Goal: Task Accomplishment & Management: Manage account settings

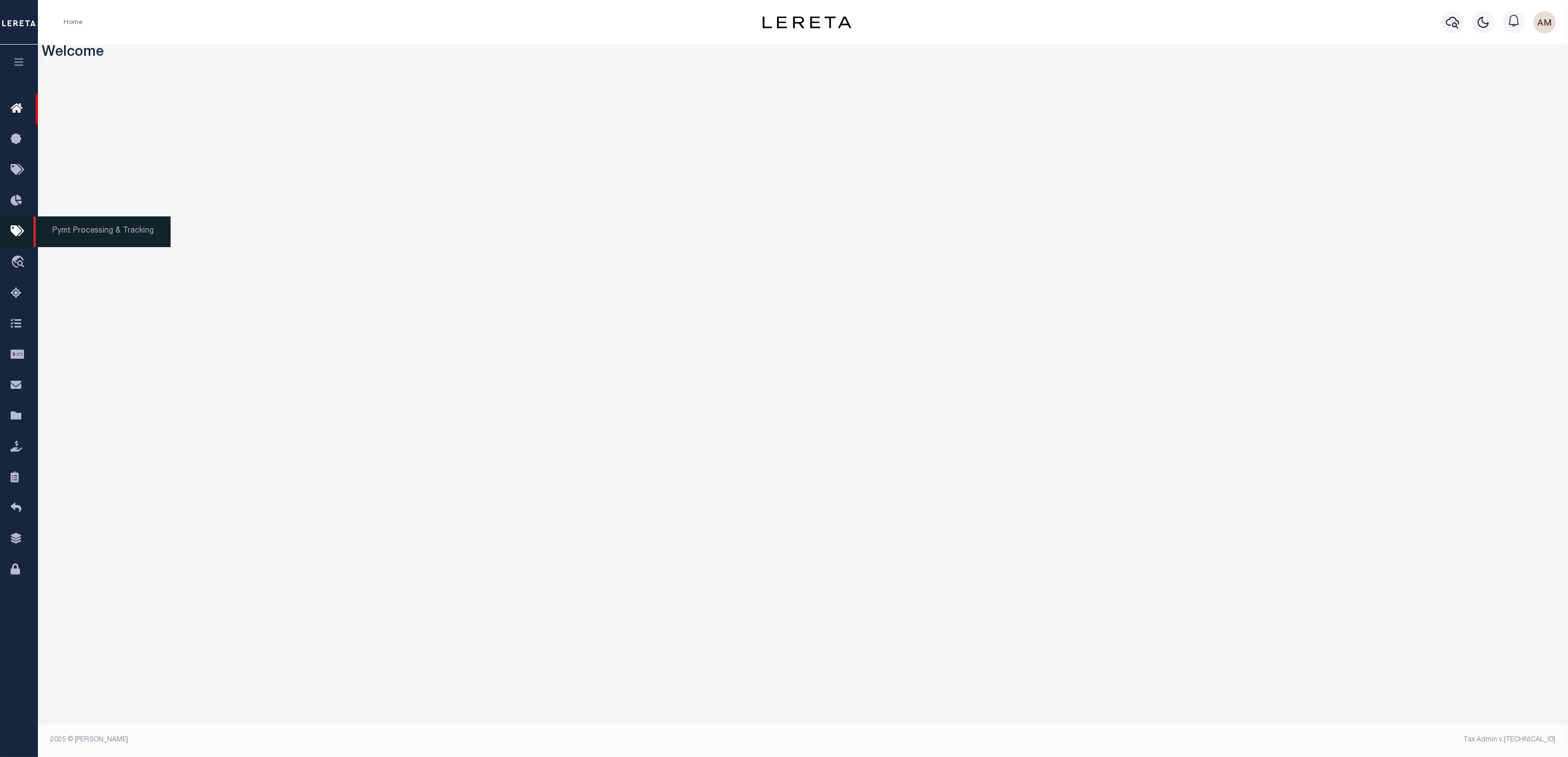
click at [11, 230] on icon at bounding box center [20, 232] width 18 height 14
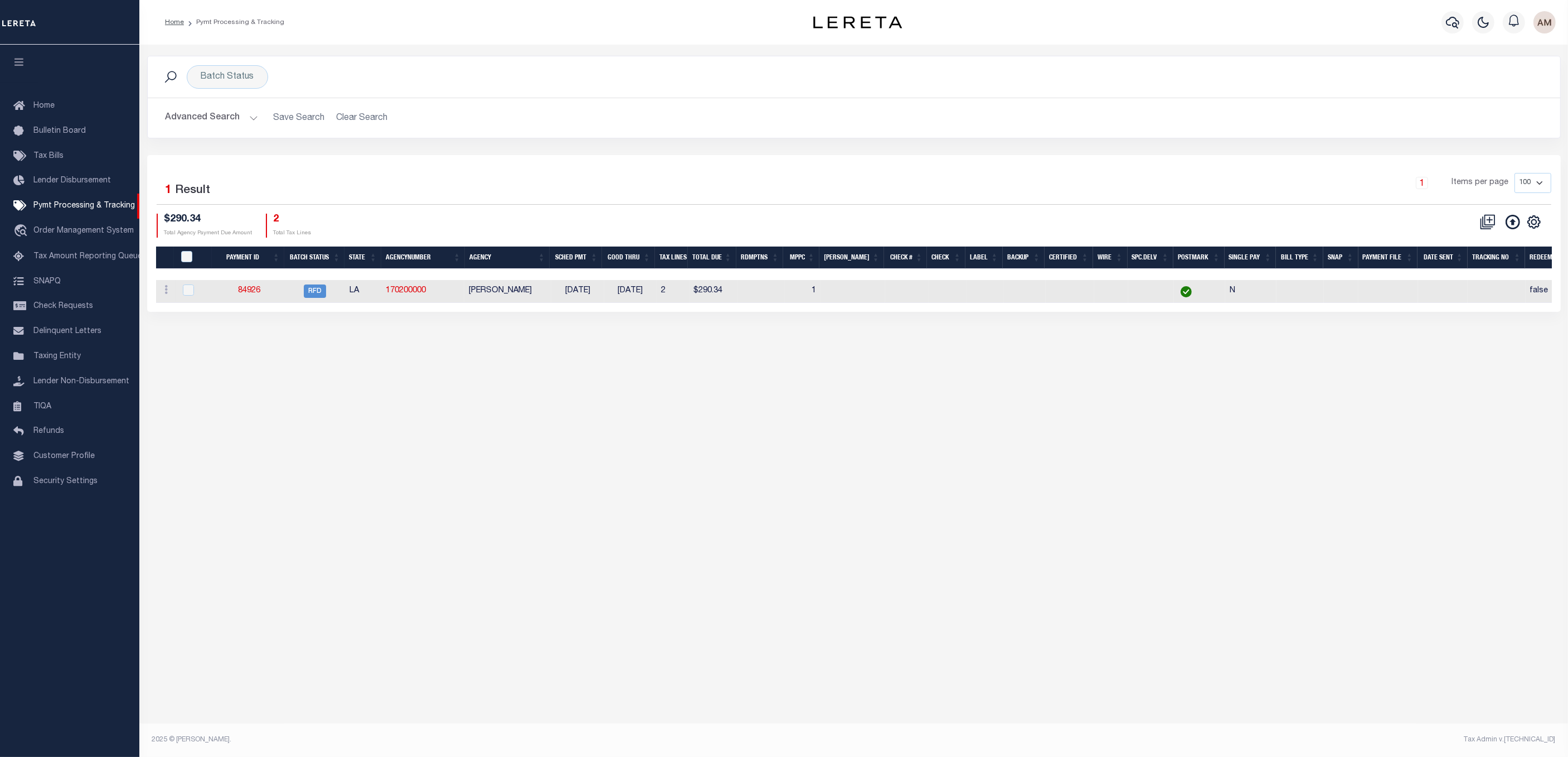
click at [239, 119] on button "Advanced Search" at bounding box center [212, 118] width 93 height 22
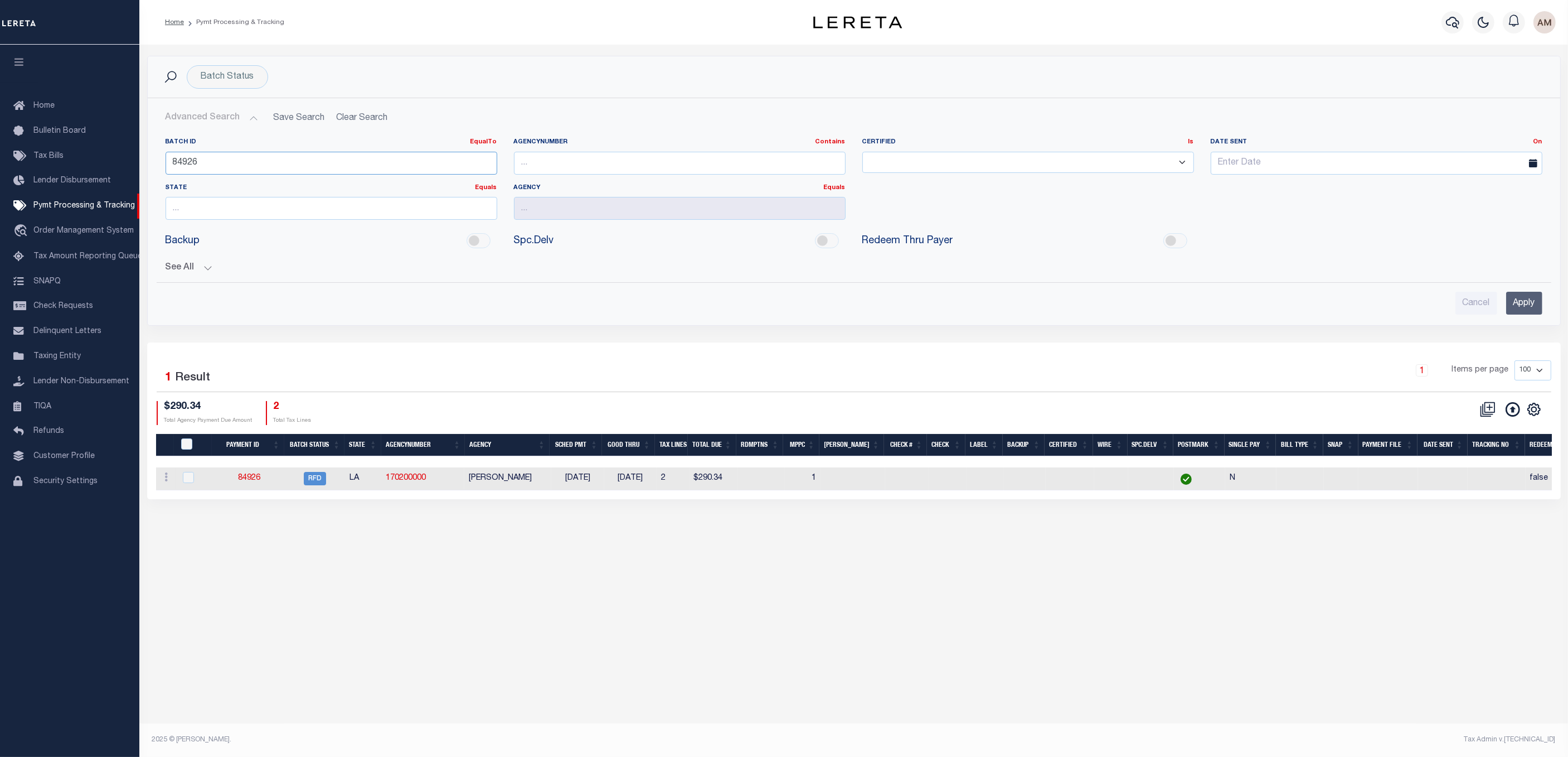
drag, startPoint x: 215, startPoint y: 175, endPoint x: 210, endPoint y: 255, distance: 80.2
click at [137, 194] on div "Home Pymt Processing & Tracking" at bounding box center [784, 363] width 1568 height 726
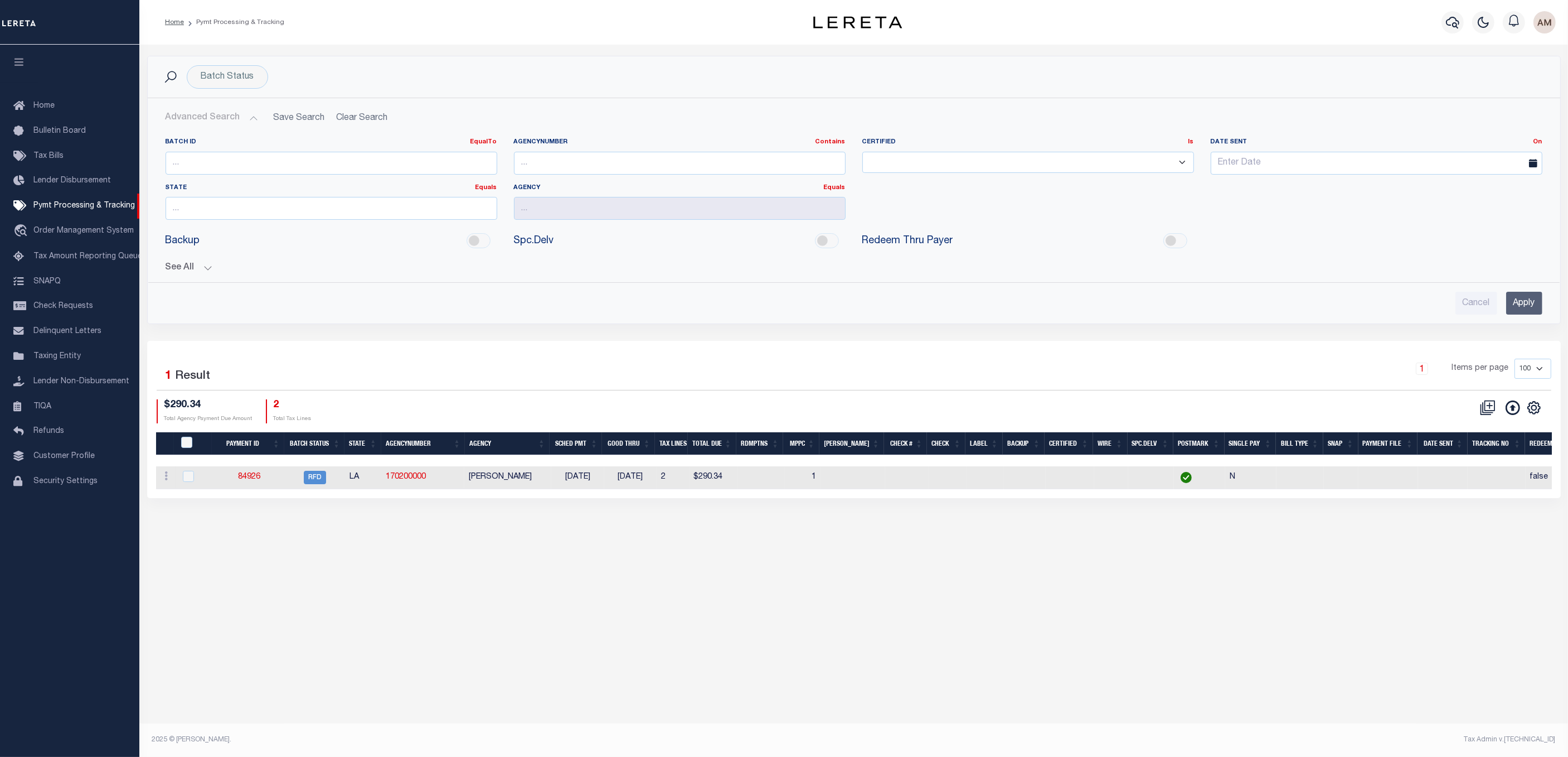
drag, startPoint x: 190, startPoint y: 269, endPoint x: 197, endPoint y: 271, distance: 7.3
click at [192, 269] on button "See All" at bounding box center [853, 268] width 1376 height 11
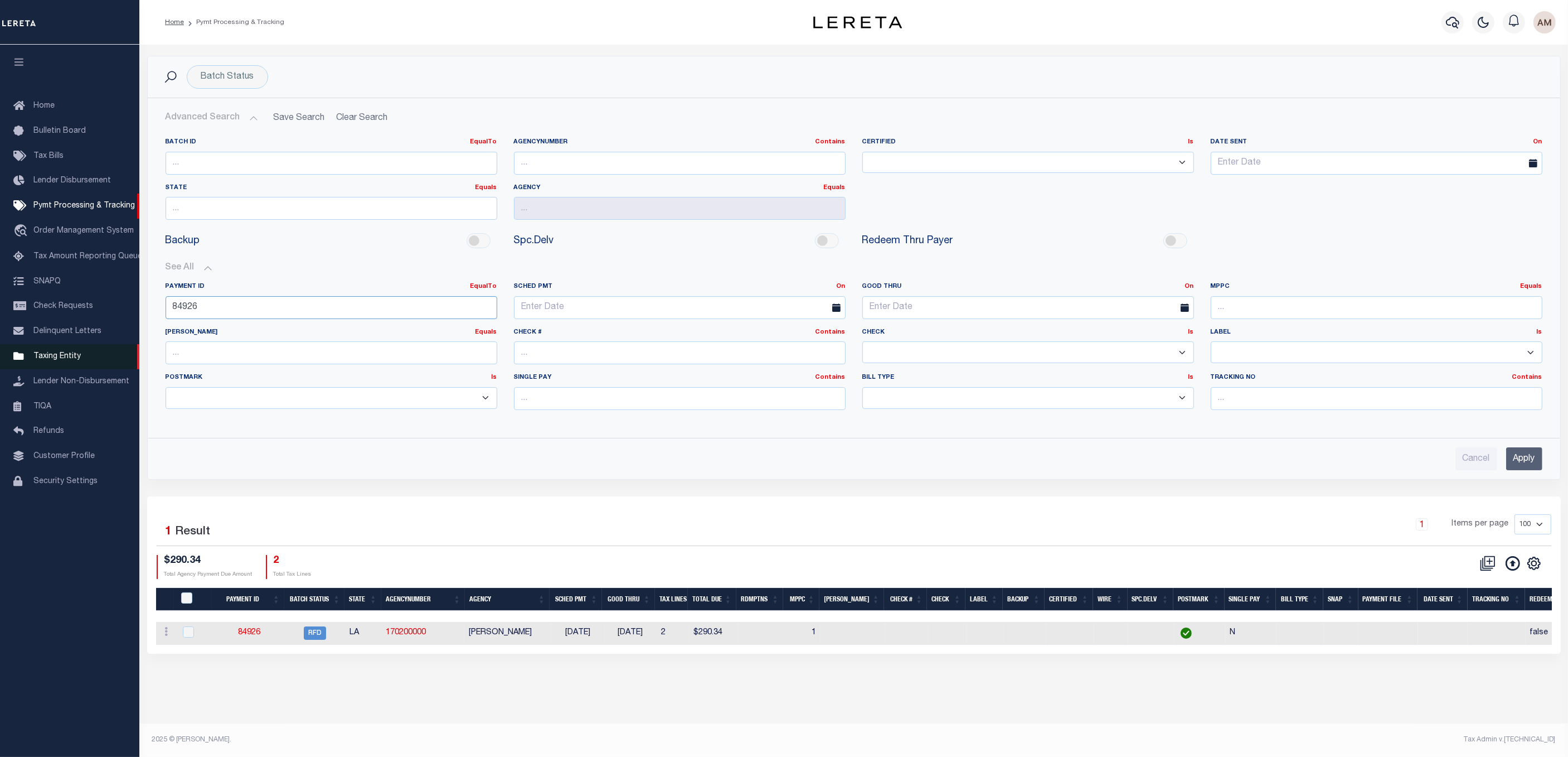
click at [23, 360] on div "Home Pymt Processing & Tracking" at bounding box center [784, 363] width 1568 height 726
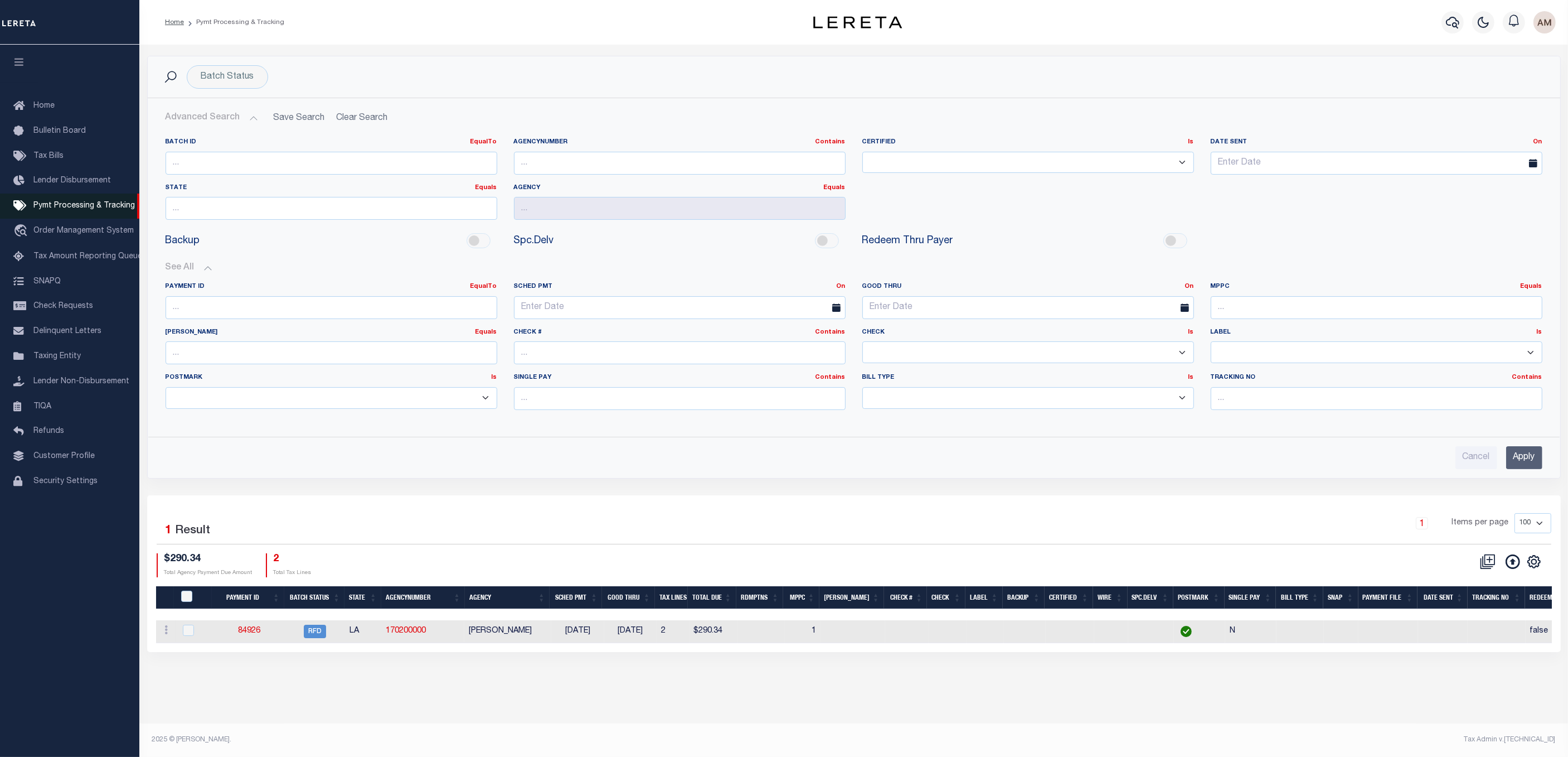
click at [72, 199] on link "Pymt Processing & Tracking" at bounding box center [69, 206] width 139 height 25
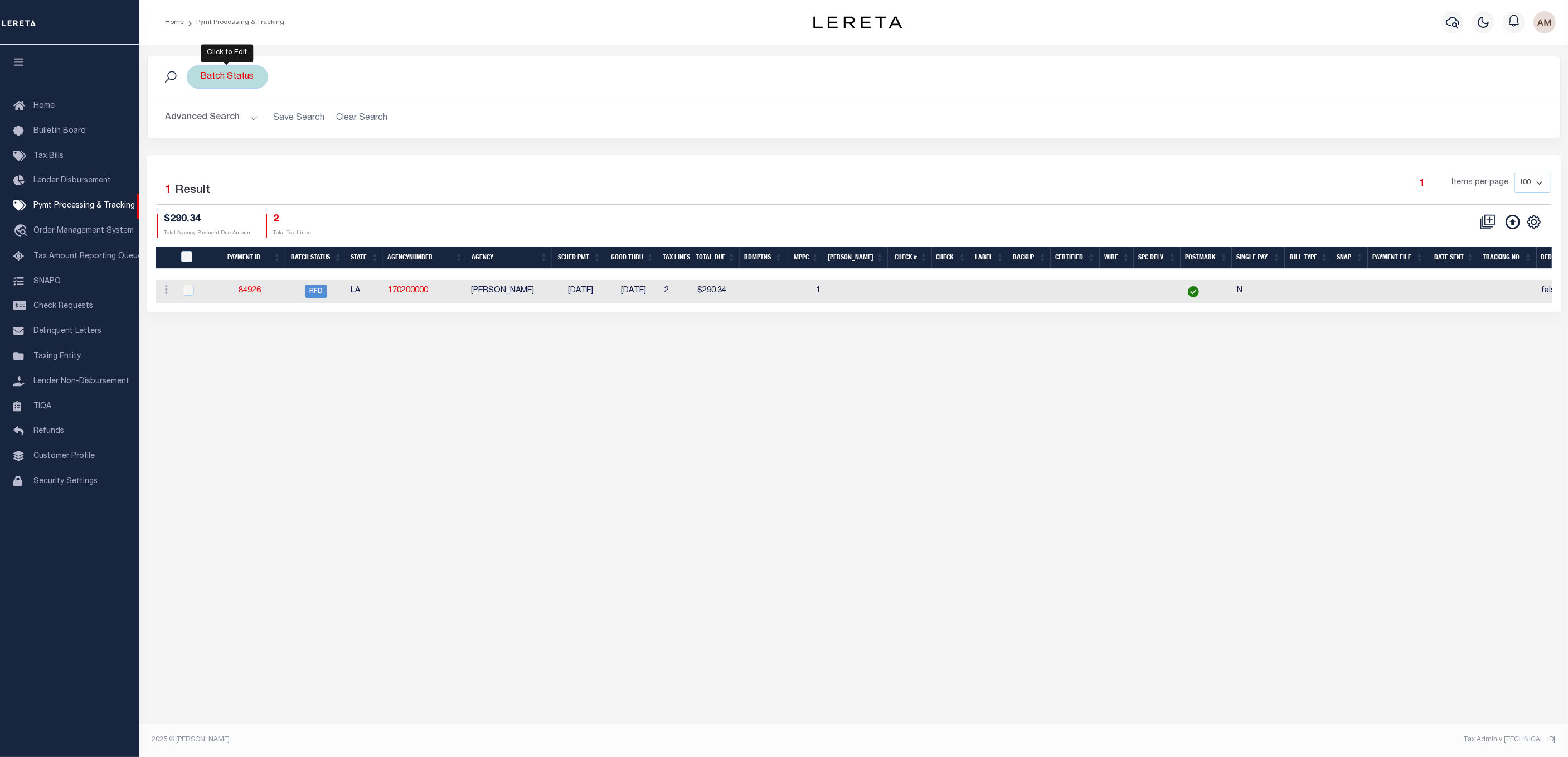
click at [228, 67] on div "Batch Status" at bounding box center [227, 76] width 81 height 23
click at [255, 139] on select "Awaiting Funds (AWF) Cleared and Complete (CAC) New Check Needed (NCN) Payment …" at bounding box center [283, 131] width 164 height 21
select select "RSR"
click at [201, 122] on select "Awaiting Funds (AWF) Cleared and Complete (CAC) New Check Needed (NCN) Payment …" at bounding box center [283, 131] width 164 height 21
click at [351, 159] on input "Apply" at bounding box center [348, 156] width 33 height 18
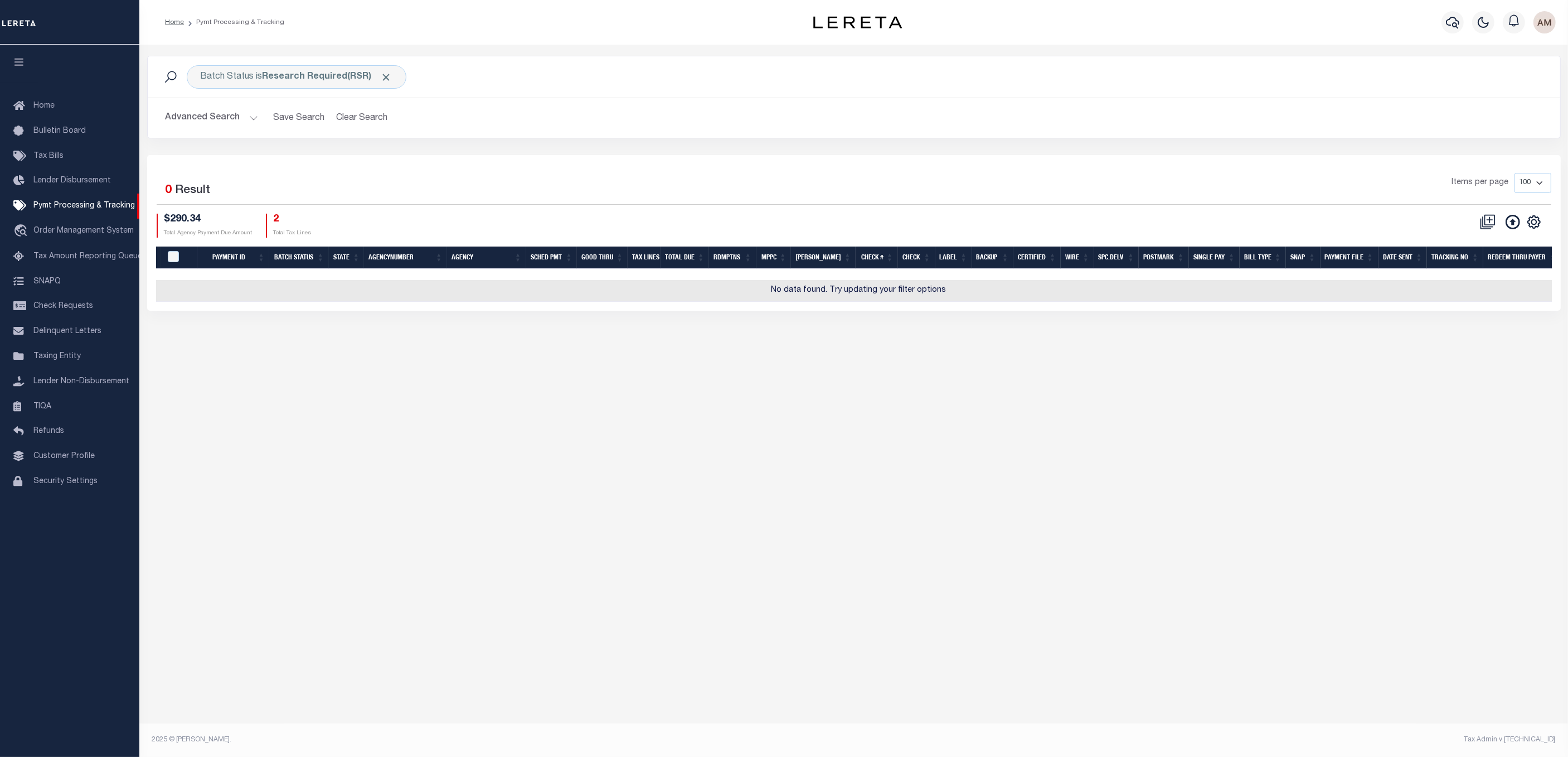
click at [224, 112] on button "Advanced Search" at bounding box center [212, 118] width 93 height 22
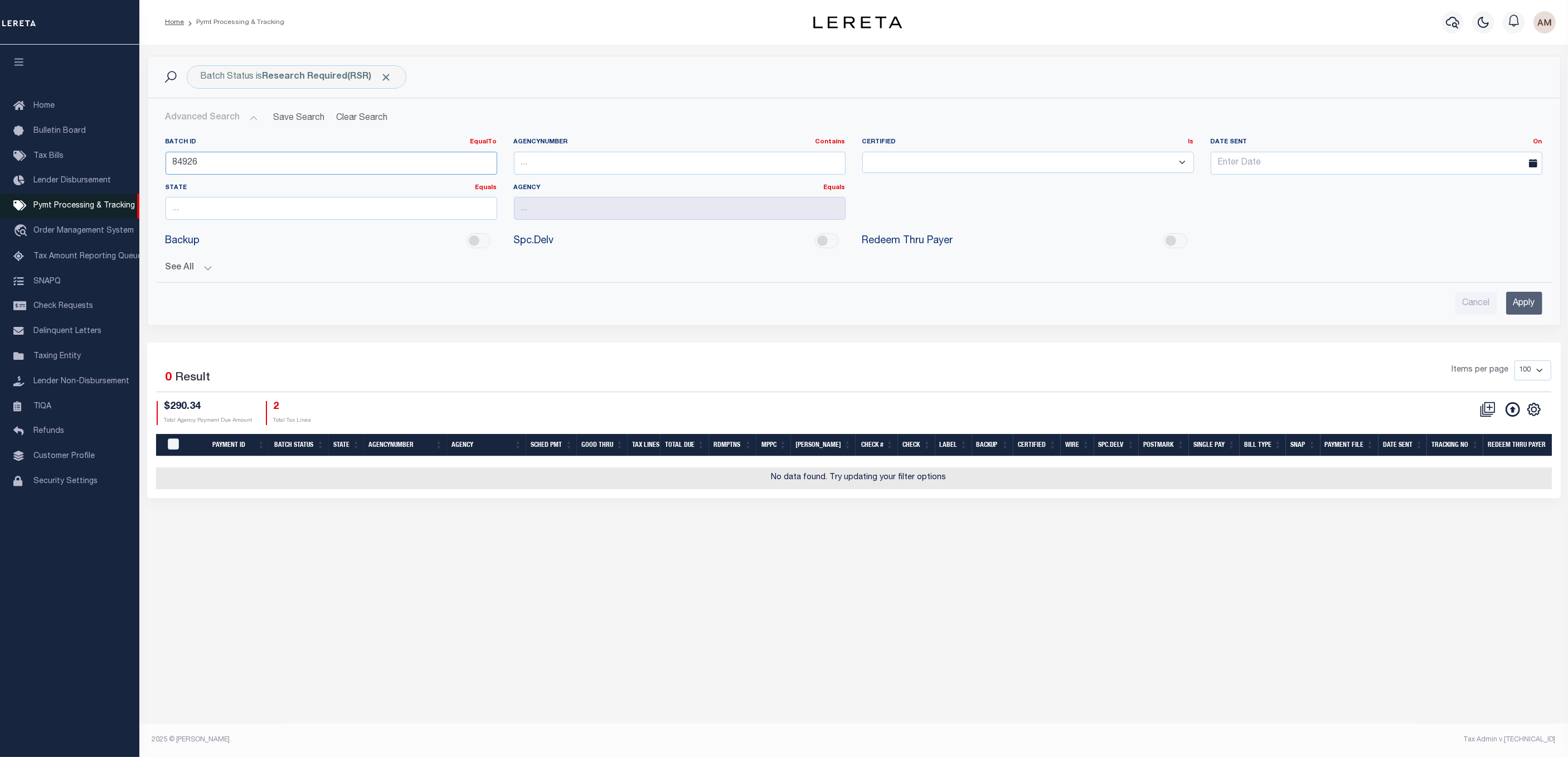
click at [109, 210] on div "Home Pymt Processing & Tracking" at bounding box center [784, 363] width 1568 height 726
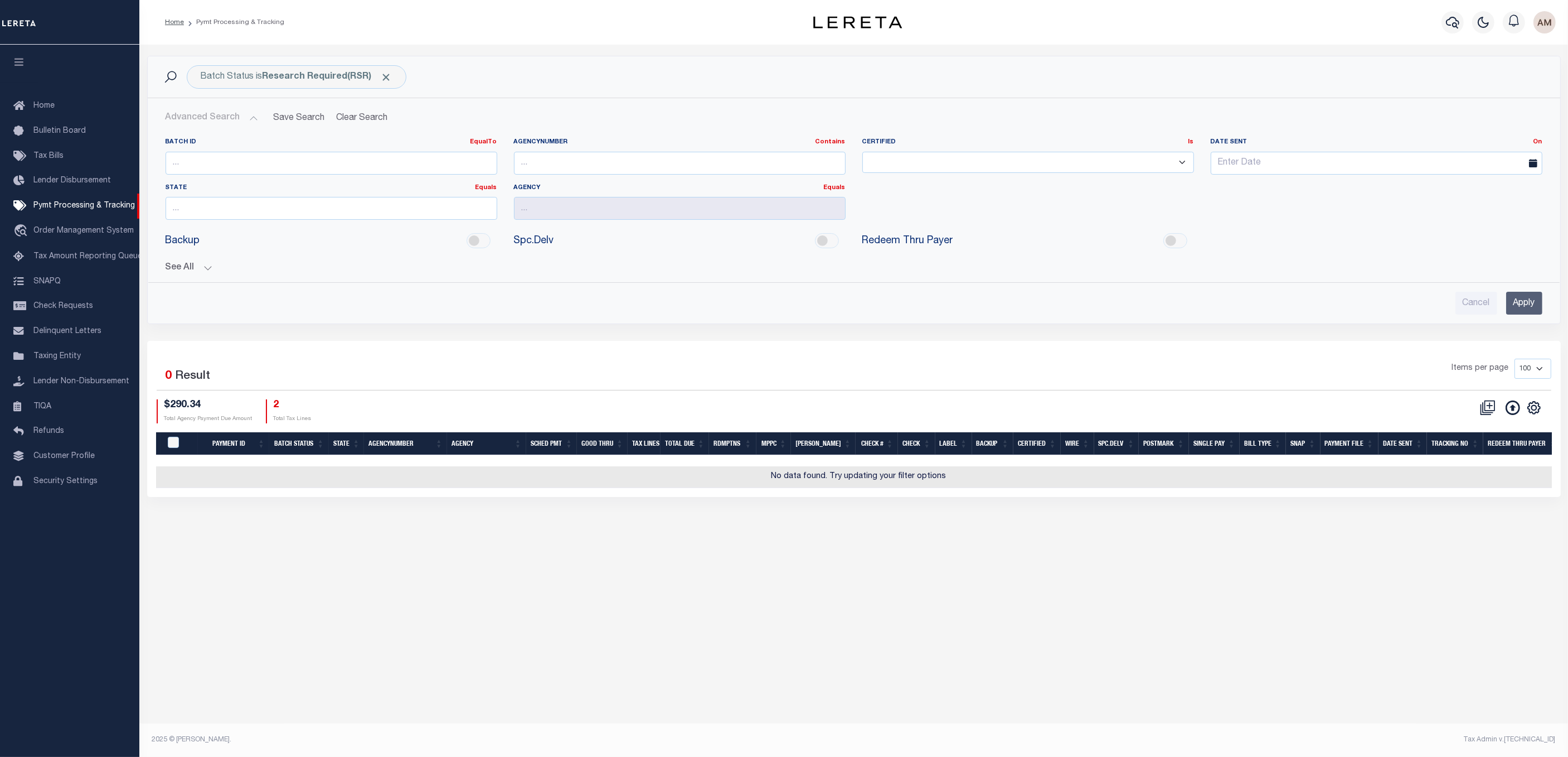
click at [207, 267] on button "See All" at bounding box center [853, 268] width 1376 height 11
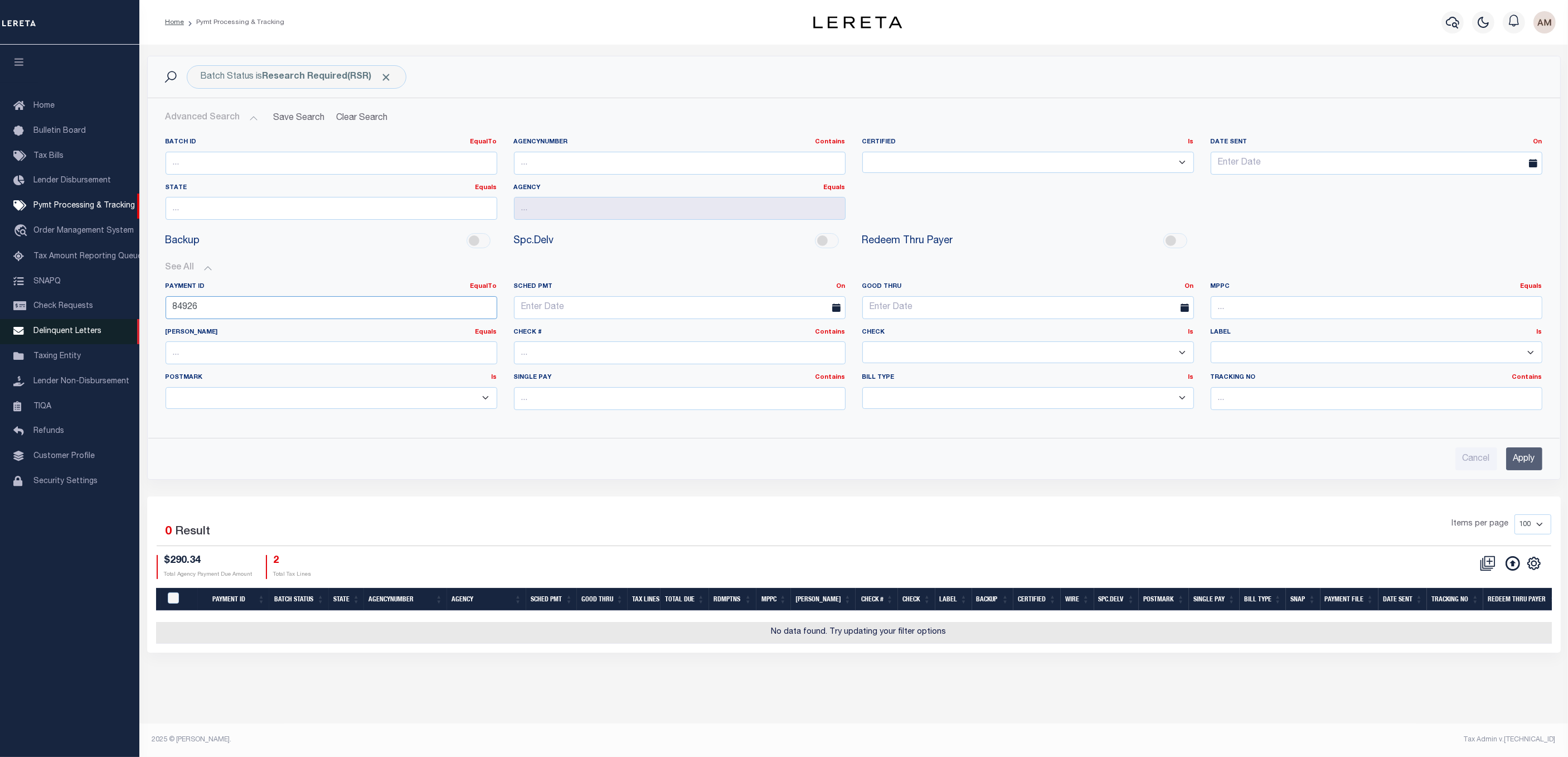
drag, startPoint x: 219, startPoint y: 306, endPoint x: 139, endPoint y: 335, distance: 85.1
click at [95, 334] on div "Home Pymt Processing & Tracking" at bounding box center [784, 363] width 1568 height 726
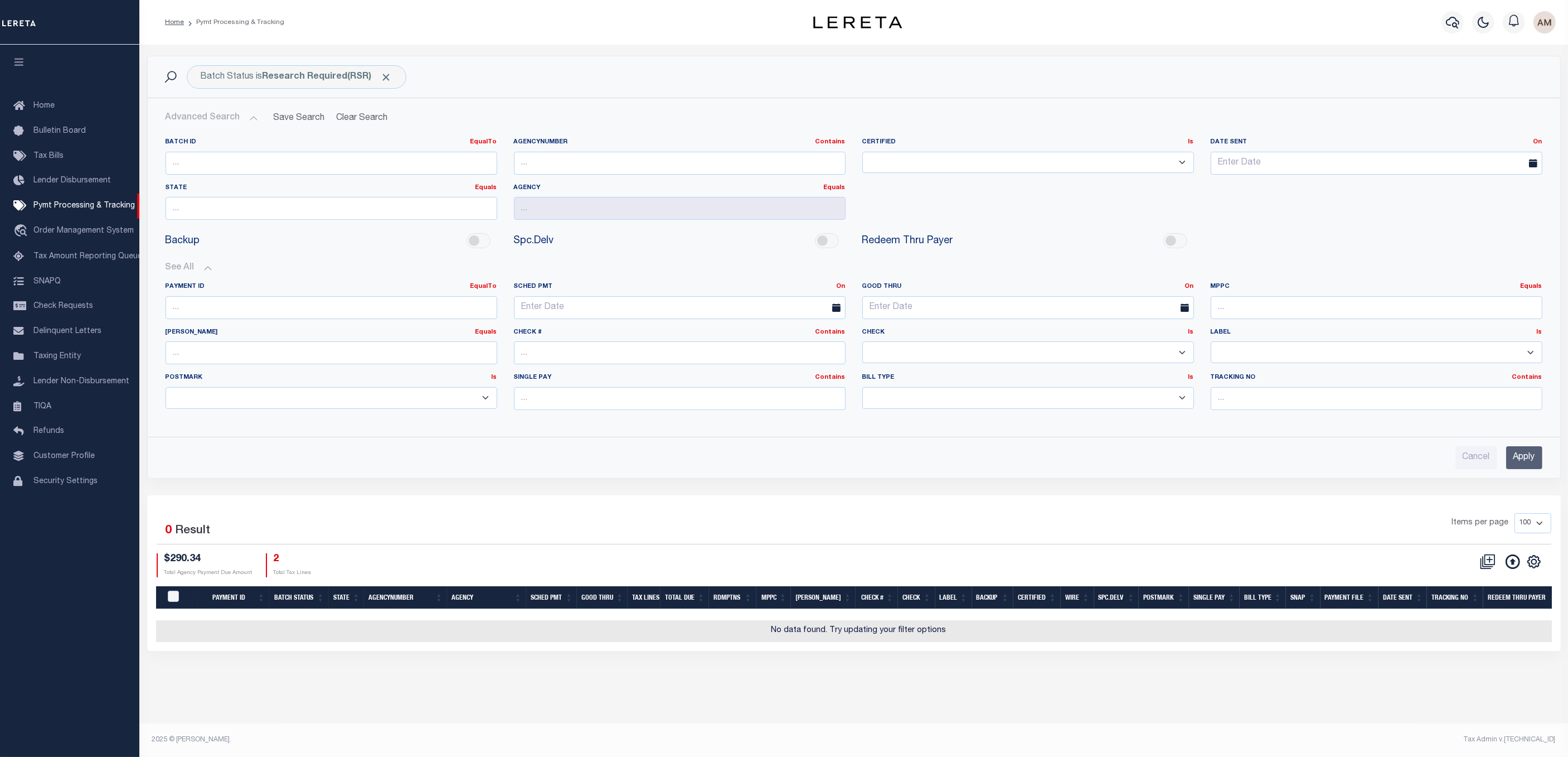
click at [1528, 469] on input "Apply" at bounding box center [1524, 457] width 36 height 23
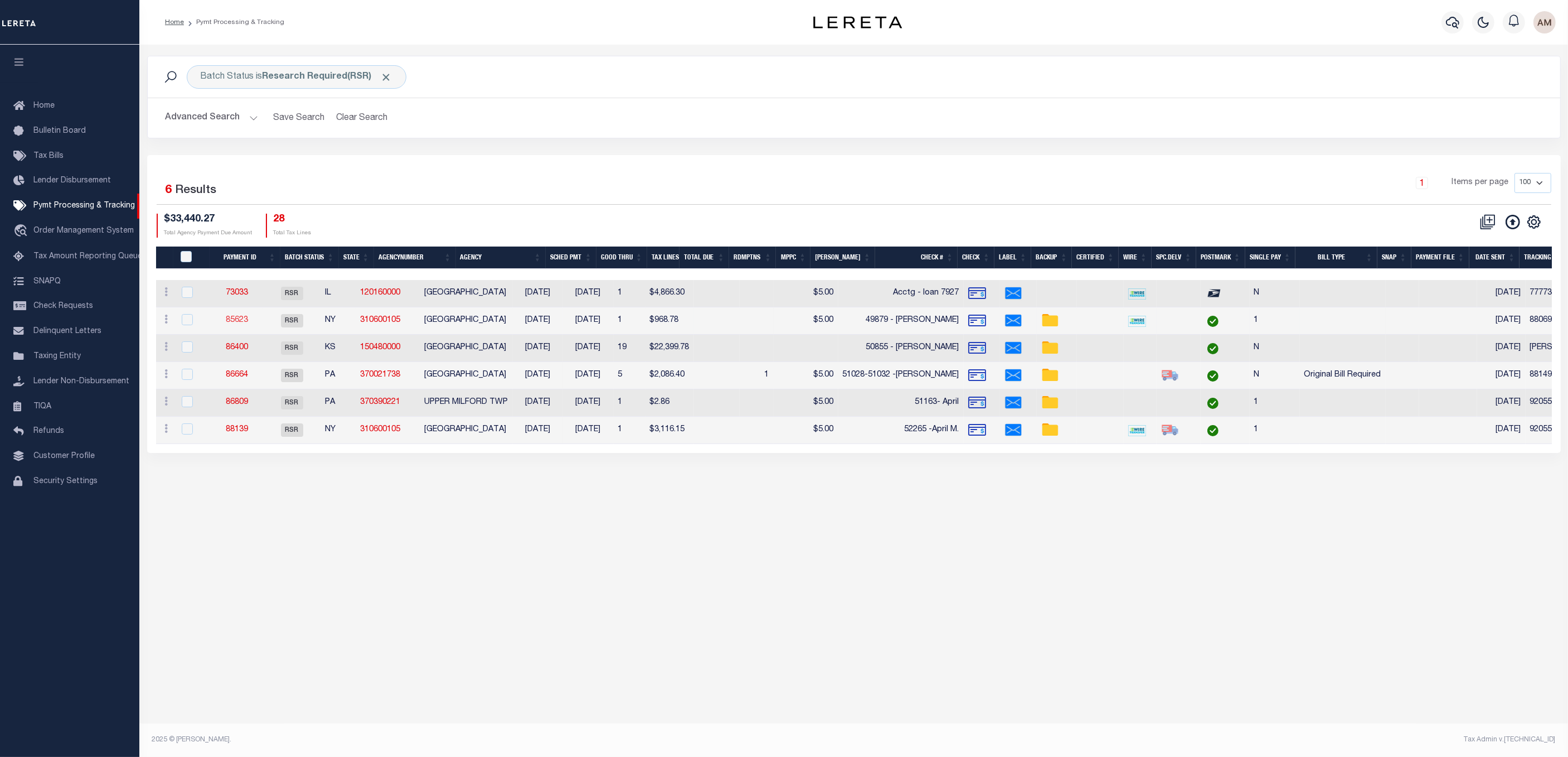
click at [246, 321] on link "85623" at bounding box center [237, 320] width 22 height 8
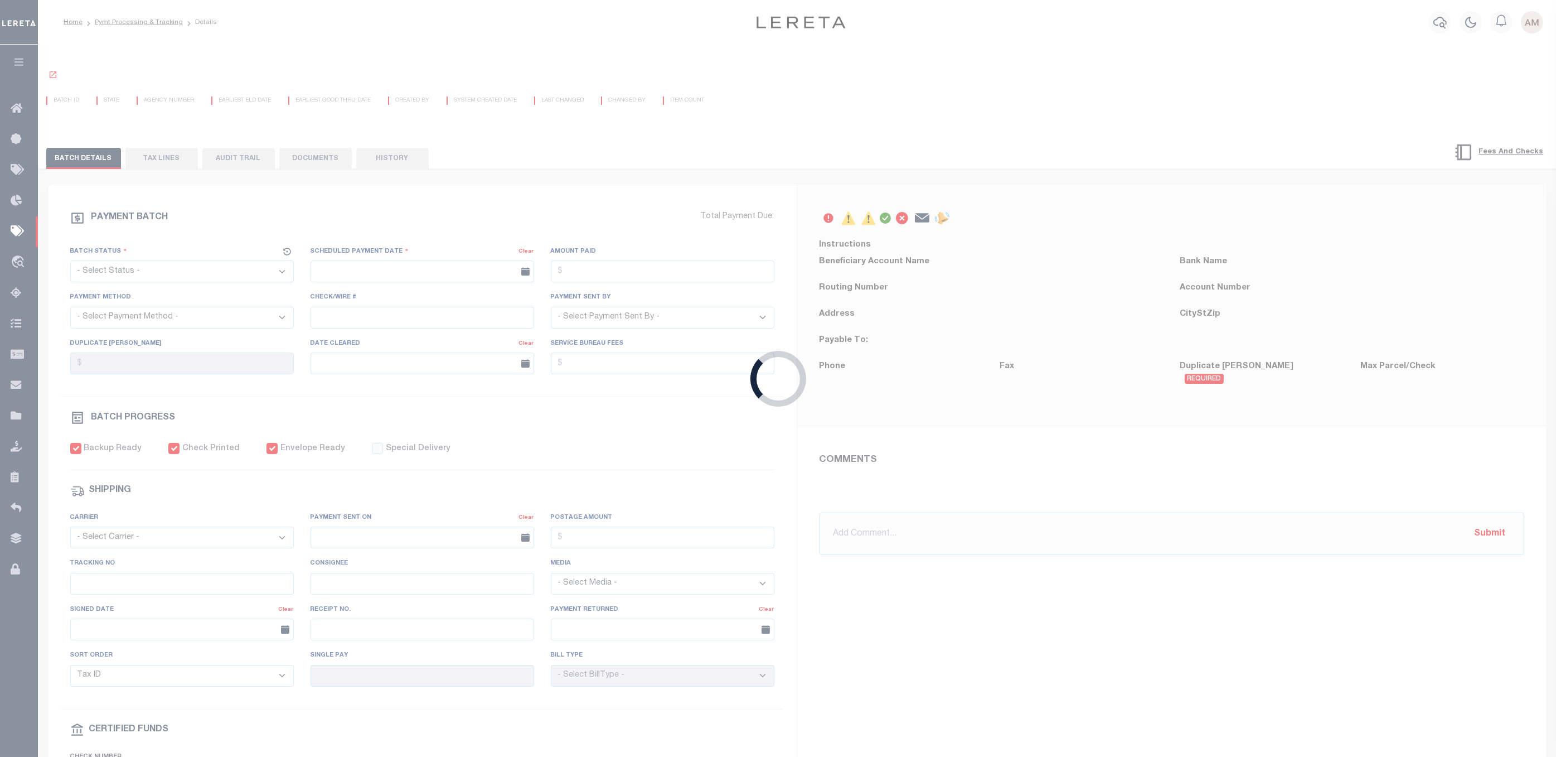
select select "RSR"
type input "[DATE]"
type input "$968.78"
select select "CHK"
type input "49879 - [PERSON_NAME]"
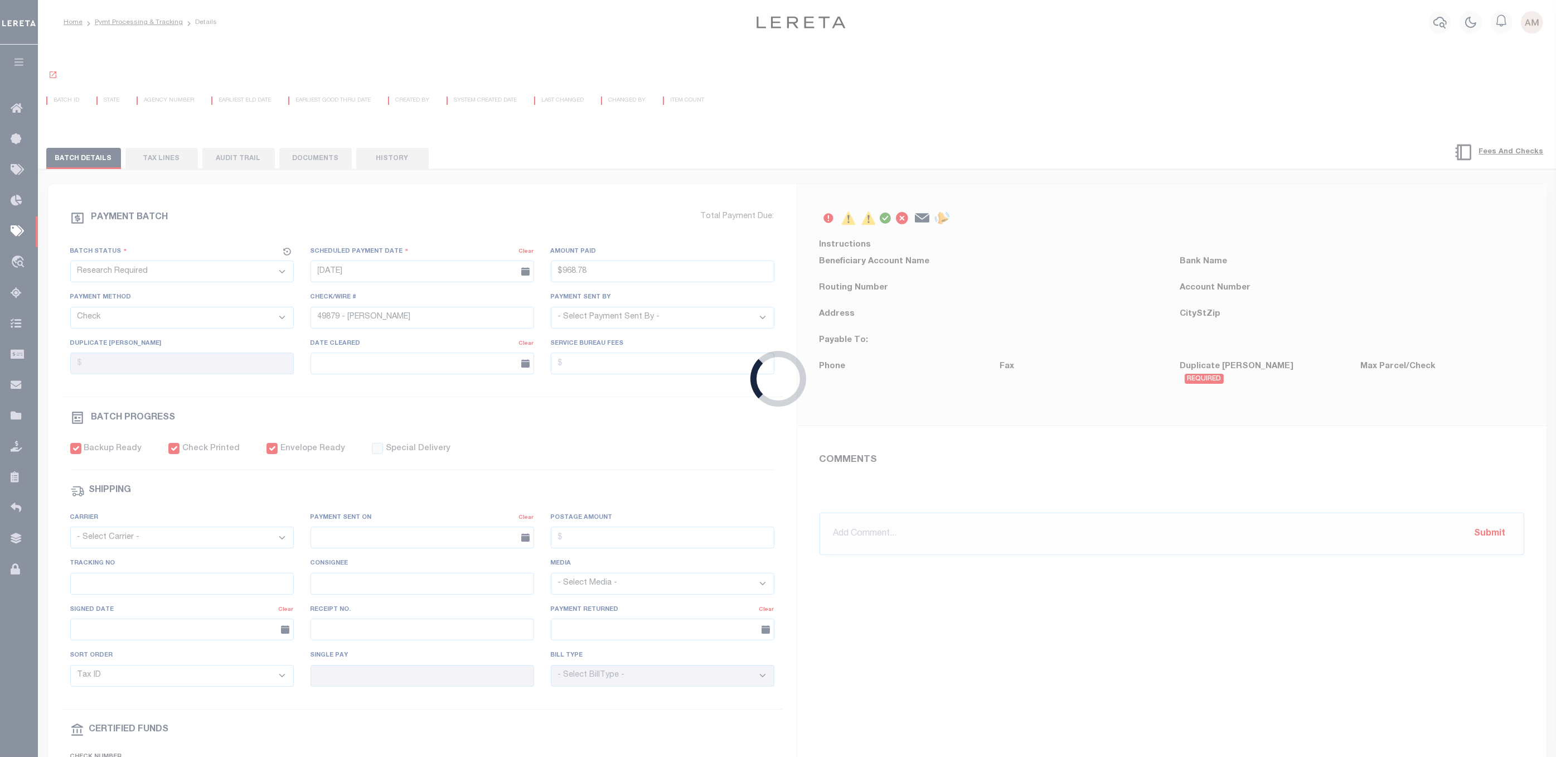
select select "[PERSON_NAME]"
type input "$5"
checkbox input "true"
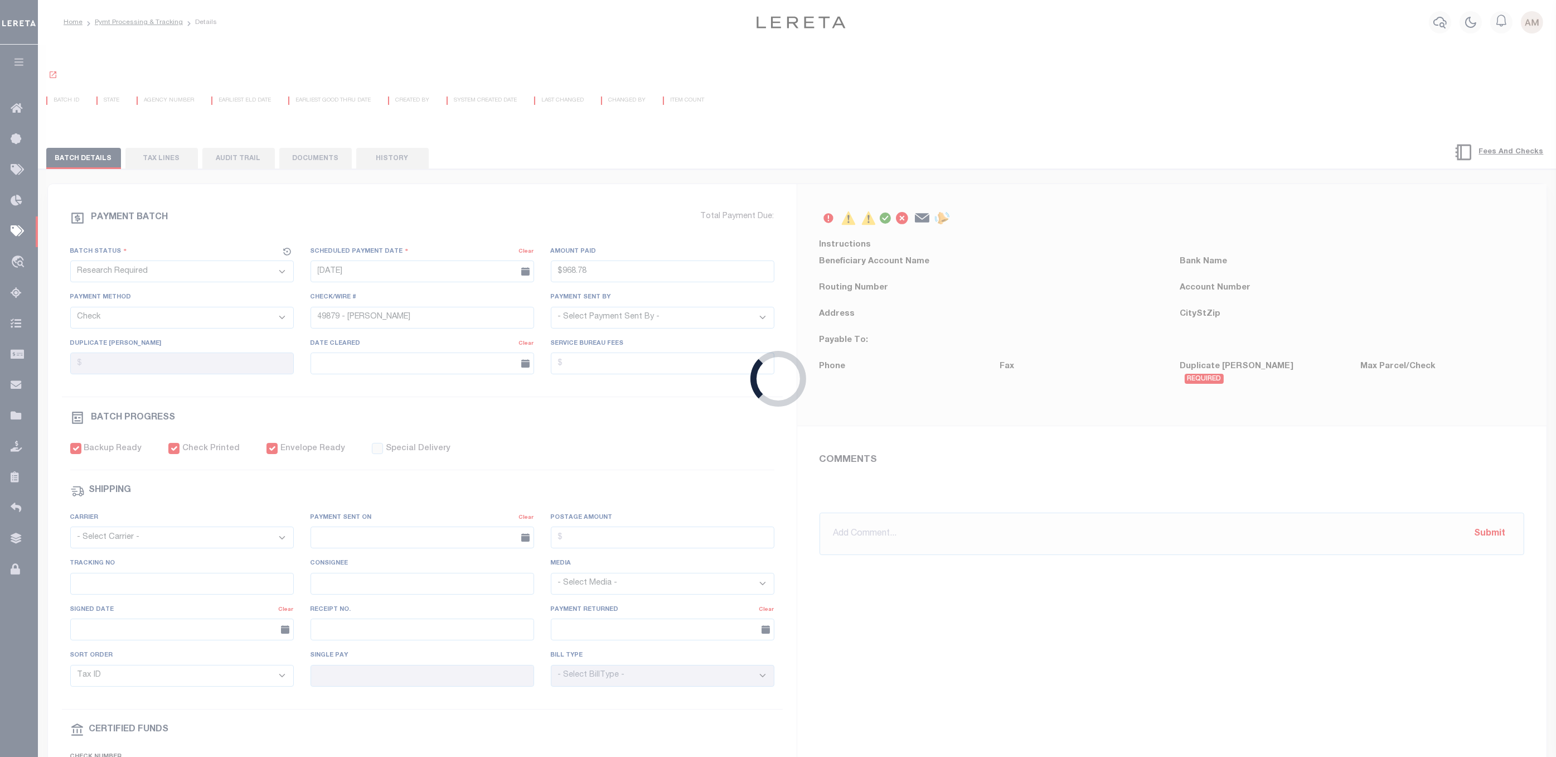
select select "FDX"
type input "04/21/2025"
type input "$9.2"
type input "880697219219"
type input "Y.Yolanda"
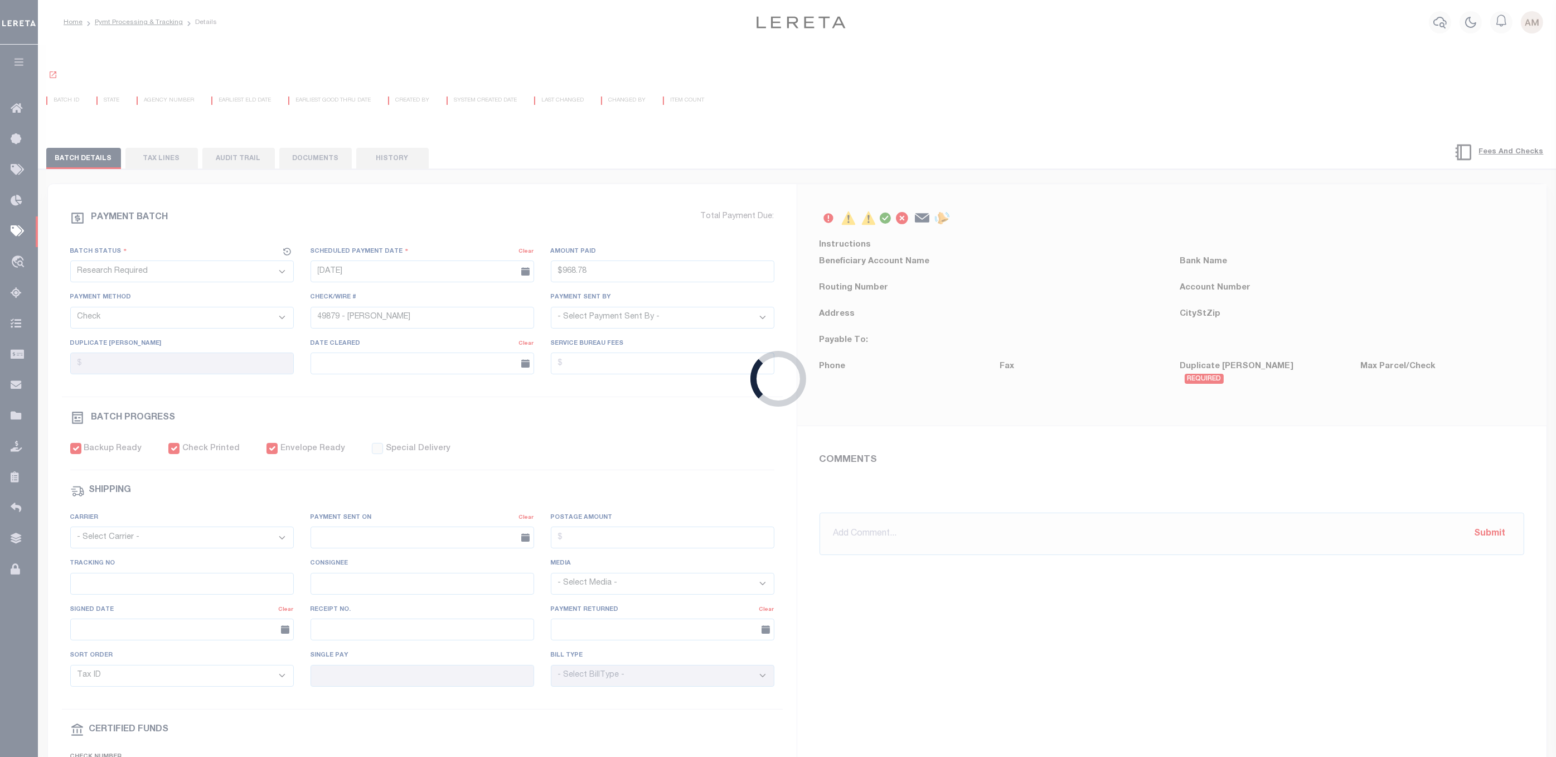
type input "04/23/2025"
type input "1"
radio input "true"
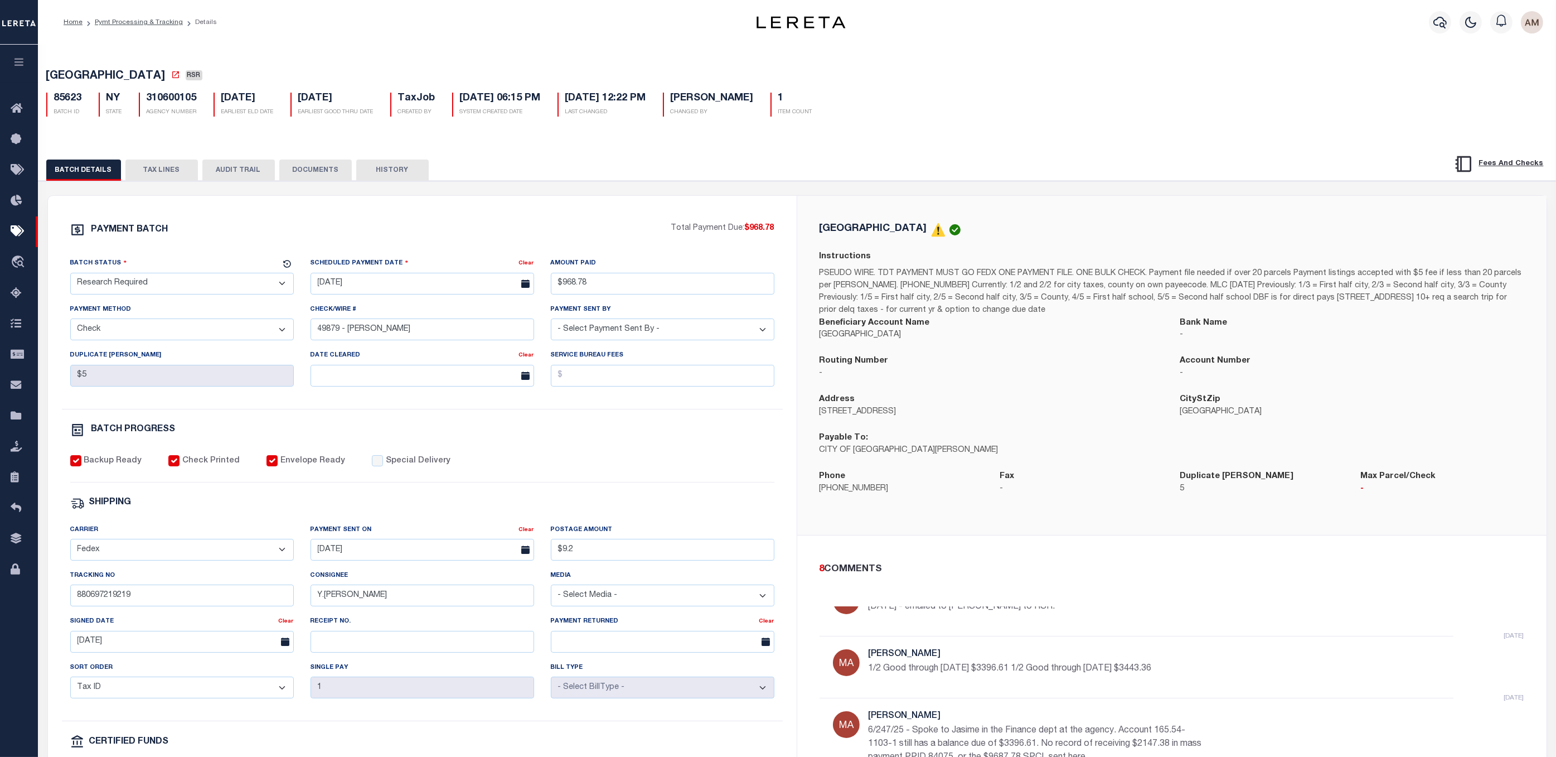
click at [323, 167] on button "DOCUMENTS" at bounding box center [315, 169] width 72 height 21
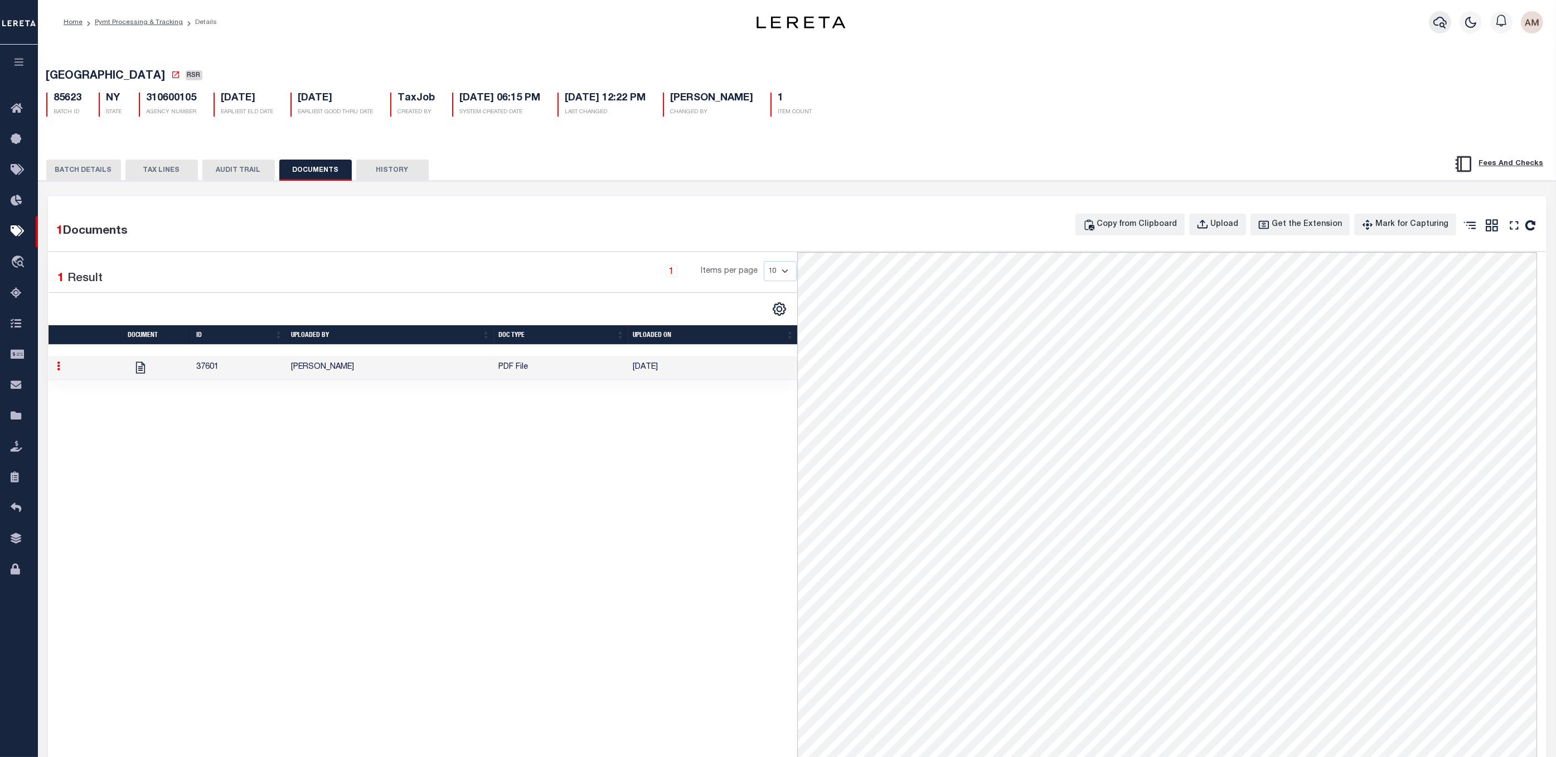
click at [1429, 26] on div at bounding box center [1440, 22] width 31 height 39
click at [1435, 26] on icon "button" at bounding box center [1440, 22] width 13 height 13
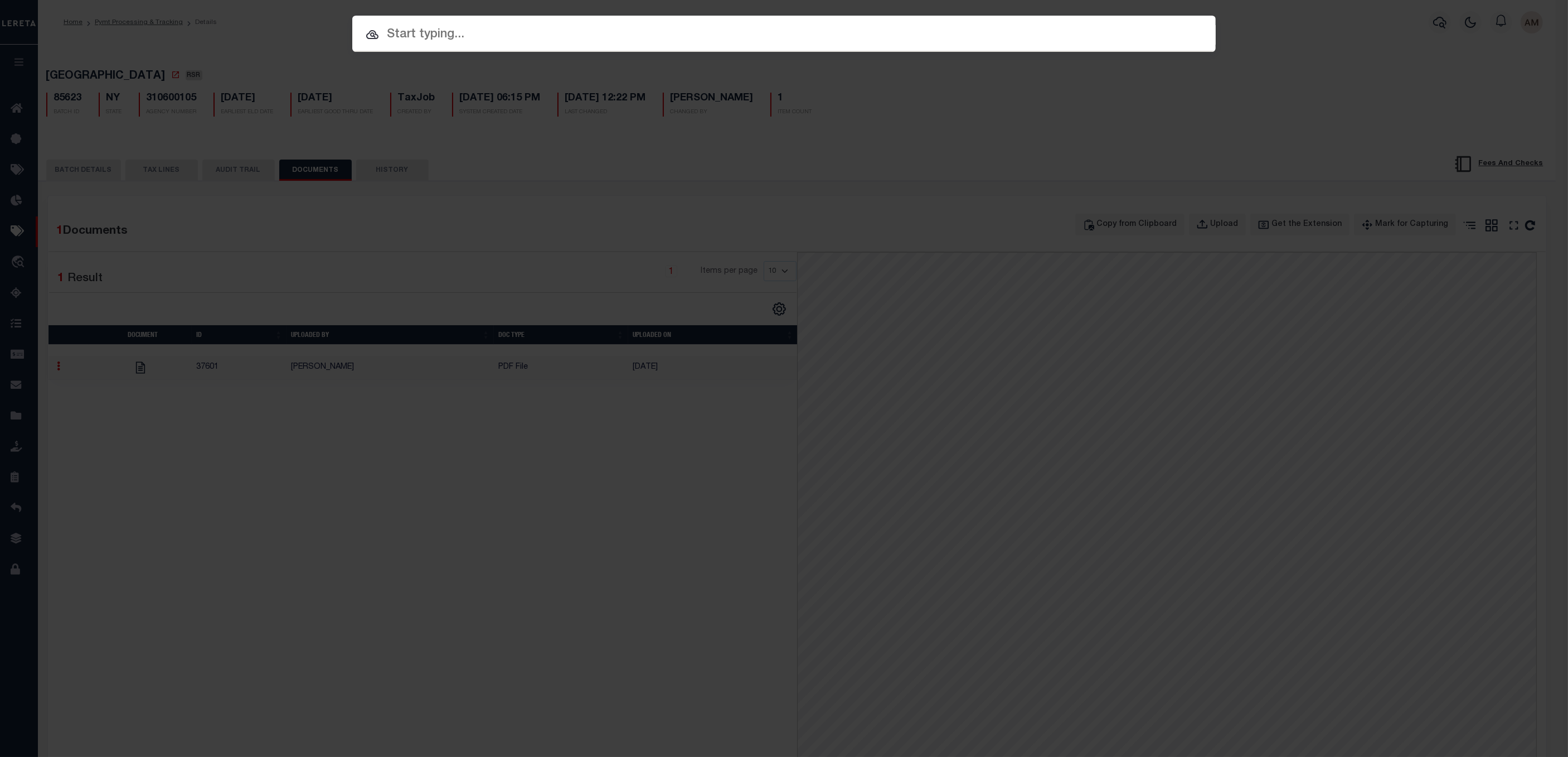
paste input "1421201615"
type input "1421201615"
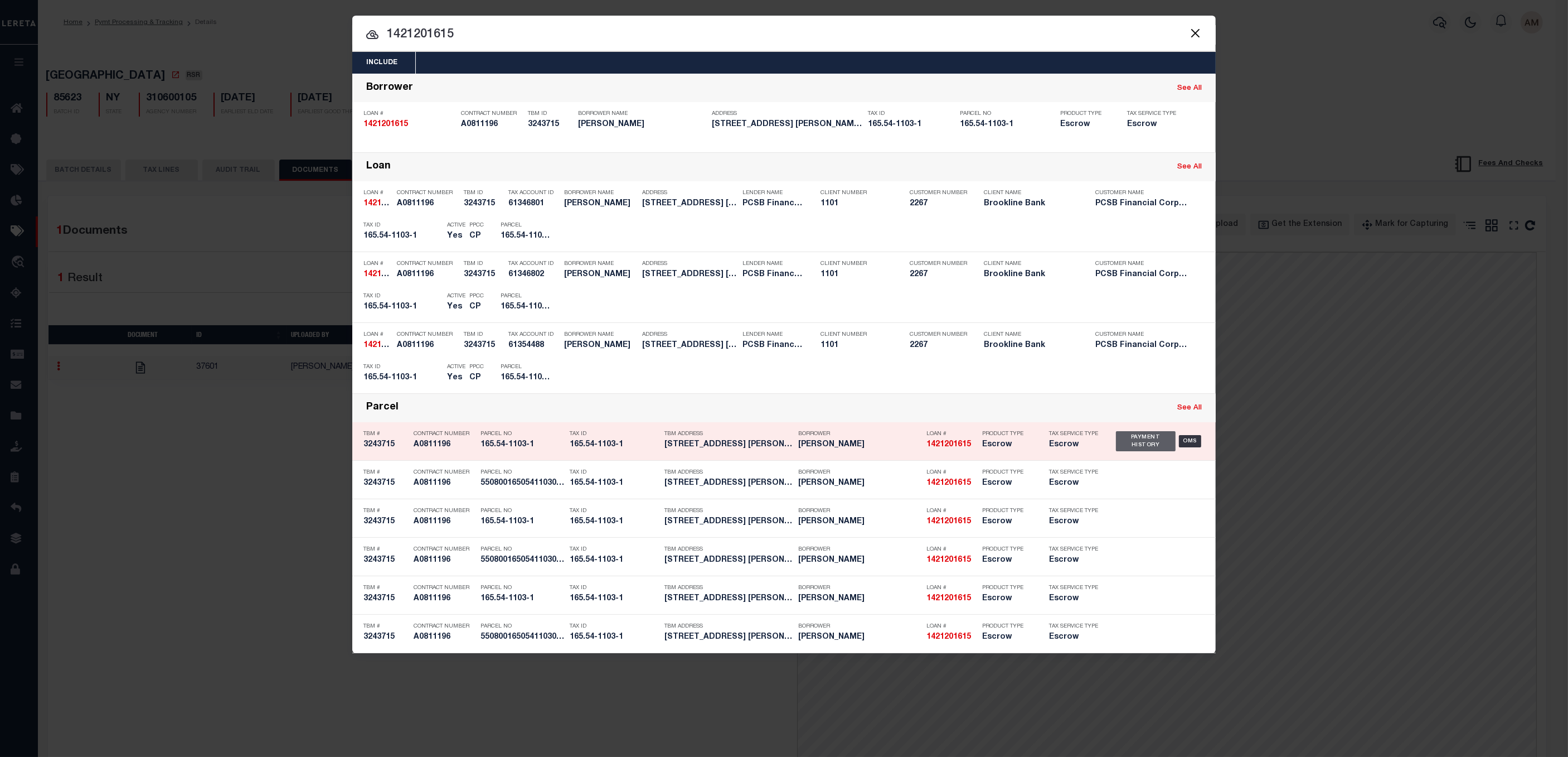
click at [1159, 447] on div "Payment History" at bounding box center [1145, 441] width 60 height 20
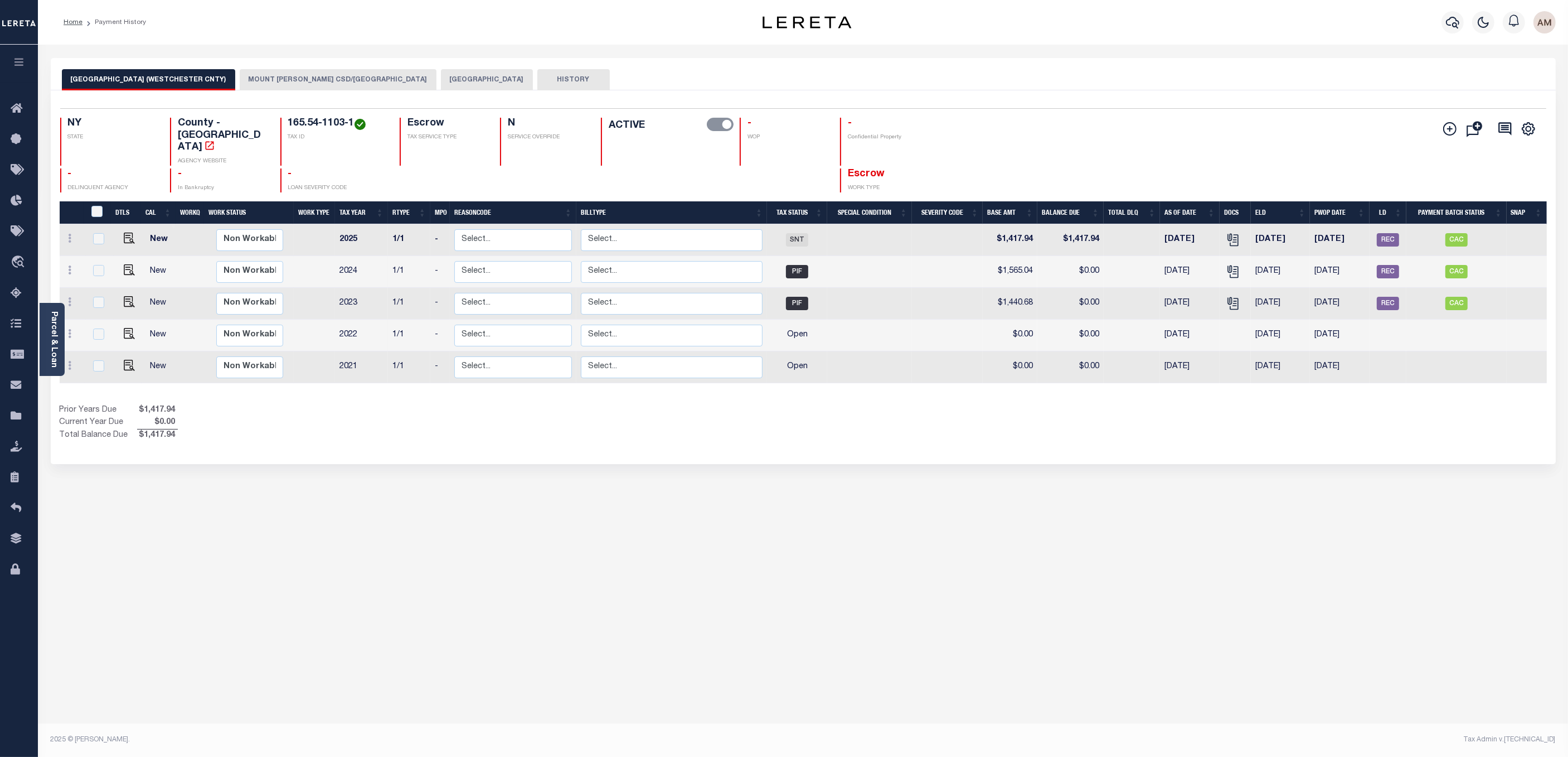
click at [391, 81] on button "MOUNT VERNON CSD/MOUNT VERNON CITY" at bounding box center [338, 79] width 197 height 21
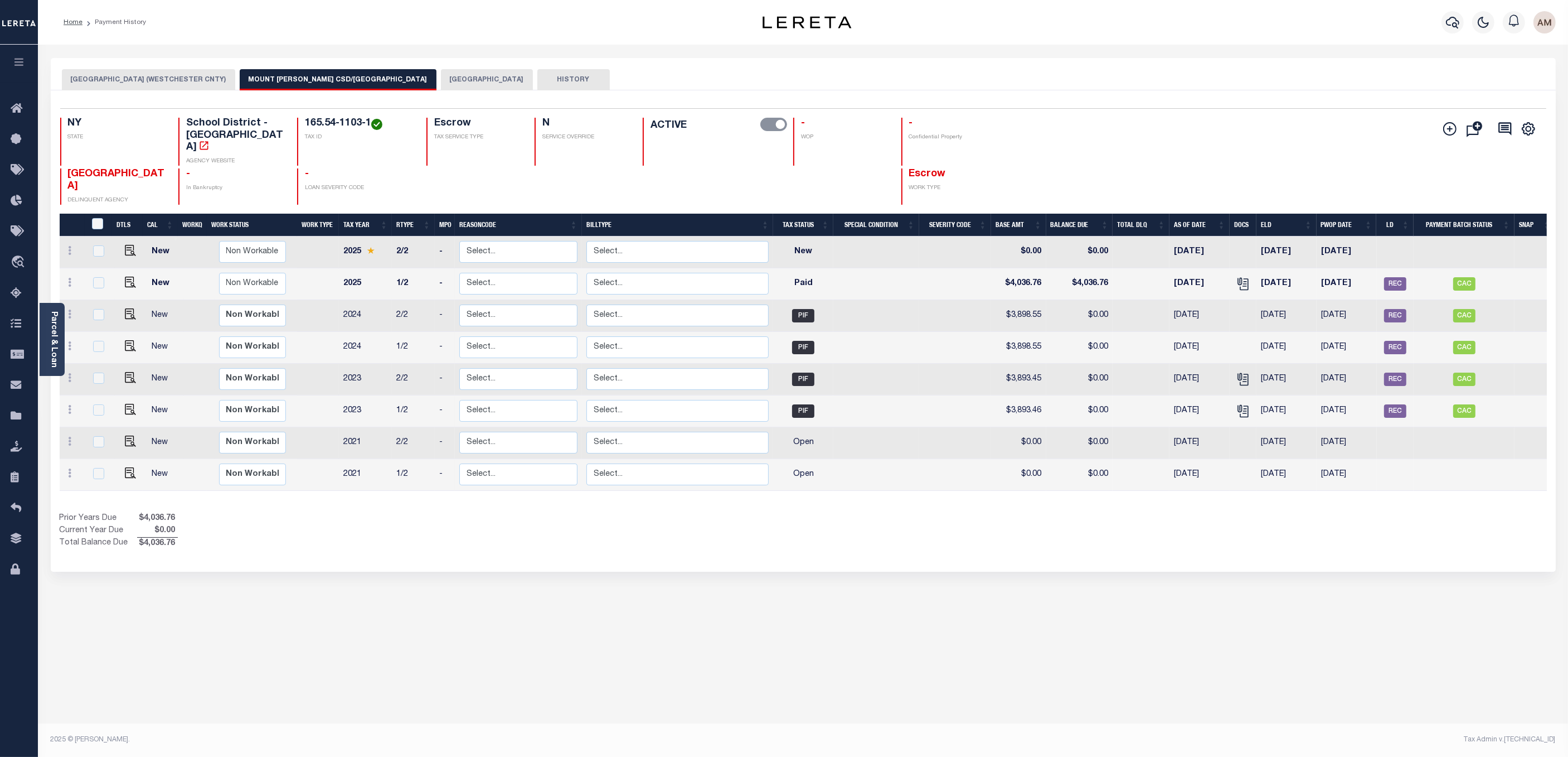
click at [441, 85] on button "[GEOGRAPHIC_DATA]" at bounding box center [487, 79] width 92 height 21
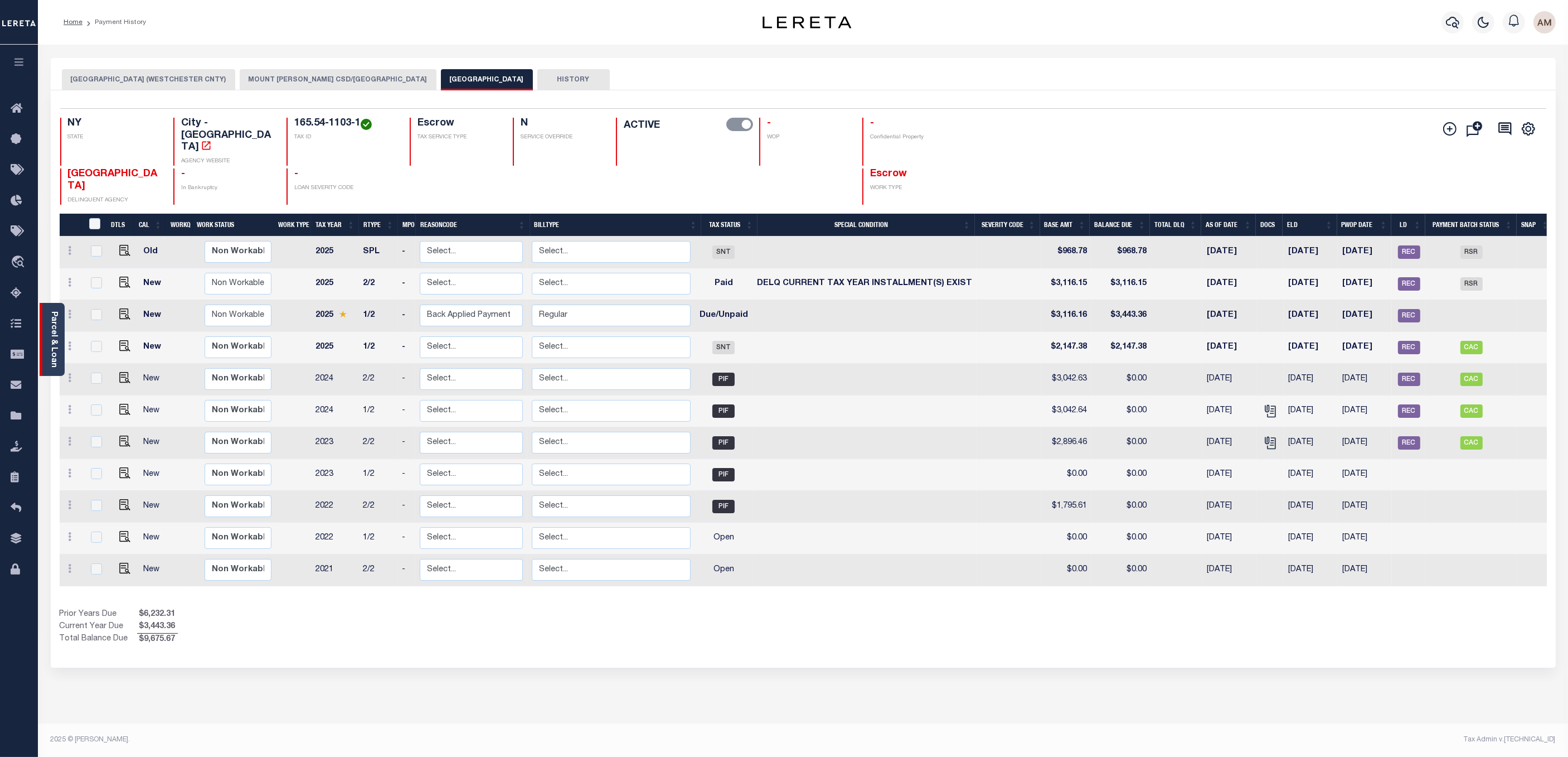
click at [51, 325] on link "Parcel & Loan" at bounding box center [54, 339] width 8 height 56
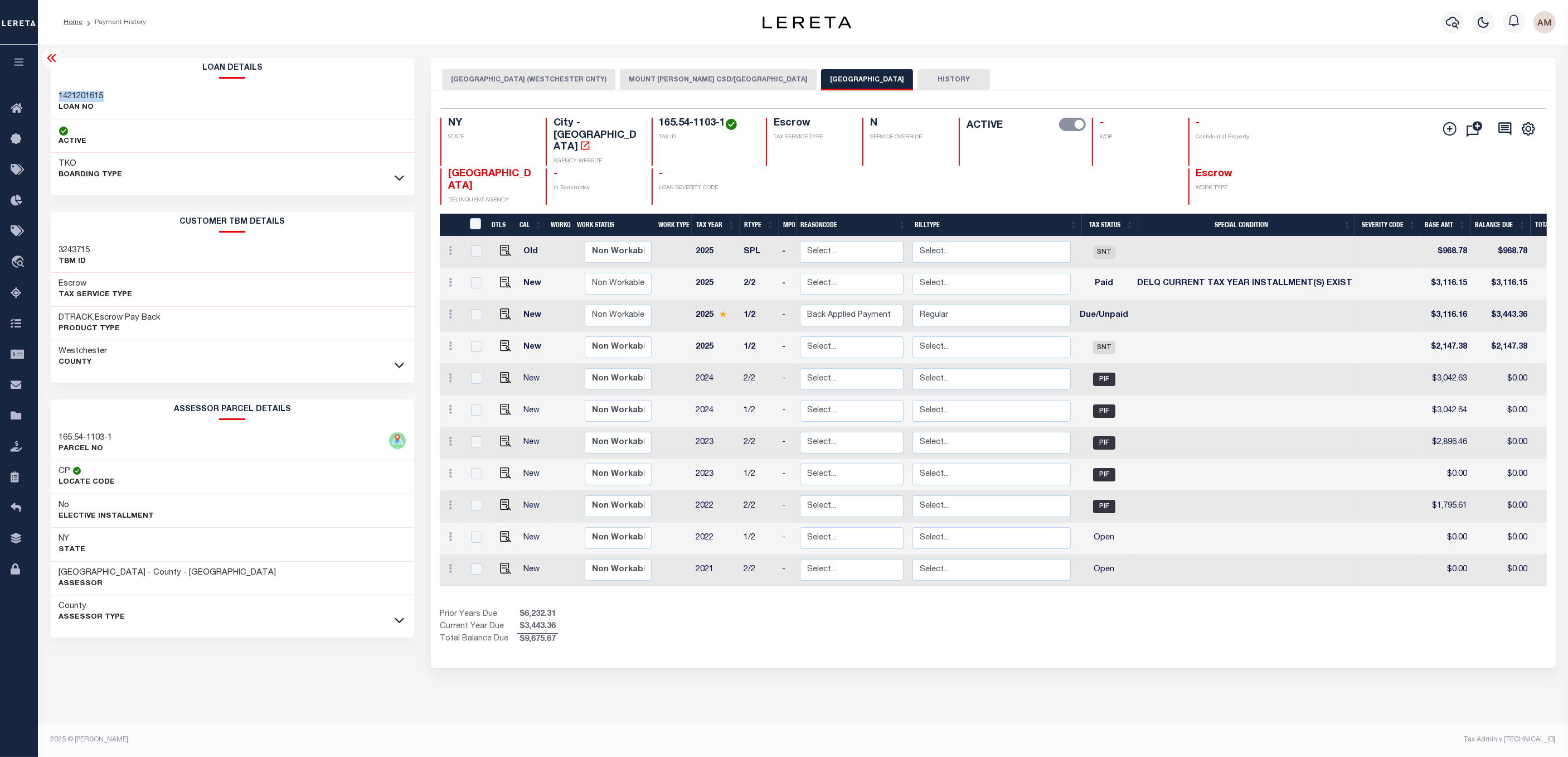
drag, startPoint x: 90, startPoint y: 97, endPoint x: 55, endPoint y: 93, distance: 35.2
click at [55, 93] on div "1421201615 LOAN NO" at bounding box center [233, 102] width 364 height 34
copy h3 "1421201615"
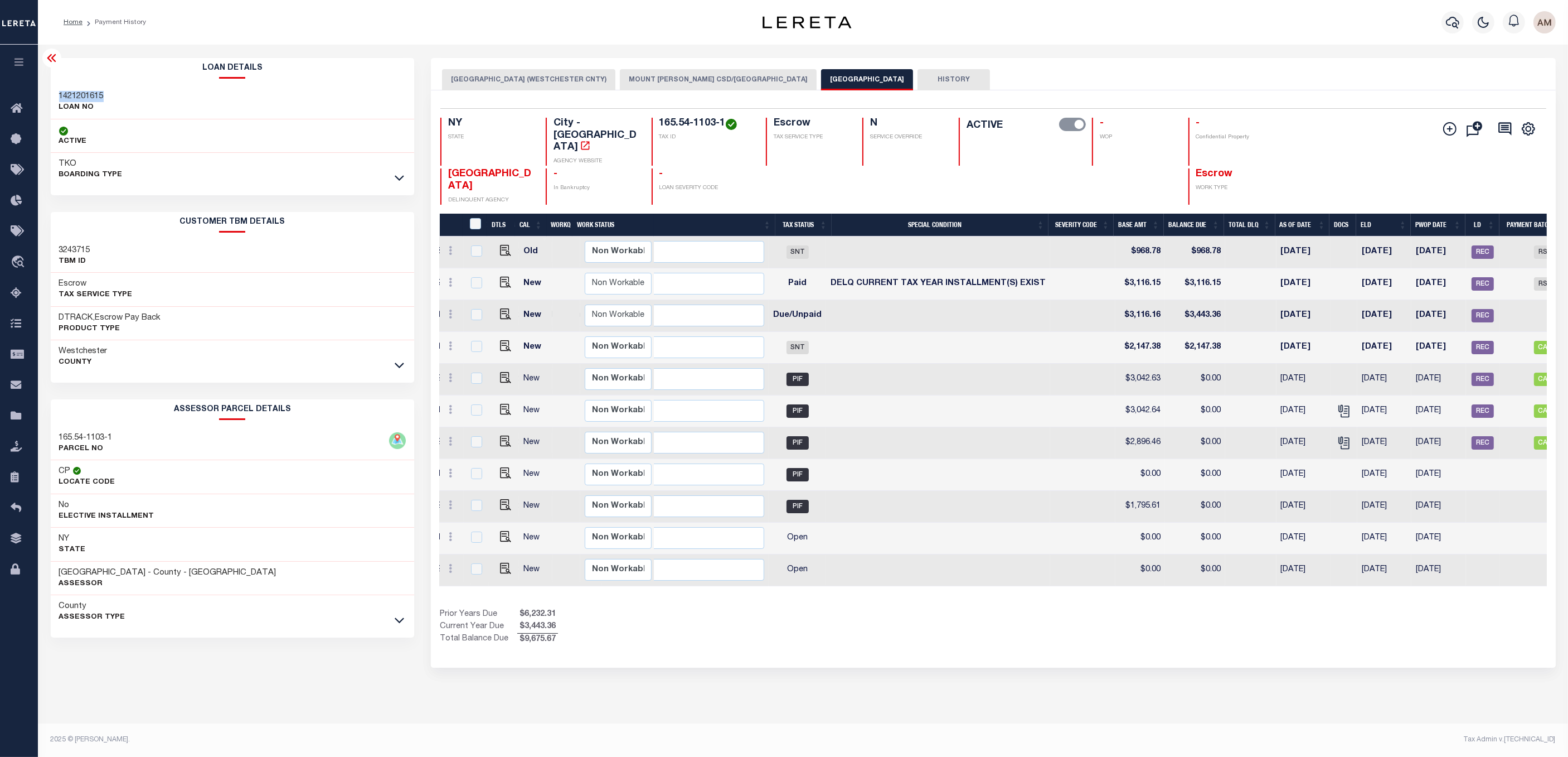
scroll to position [0, 387]
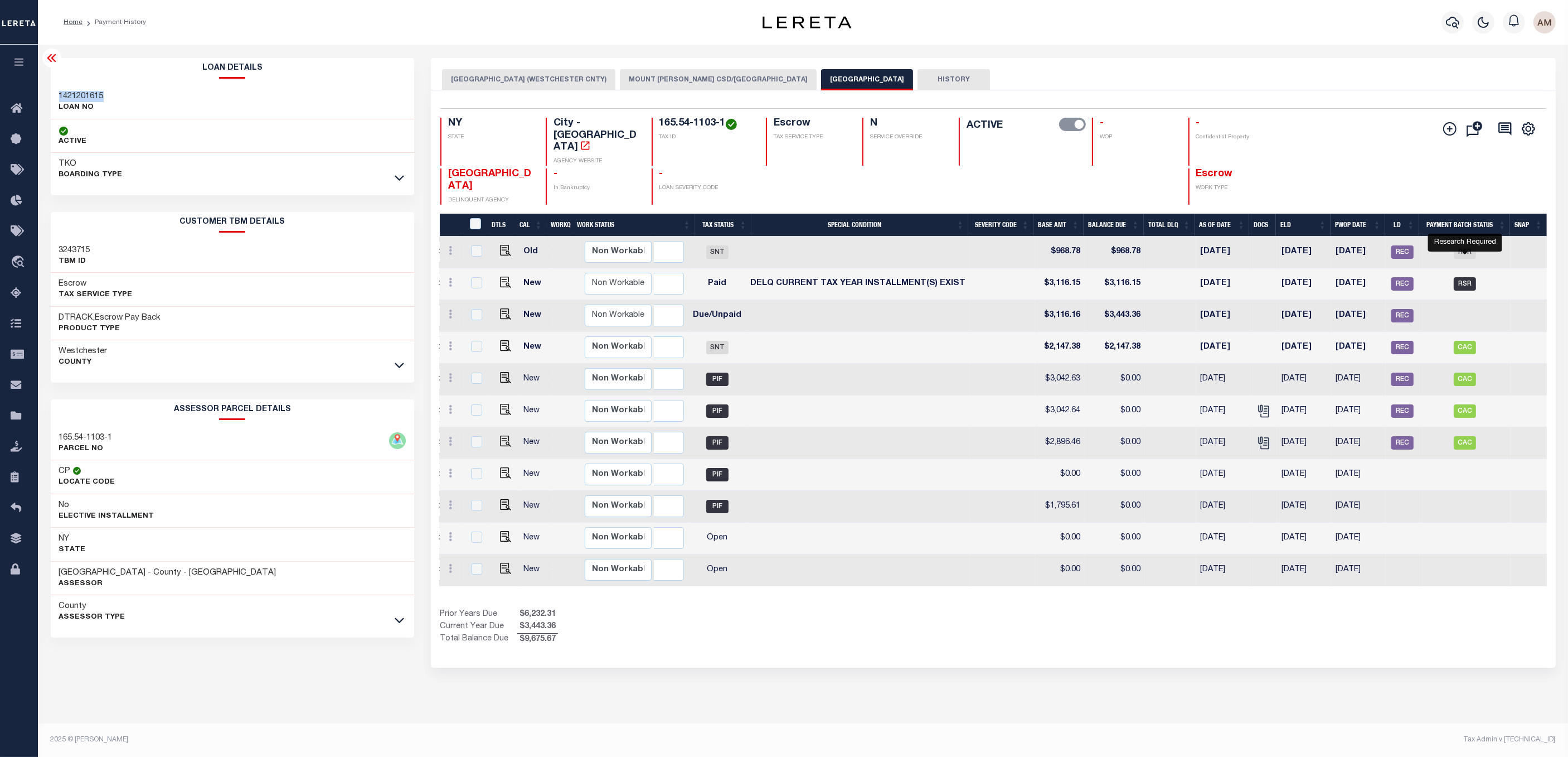
click at [1462, 277] on span "RSR" at bounding box center [1464, 283] width 22 height 13
checkbox input "true"
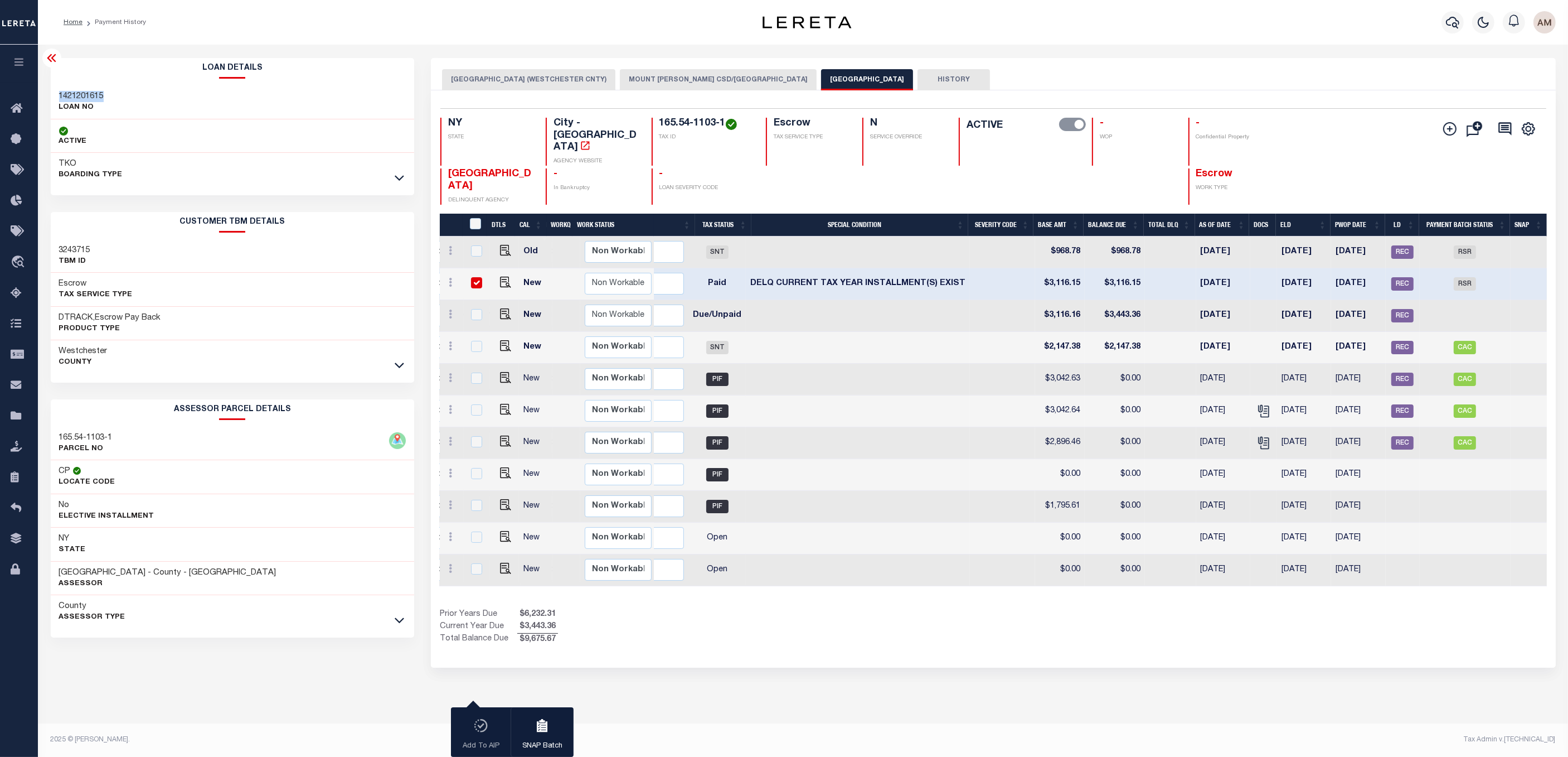
click at [58, 55] on icon at bounding box center [51, 57] width 13 height 13
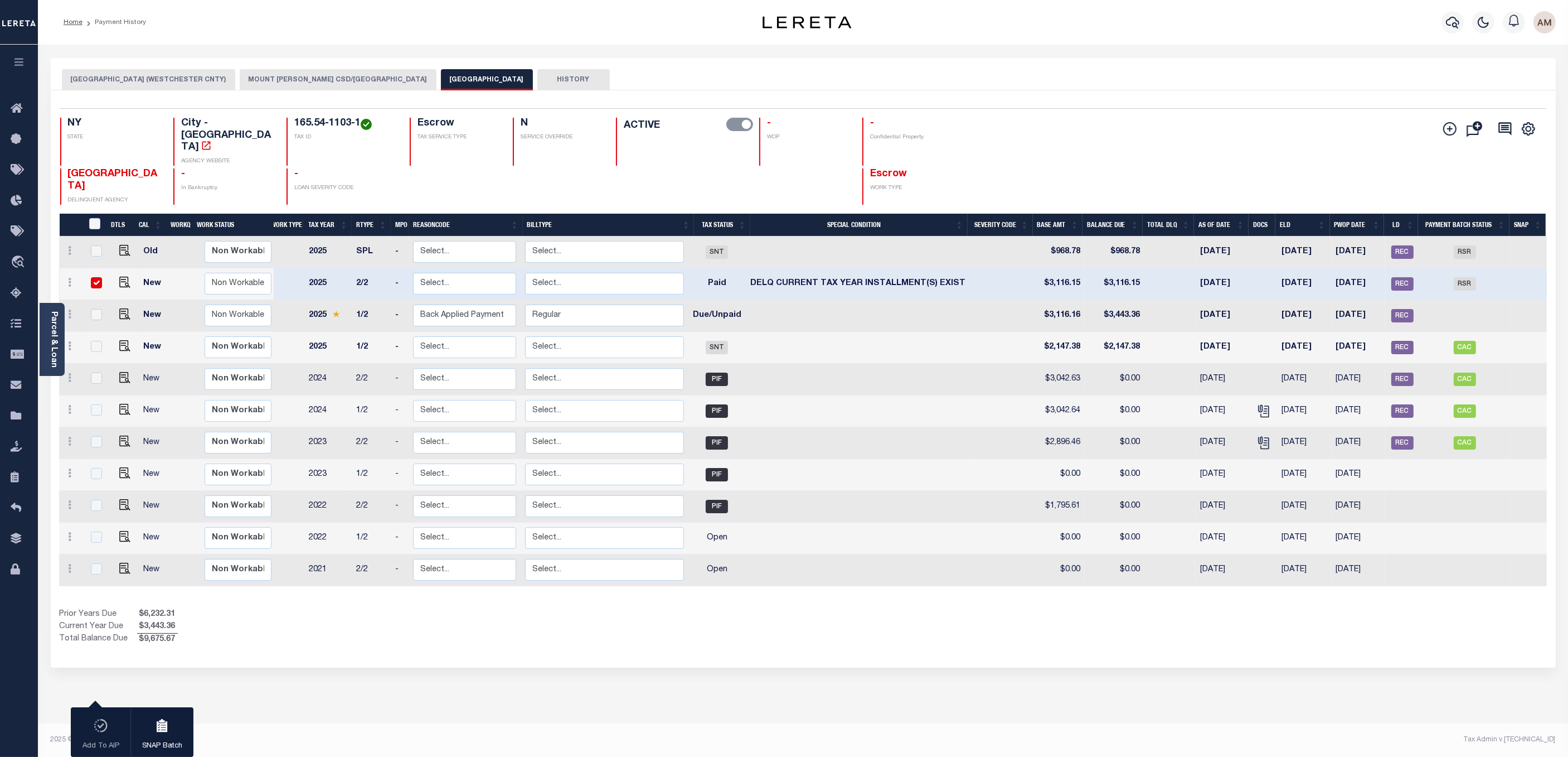
scroll to position [0, 6]
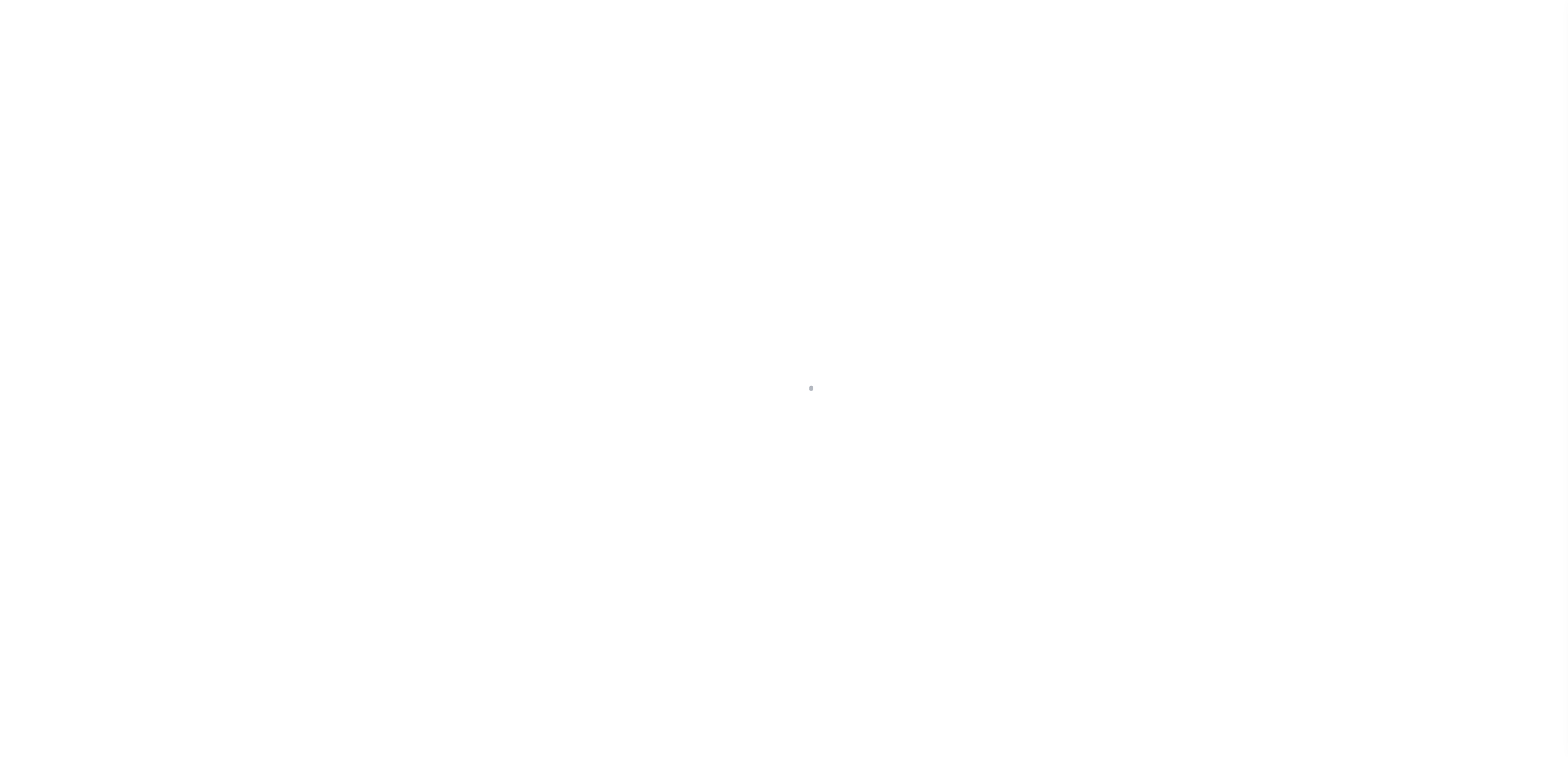
select select "RSR"
select select "CHK"
select select "[PERSON_NAME]"
select select "FDX"
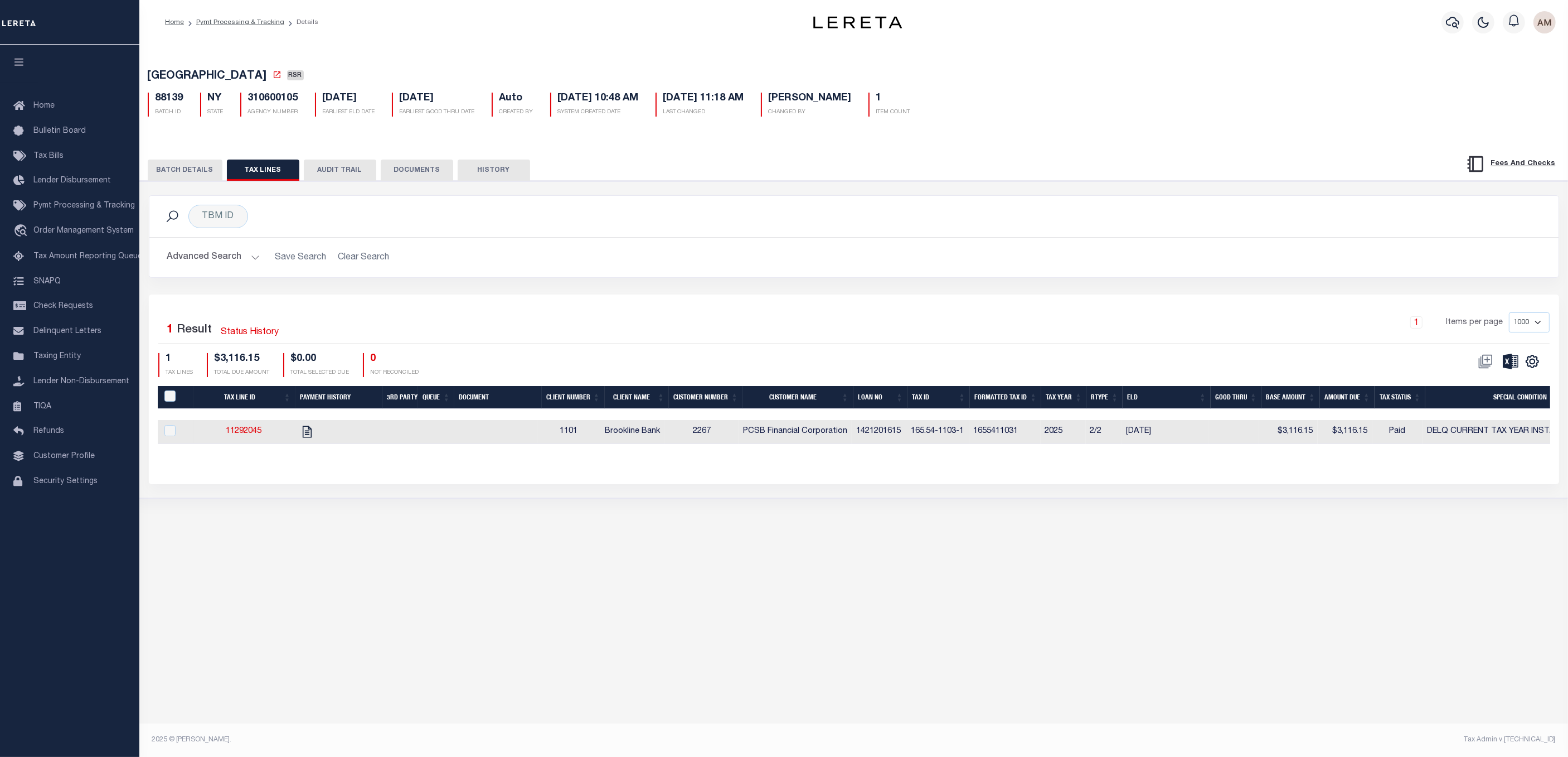
click at [177, 165] on button "BATCH DETAILS" at bounding box center [185, 169] width 75 height 21
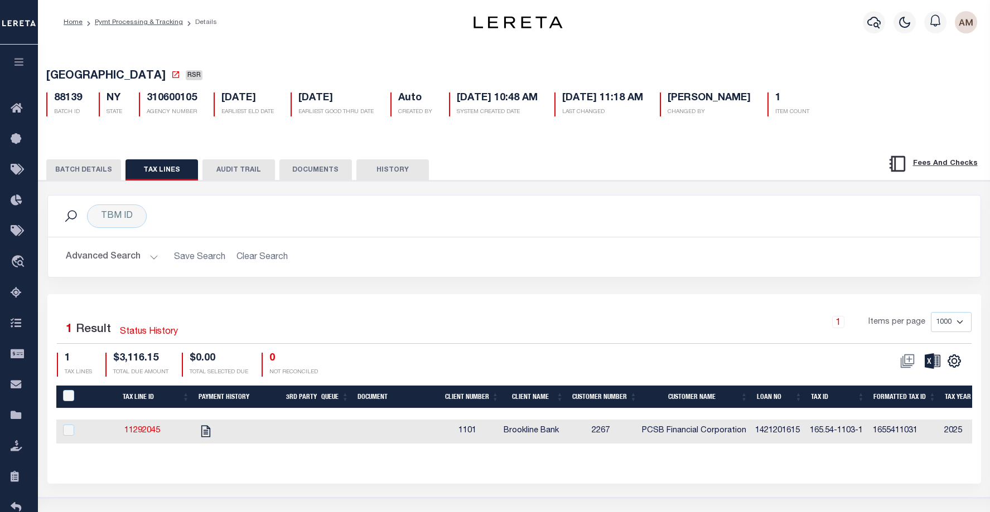
click at [60, 167] on button "BATCH DETAILS" at bounding box center [83, 169] width 75 height 21
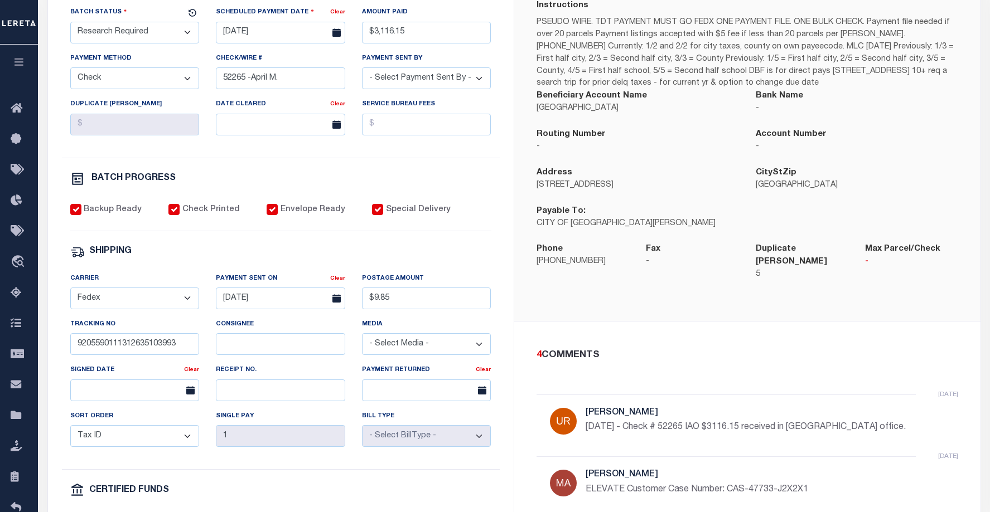
click at [131, 279] on div "Carrier - Select Carrier - E-mail Fax Fedex FTP Other UPS USPS" at bounding box center [134, 291] width 129 height 37
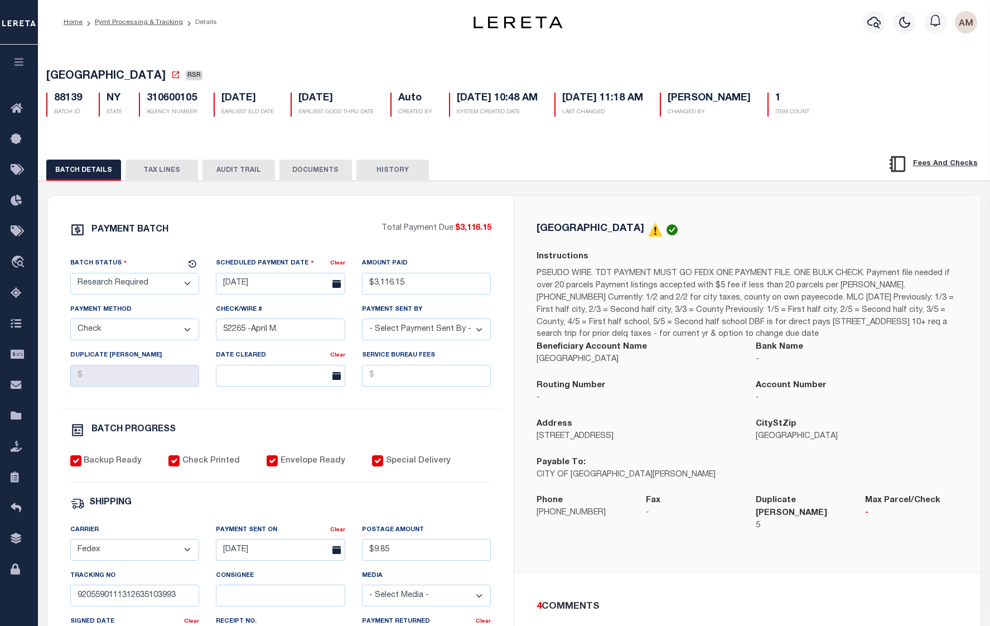
click at [172, 170] on button "TAX LINES" at bounding box center [161, 169] width 72 height 21
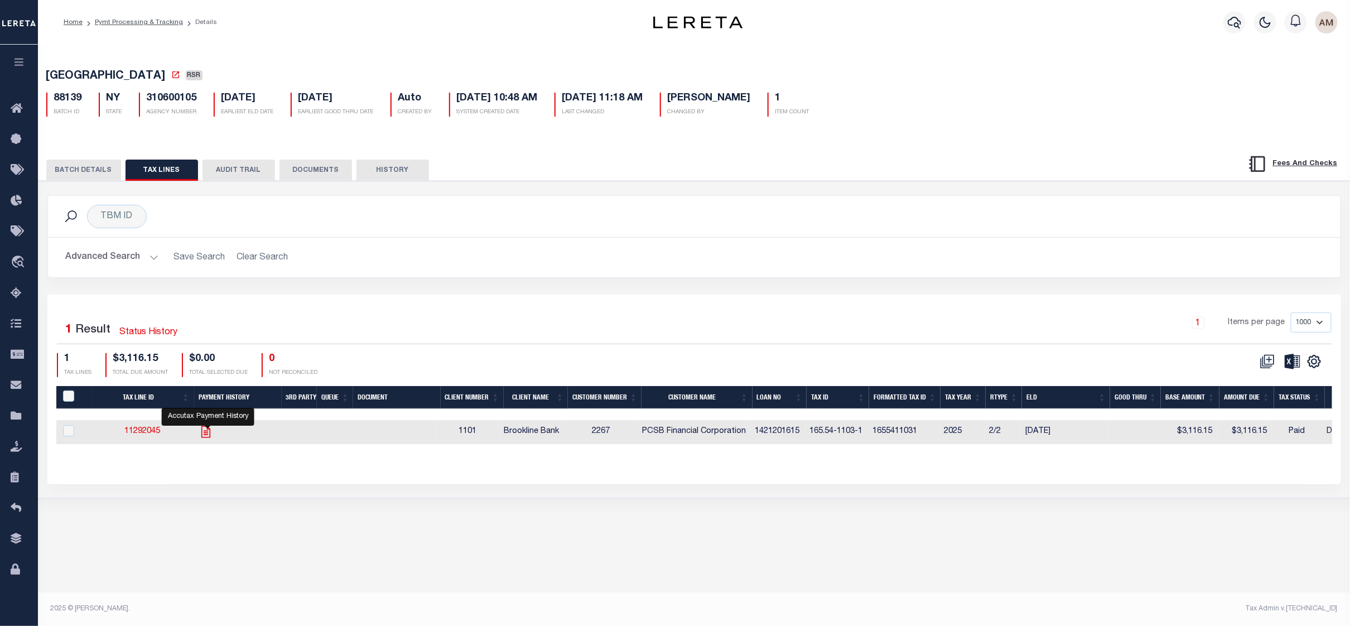
drag, startPoint x: 202, startPoint y: 438, endPoint x: 210, endPoint y: 435, distance: 8.0
click at [202, 438] on icon "" at bounding box center [206, 431] width 14 height 14
checkbox input "true"
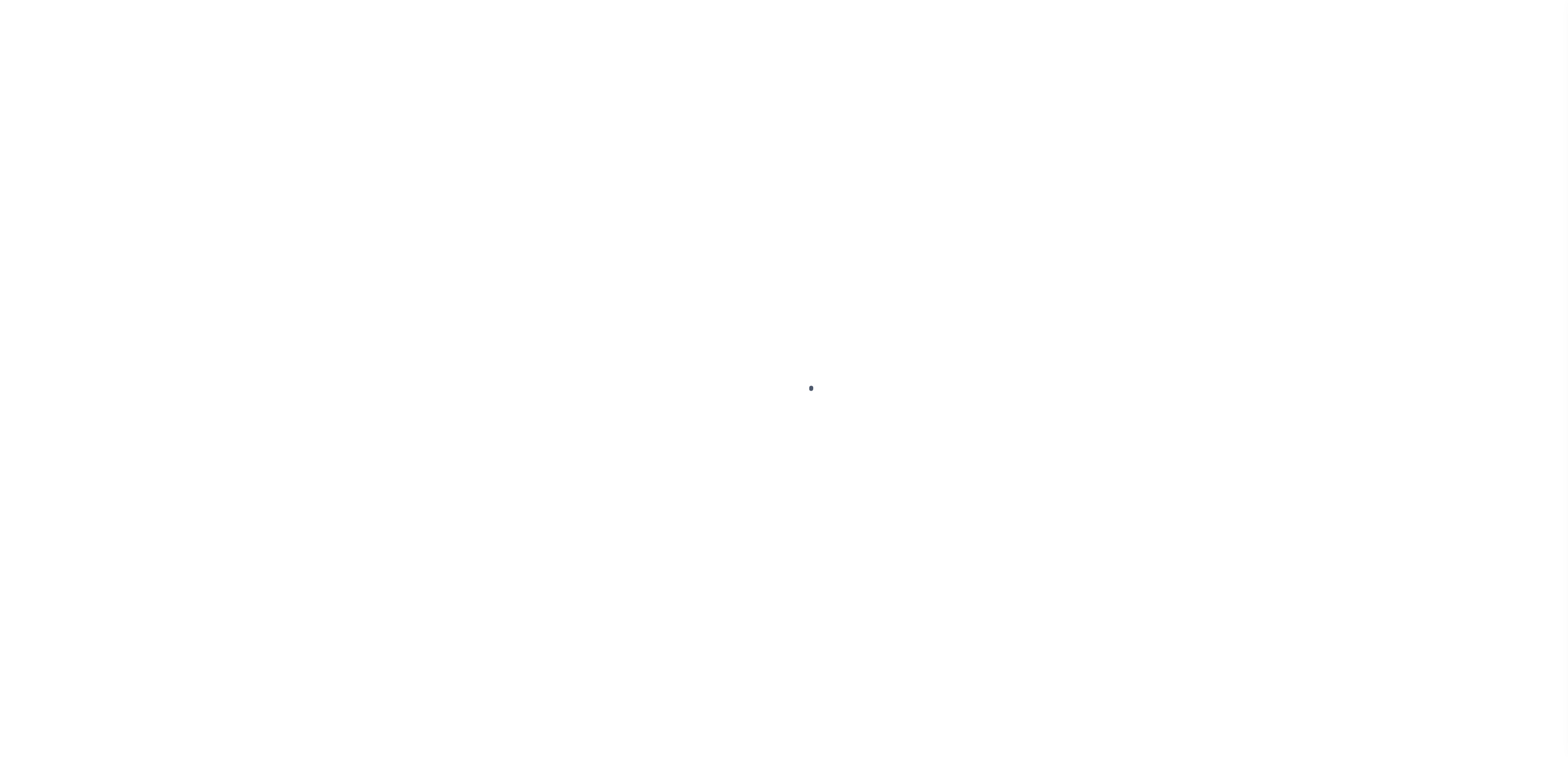
select select "RSR"
select select "CHK"
select select "[PERSON_NAME]"
select select "FDX"
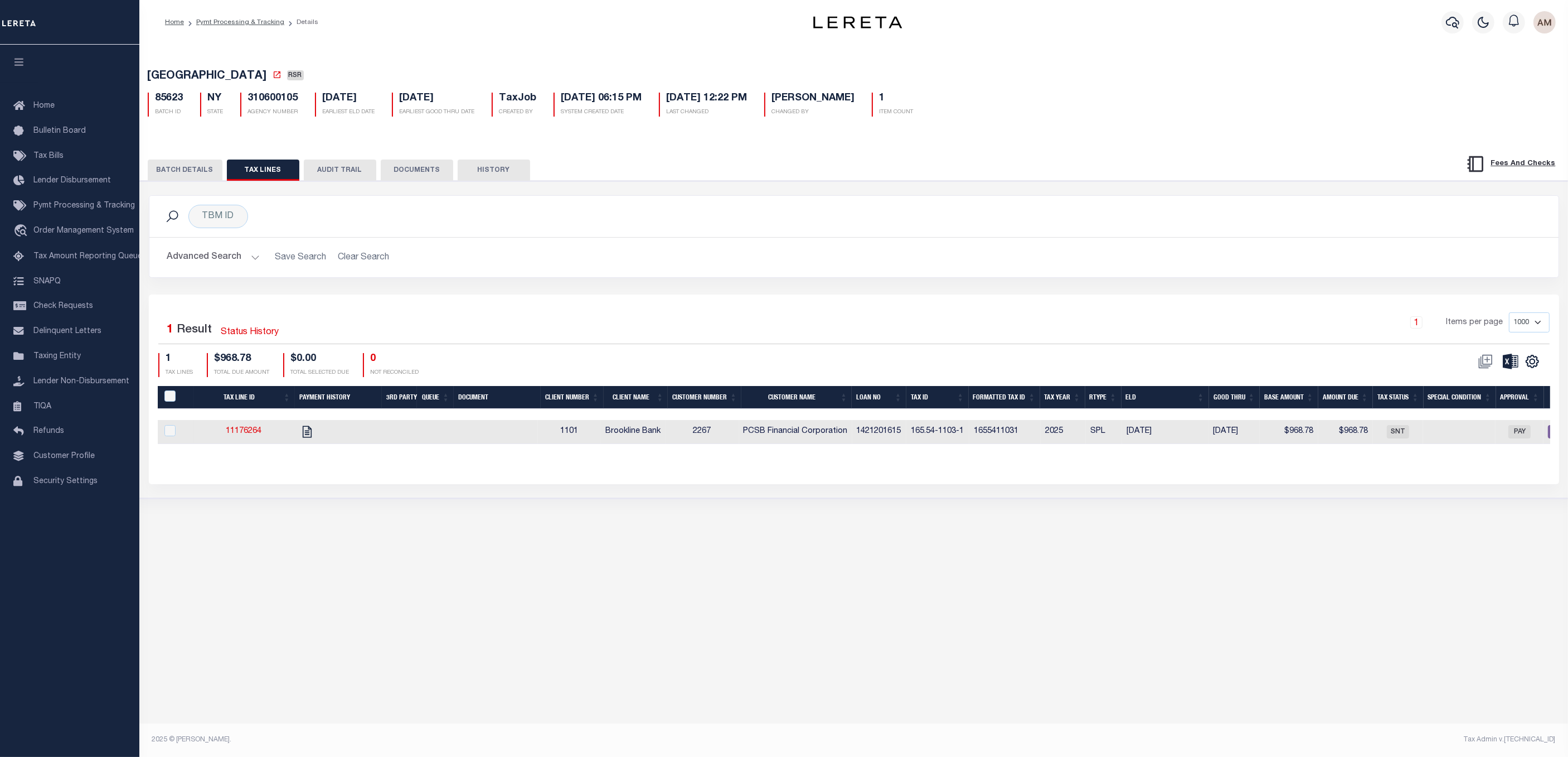
click at [180, 159] on div "BATCH DETAILS TAX LINES AUDIT TRAIL DOCUMENTS HISTORY" at bounding box center [853, 166] width 1456 height 28
click at [183, 176] on button "BATCH DETAILS" at bounding box center [185, 169] width 75 height 21
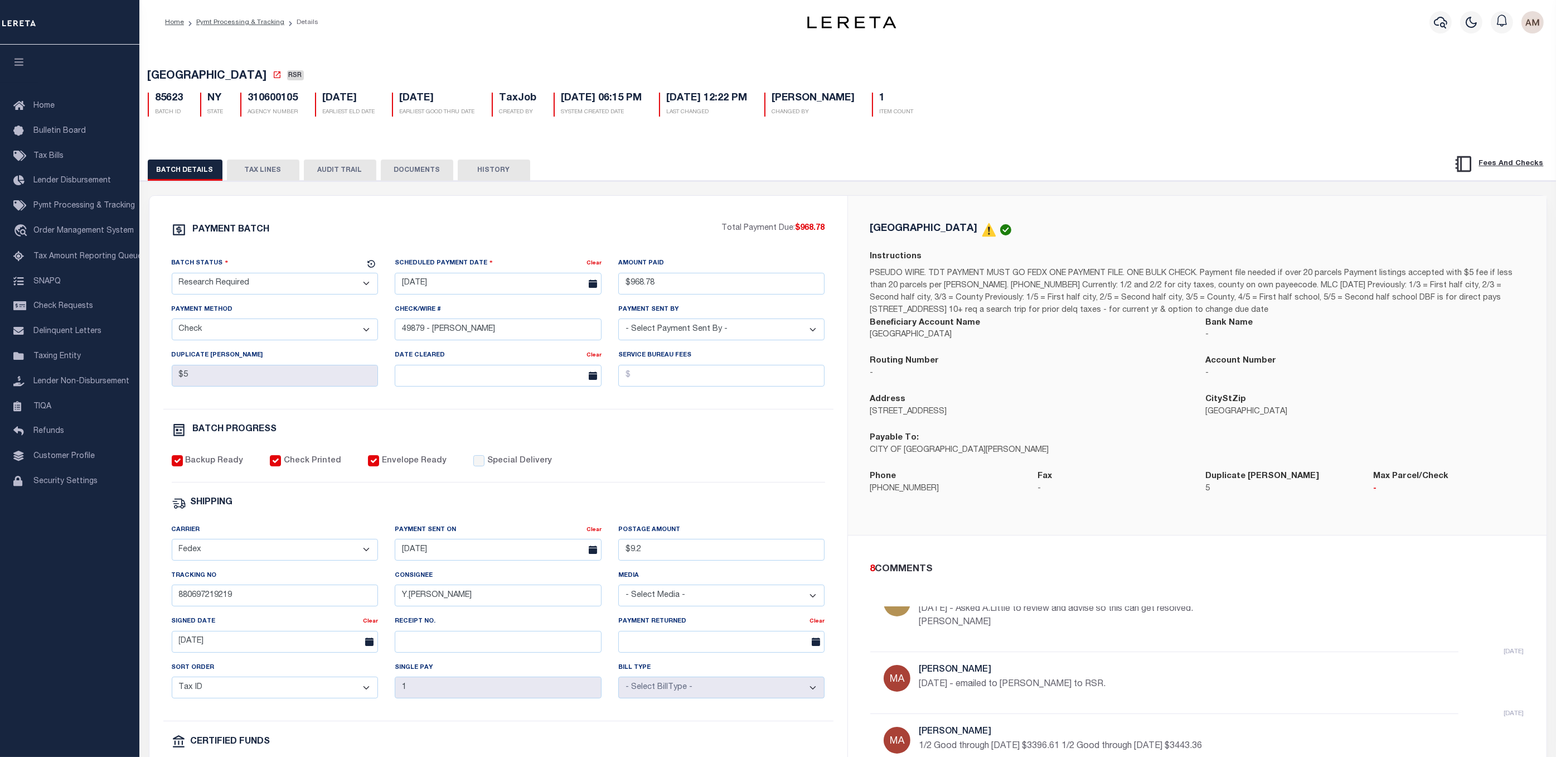
scroll to position [84, 0]
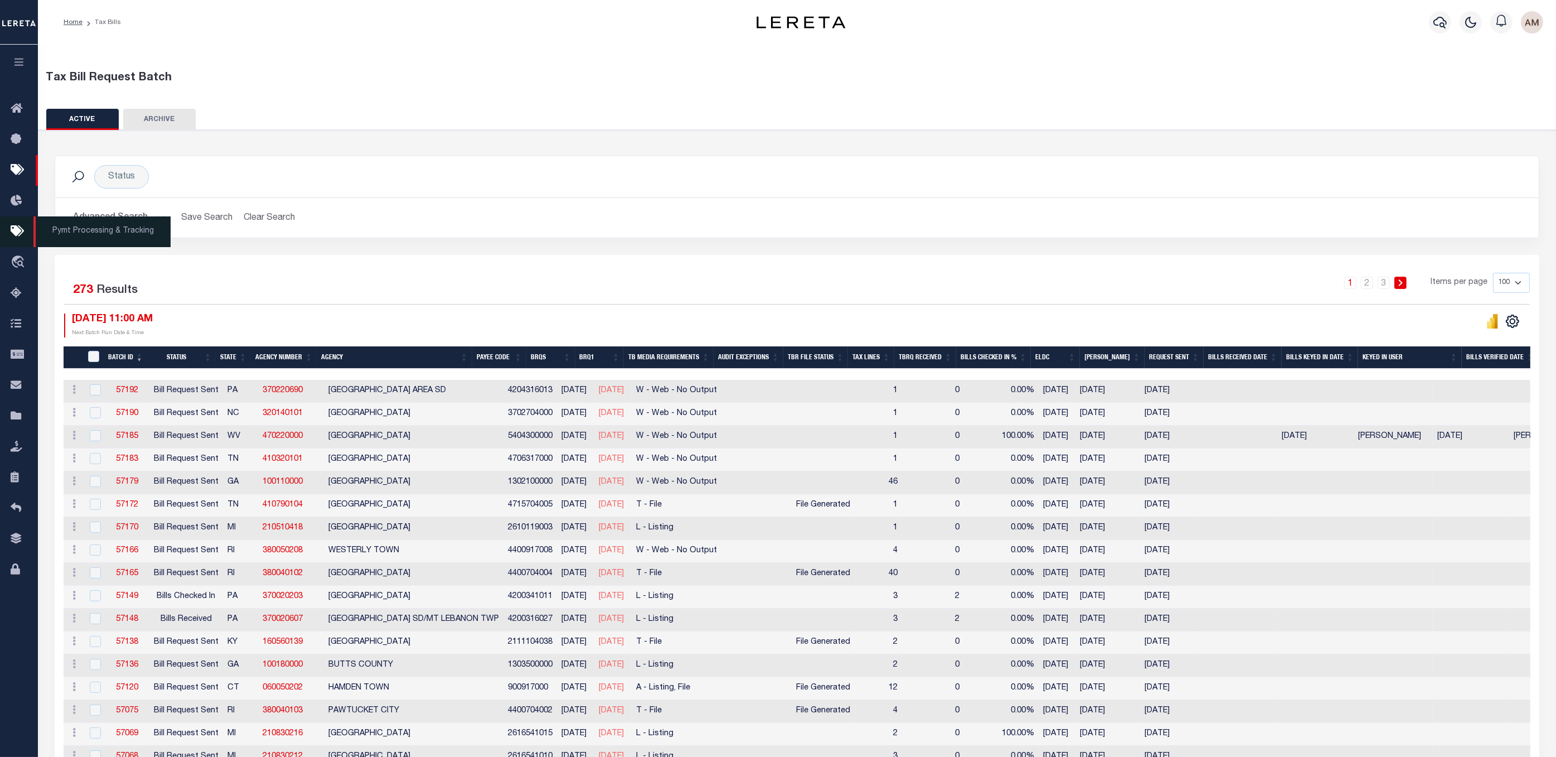
click at [15, 229] on icon at bounding box center [20, 232] width 18 height 14
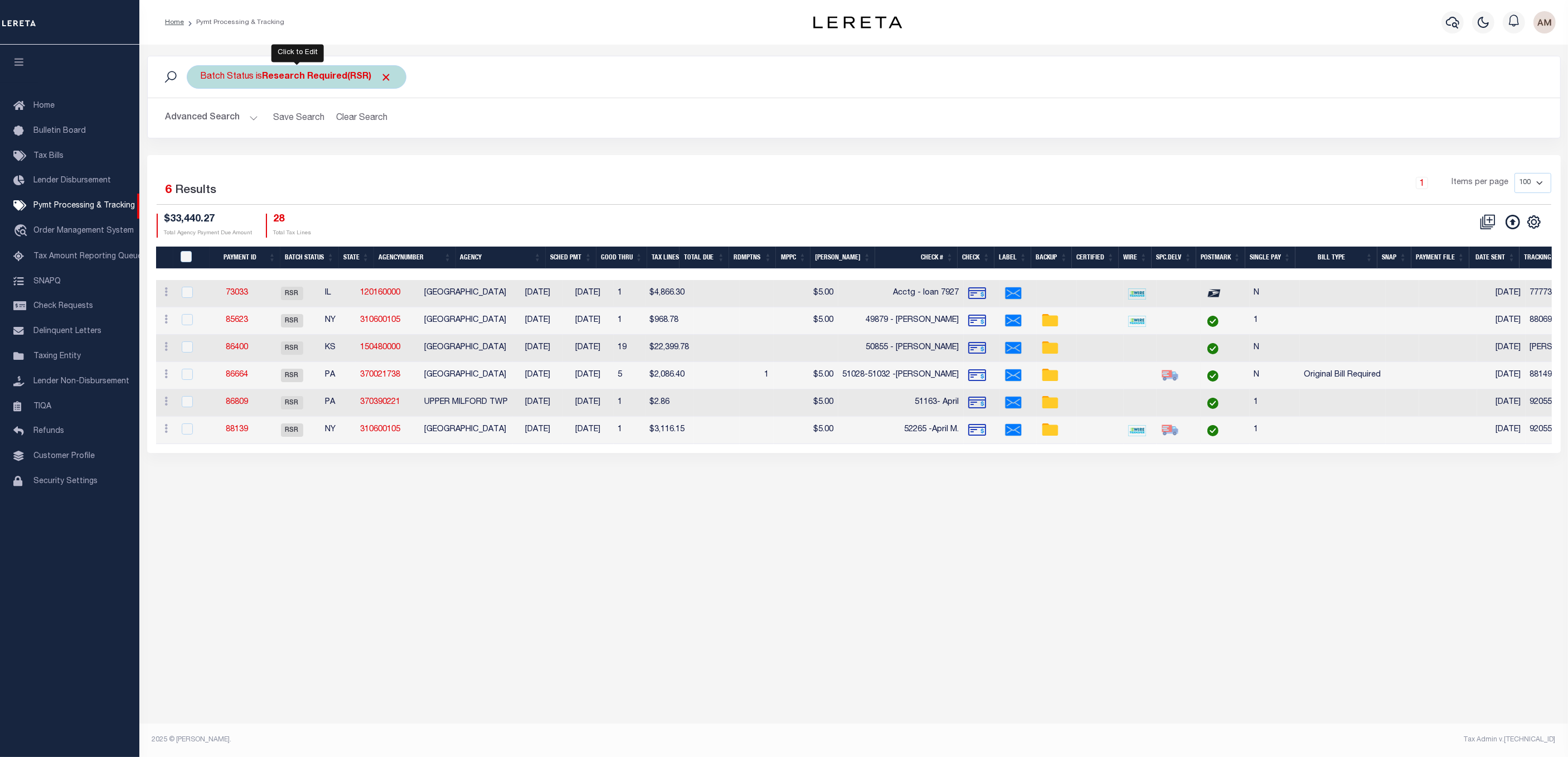
click at [252, 69] on div "Batch Status is Research Required(RSR)" at bounding box center [297, 76] width 220 height 23
select select "RSR"
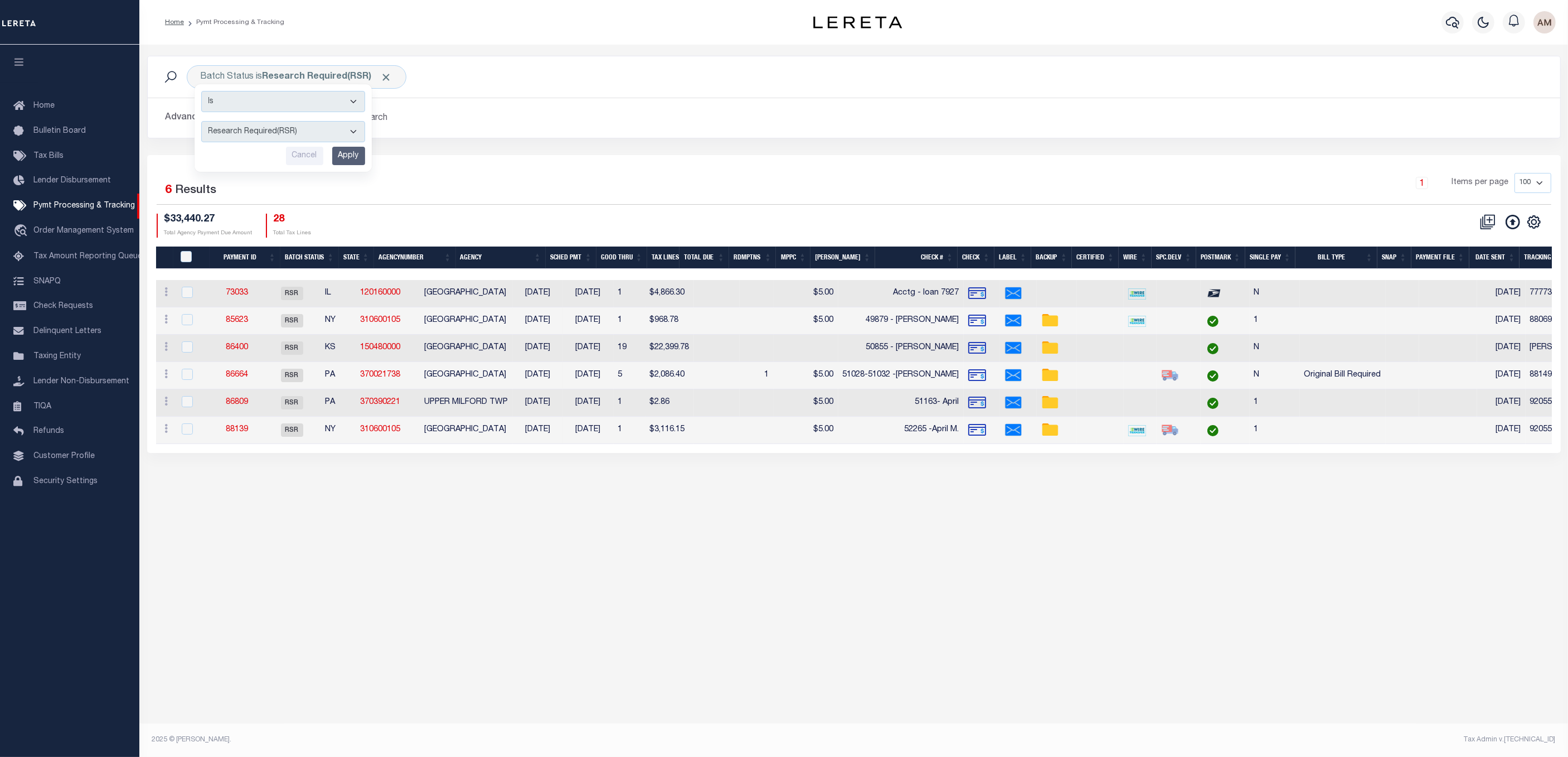
click at [667, 57] on div "Batch Status is Research Required(RSR) Is Contains Awaiting Funds (AWF) Cleared…" at bounding box center [853, 76] width 1412 height 41
click at [486, 269] on th "Agency" at bounding box center [501, 257] width 90 height 23
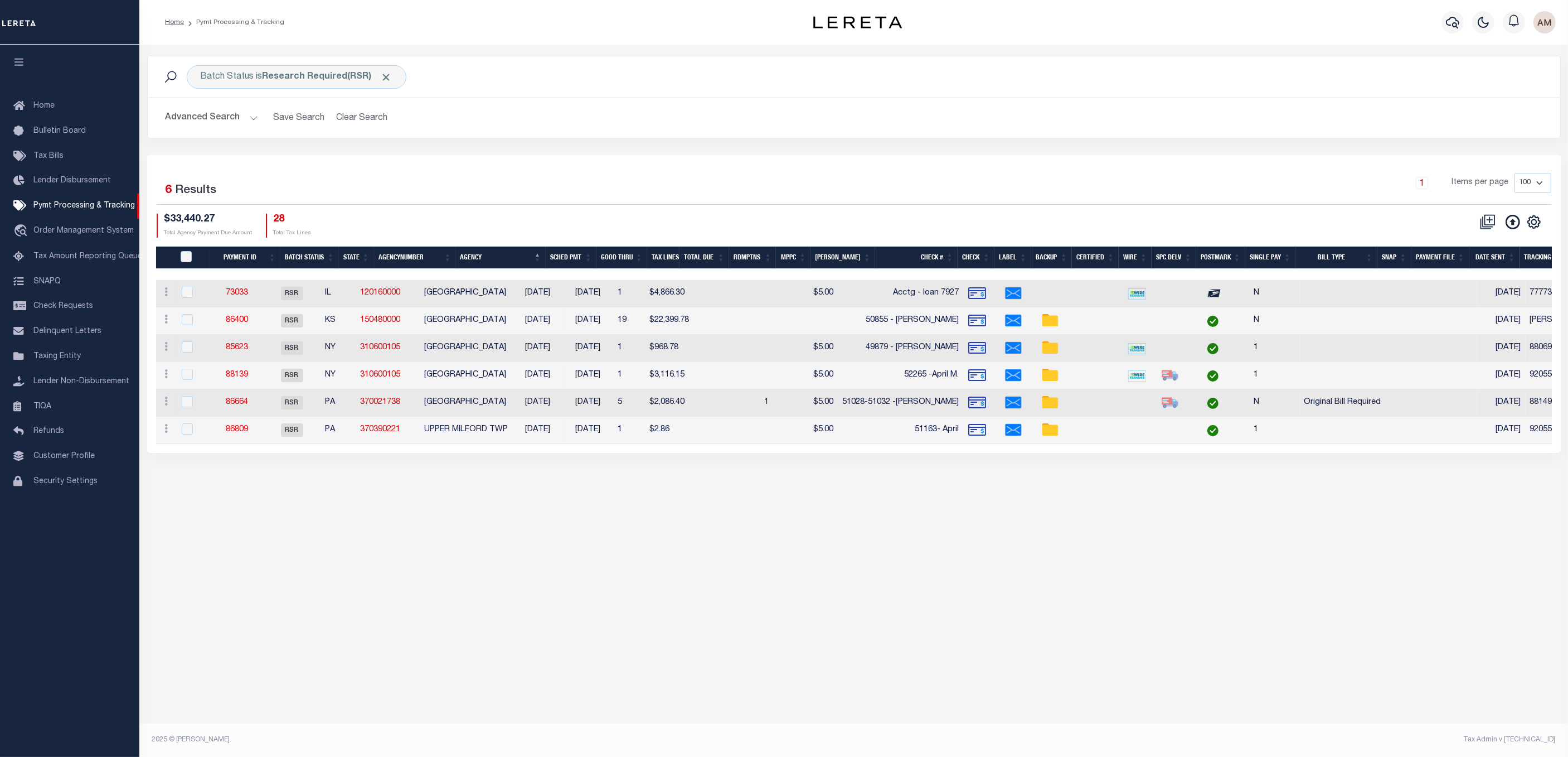
click at [647, 525] on div "Batch Status is Research Required(RSR) Is Contains Awaiting Funds (AWF) Cleared…" at bounding box center [852, 385] width 1428 height 681
click at [241, 377] on link "88139" at bounding box center [237, 375] width 22 height 8
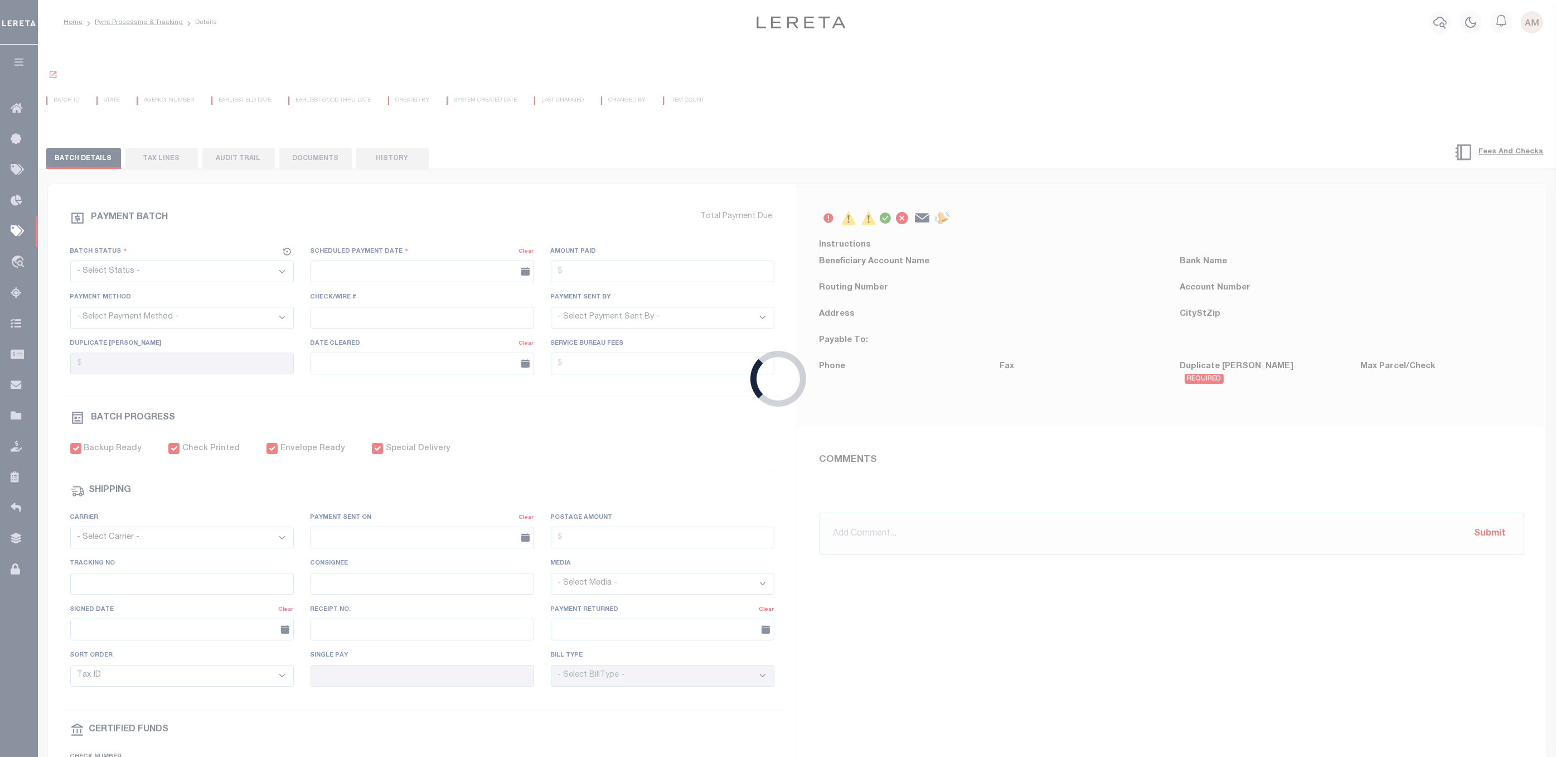
select select "RSR"
type input "07/30/2025"
type input "$3,116.15"
select select "CHK"
type input "52265 -April M."
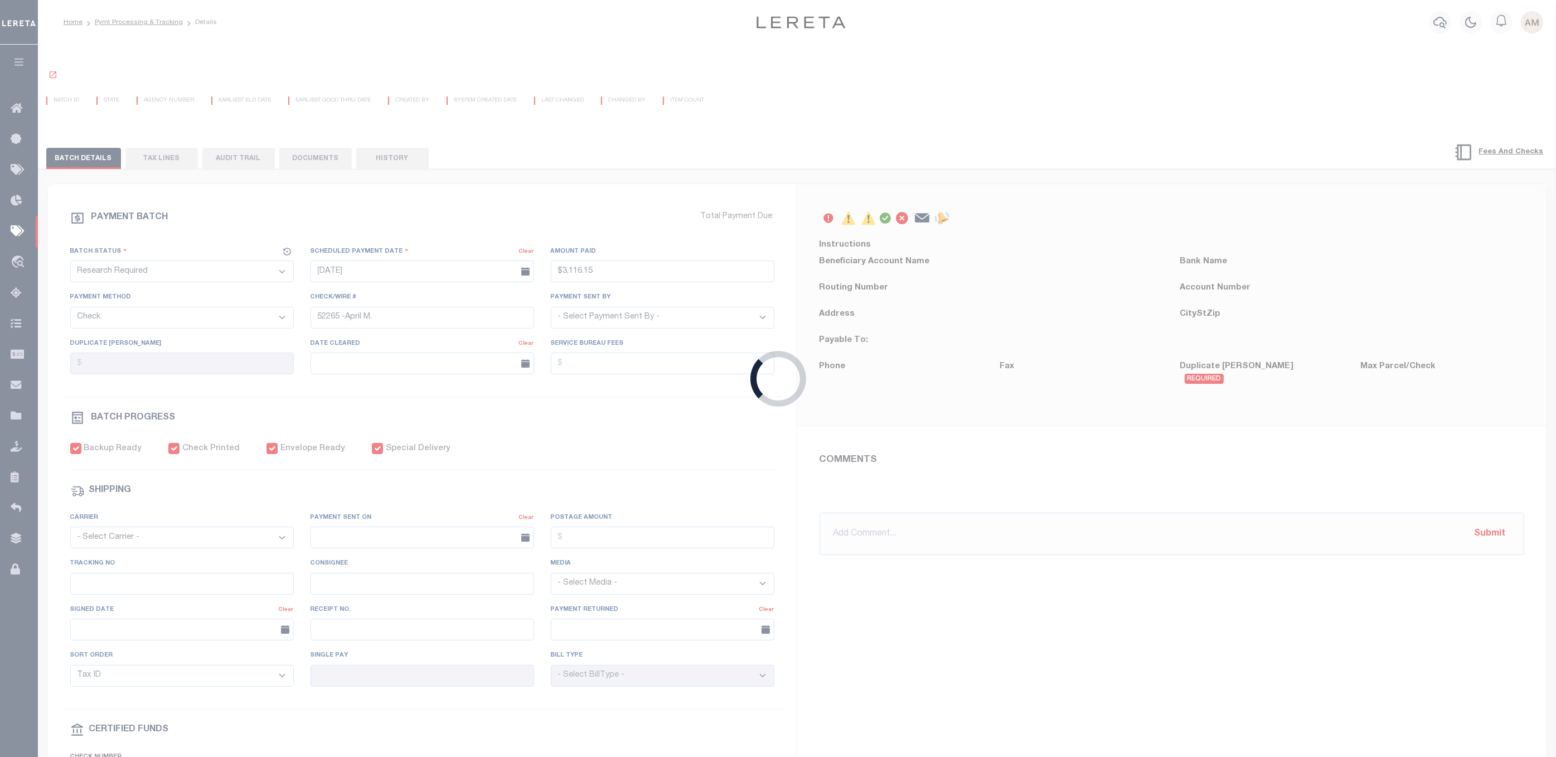
select select "[PERSON_NAME]"
checkbox input "true"
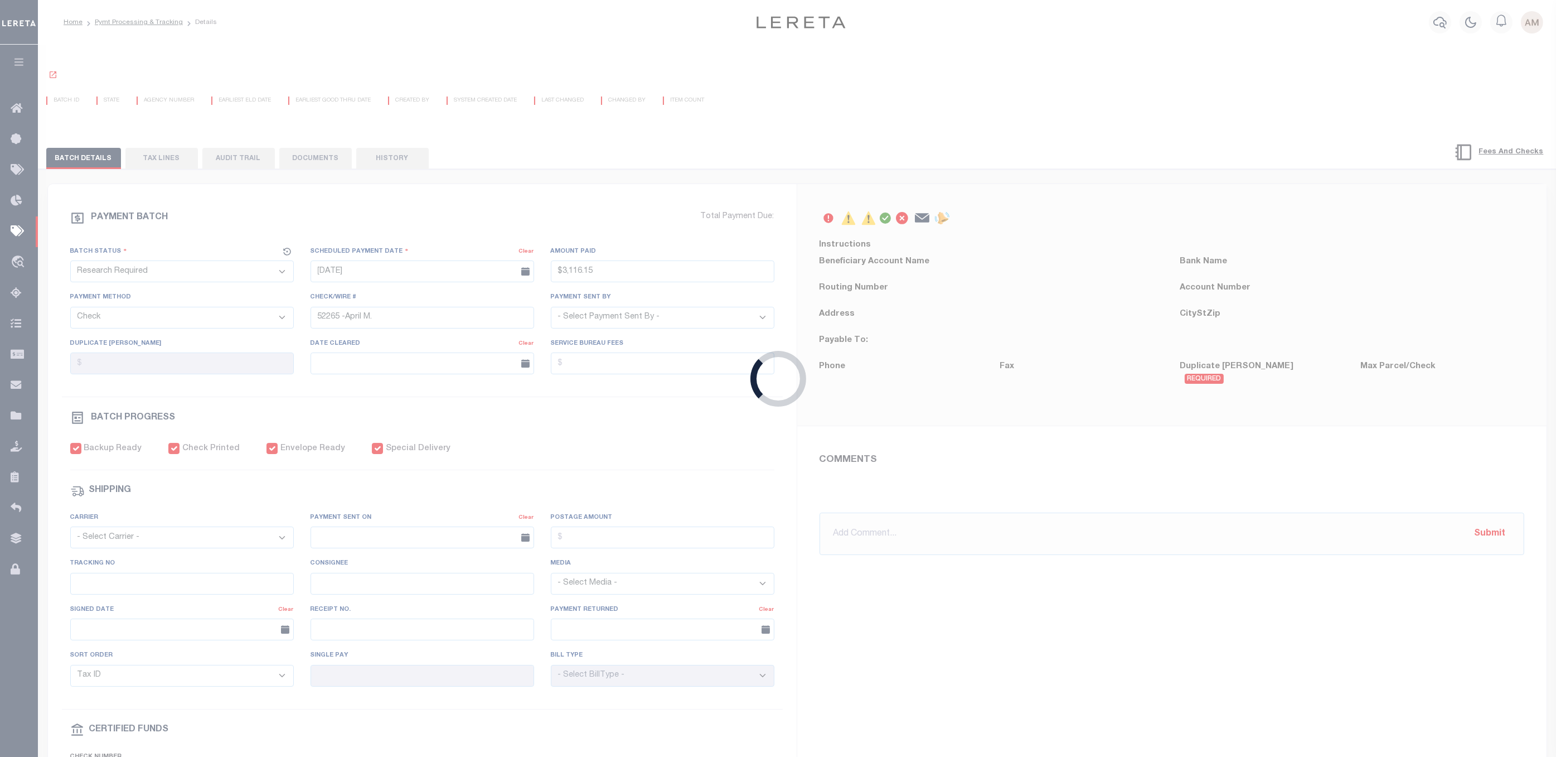
select select "FDX"
type input "07/30/2025"
type input "$9.85"
type input "9205590111312635103993"
type input "1"
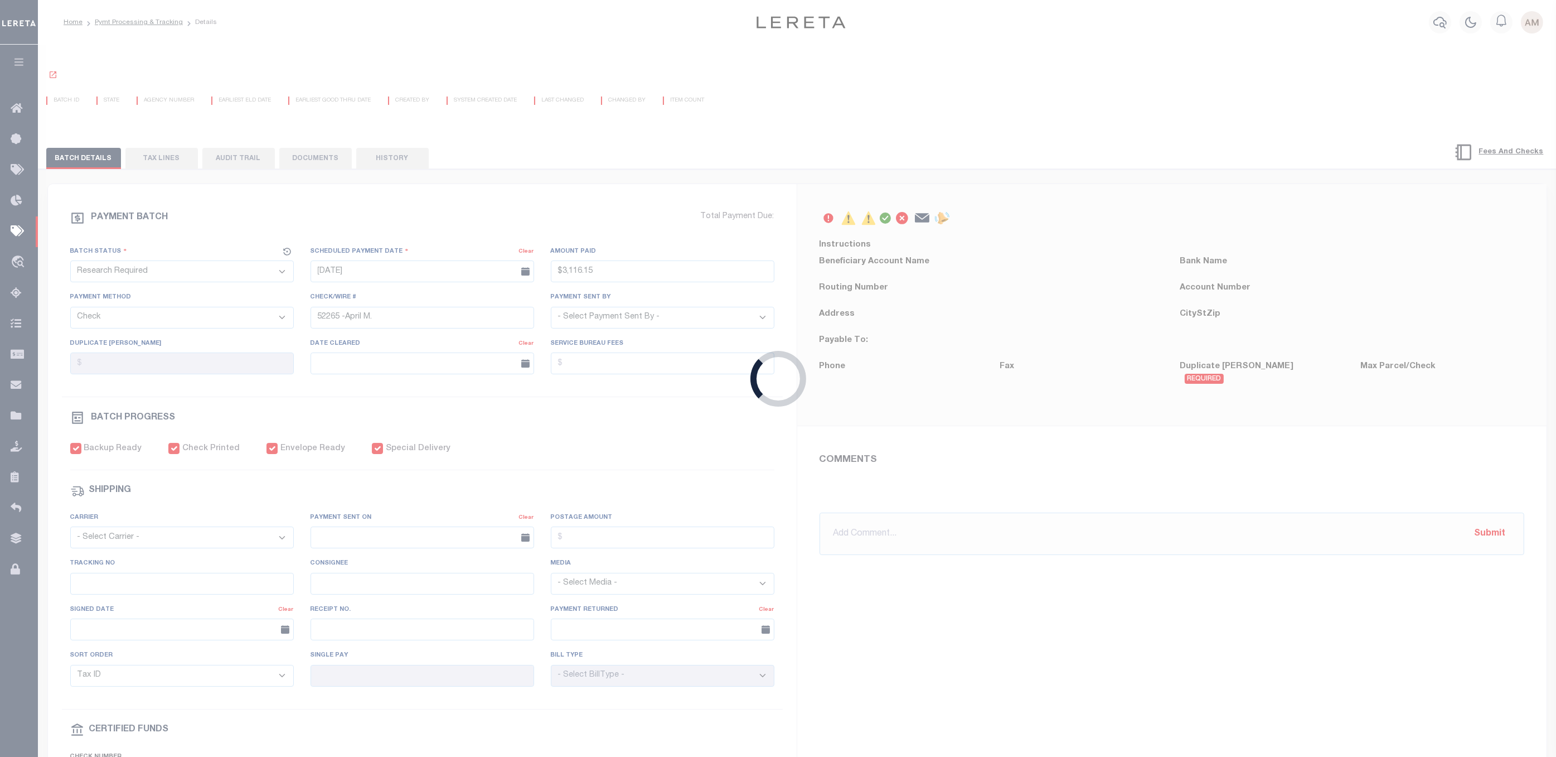
radio input "true"
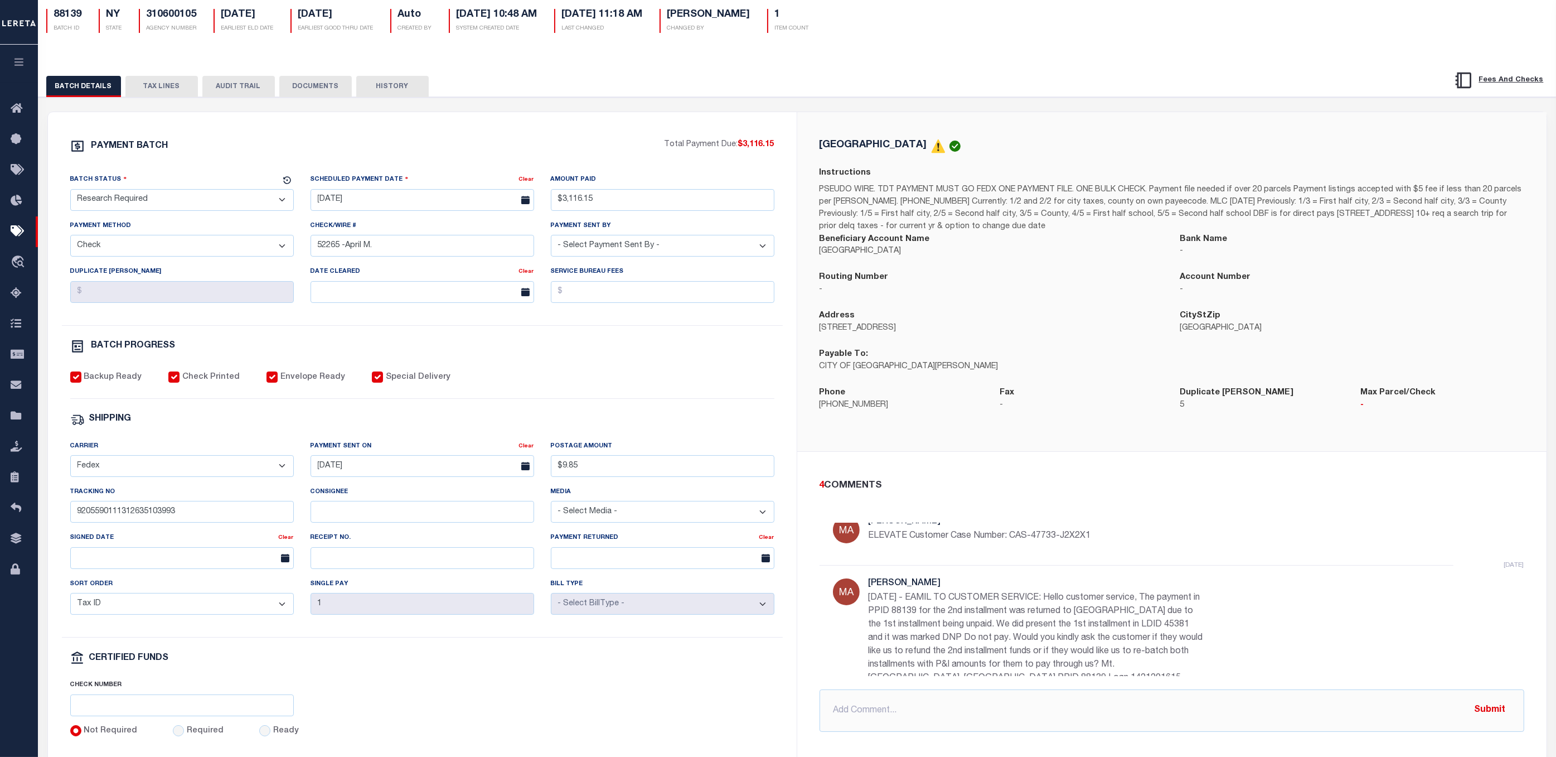
scroll to position [167, 0]
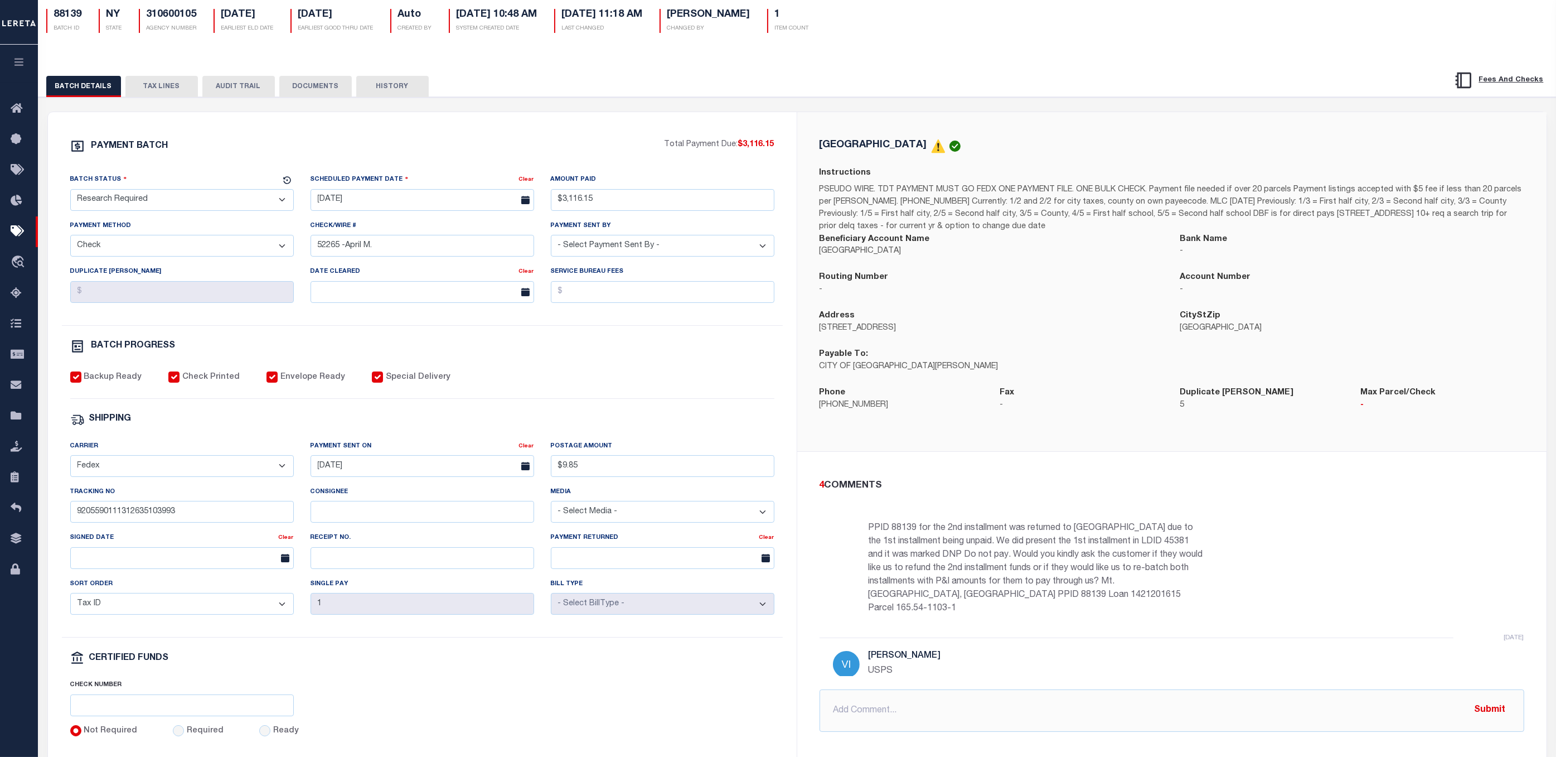
click at [326, 91] on button "DOCUMENTS" at bounding box center [315, 86] width 72 height 21
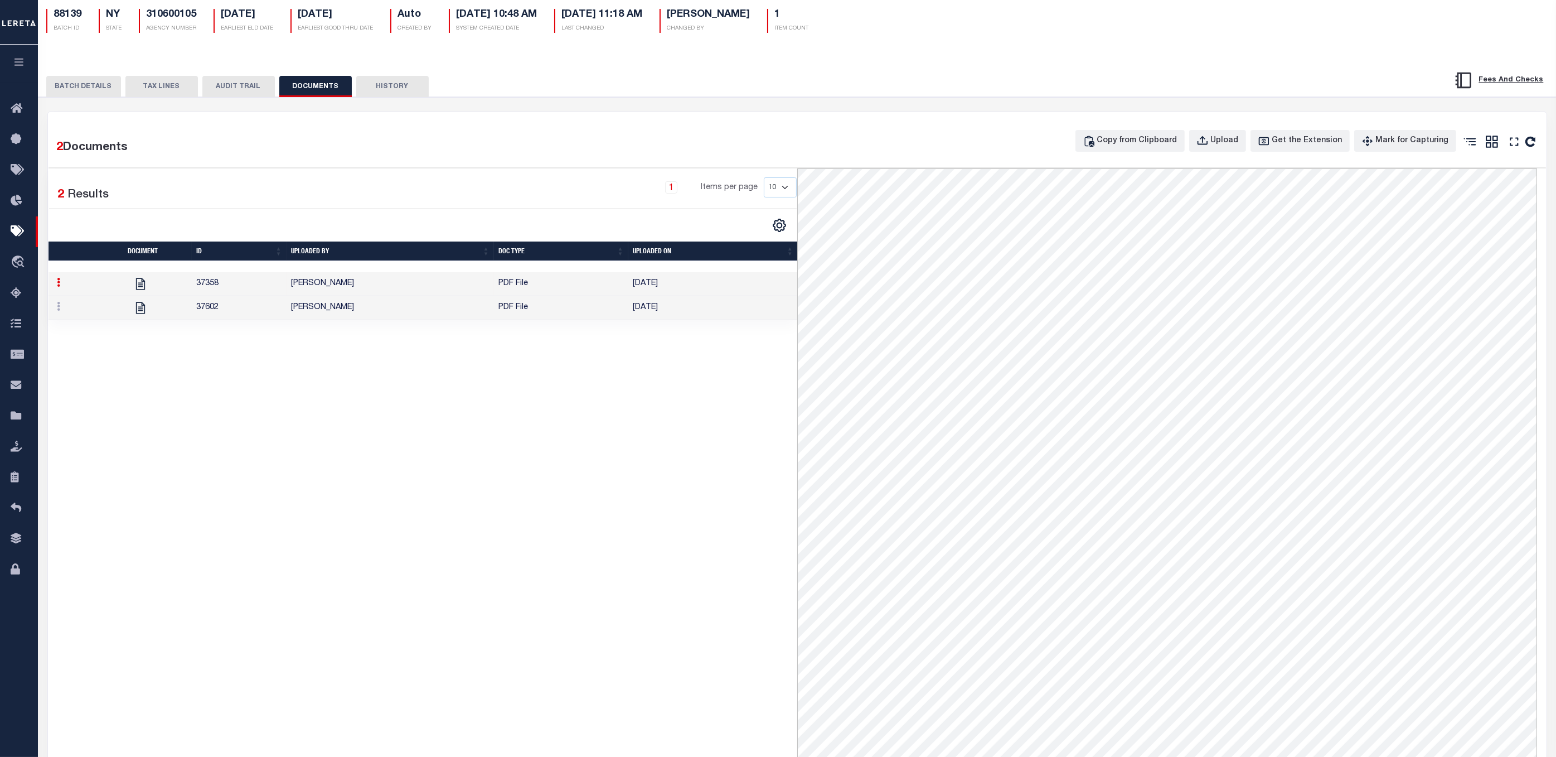
click at [339, 289] on td "[PERSON_NAME]" at bounding box center [390, 284] width 207 height 24
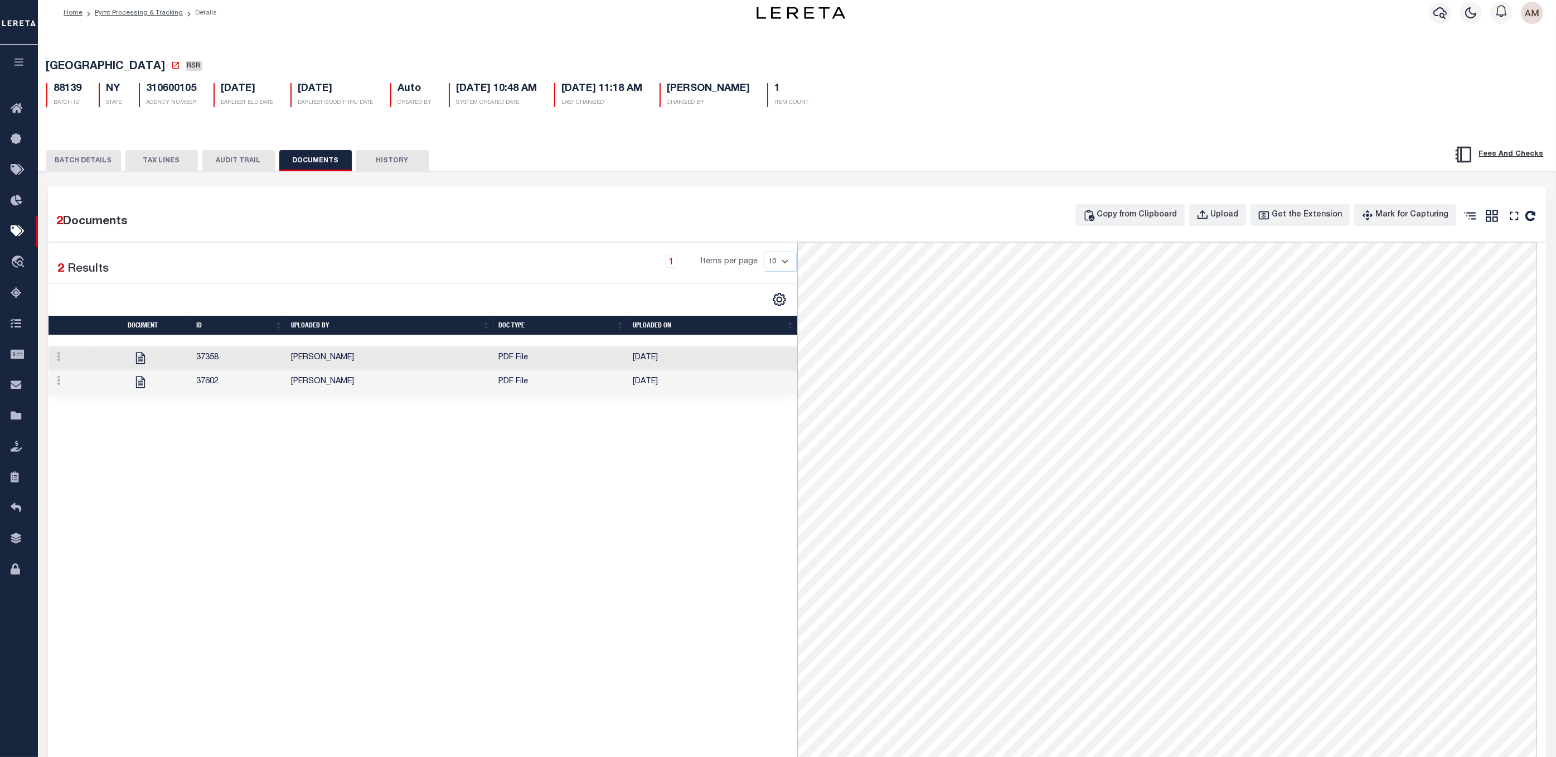
scroll to position [0, 0]
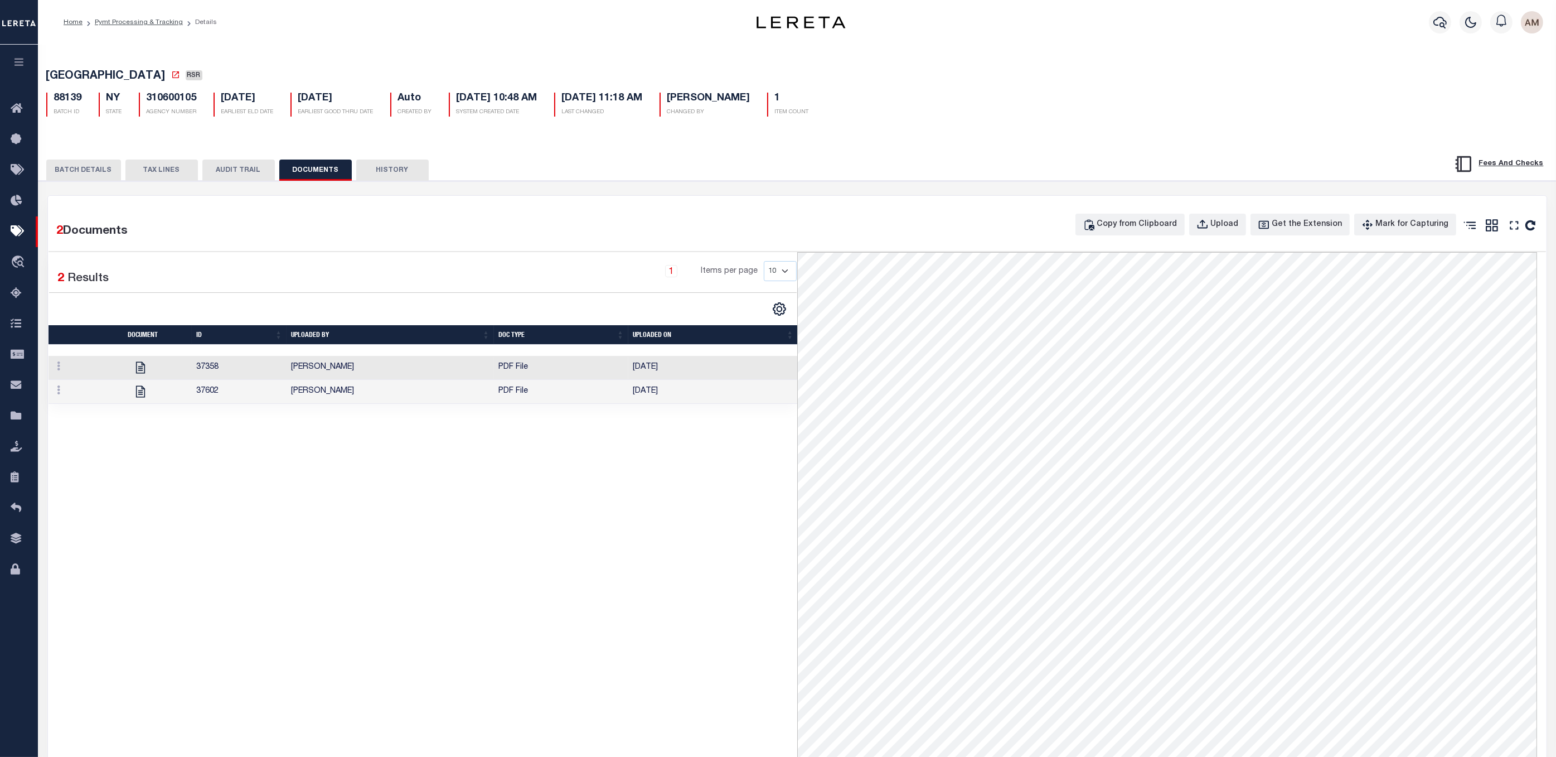
click at [85, 168] on button "BATCH DETAILS" at bounding box center [83, 169] width 75 height 21
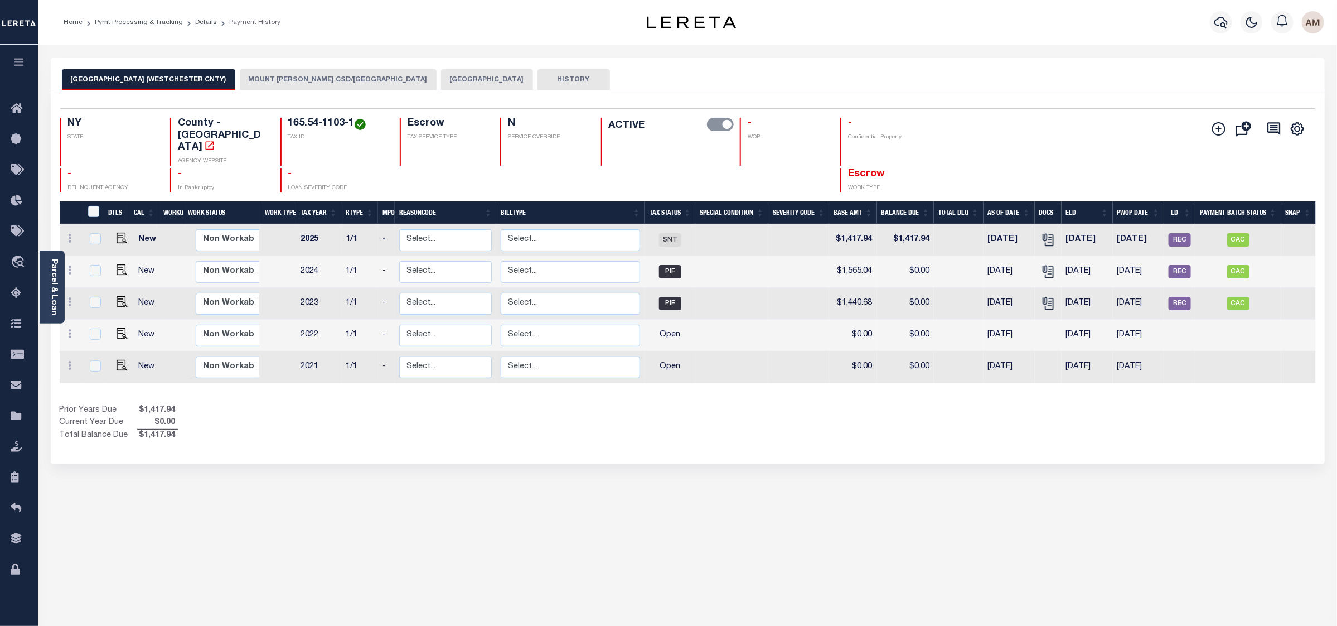
click at [441, 75] on button "[GEOGRAPHIC_DATA]" at bounding box center [487, 79] width 92 height 21
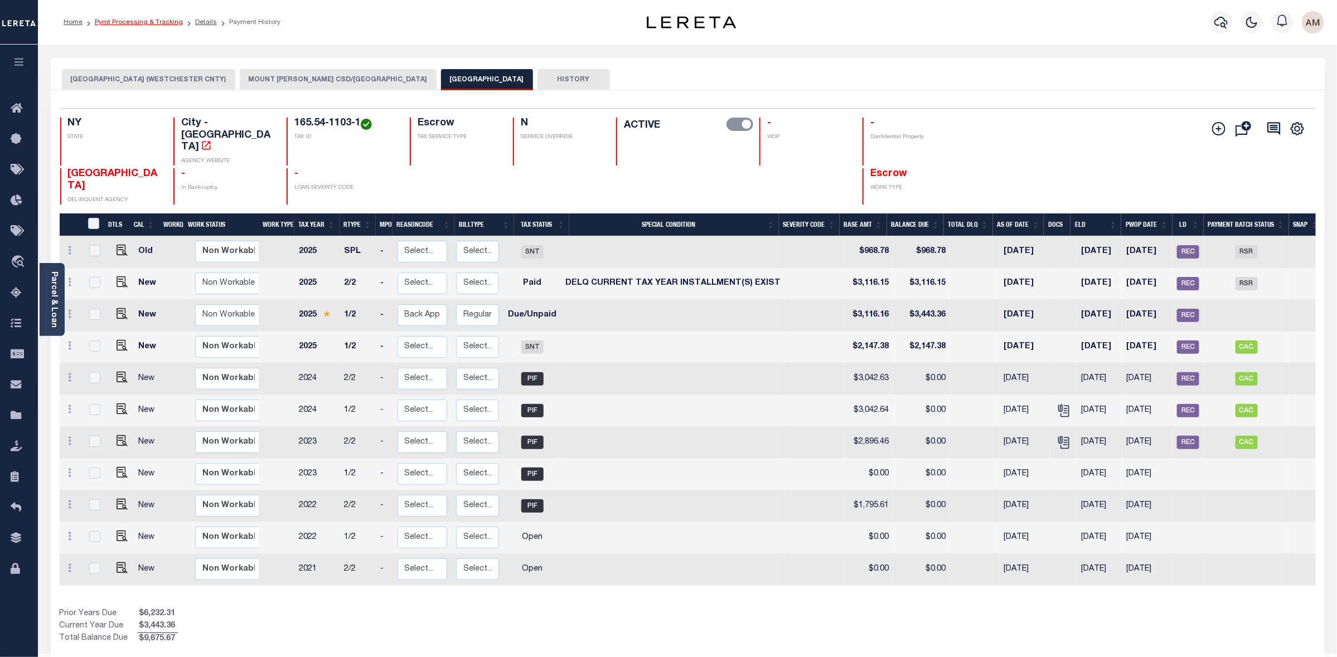
click at [170, 23] on link "Pymt Processing & Tracking" at bounding box center [139, 22] width 88 height 7
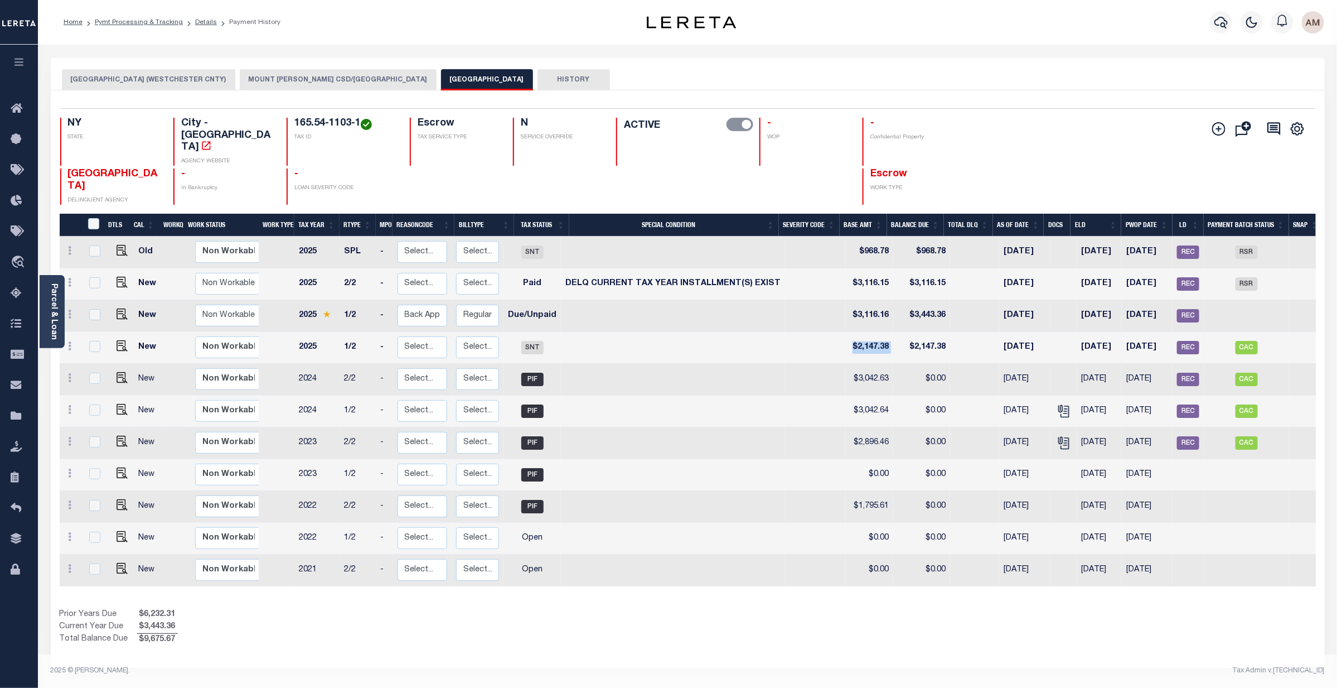
drag, startPoint x: 891, startPoint y: 322, endPoint x: 833, endPoint y: 326, distance: 58.1
click at [833, 332] on tr "New Non Workable Workable 2025 1/2 - Select... Payment Reversal Taxable Value C…" at bounding box center [692, 348] width 1264 height 32
drag, startPoint x: 879, startPoint y: 228, endPoint x: 834, endPoint y: 252, distance: 51.4
click at [829, 236] on tr "Old Non Workable Workable 2025 SPL - Select... Payment Reversal Taxable Value C…" at bounding box center [692, 252] width 1264 height 32
drag, startPoint x: 834, startPoint y: 254, endPoint x: 909, endPoint y: 269, distance: 76.9
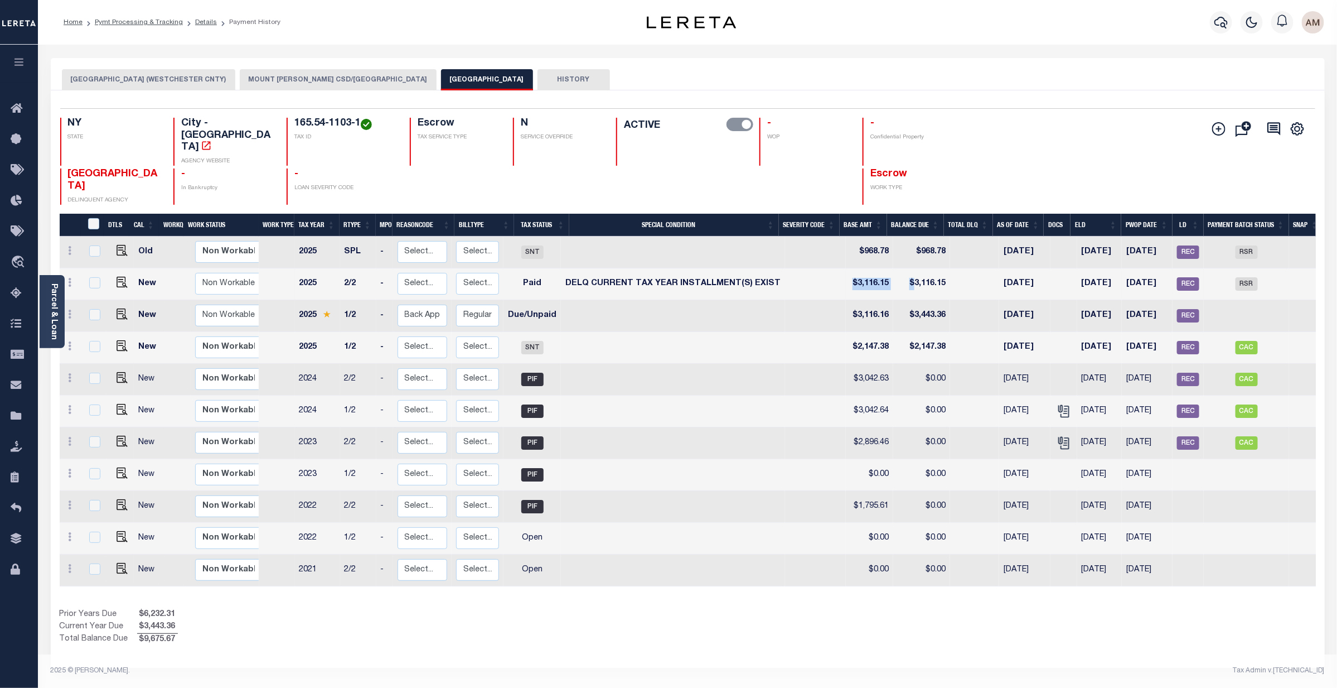
click at [909, 269] on tr "New Non Workable Workable 2025 2/2 - Select... Payment Reversal Taxable Value C…" at bounding box center [692, 284] width 1264 height 32
click at [837, 236] on td at bounding box center [815, 252] width 61 height 32
checkbox input "true"
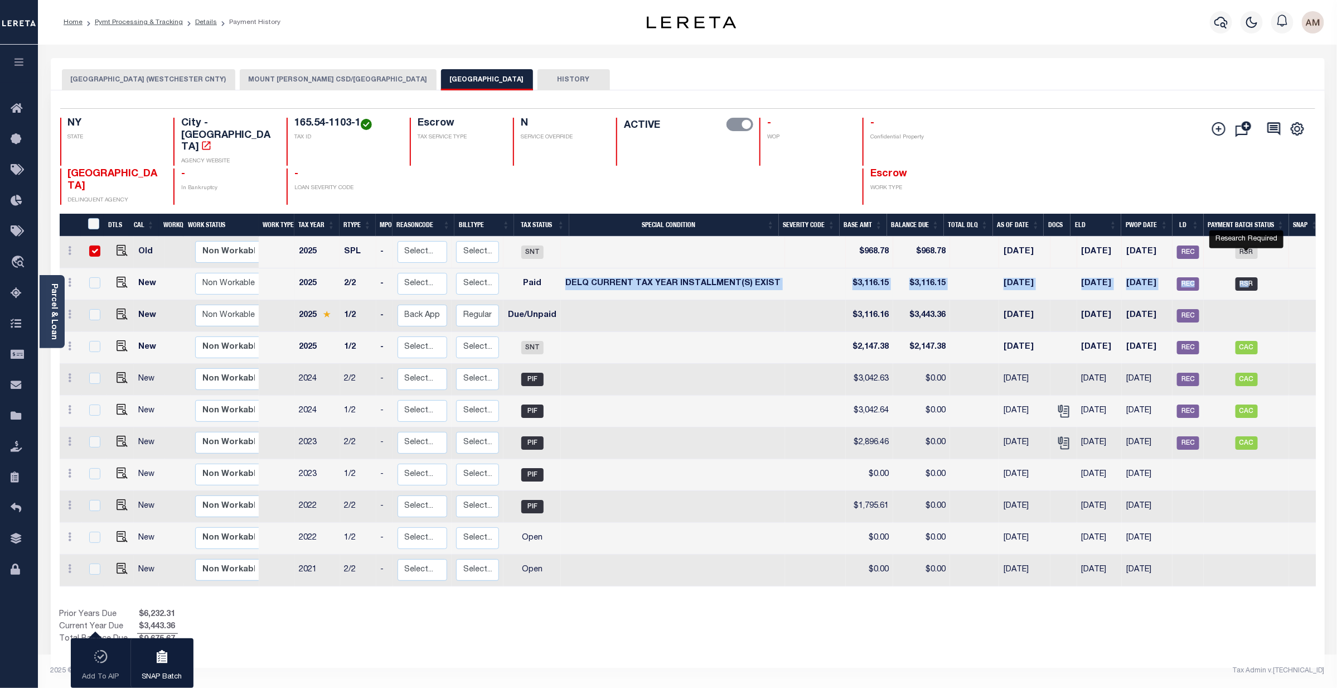
drag, startPoint x: 576, startPoint y: 264, endPoint x: 1250, endPoint y: 263, distance: 674.2
click at [1250, 268] on tr "New Non Workable Workable 2025 2/2 - Select... Payment Reversal Taxable Value C…" at bounding box center [692, 284] width 1264 height 32
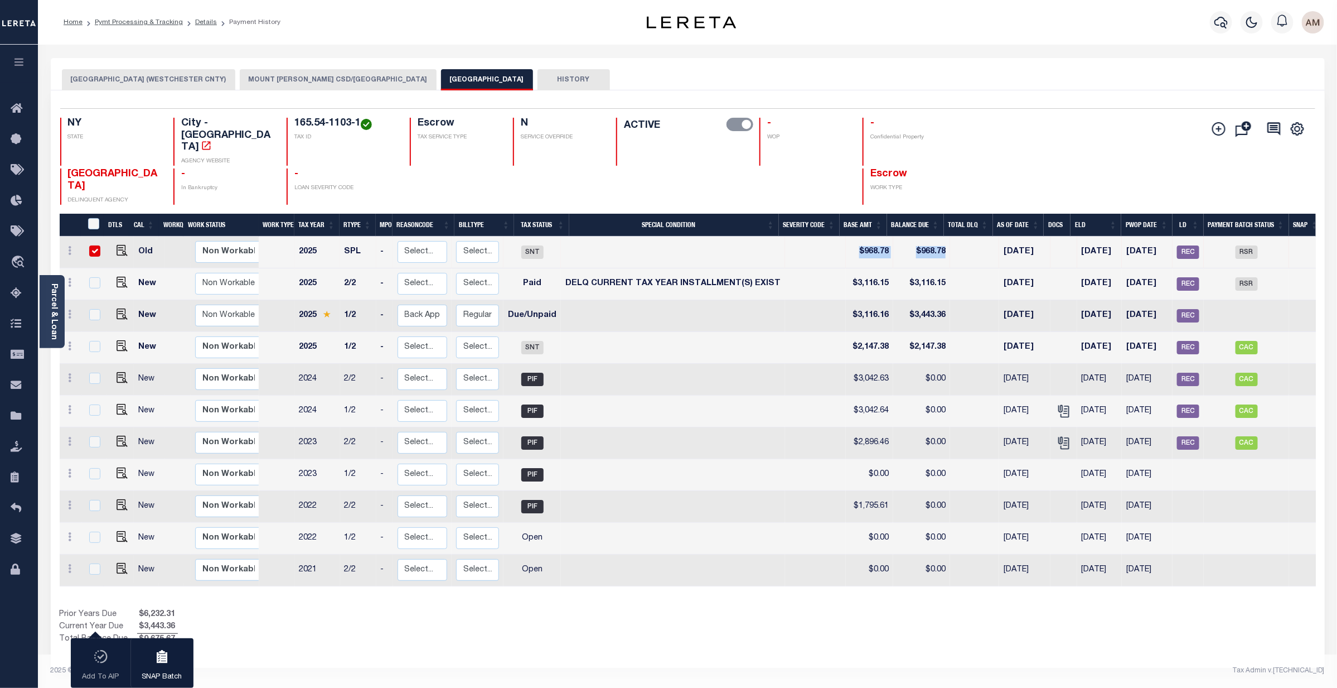
drag, startPoint x: 846, startPoint y: 230, endPoint x: 945, endPoint y: 236, distance: 99.5
click at [945, 236] on tr "Old Non Workable Workable 2025 SPL - Select... Payment Reversal Taxable Value C…" at bounding box center [692, 252] width 1264 height 32
drag, startPoint x: 874, startPoint y: 320, endPoint x: 950, endPoint y: 322, distance: 76.4
click at [950, 332] on tr "New Non Workable Workable 2025 1/2 - Select... Payment Reversal Taxable Value C…" at bounding box center [692, 348] width 1264 height 32
click at [708, 332] on td at bounding box center [673, 348] width 224 height 32
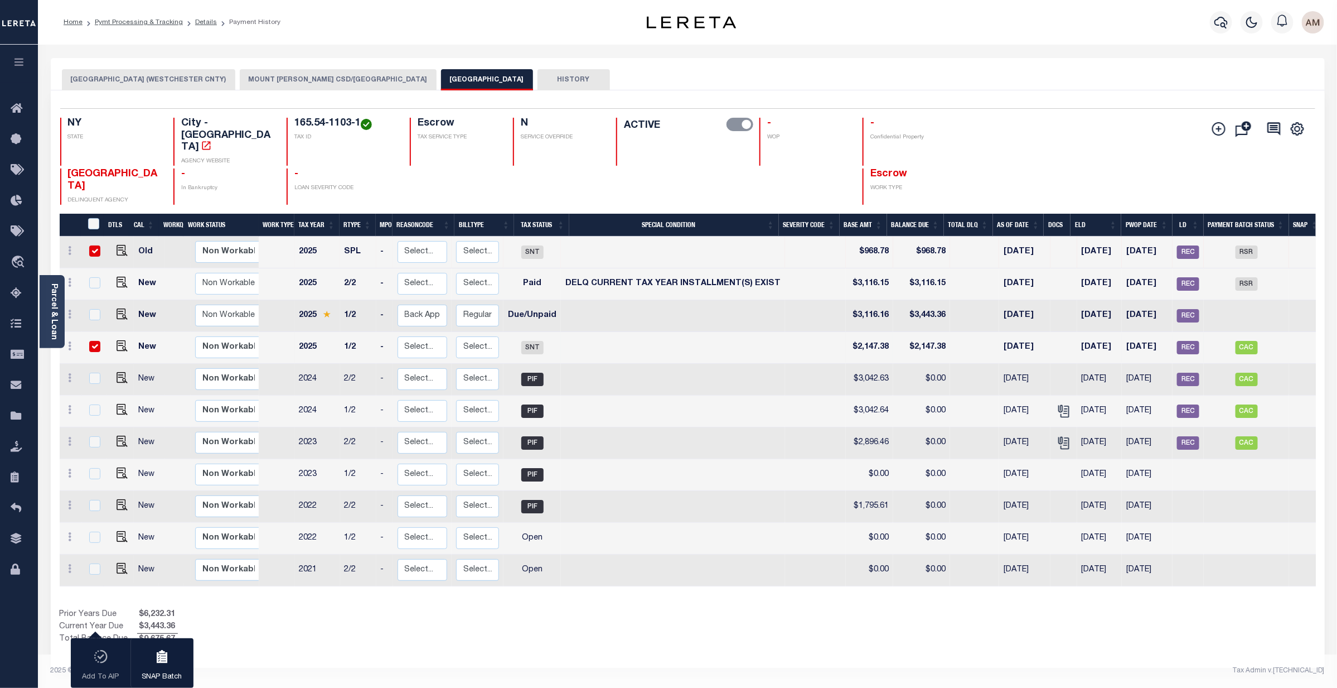
checkbox input "true"
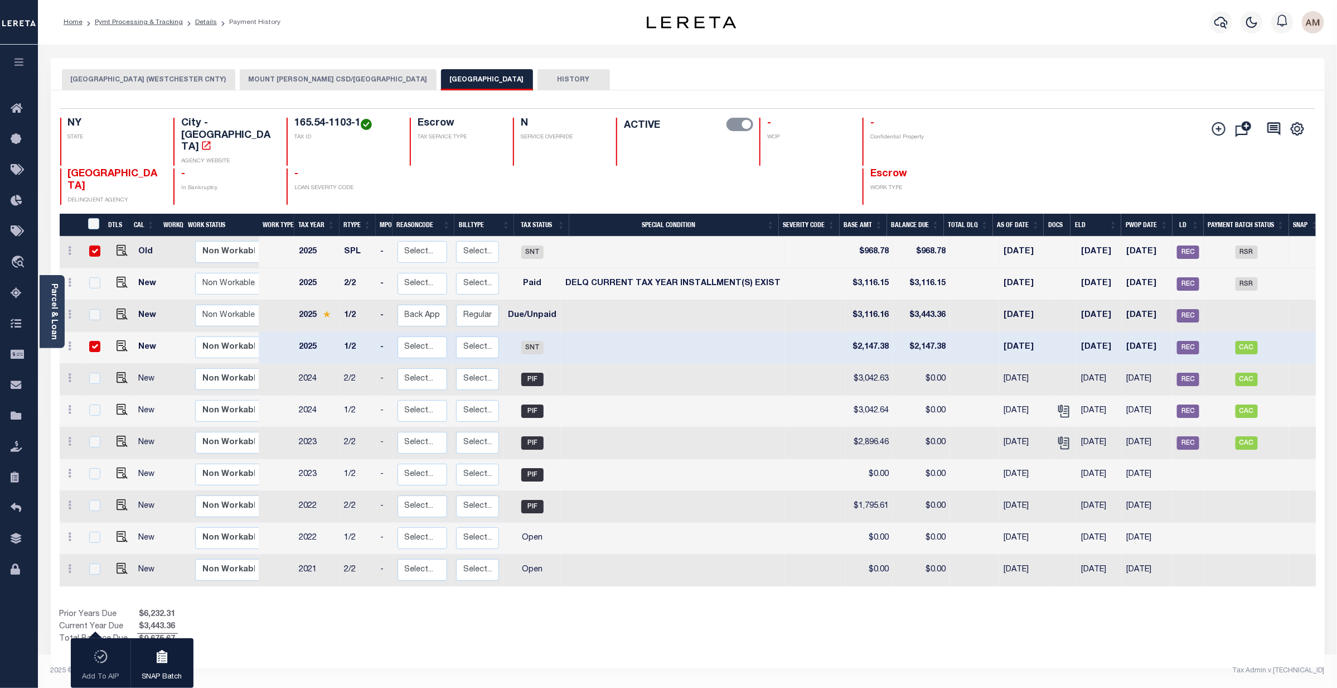
click at [95, 341] on input "checkbox" at bounding box center [94, 346] width 11 height 11
checkbox input "false"
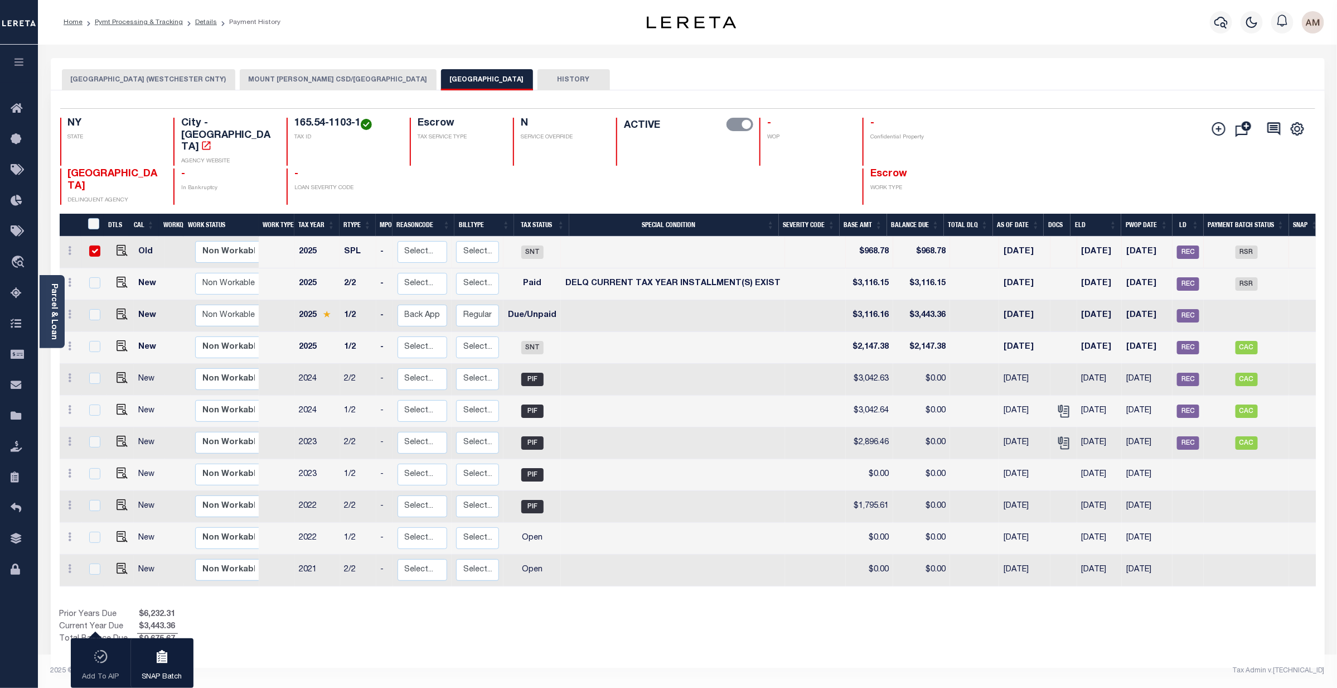
click at [86, 245] on div at bounding box center [93, 251] width 15 height 12
checkbox input "false"
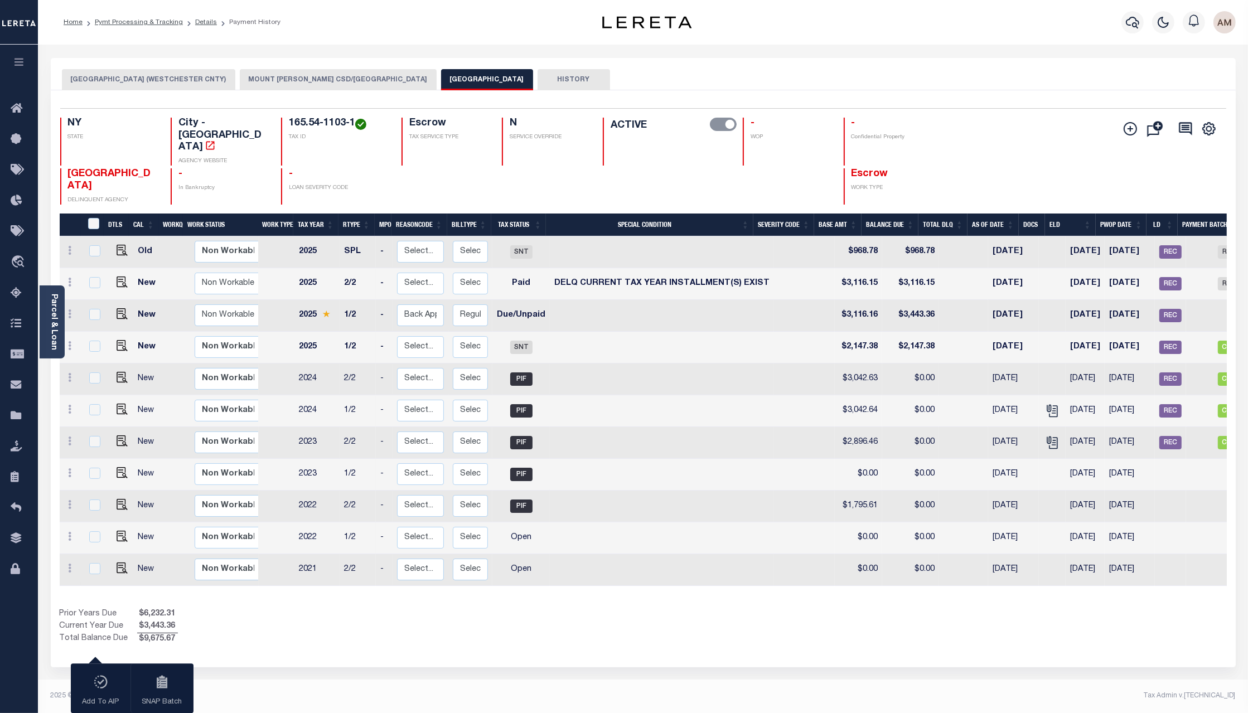
click at [79, 55] on div "Parcel & Loan Loan Details 1421201615 LOAN NO TKO" at bounding box center [643, 366] width 1202 height 643
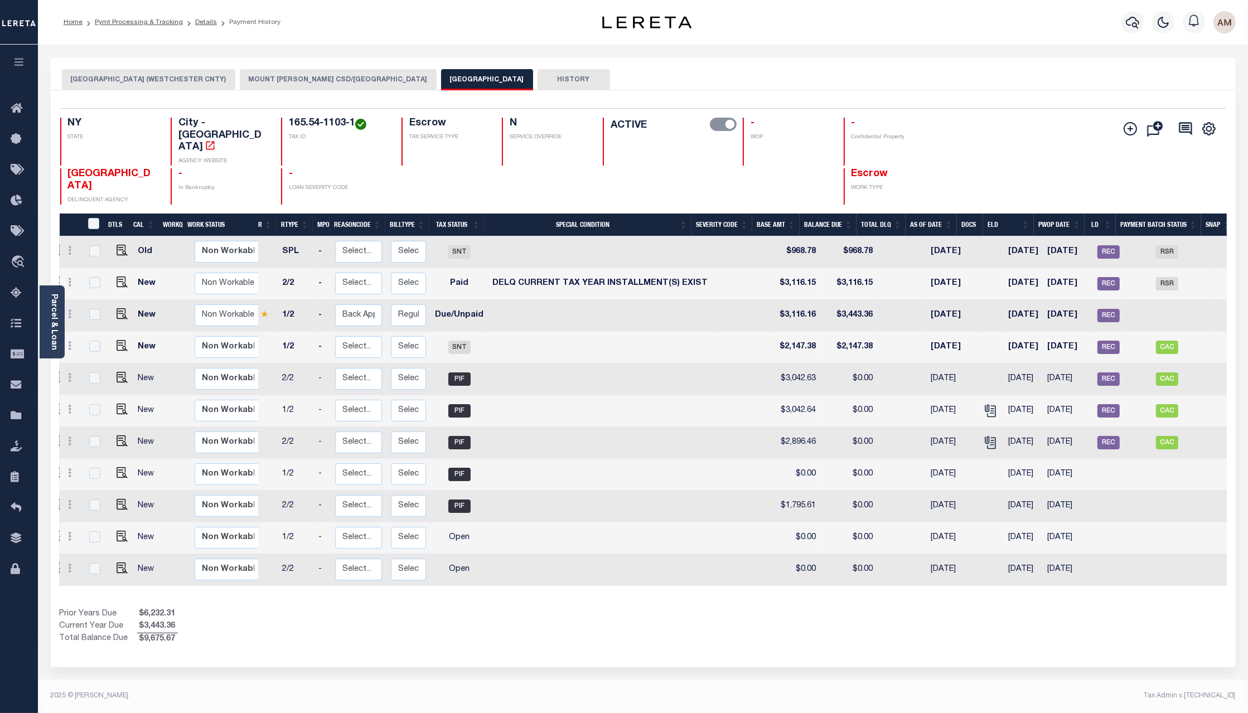
scroll to position [0, 70]
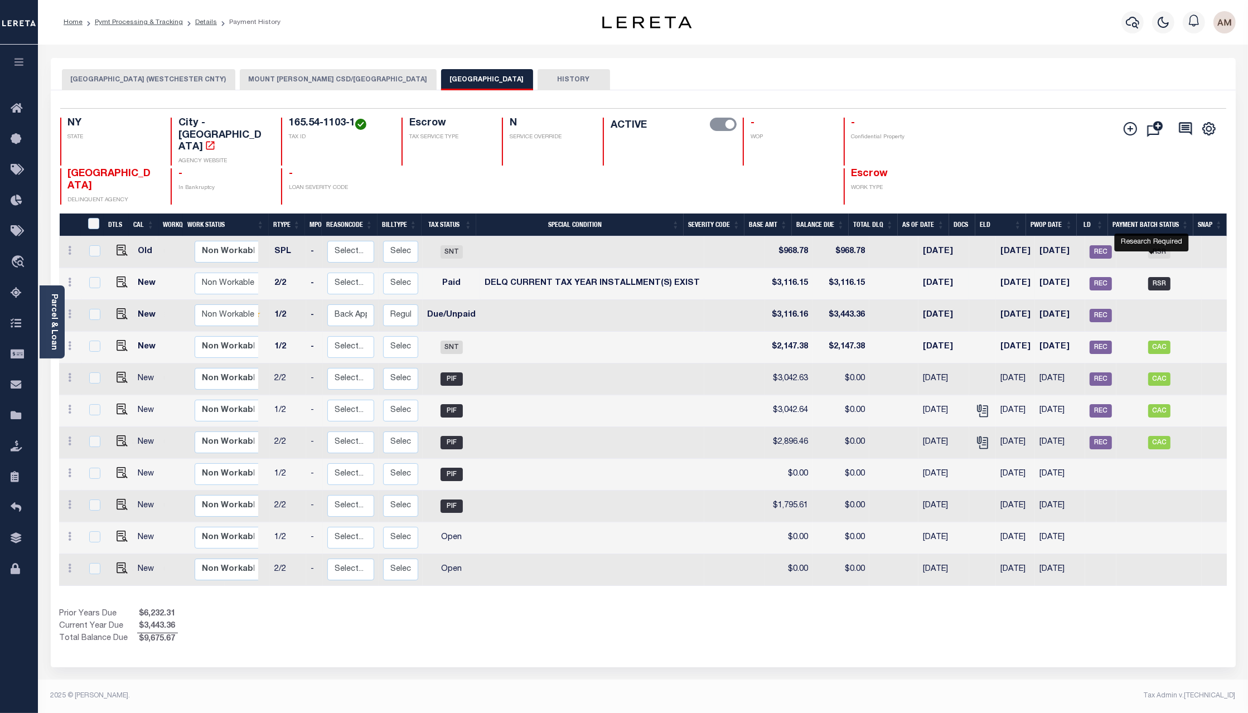
click at [1157, 277] on span "RSR" at bounding box center [1159, 283] width 22 height 13
checkbox input "true"
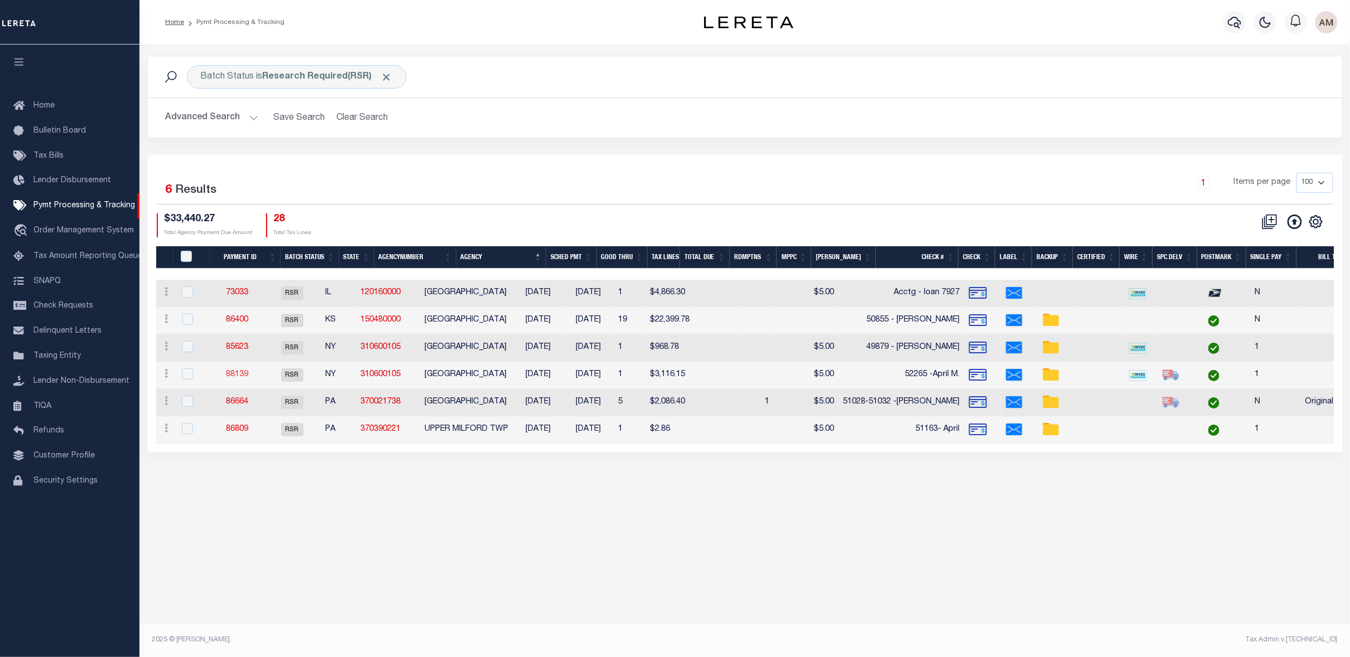
click at [248, 375] on link "88139" at bounding box center [237, 375] width 22 height 8
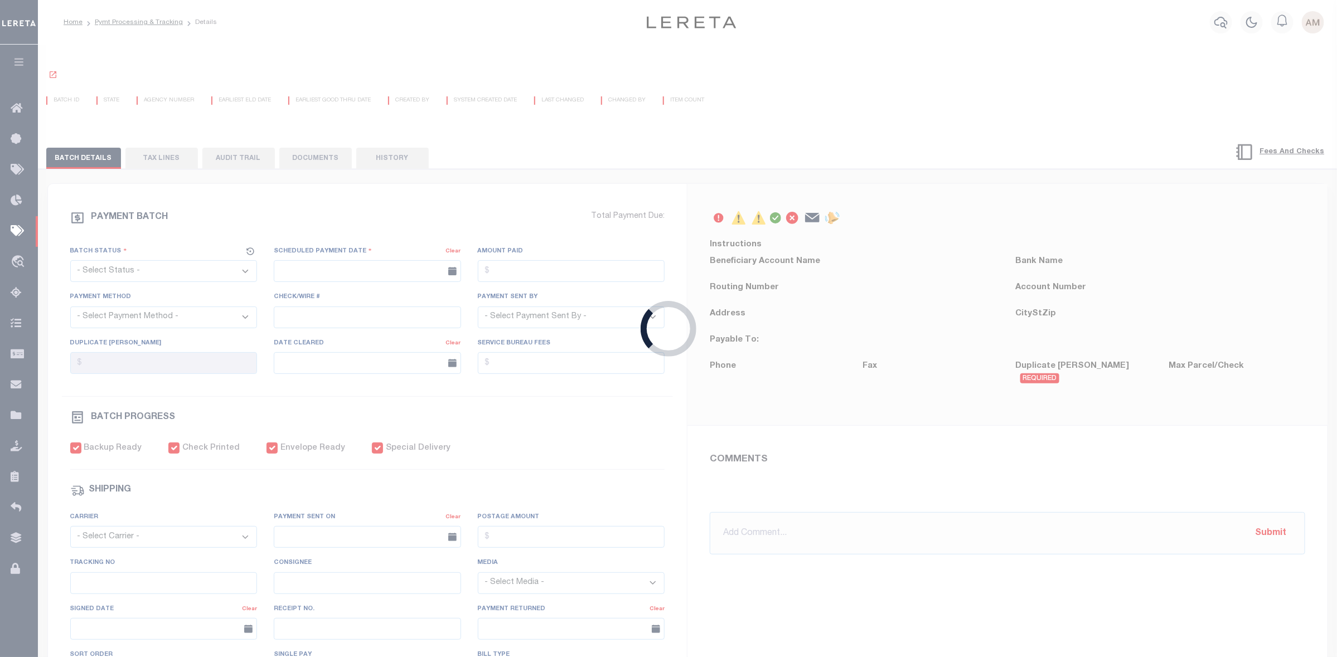
select select "RSR"
type input "[DATE]"
type input "$3,116.15"
select select "CHK"
type input "52265 -April M."
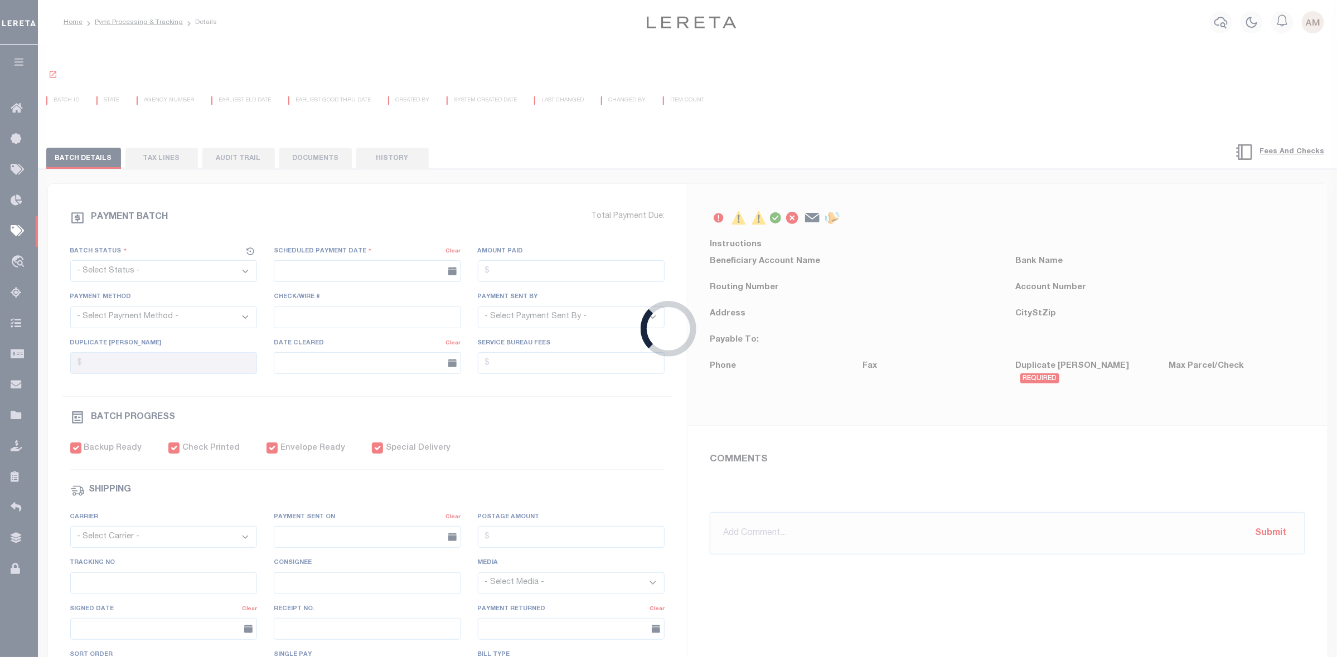
select select "[PERSON_NAME]"
checkbox input "true"
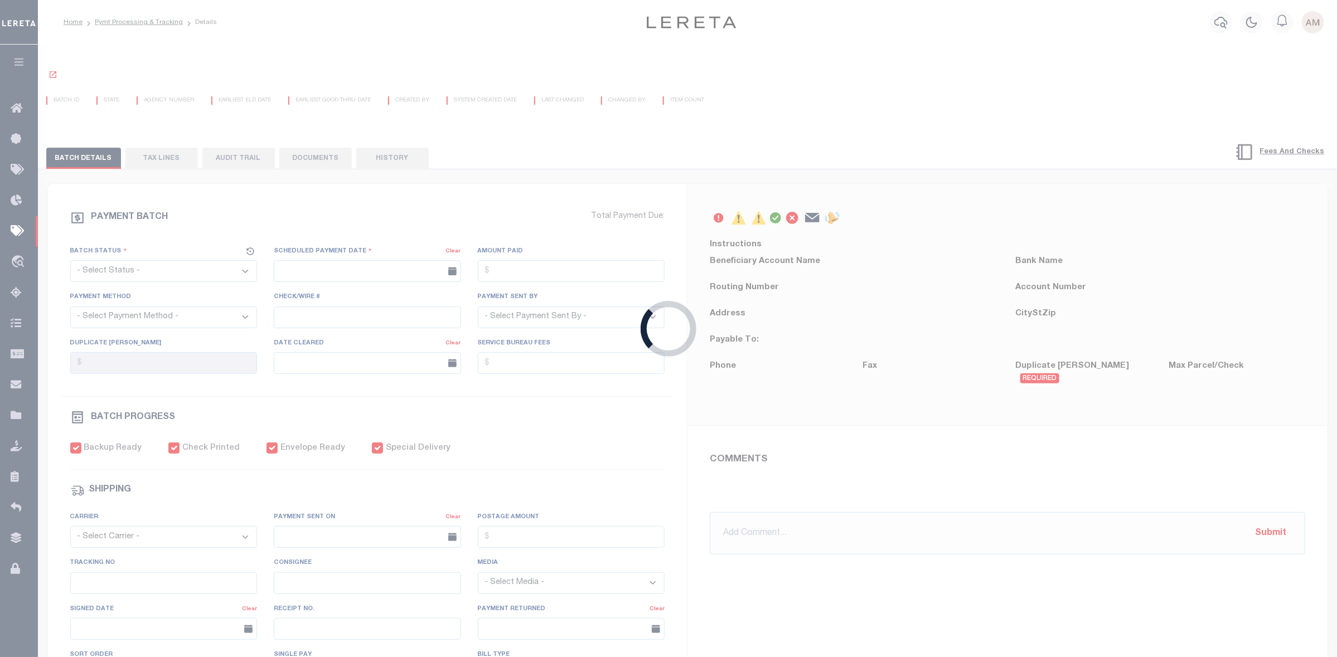
select select "FDX"
type input "[DATE]"
type input "$9.85"
type input "9205590111312635103993"
type input "1"
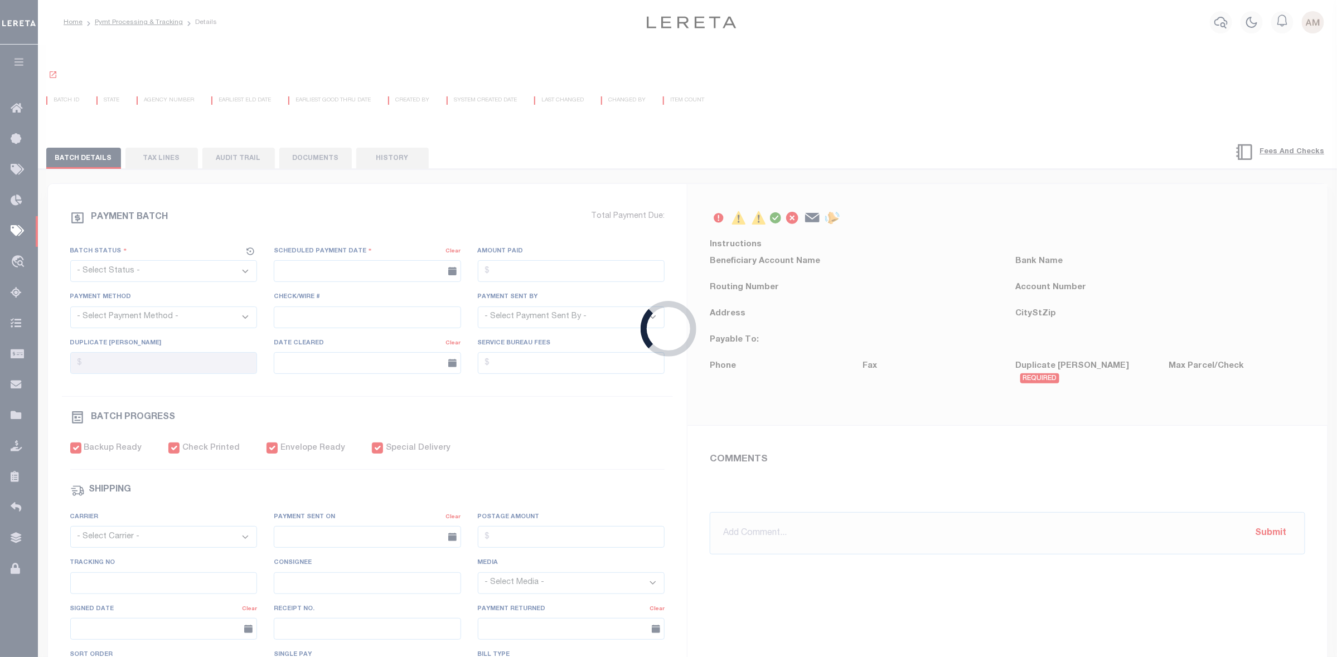
radio input "true"
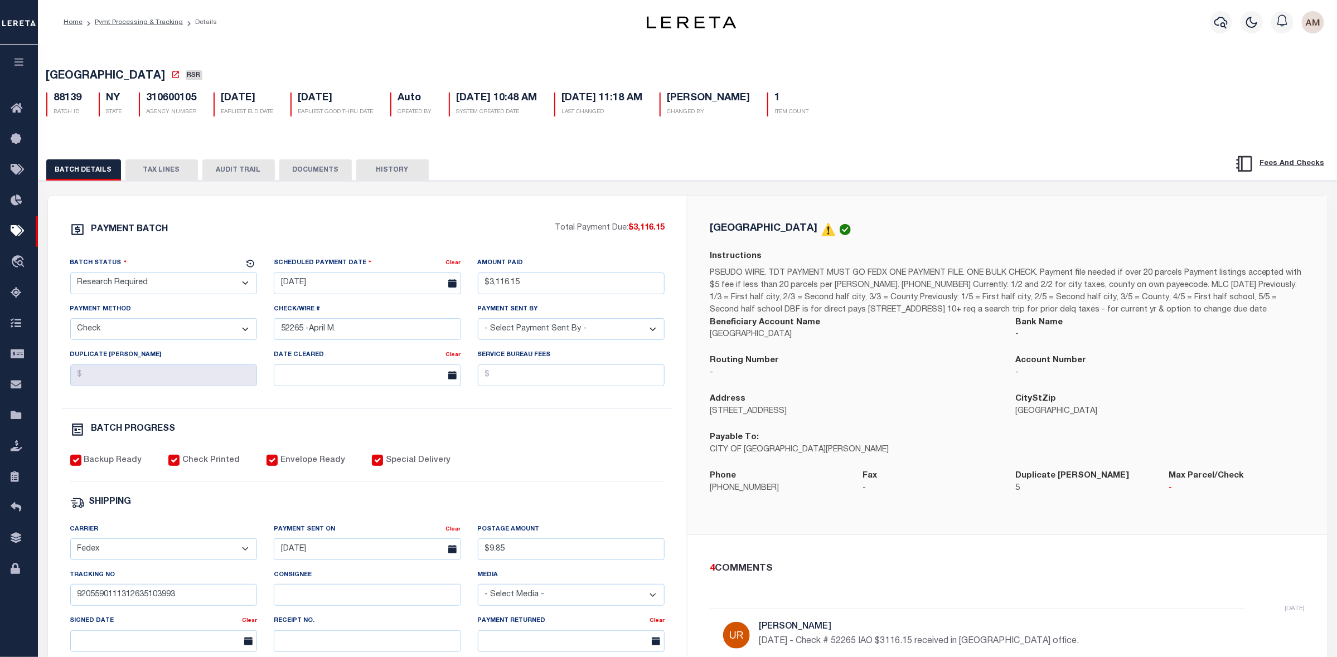
click at [294, 180] on button "DOCUMENTS" at bounding box center [315, 169] width 72 height 21
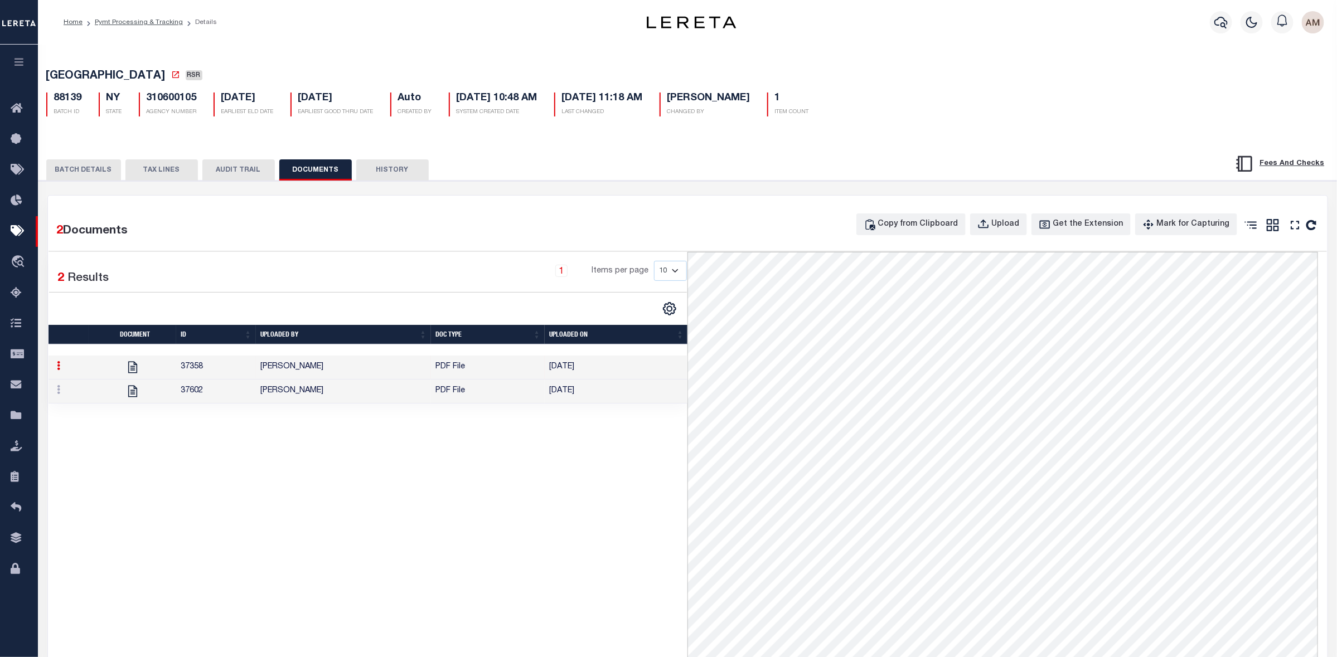
click at [177, 174] on button "TAX LINES" at bounding box center [161, 169] width 72 height 21
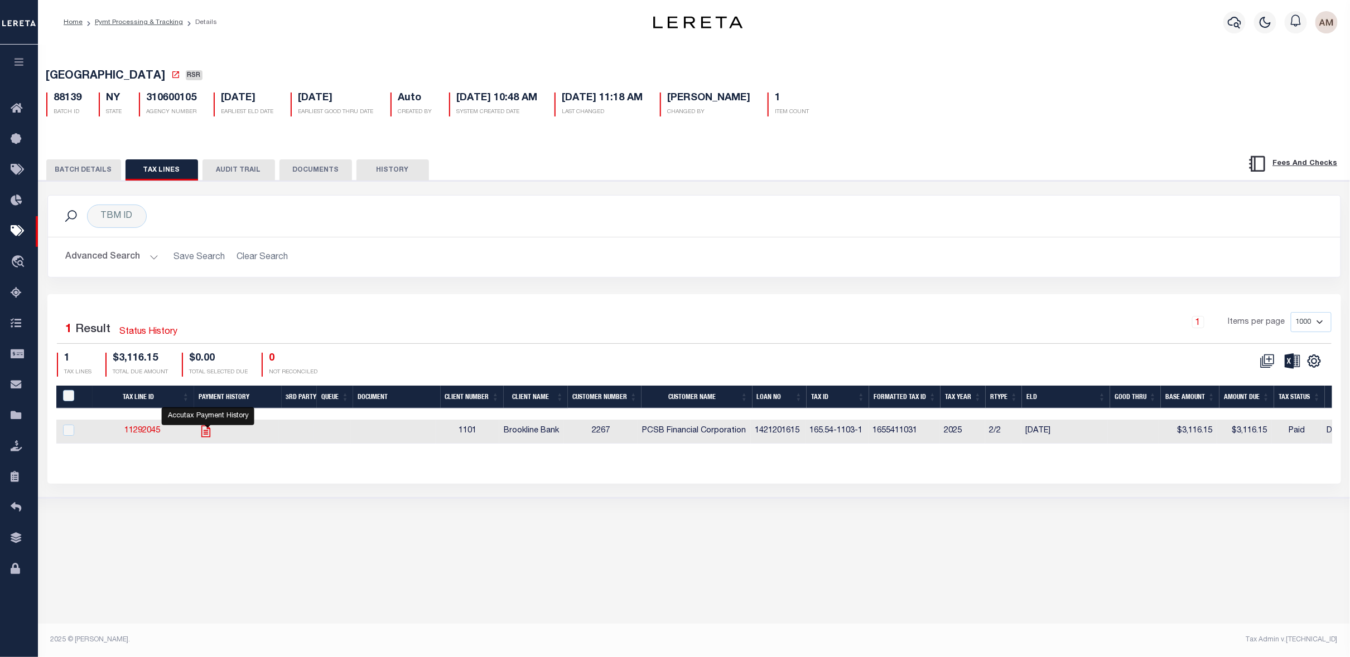
click at [206, 436] on icon "" at bounding box center [205, 431] width 9 height 12
checkbox input "true"
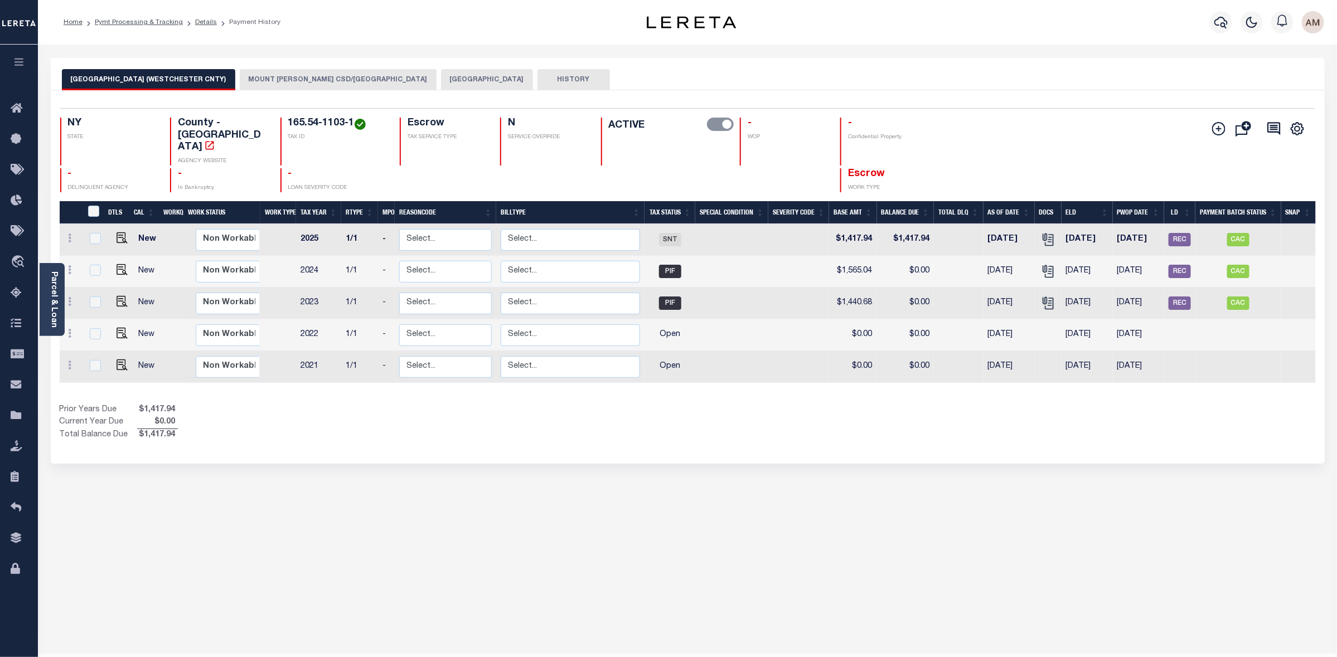
click at [450, 78] on button "[GEOGRAPHIC_DATA]" at bounding box center [487, 79] width 92 height 21
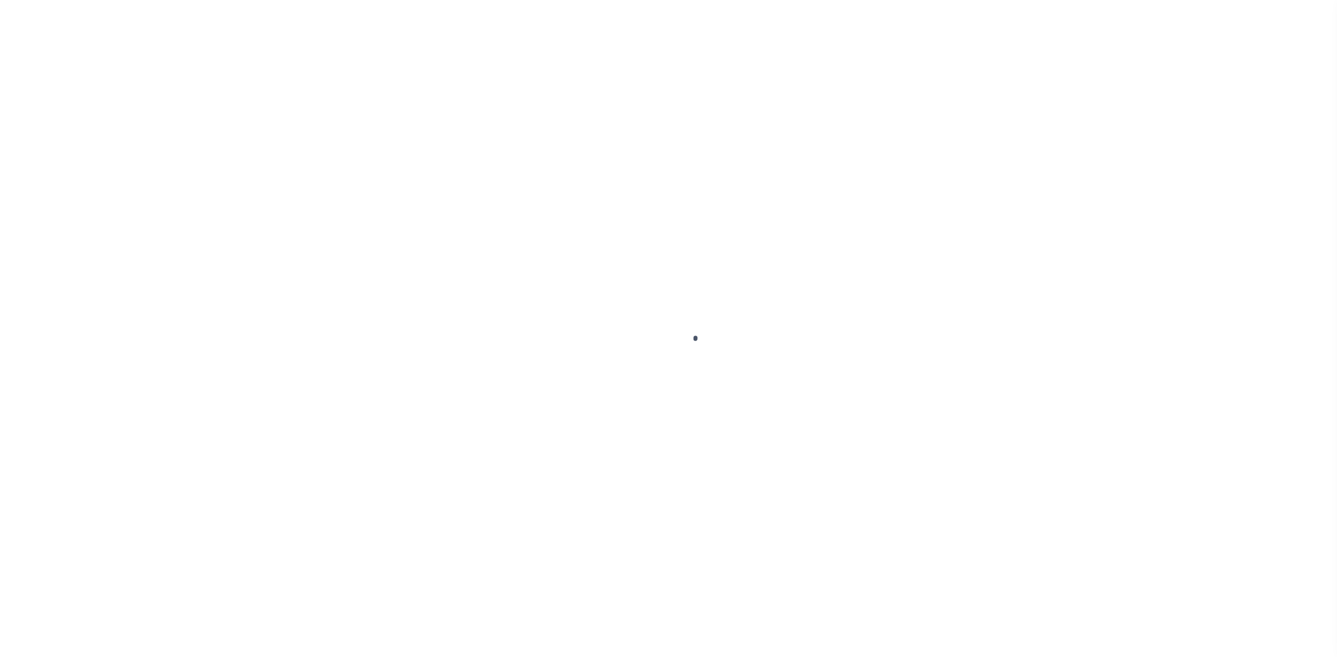
select select "RSR"
select select "CHK"
select select "[PERSON_NAME]"
select select "FDX"
type input "[DATE]"
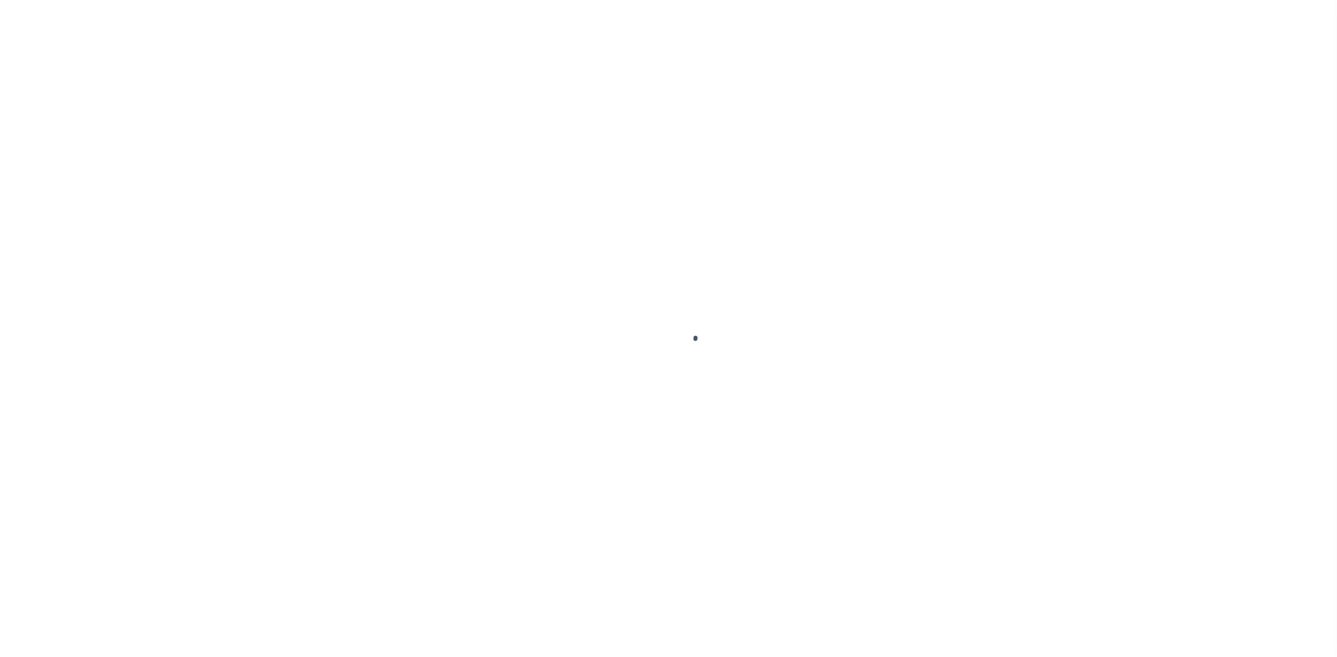
type input "$3,116.15"
type input "[DATE]"
type input "$9.85"
type input "1"
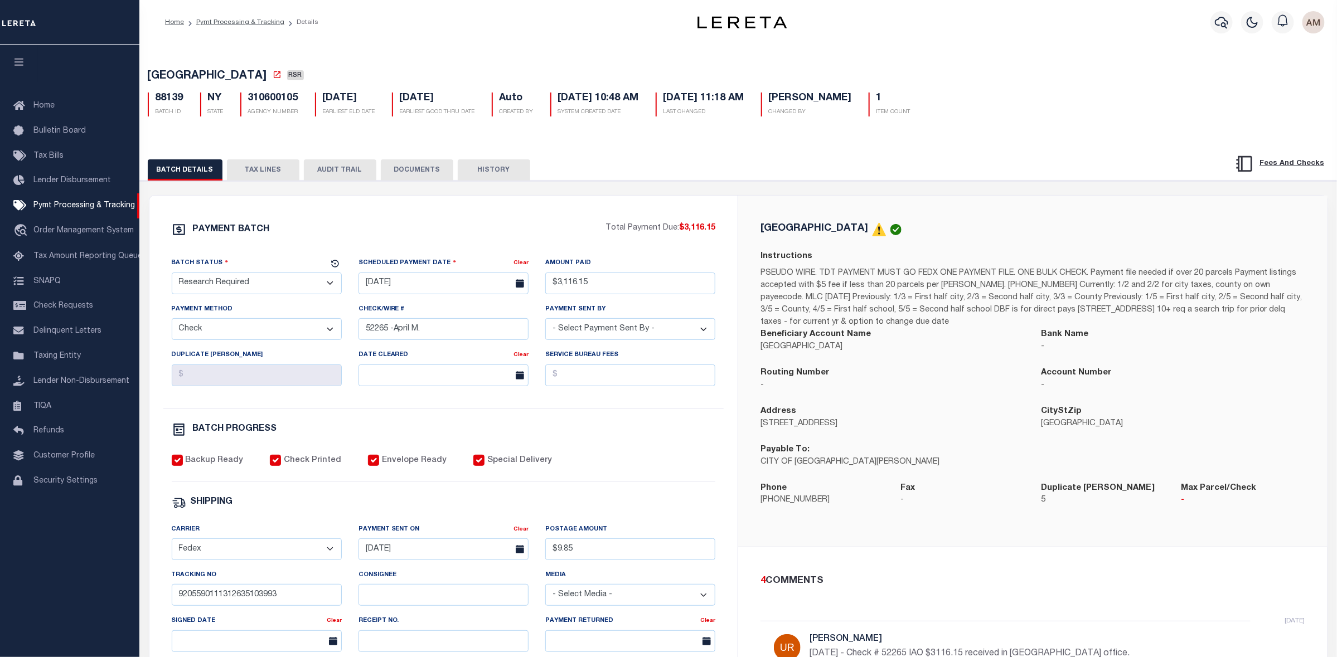
click at [425, 170] on button "DOCUMENTS" at bounding box center [417, 169] width 72 height 21
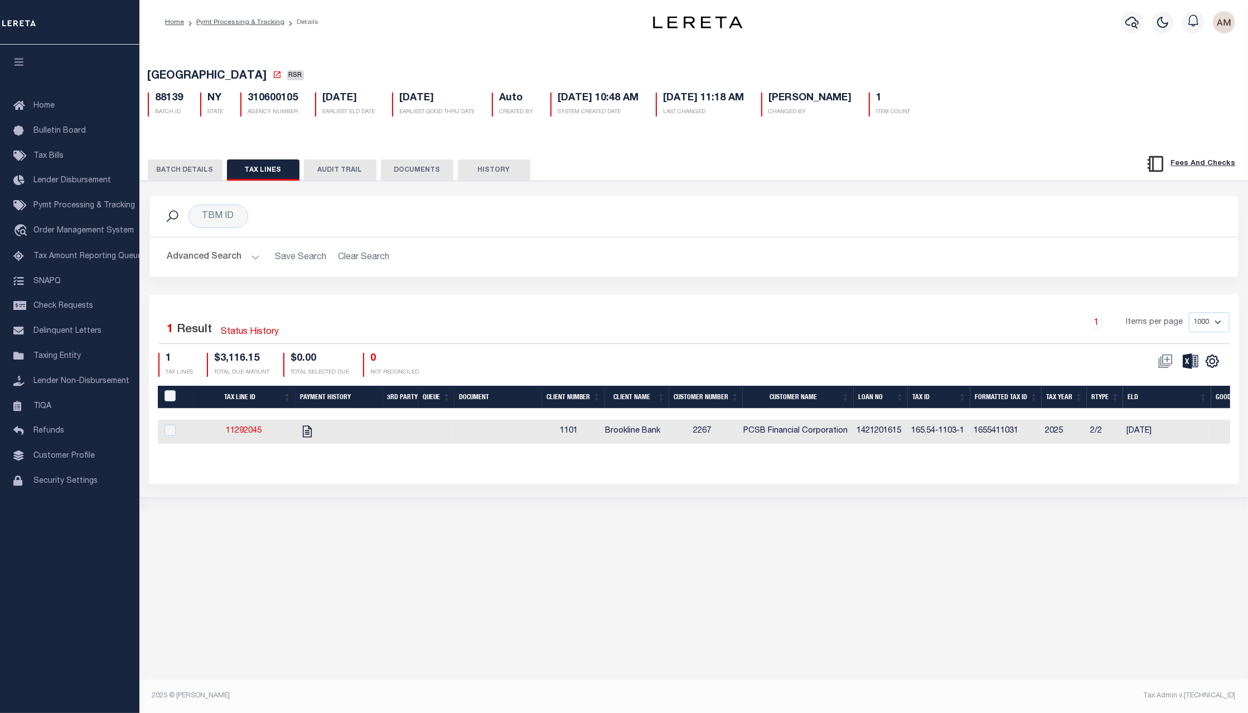
click at [230, 268] on button "Advanced Search" at bounding box center [213, 257] width 93 height 22
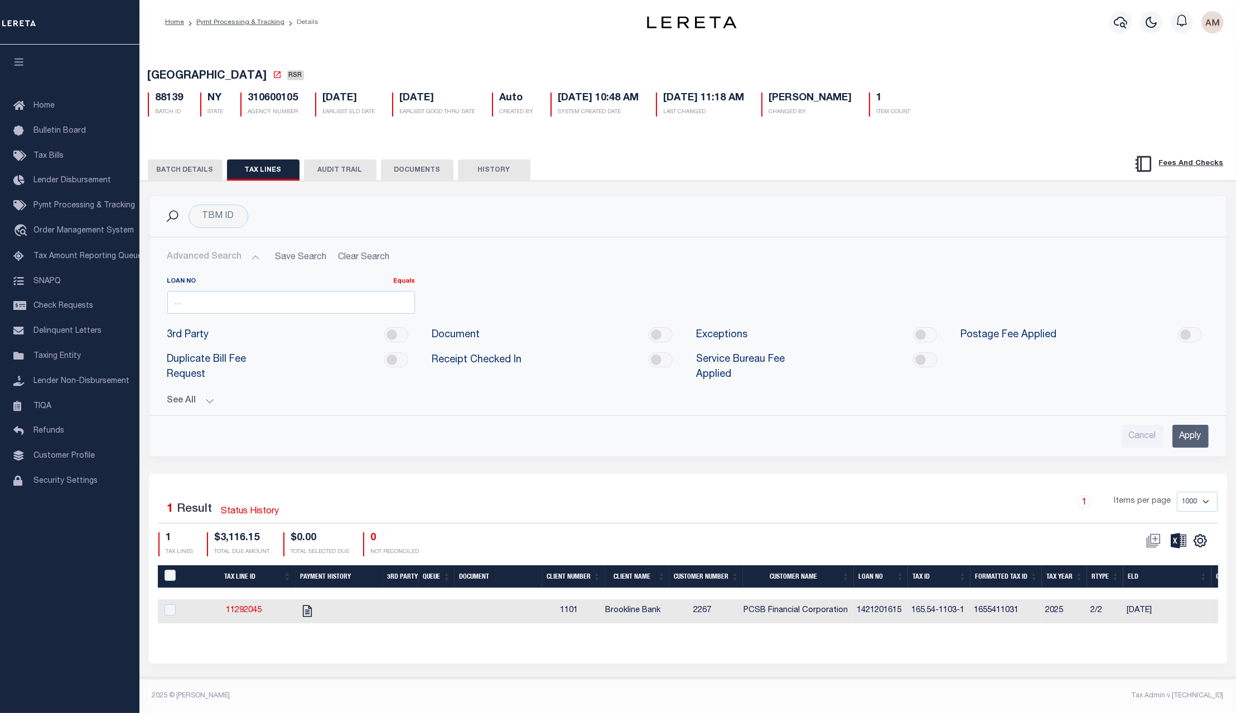
drag, startPoint x: 188, startPoint y: 421, endPoint x: 198, endPoint y: 408, distance: 15.9
click at [189, 421] on div "Cancel Apply" at bounding box center [687, 432] width 1059 height 32
click at [198, 407] on button "See All" at bounding box center [687, 401] width 1041 height 11
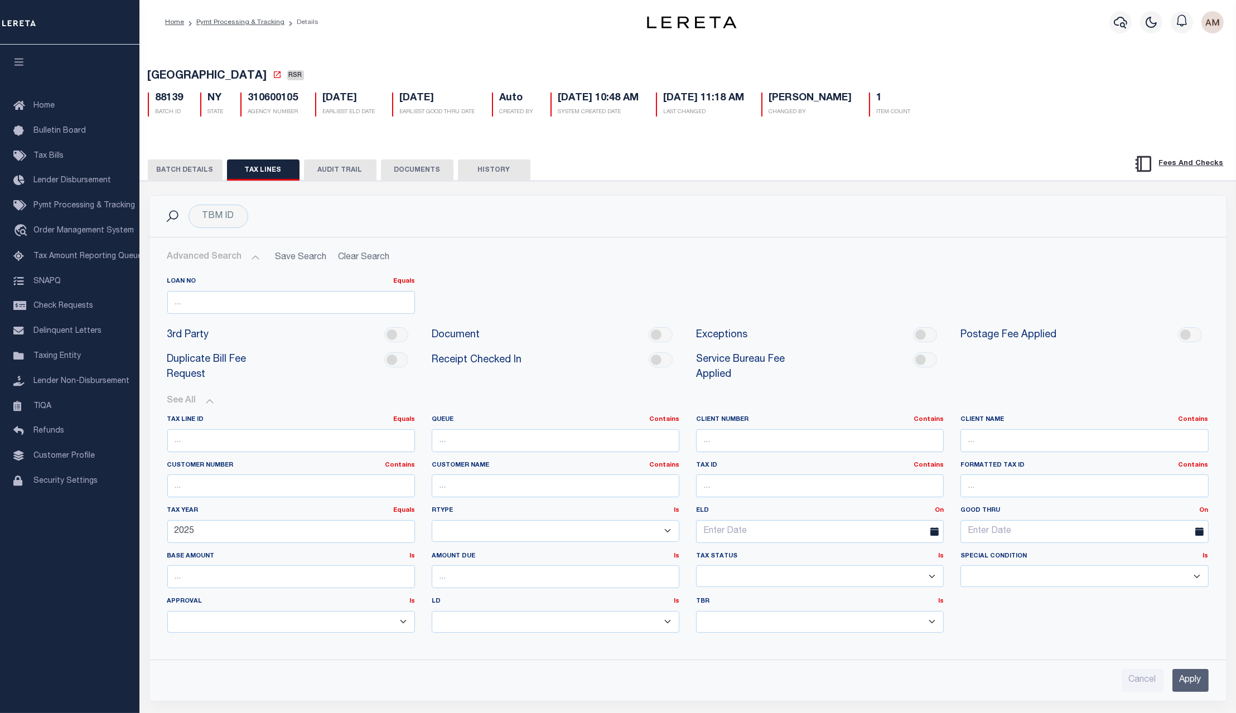
click at [243, 256] on button "Advanced Search" at bounding box center [213, 257] width 93 height 22
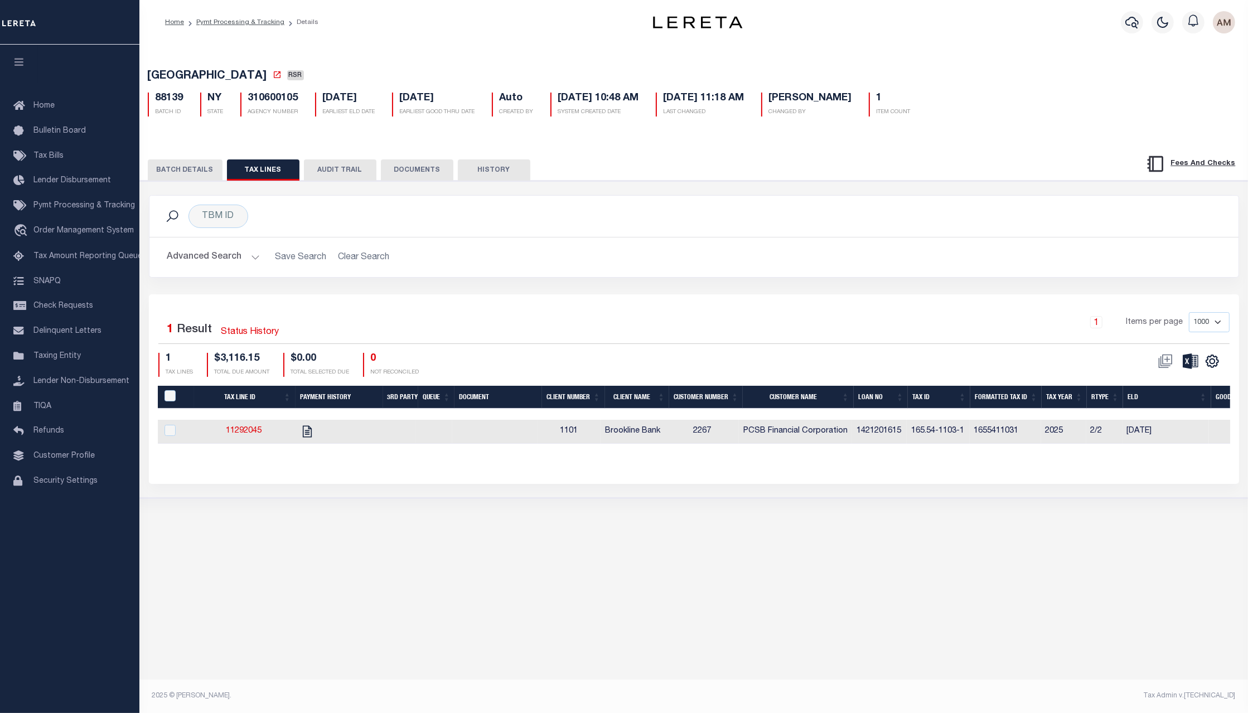
click at [201, 174] on button "BATCH DETAILS" at bounding box center [185, 169] width 75 height 21
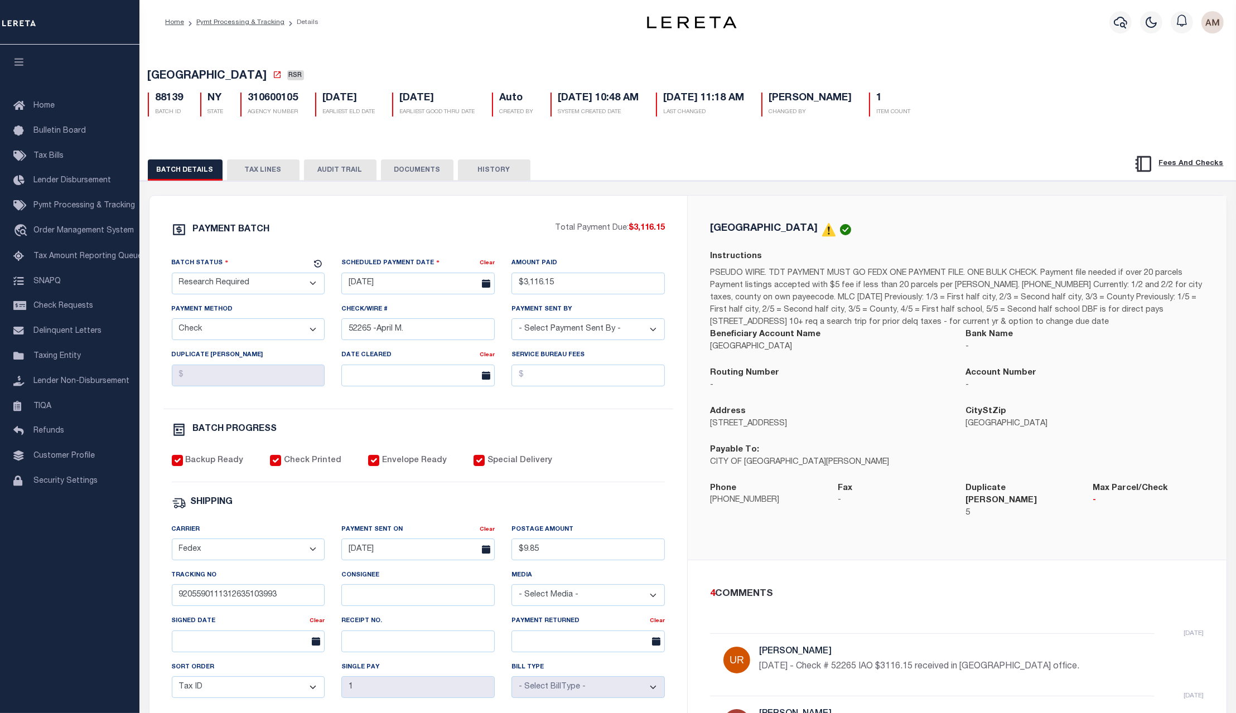
click at [269, 287] on select "- Select Status - Scheduled for Payment Ready For Payment Payment Sent Cleared …" at bounding box center [248, 284] width 153 height 22
select select "RFR"
click at [172, 275] on select "- Select Status - Scheduled for Payment Ready For Payment Payment Sent Cleared …" at bounding box center [248, 284] width 153 height 22
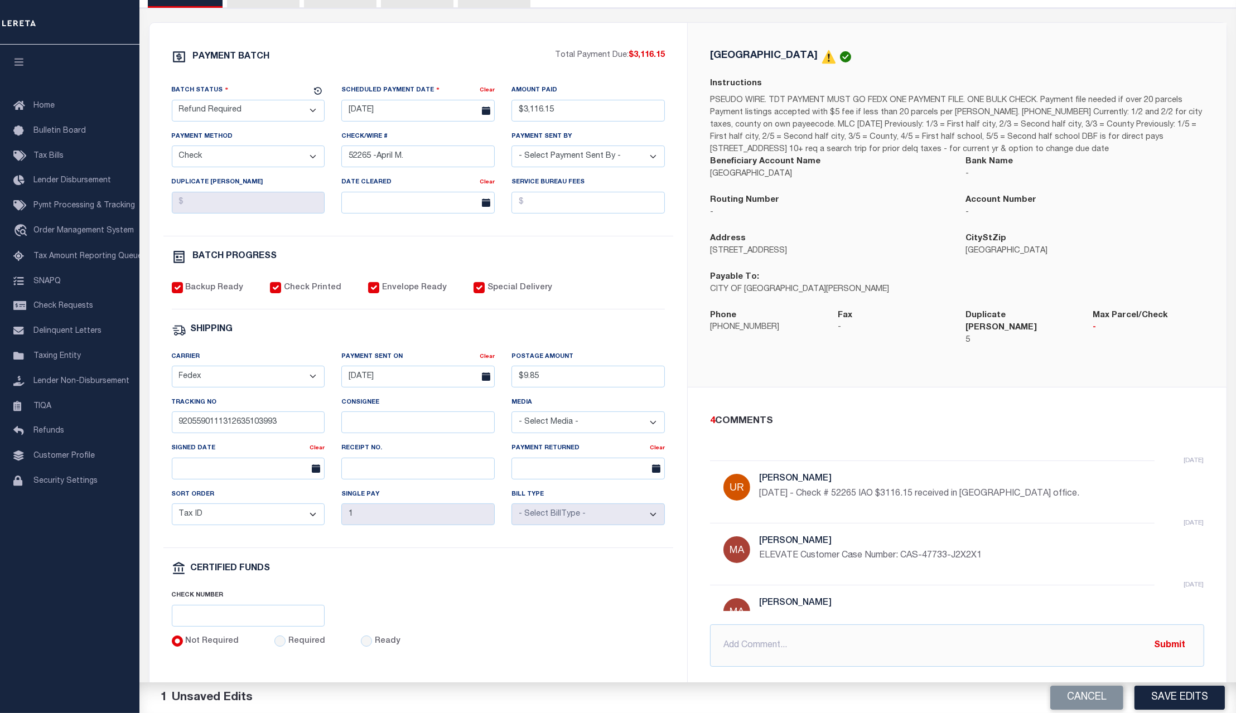
scroll to position [234, 0]
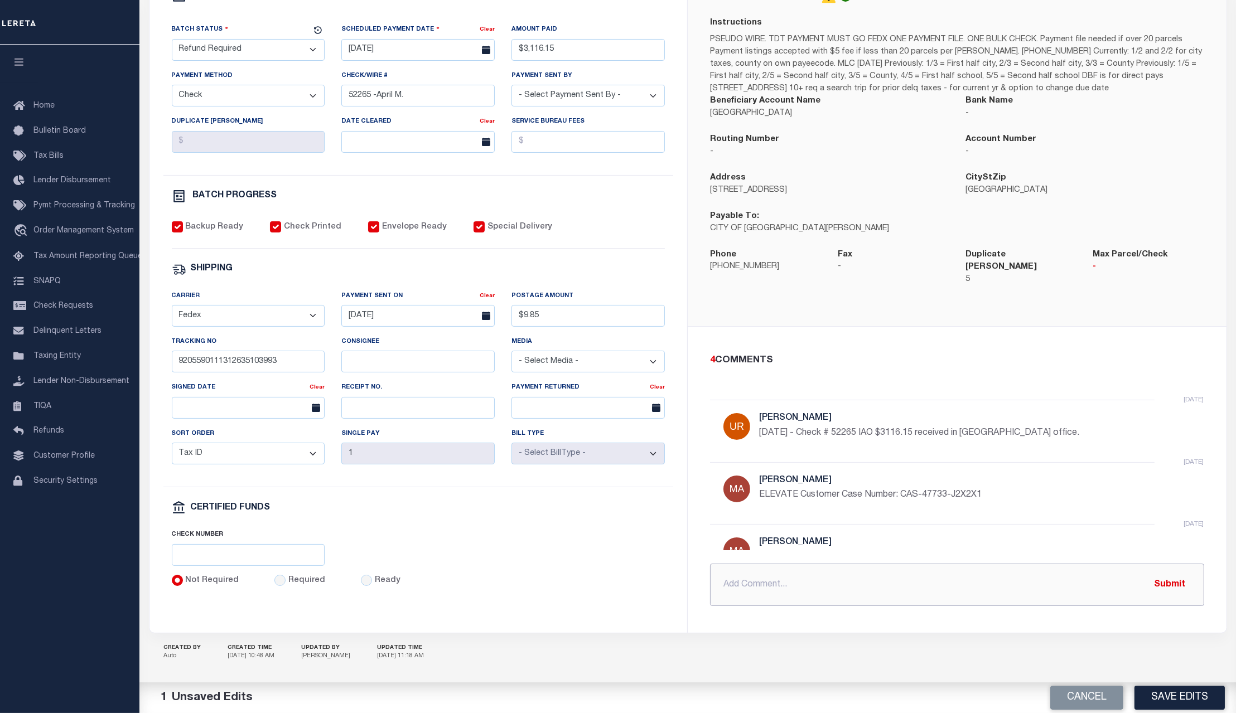
click at [780, 572] on input "text" at bounding box center [957, 585] width 494 height 42
drag, startPoint x: 1071, startPoint y: 574, endPoint x: 1090, endPoint y: 579, distance: 19.6
click at [1071, 574] on input "Refund required. No response from customer. In adddtion this is mixed up with P…" at bounding box center [957, 585] width 494 height 42
click at [1082, 584] on input "Refund required. No response from customer. In adddtion this is mixed up with P…" at bounding box center [957, 585] width 494 height 42
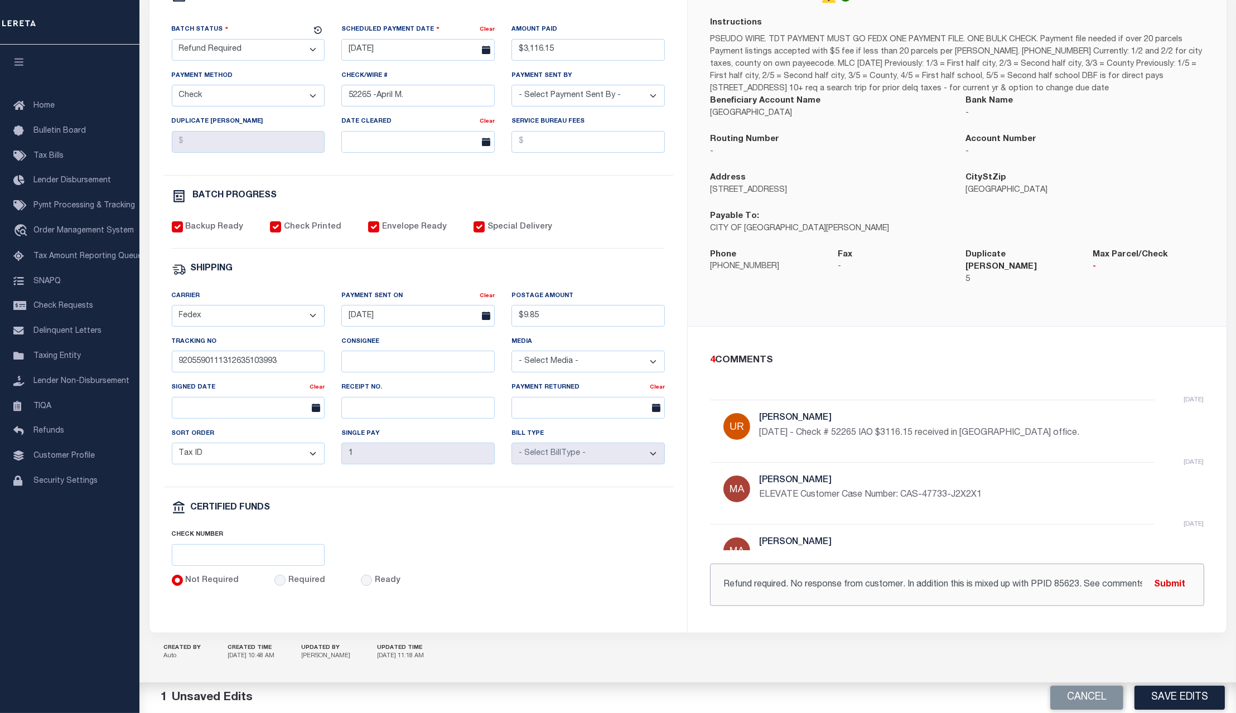
click at [1091, 576] on input "Refund required. No response from customer. In addition this is mixed up with P…" at bounding box center [957, 585] width 494 height 42
drag, startPoint x: 965, startPoint y: 566, endPoint x: 1093, endPoint y: 585, distance: 129.7
click at [1104, 586] on input "Refund required. No response from customer. In addition, this is mixed up with …" at bounding box center [957, 585] width 494 height 42
click at [1093, 583] on input "Refund required. No response from customer. In addition, this is mixed up with …" at bounding box center [957, 585] width 494 height 42
click at [1046, 579] on input "Refund required. No response from customer. In addition, this is mixed up with …" at bounding box center [957, 585] width 494 height 42
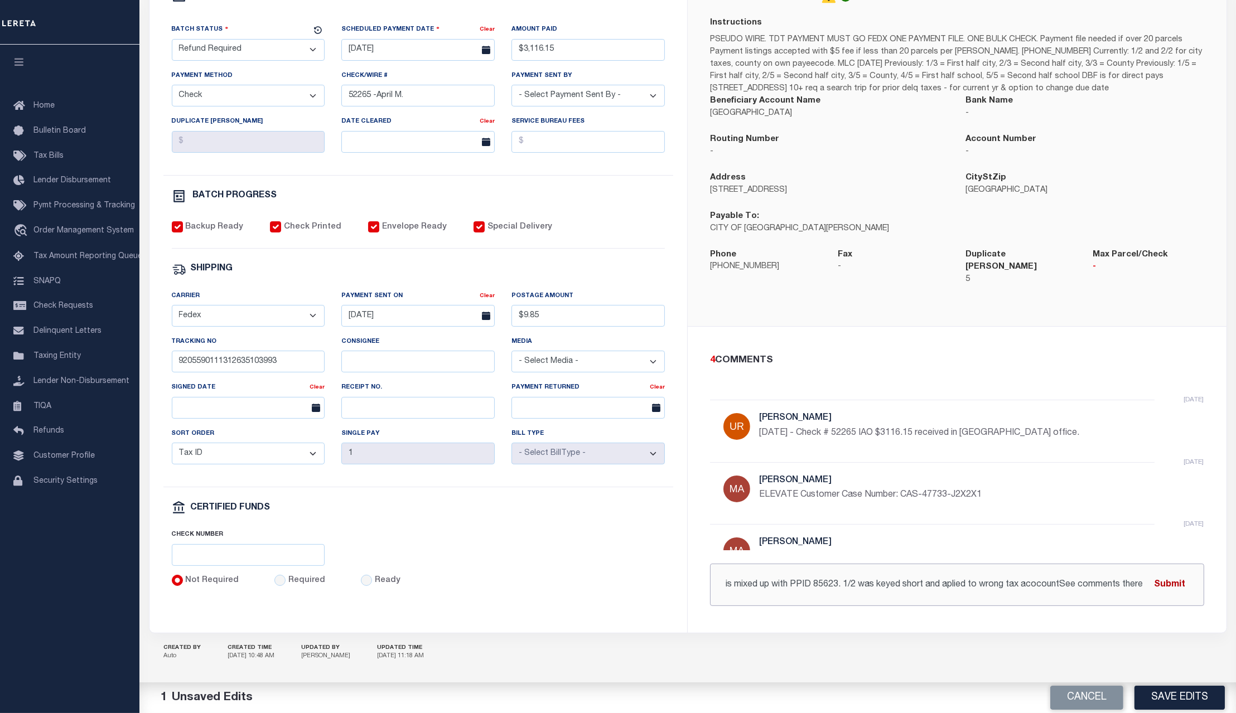
scroll to position [0, 396]
drag, startPoint x: 1105, startPoint y: 574, endPoint x: 1077, endPoint y: 594, distance: 34.0
click at [1160, 578] on div "Refund required. No response from customer. In addition, this is mixed up with …" at bounding box center [957, 585] width 494 height 42
drag, startPoint x: 808, startPoint y: 576, endPoint x: 870, endPoint y: 583, distance: 62.3
click at [862, 602] on div "4 COMMENTS 4 days ago Urbina, Matthew 8/13/25 - Check # 52265 IAO $3116.15 rece…" at bounding box center [957, 480] width 539 height 307
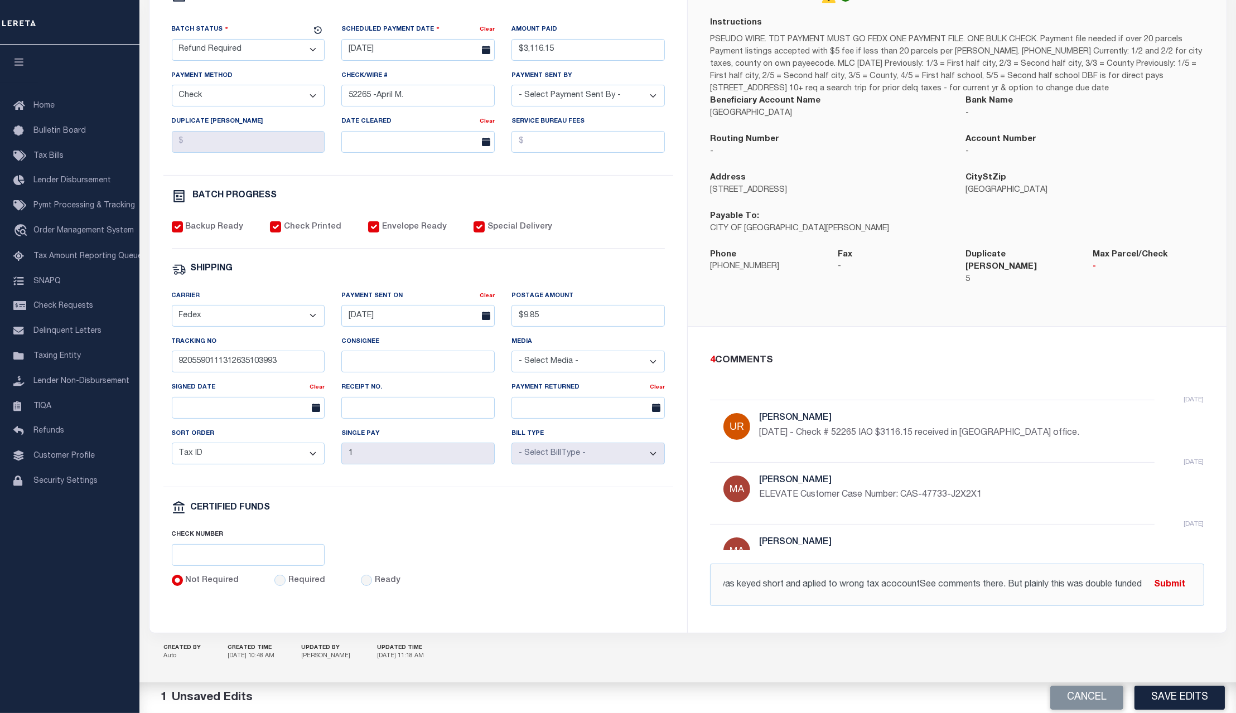
scroll to position [0, 0]
click at [874, 579] on input "Refund required. No response from customer. In addition, this is mixed up with …" at bounding box center [957, 585] width 494 height 42
drag, startPoint x: 1031, startPoint y: 579, endPoint x: 1090, endPoint y: 581, distance: 59.1
click at [1153, 586] on div "Refund required. No response from customer. In addition, this is mixed up with …" at bounding box center [957, 585] width 494 height 42
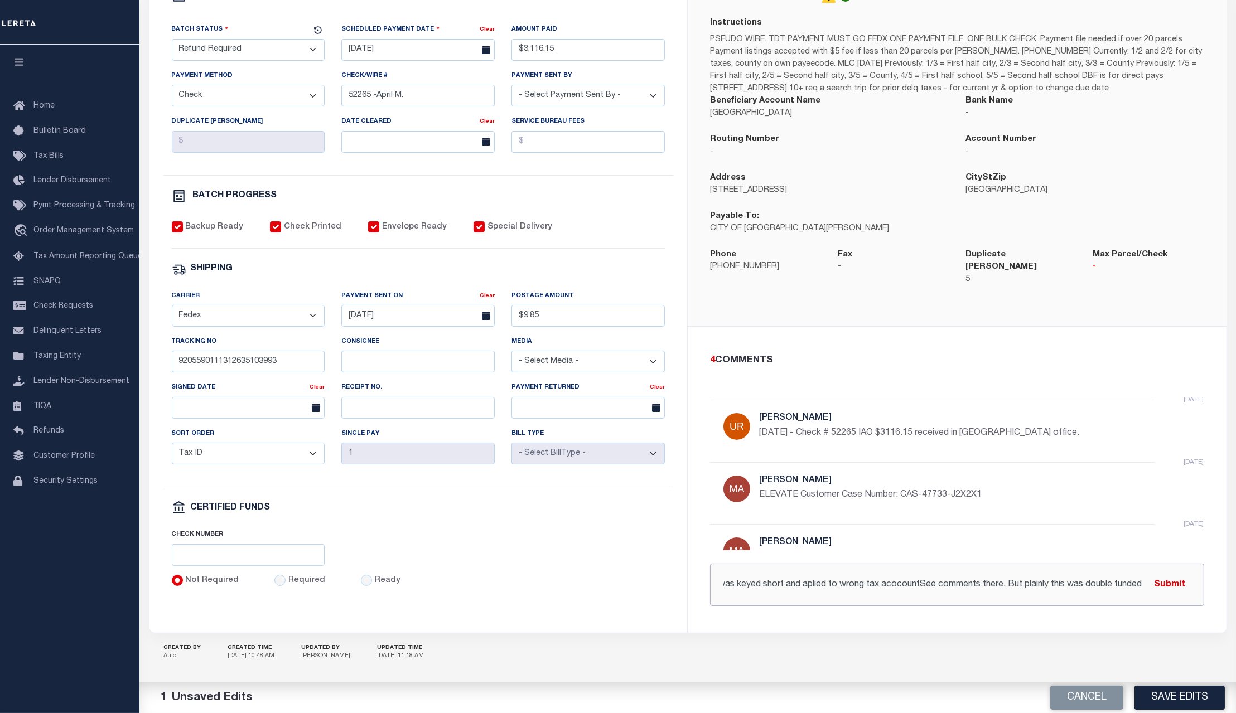
click at [839, 590] on input "Refund required. No response from customer. In addition, this is mixed up with …" at bounding box center [957, 585] width 494 height 42
click at [912, 578] on input "Refund required. No response from customer. In addition, this is mixed up with …" at bounding box center [957, 585] width 494 height 42
drag, startPoint x: 794, startPoint y: 578, endPoint x: 837, endPoint y: 602, distance: 49.2
click at [782, 579] on input "Refund required. No response from customer. In addition, this is mixed up with …" at bounding box center [957, 585] width 494 height 42
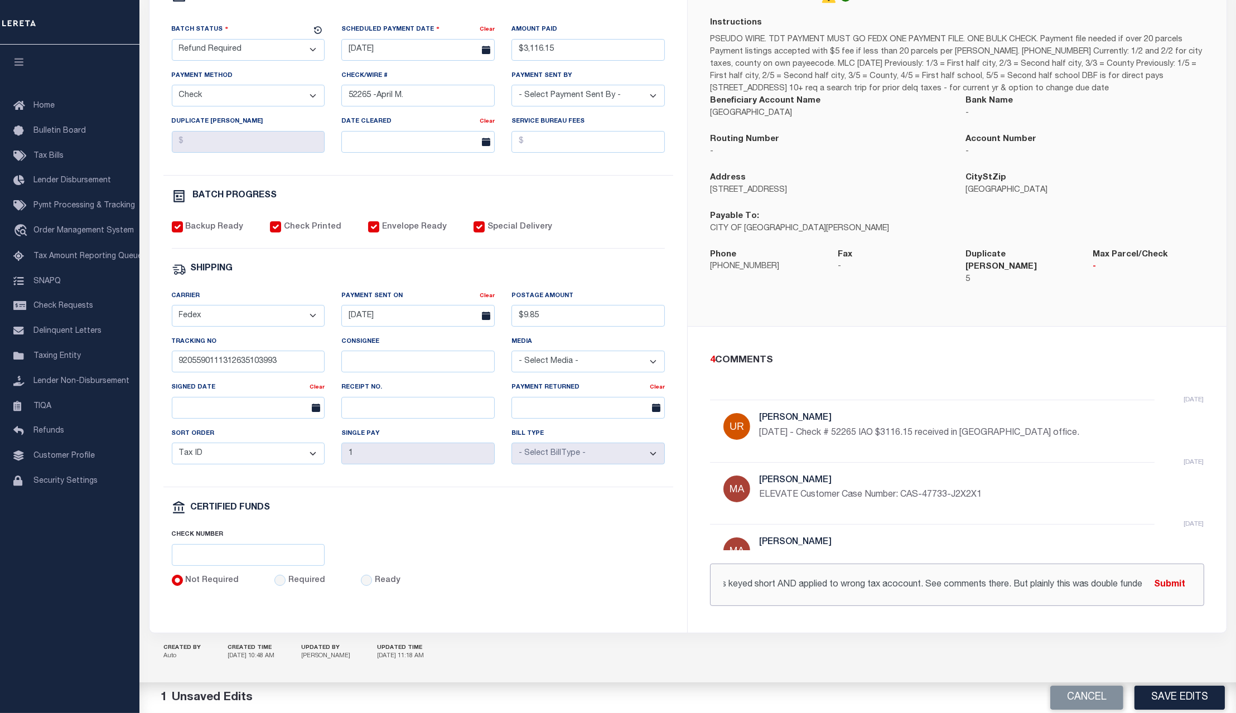
click at [1059, 569] on input "Refund required. No response from customer. In addition, this is mixed up with …" at bounding box center [957, 585] width 494 height 42
drag, startPoint x: 1008, startPoint y: 573, endPoint x: 1041, endPoint y: 614, distance: 52.8
click at [1008, 574] on input "Refund required. No response from customer. In addition, this is mixed up with …" at bounding box center [957, 585] width 494 height 42
click at [1144, 584] on input "Refund required. No response from customer. In addition, this is mixed up with …" at bounding box center [957, 585] width 494 height 42
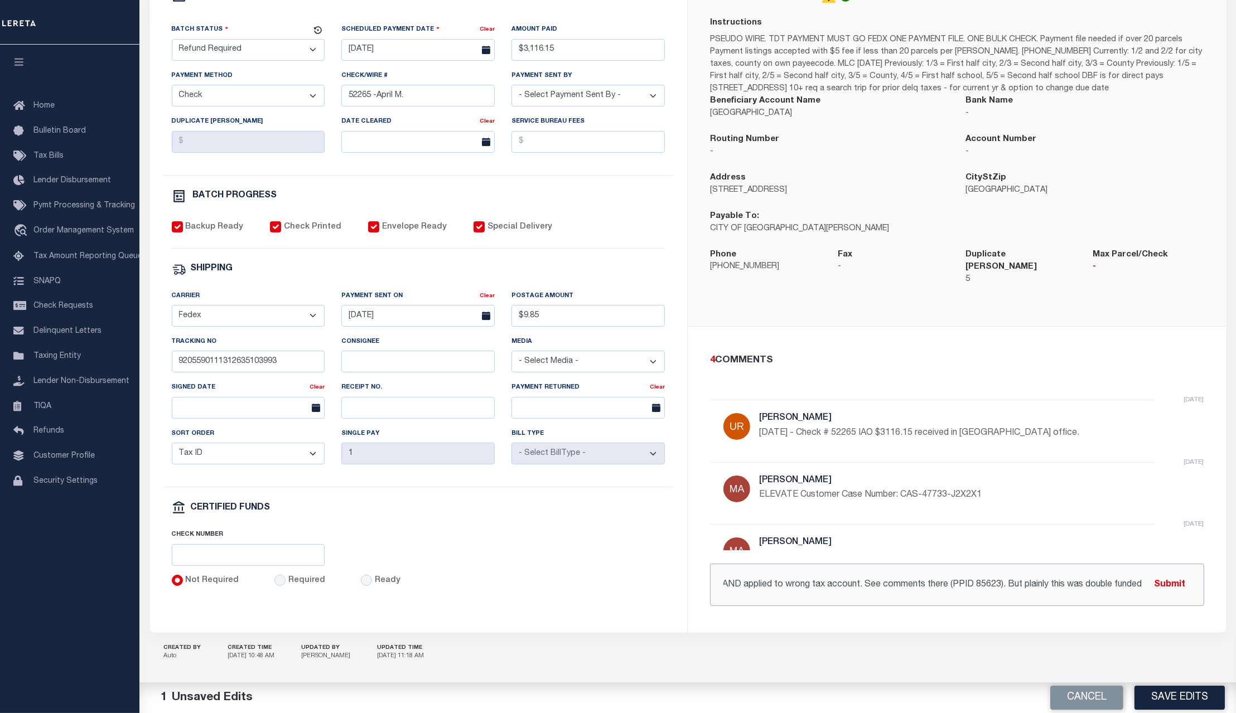
drag, startPoint x: 1095, startPoint y: 584, endPoint x: 1171, endPoint y: 589, distance: 75.5
click at [1190, 585] on div "Refund required. No response from customer. In addition, this is mixed up with …" at bounding box center [957, 585] width 494 height 42
click at [1139, 587] on input "Refund required. No response from customer. In addition, this is mixed up with …" at bounding box center [957, 585] width 494 height 42
drag, startPoint x: 1144, startPoint y: 579, endPoint x: 1081, endPoint y: 583, distance: 62.6
click at [1081, 583] on input "Refund required. No response from customer. In addition, this is mixed up with …" at bounding box center [957, 585] width 494 height 42
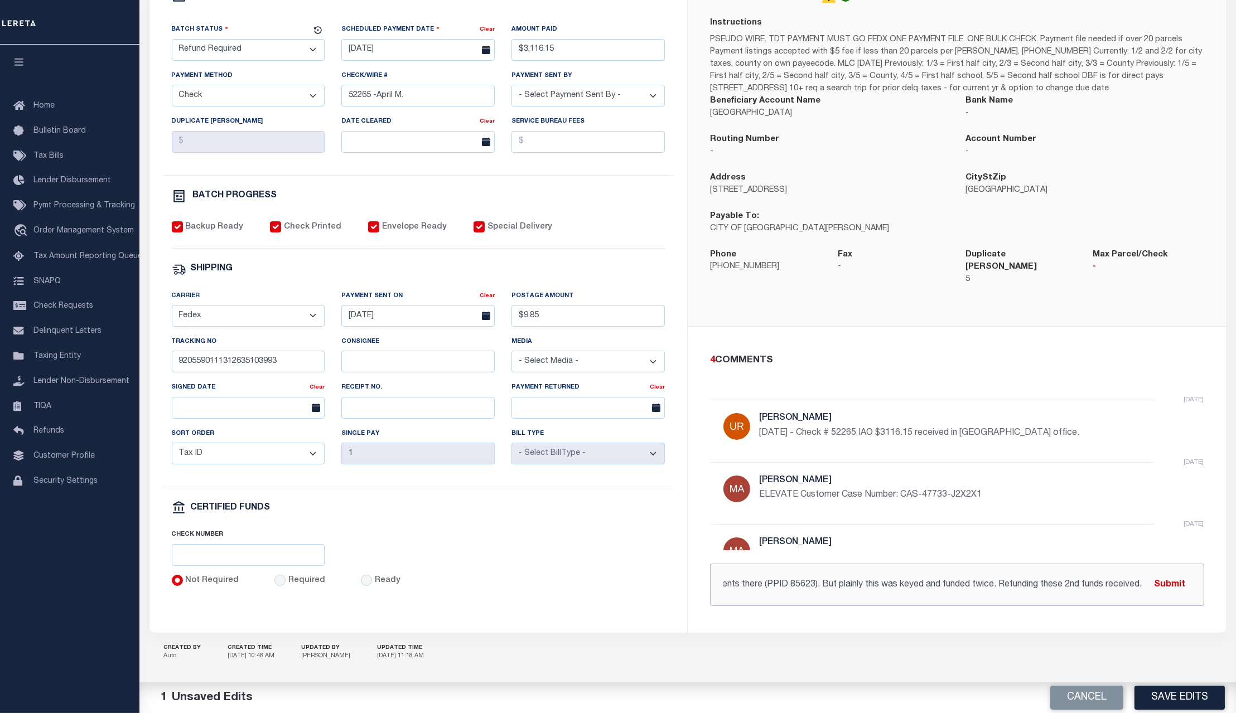
scroll to position [0, 649]
type input "Refund required. No response from customer. In addition, this is mixed up with …"
click at [1169, 573] on button "Submit" at bounding box center [1170, 584] width 46 height 23
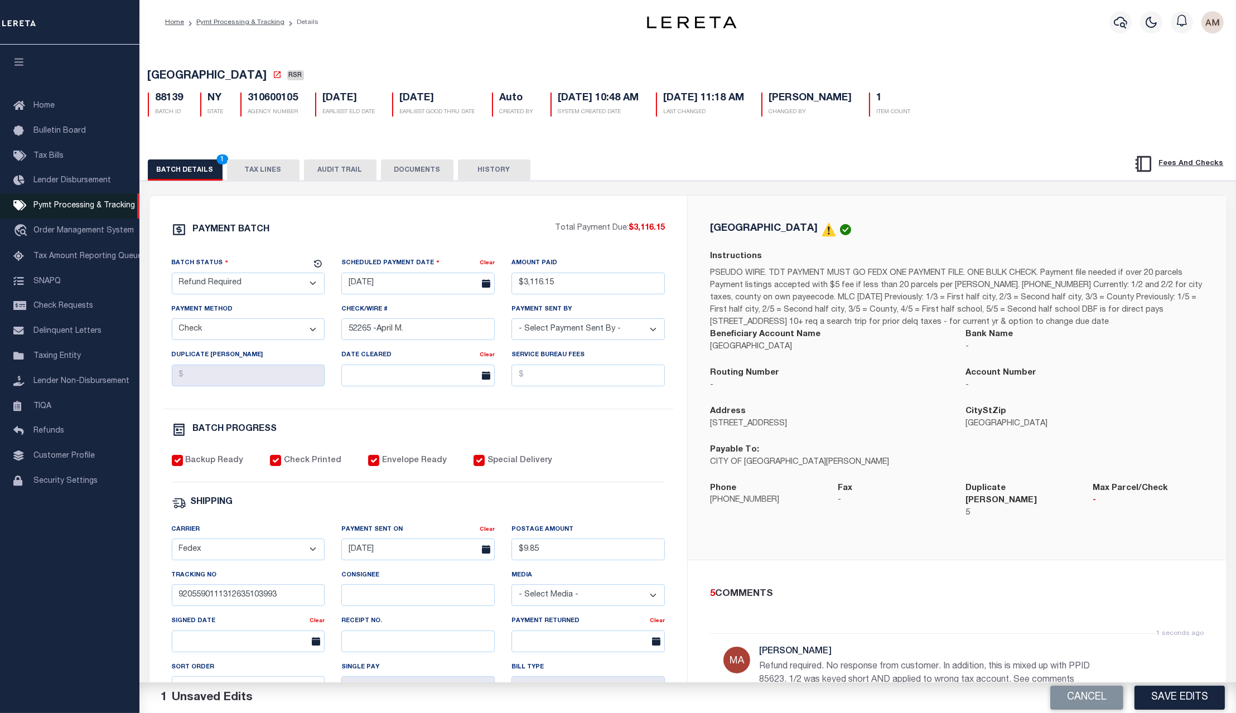
click at [61, 208] on span "Pymt Processing & Tracking" at bounding box center [83, 206] width 101 height 8
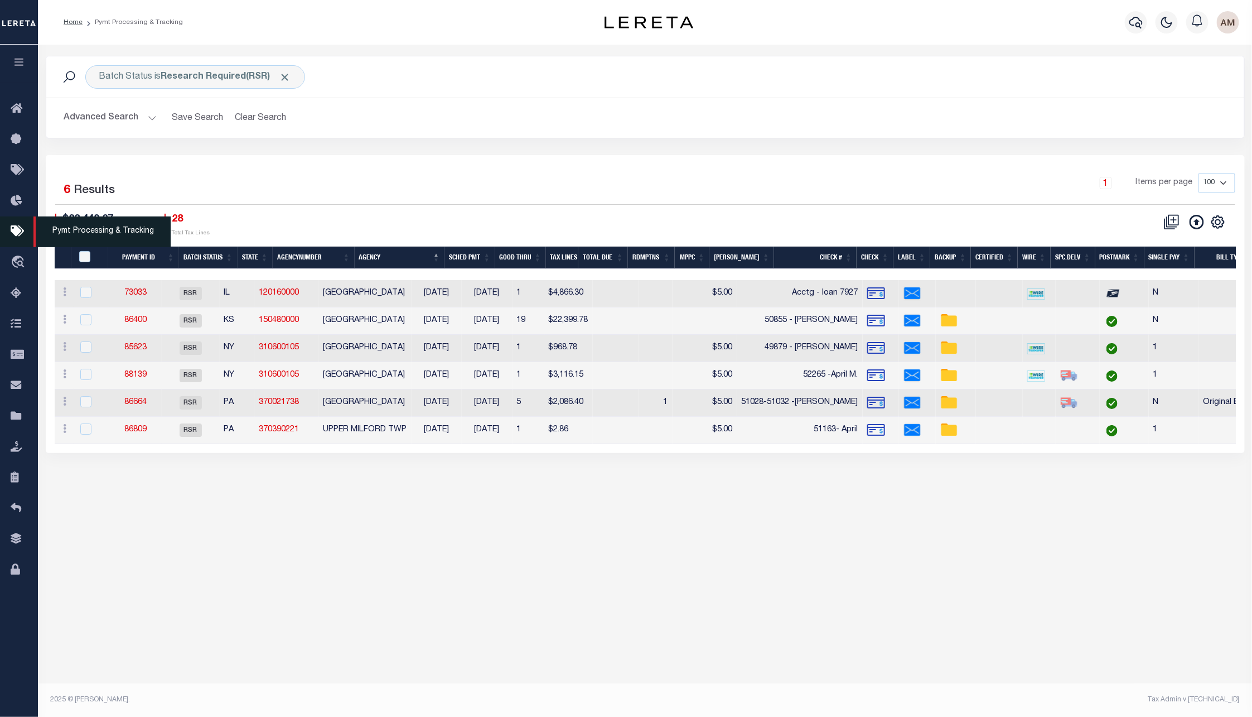
click at [18, 238] on icon at bounding box center [20, 232] width 18 height 14
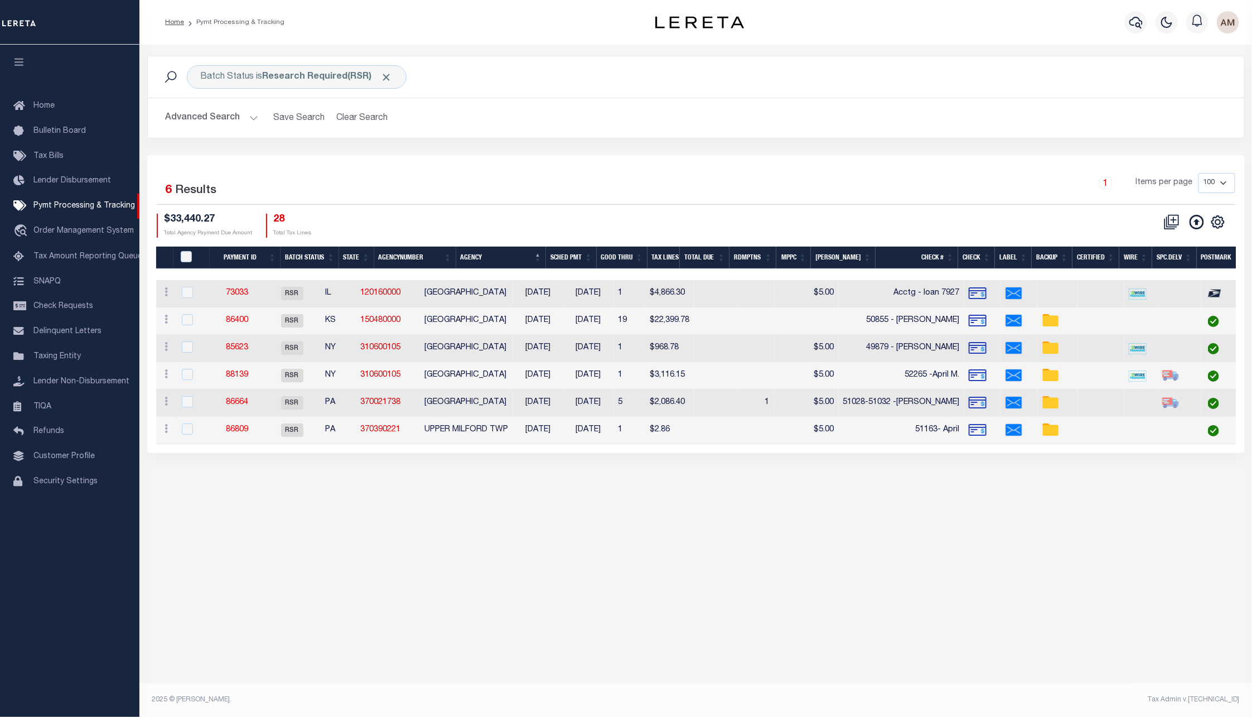
click at [234, 122] on button "Advanced Search" at bounding box center [212, 118] width 93 height 22
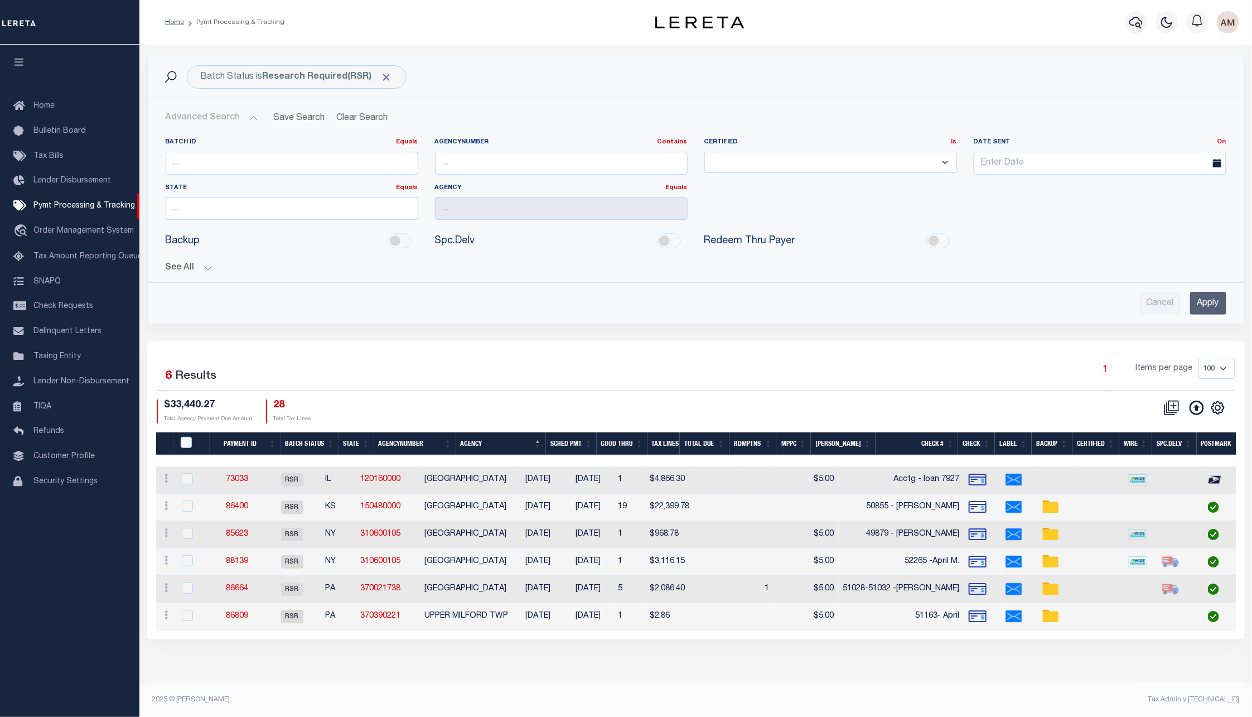
click at [203, 272] on button "See All" at bounding box center [696, 268] width 1061 height 11
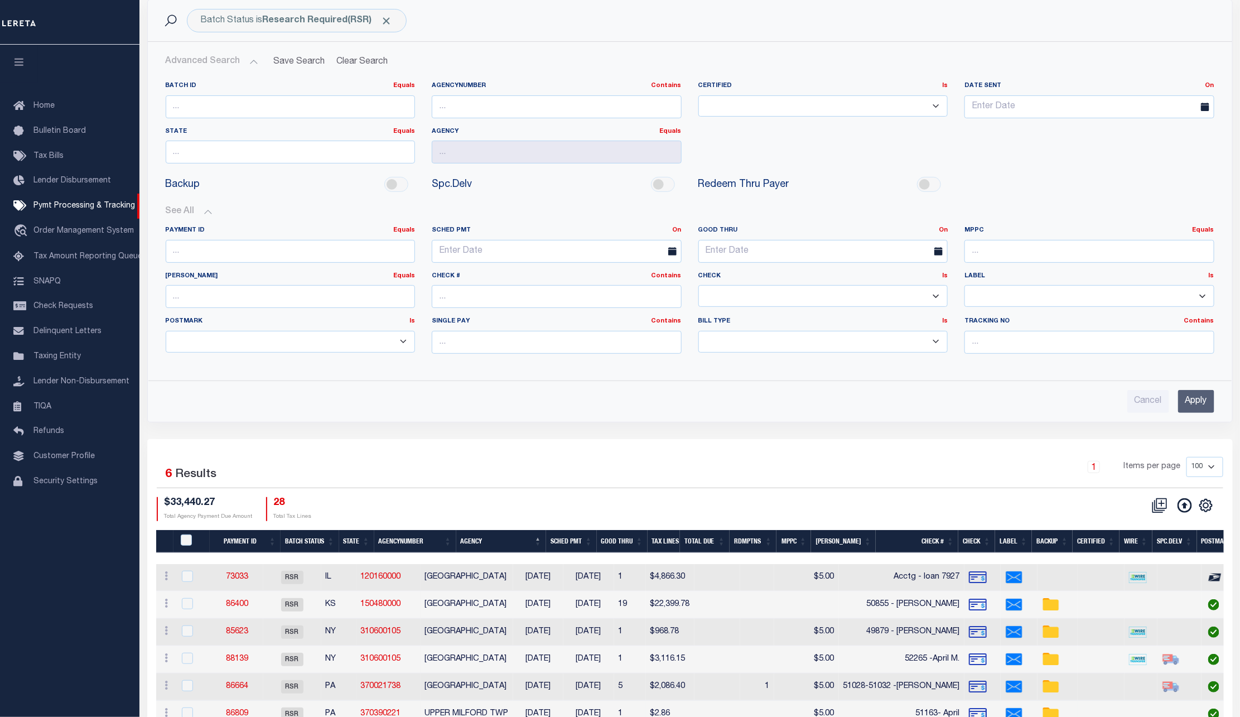
scroll to position [123, 0]
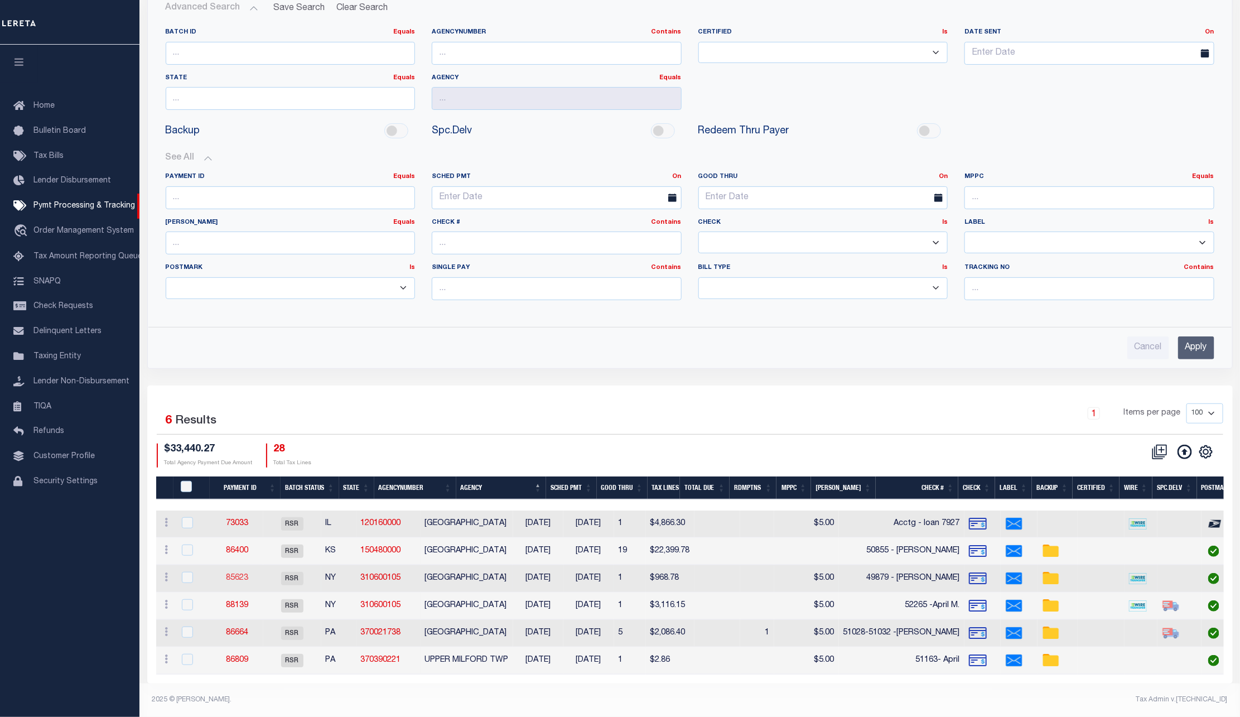
click at [245, 574] on link "85623" at bounding box center [237, 578] width 22 height 8
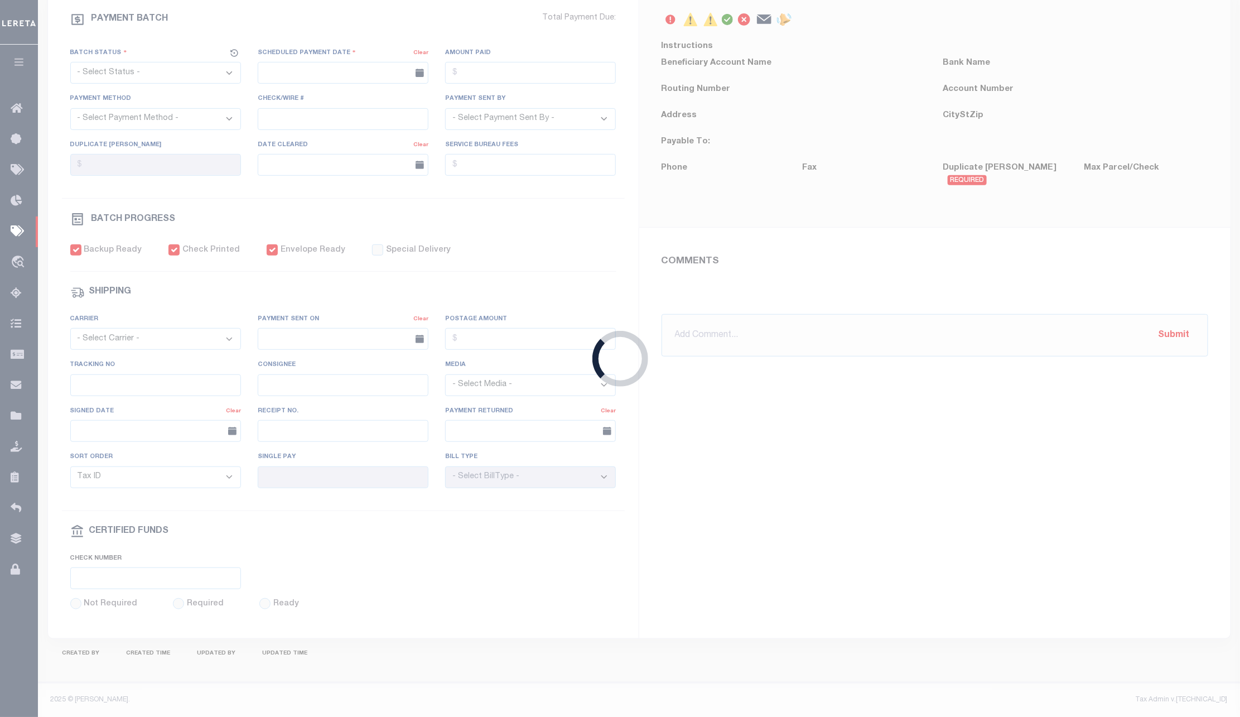
select select "RSR"
type input "[DATE]"
type input "$968.78"
select select "CHK"
type input "49879 - [PERSON_NAME]"
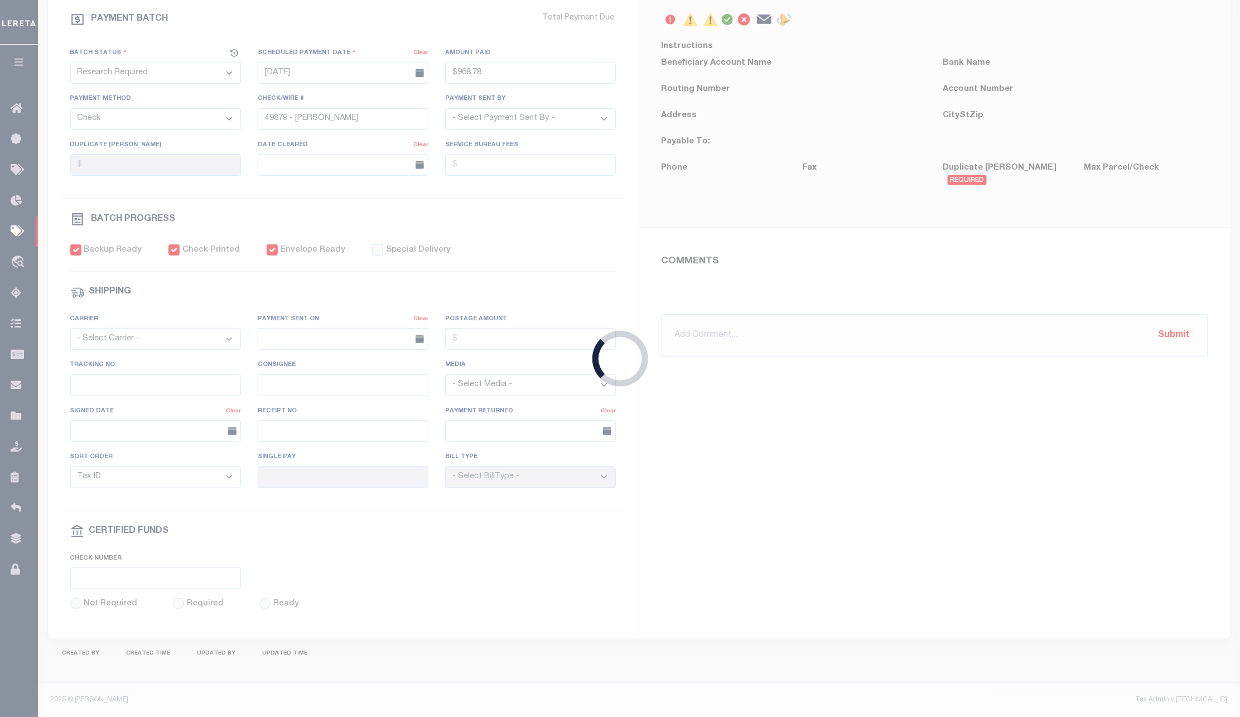
select select "[PERSON_NAME]"
type input "$5"
checkbox input "true"
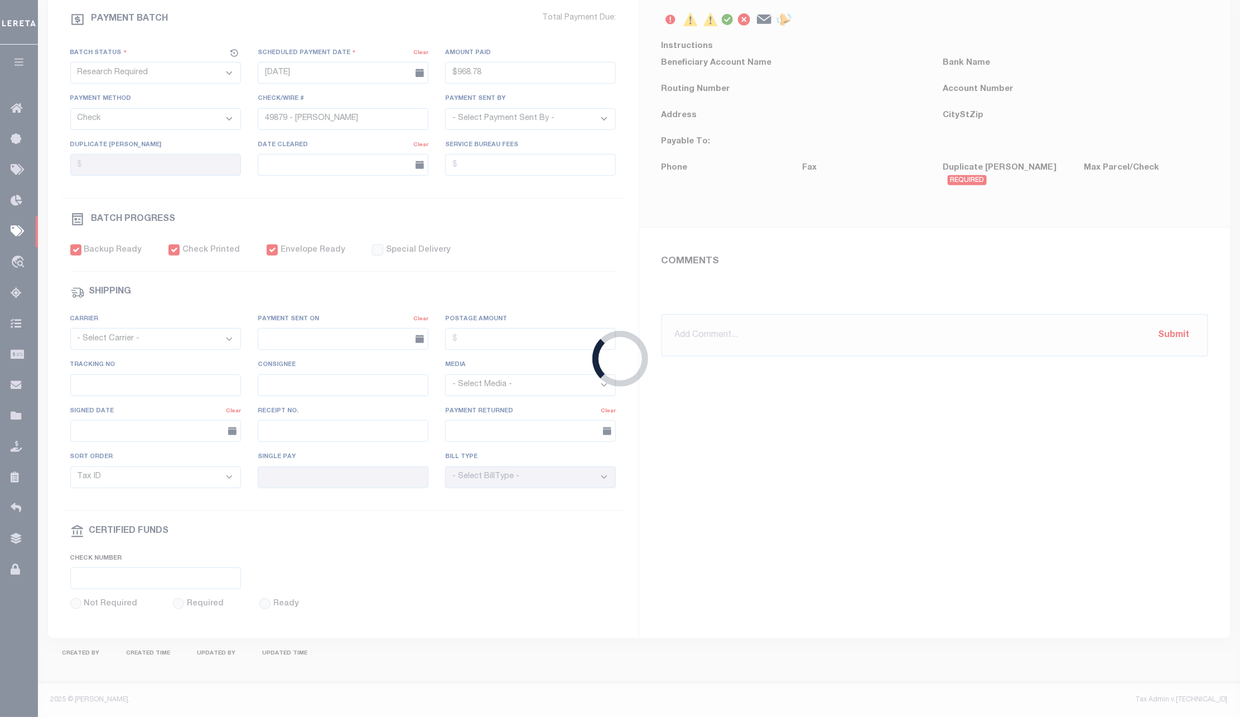
select select "FDX"
type input "[DATE]"
type input "$9.2"
type input "880697219219"
type input "Y.[PERSON_NAME]"
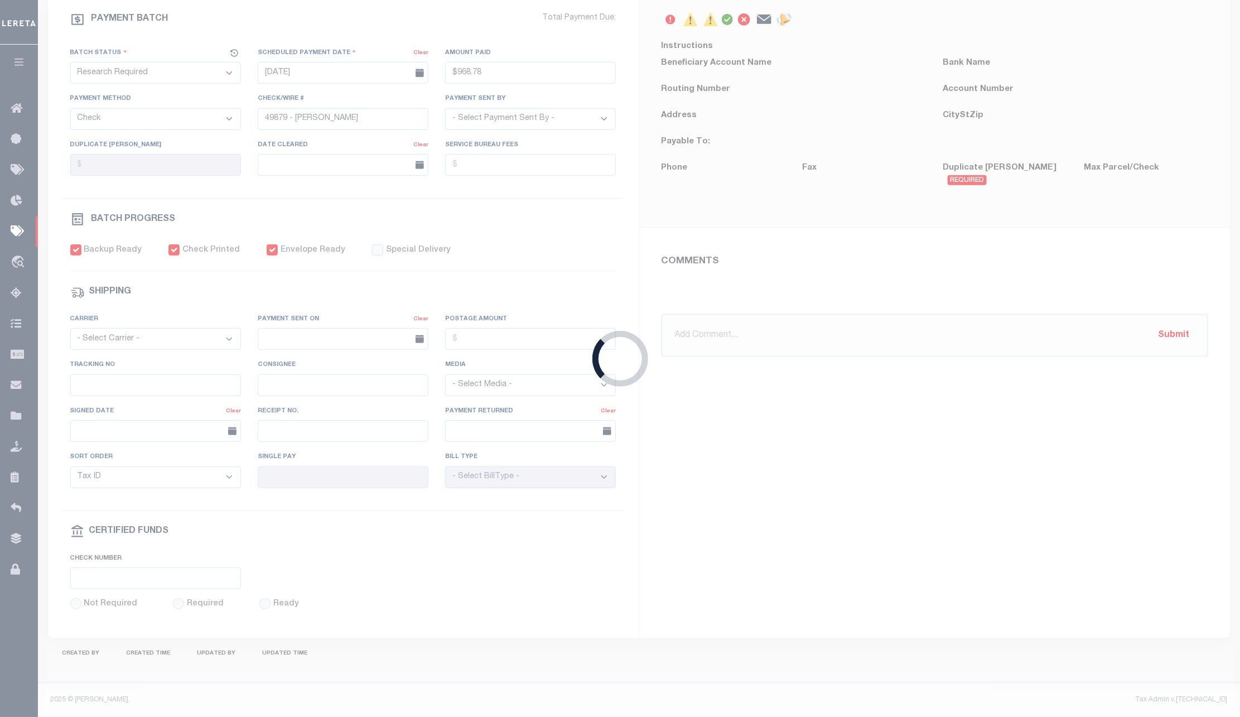
type input "04/23/2025"
type input "1"
radio input "true"
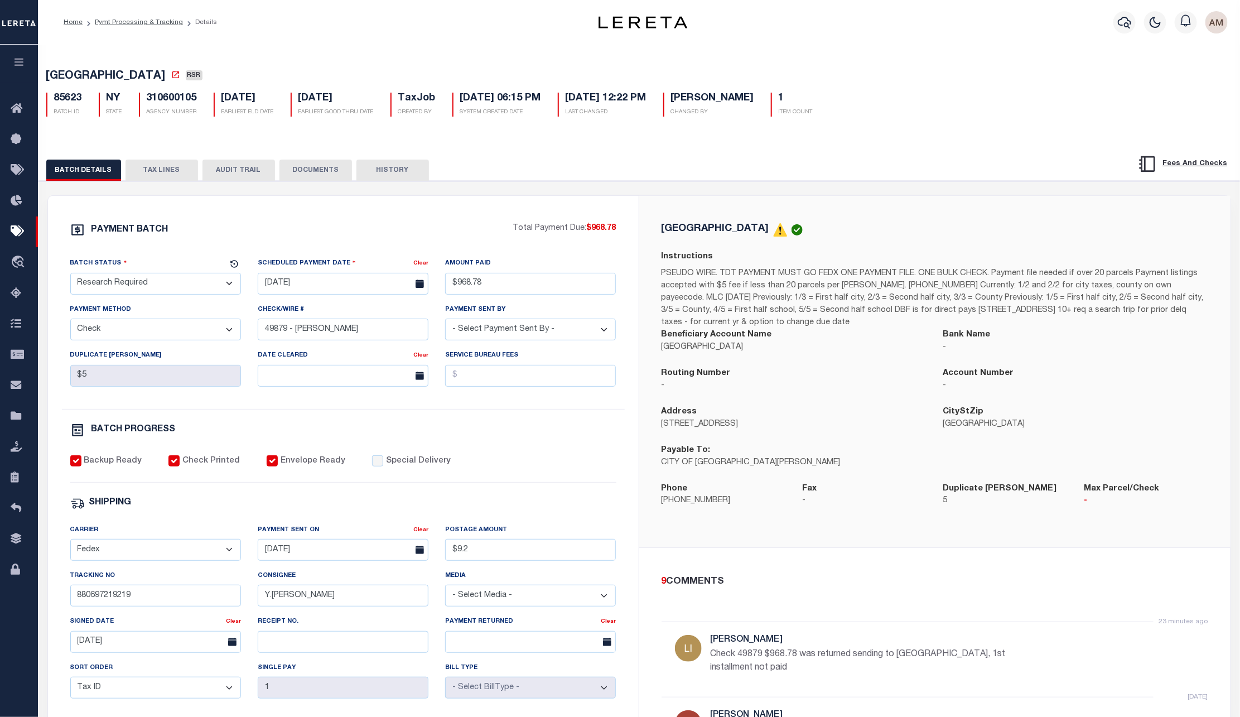
click at [178, 168] on button "TAX LINES" at bounding box center [161, 169] width 72 height 21
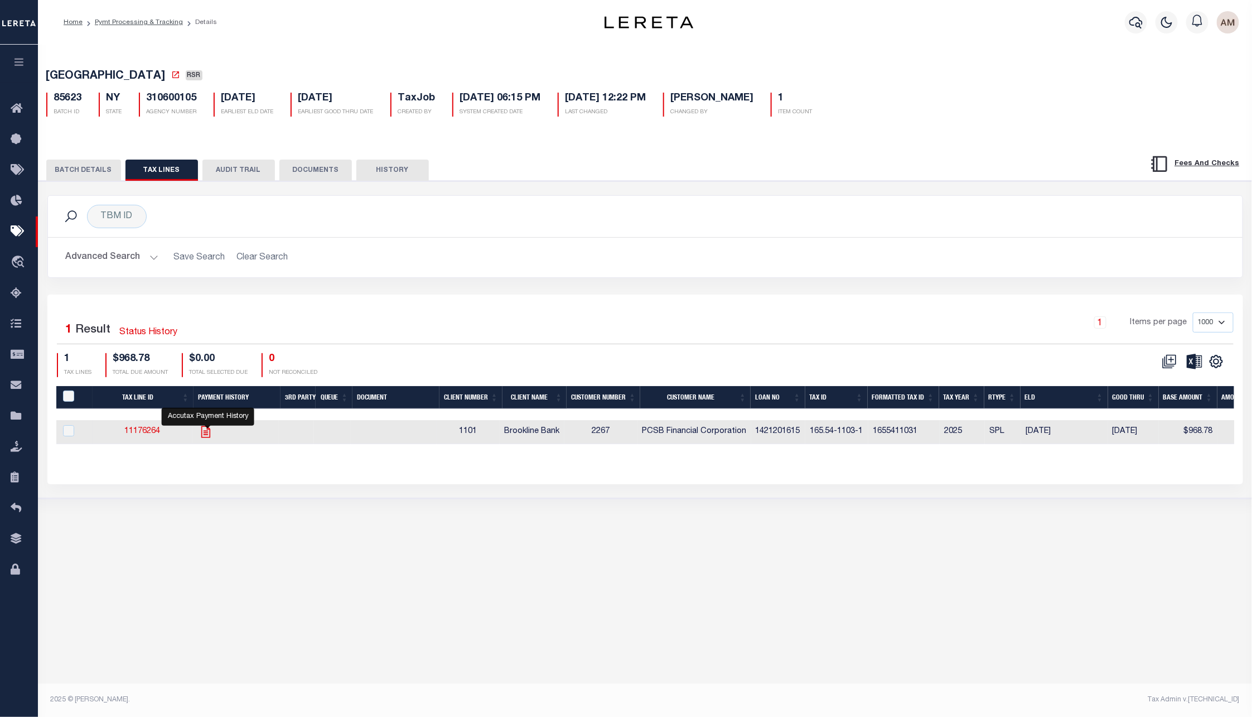
click at [206, 433] on icon "" at bounding box center [206, 431] width 14 height 14
checkbox input "true"
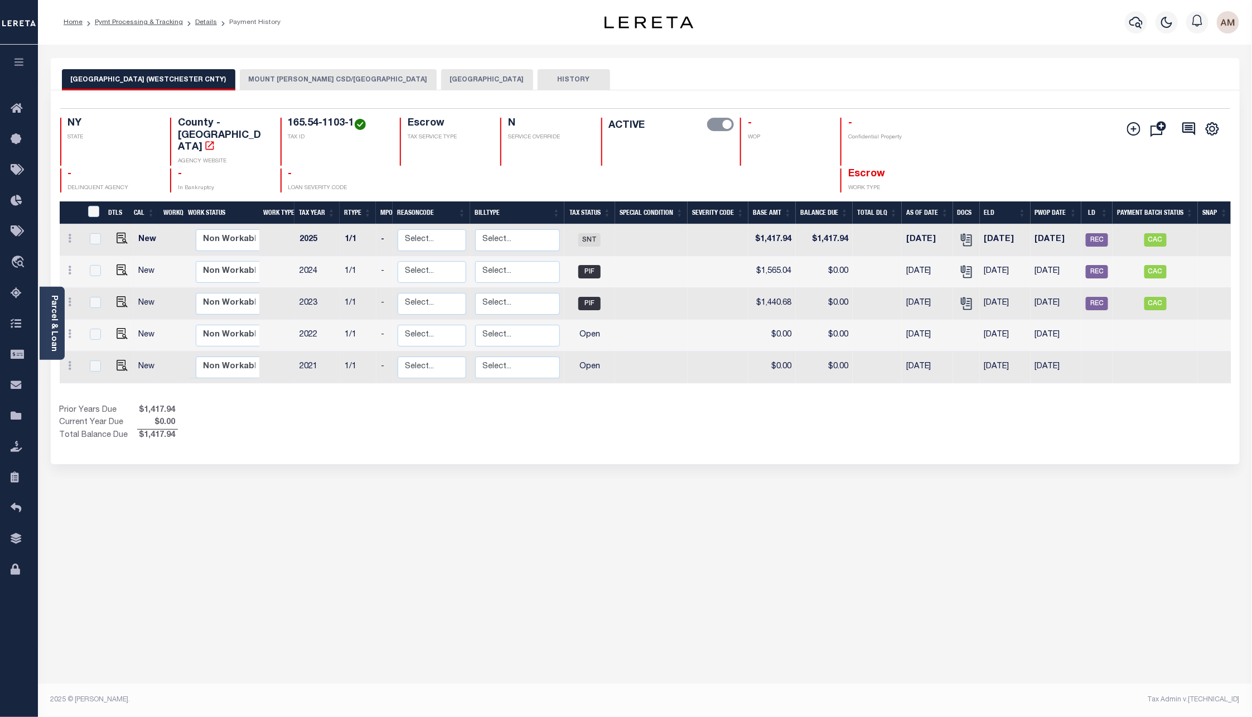
click at [447, 74] on button "[GEOGRAPHIC_DATA]" at bounding box center [487, 79] width 92 height 21
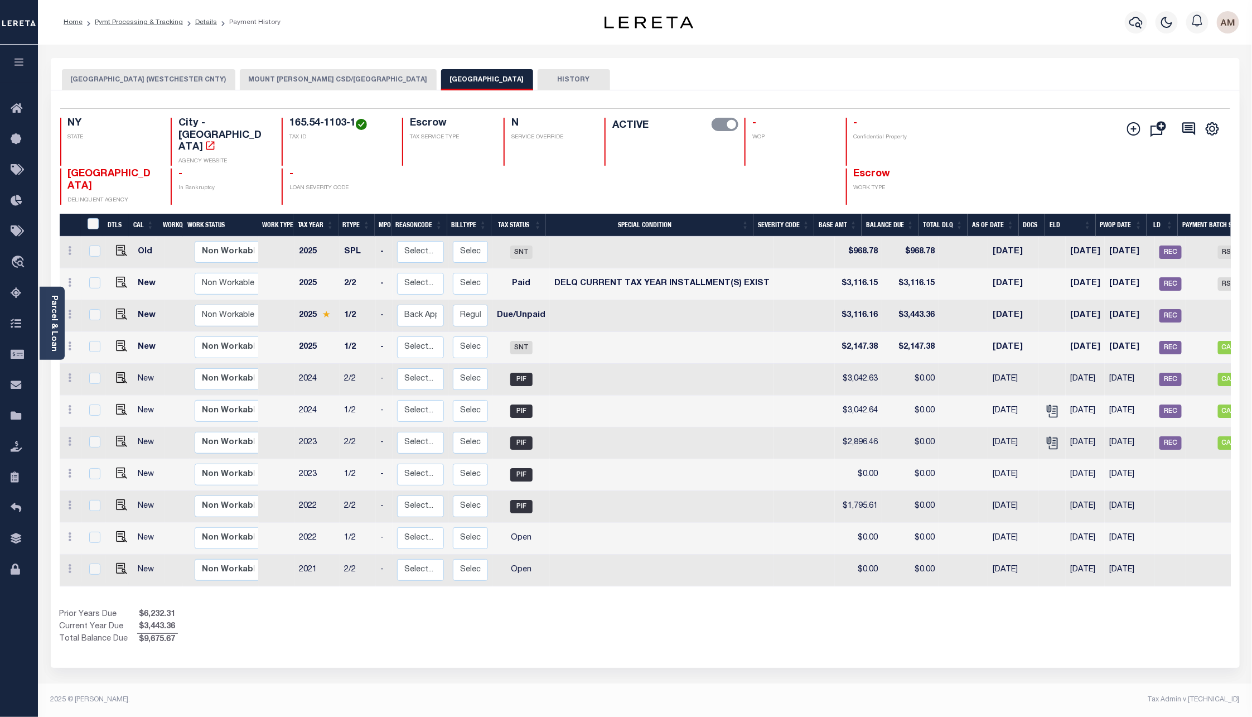
drag, startPoint x: 755, startPoint y: 562, endPoint x: 771, endPoint y: 562, distance: 15.6
click at [771, 562] on tr "New Non Workable Workable 2021 2/2 - Select... Payment Reversal Taxable Value C…" at bounding box center [683, 570] width 1246 height 32
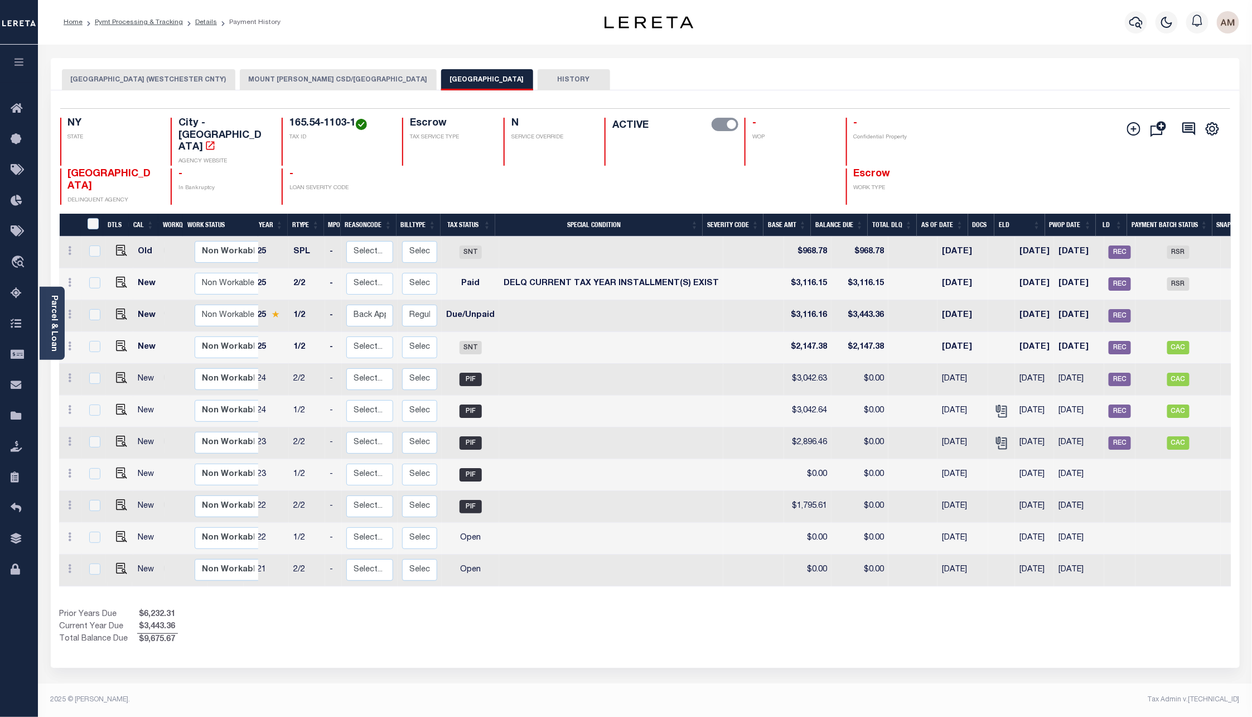
scroll to position [0, 65]
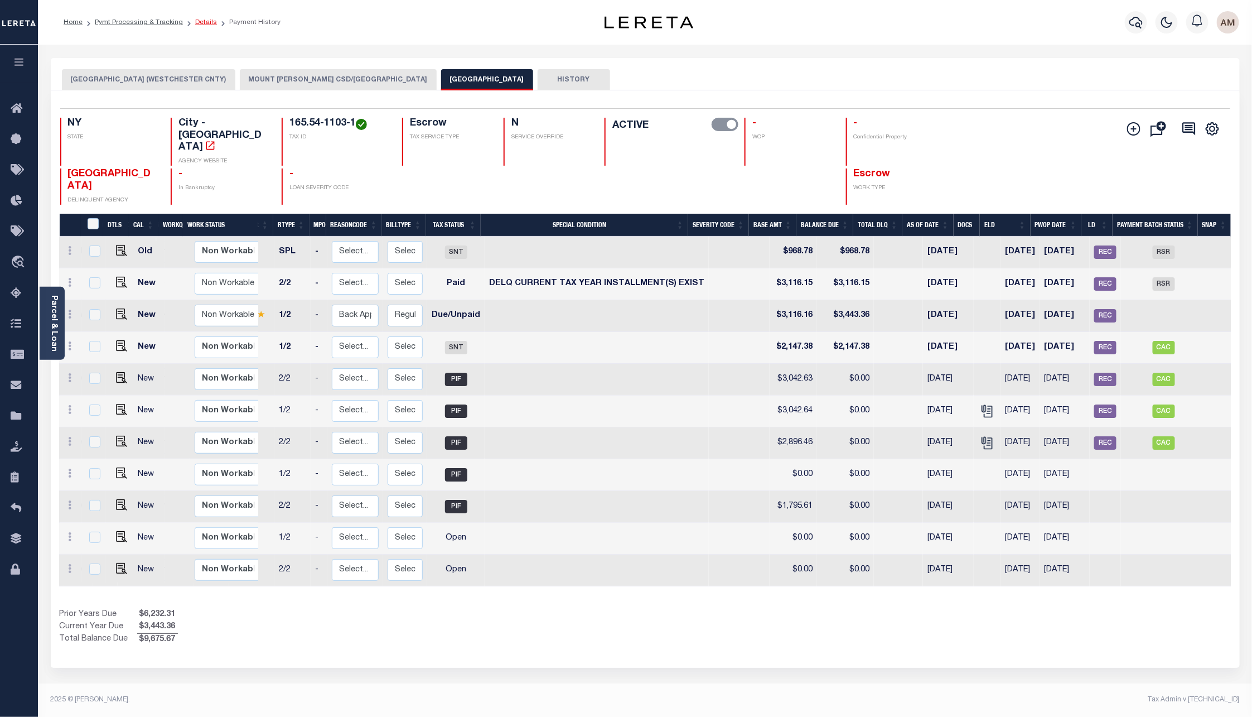
click at [204, 23] on link "Details" at bounding box center [206, 22] width 22 height 7
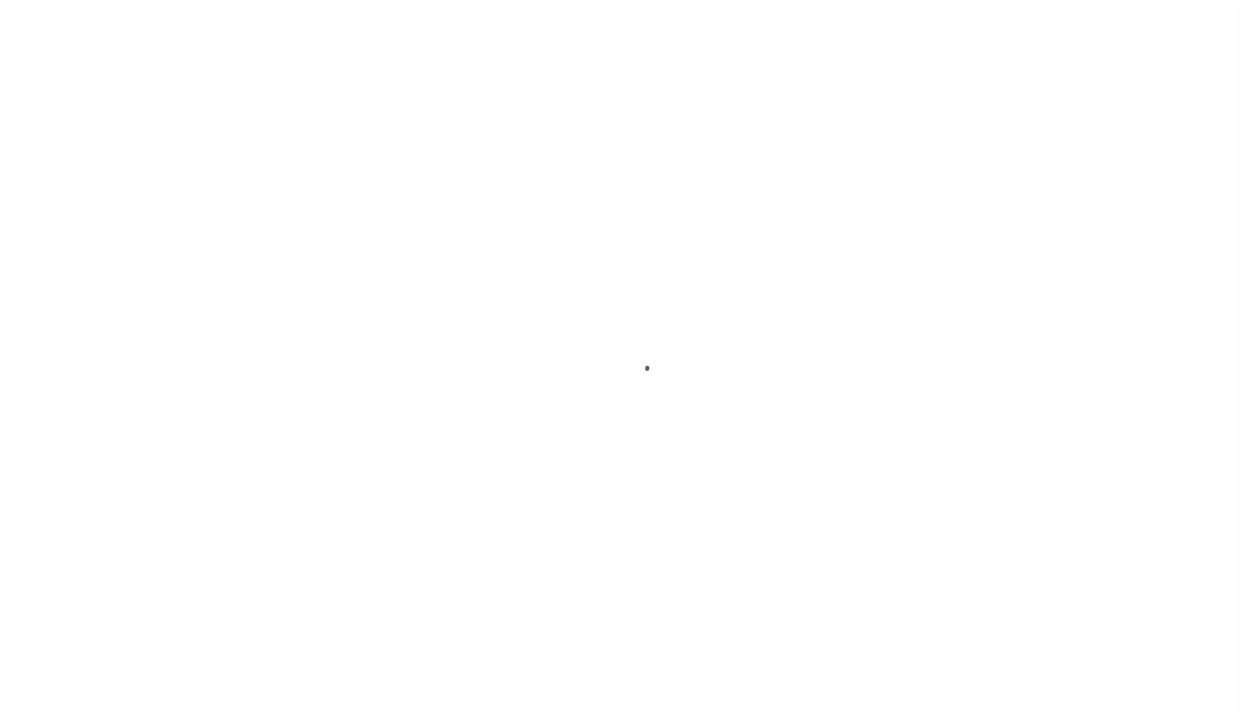
select select "RSR"
select select "CHK"
select select "[PERSON_NAME]"
select select "FDX"
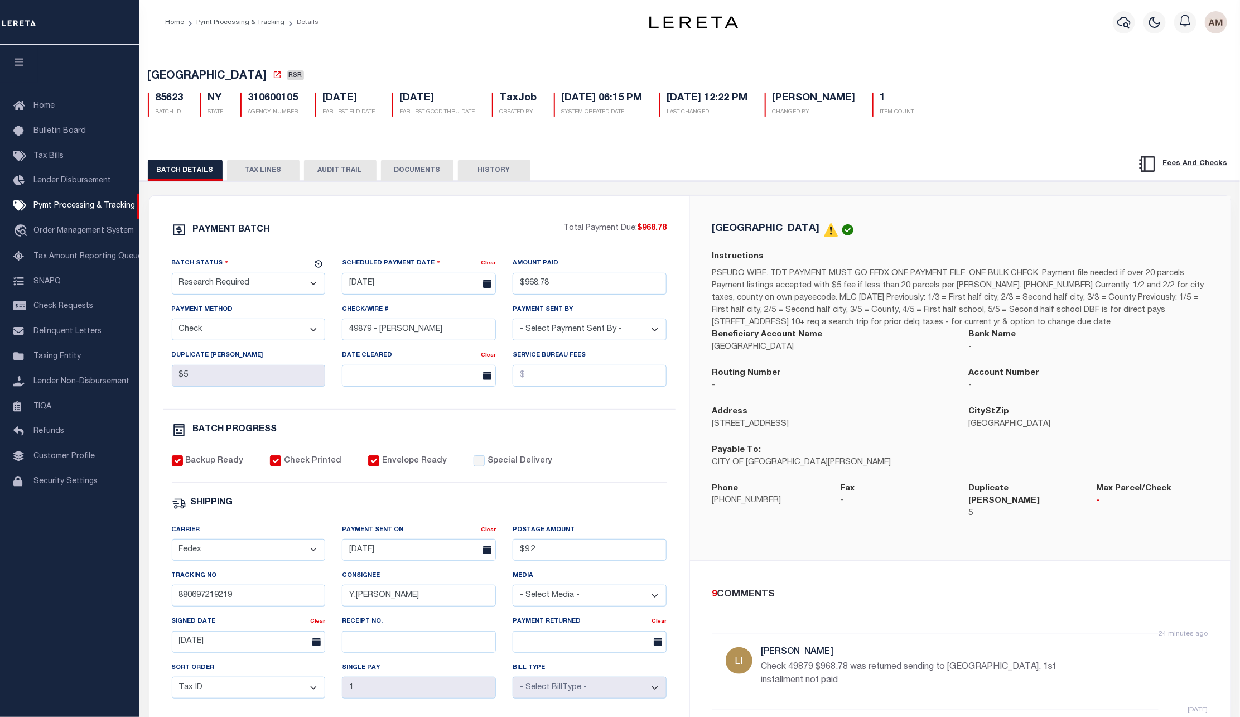
click at [384, 62] on div "[GEOGRAPHIC_DATA] RSR 85623 BATCH ID NY STATE 310600105 1" at bounding box center [689, 90] width 1111 height 69
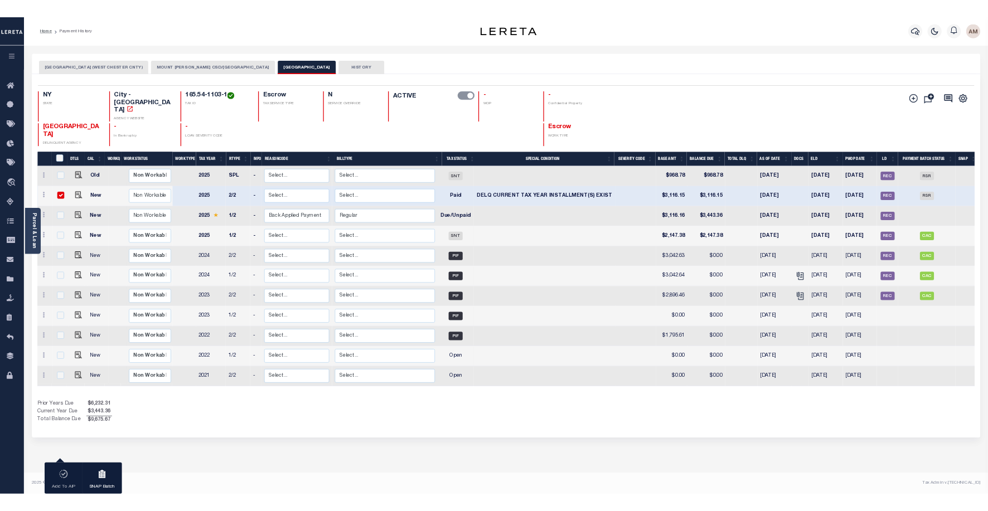
scroll to position [0, 6]
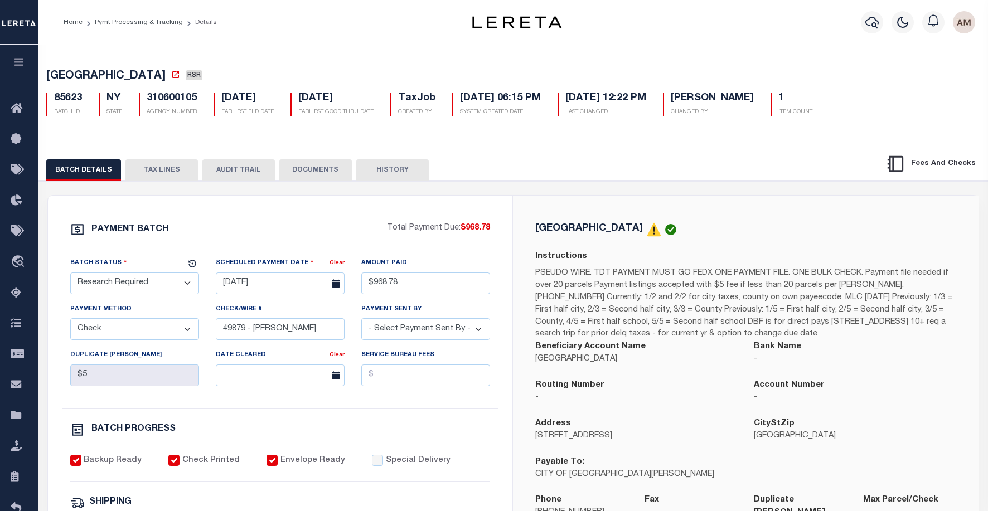
select select "RSR"
select select "CHK"
select select "[PERSON_NAME]"
select select "FDX"
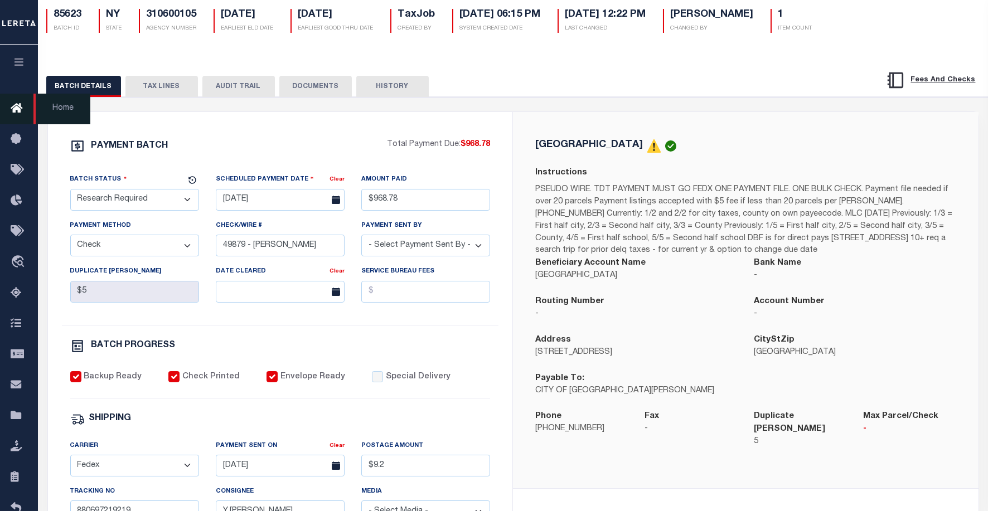
scroll to position [335, 0]
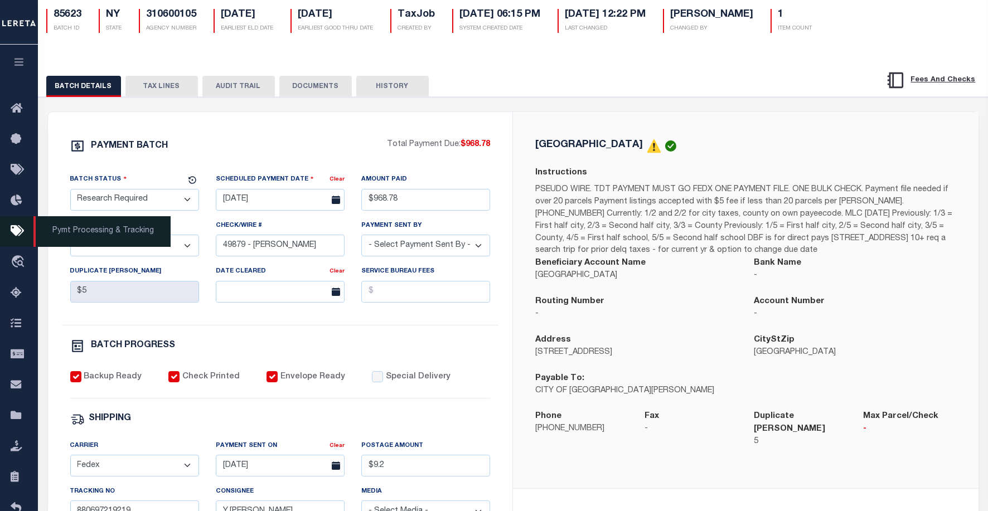
click at [11, 228] on icon at bounding box center [20, 232] width 18 height 14
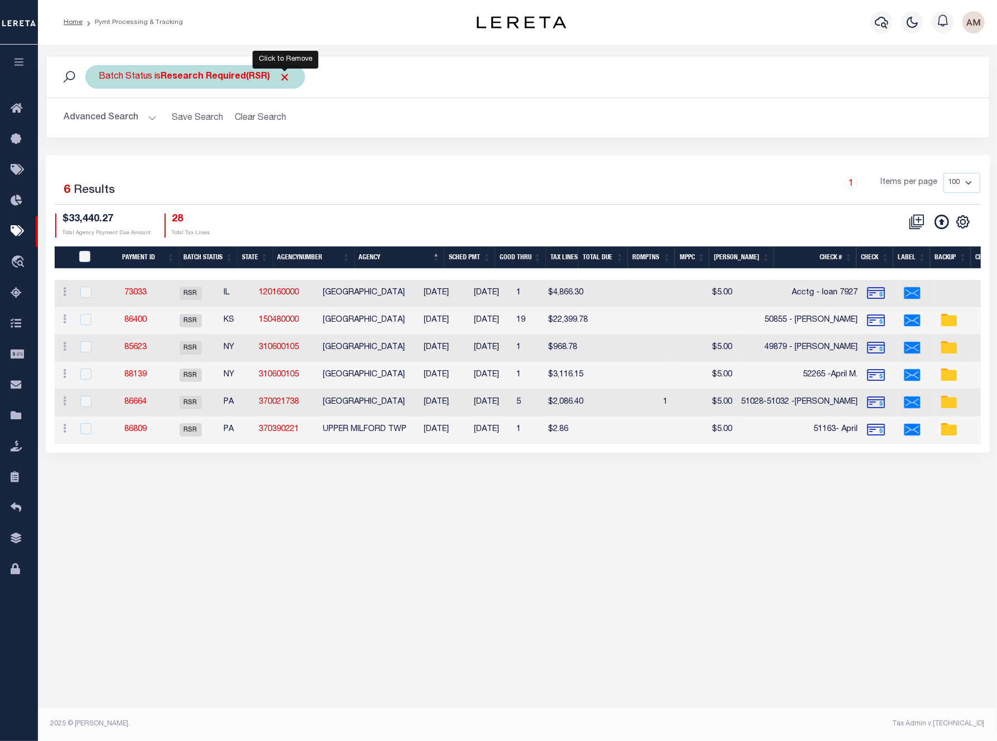
click at [281, 79] on span "Click to Remove" at bounding box center [285, 77] width 12 height 12
click at [118, 83] on div "Batch Status" at bounding box center [125, 76] width 81 height 23
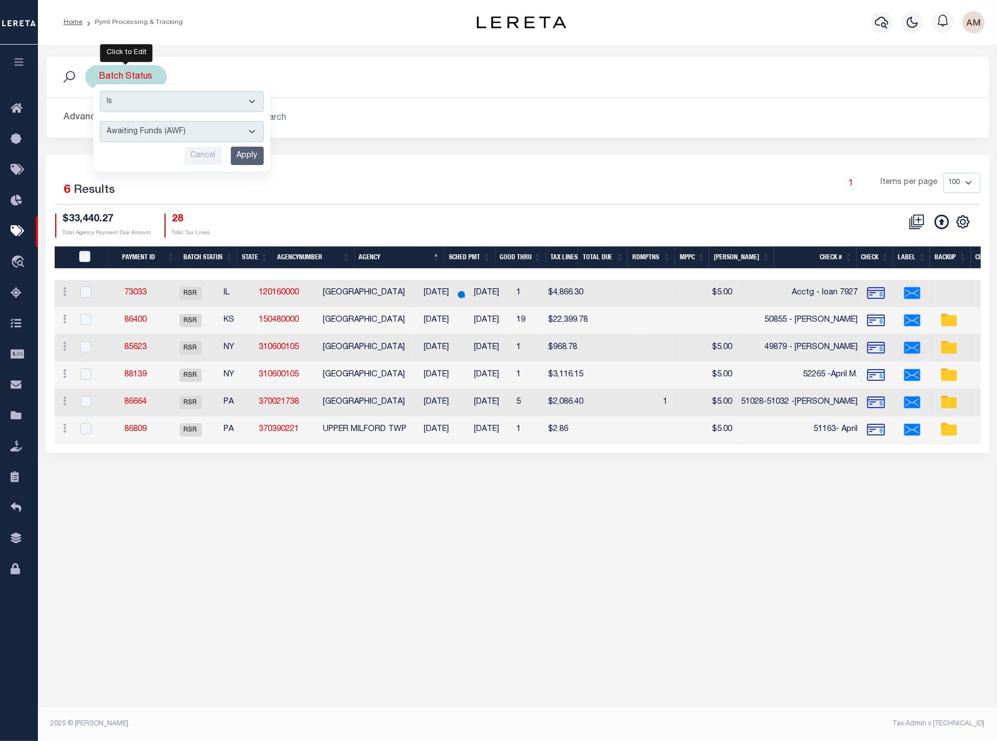
click at [133, 139] on select "Awaiting Funds (AWF) Cleared and Complete (CAC) New Check Needed (NCN) Payment …" at bounding box center [182, 131] width 164 height 21
select select "SNT"
click at [100, 122] on select "Awaiting Funds (AWF) Cleared and Complete (CAC) New Check Needed (NCN) Payment …" at bounding box center [182, 131] width 164 height 21
click at [263, 165] on input "Apply" at bounding box center [247, 156] width 33 height 18
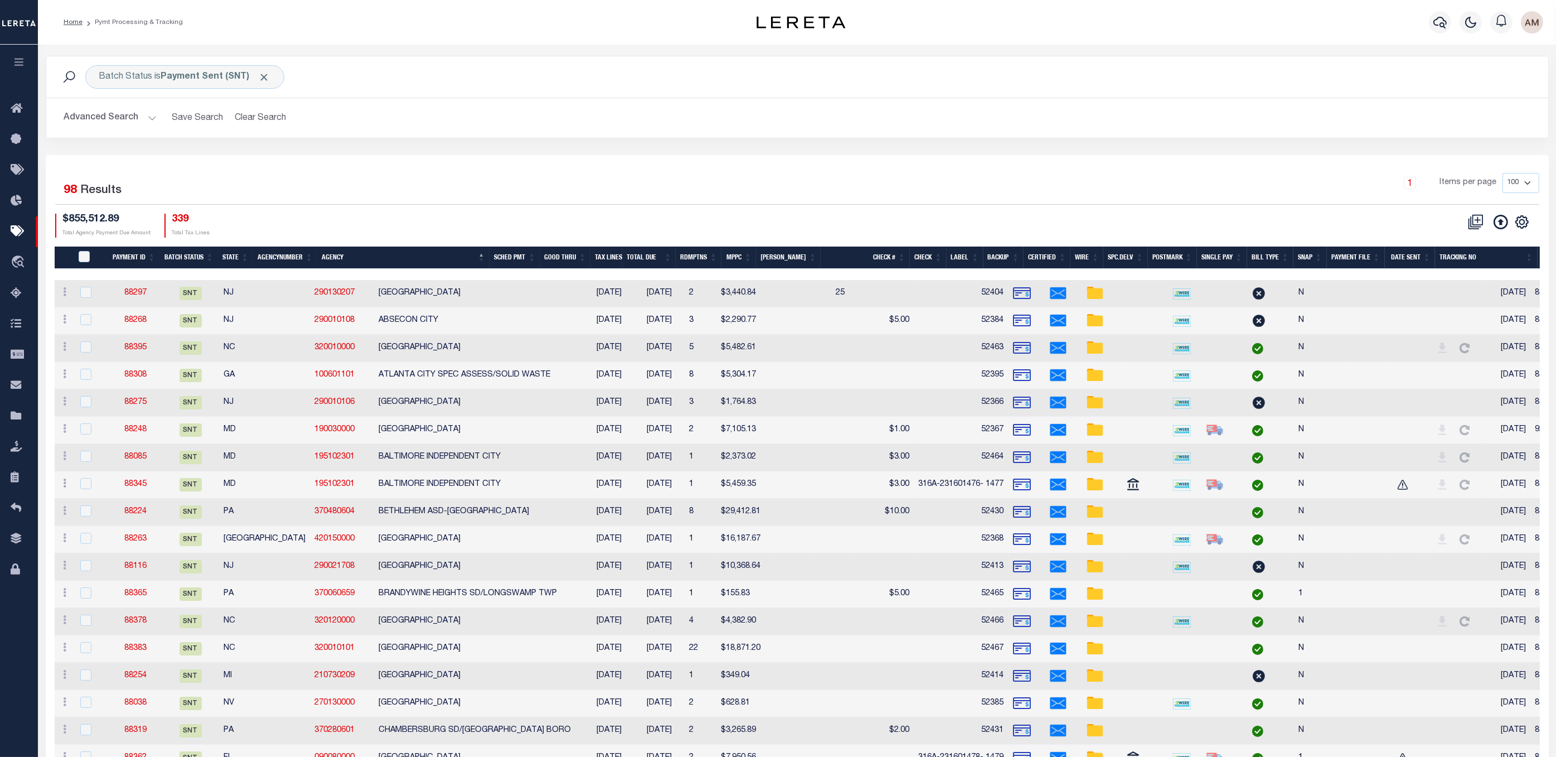
click at [1000, 258] on th "Date Sent" at bounding box center [1410, 257] width 50 height 23
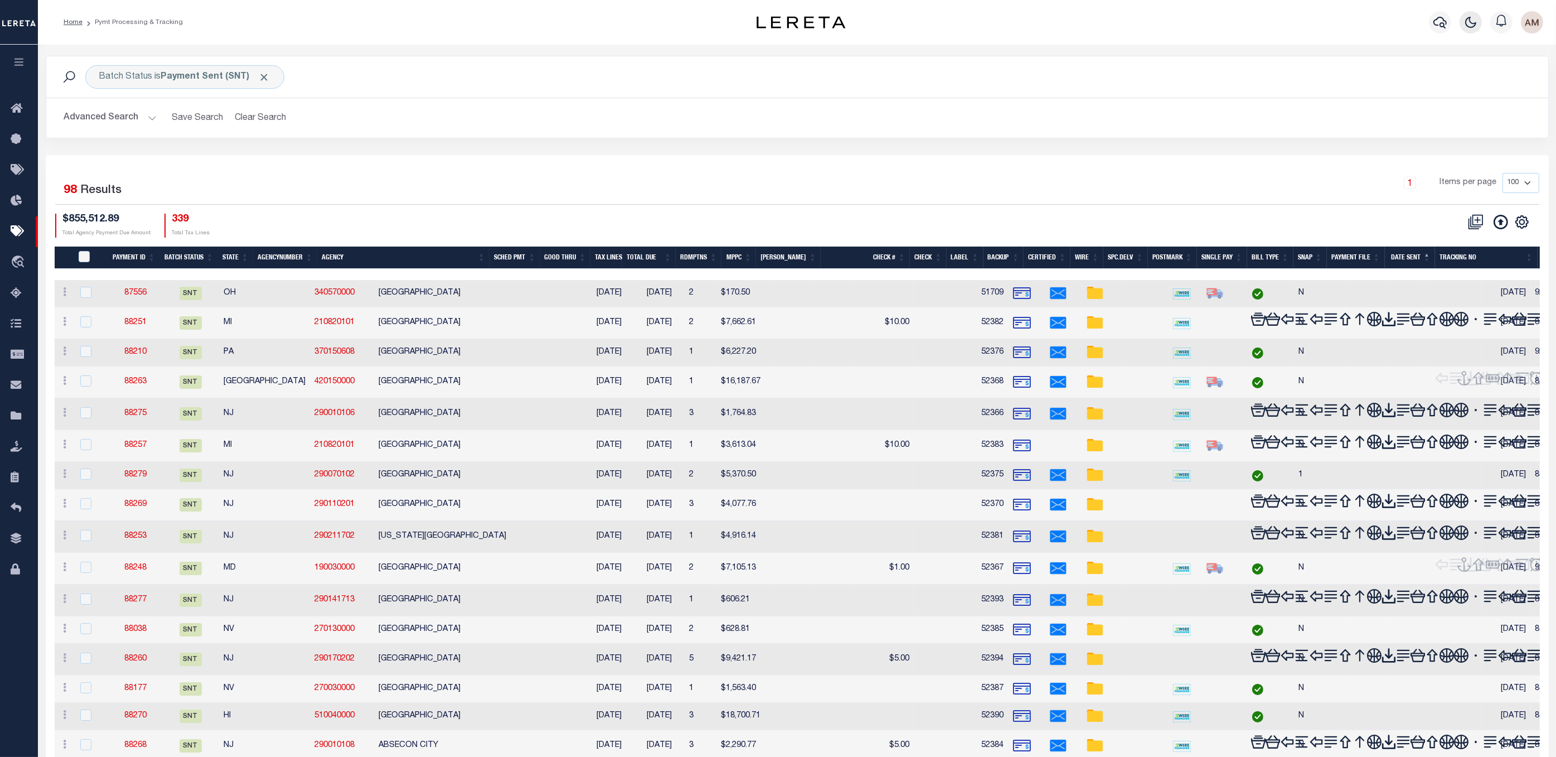
click at [1000, 23] on icon "button" at bounding box center [1470, 22] width 13 height 13
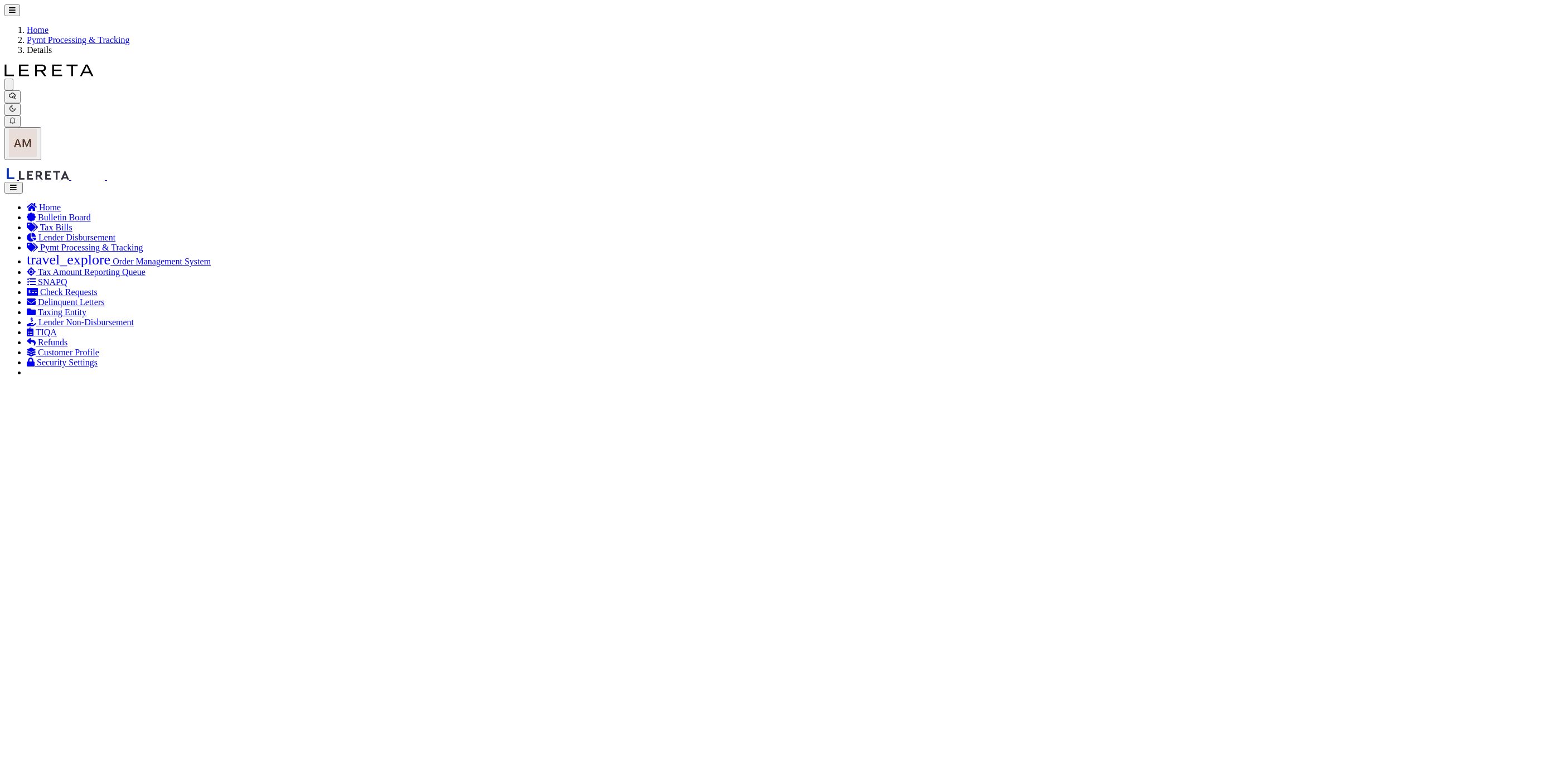
select select "SNT"
type input "08/07/2025"
type input "$16,187.67"
select select "CHK"
type input "52368"
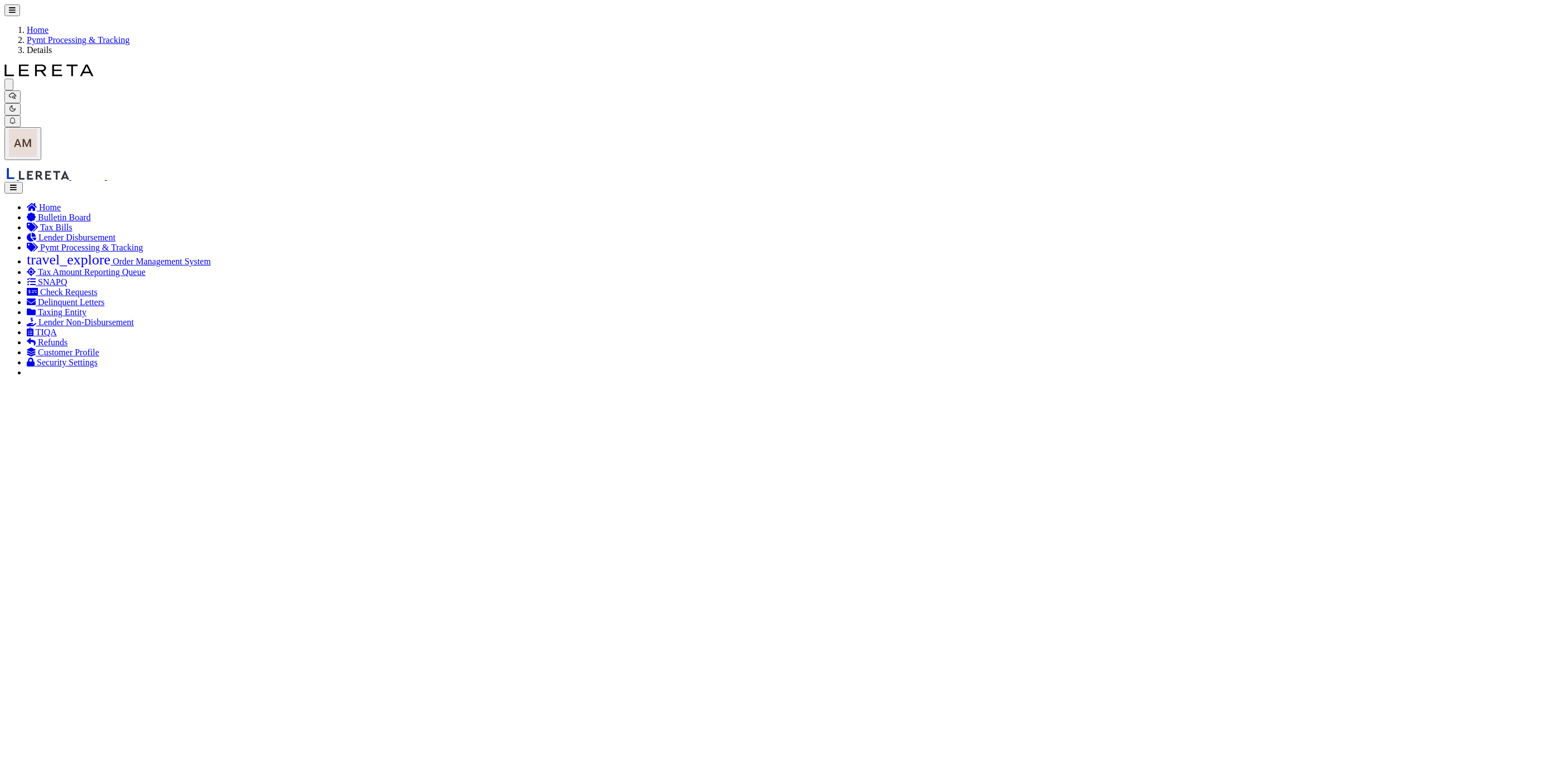
select select "[PERSON_NAME]"
checkbox input "true"
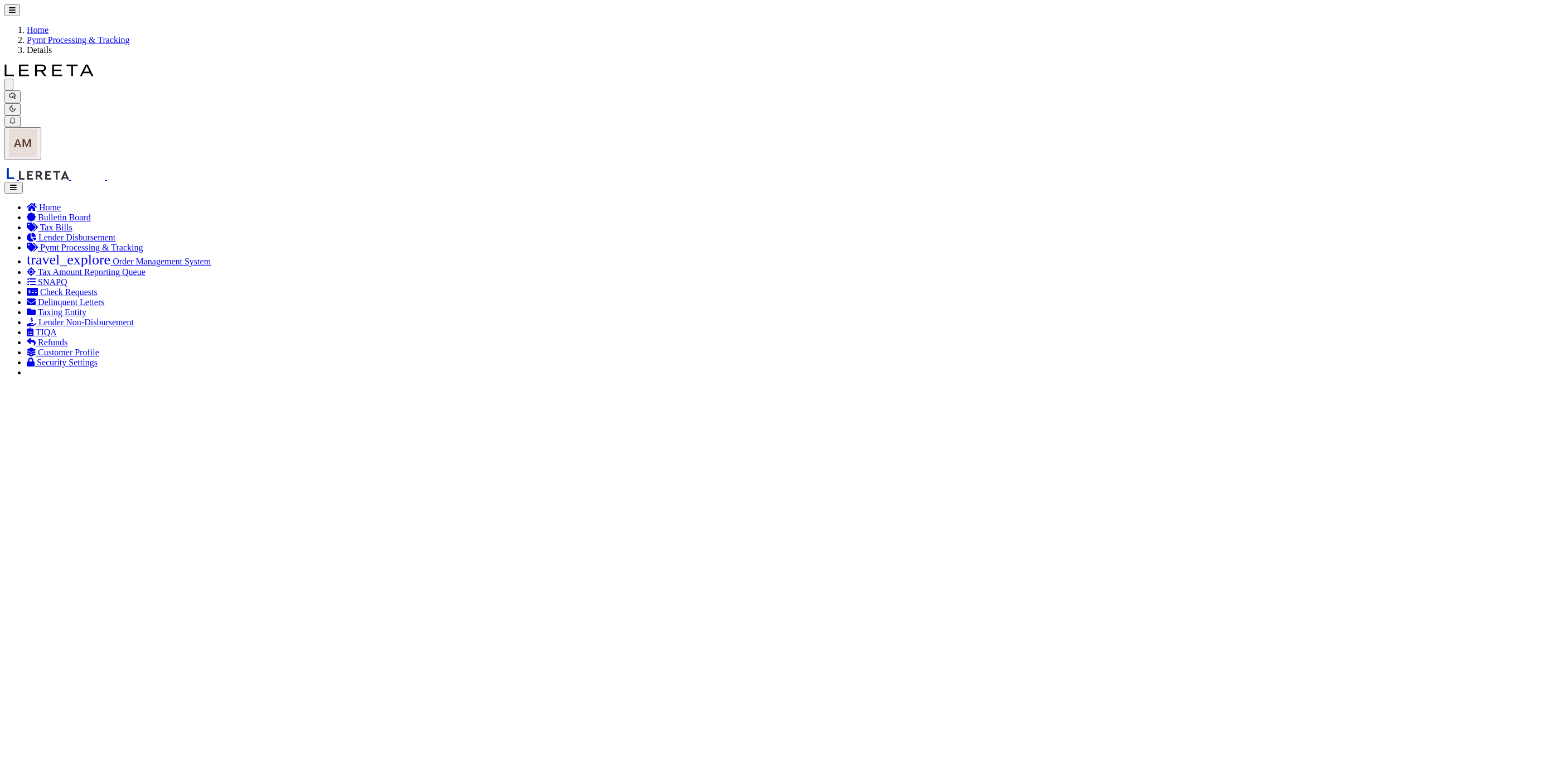
select select "FDX"
type input "08/07/2025"
type input "$72.35"
type input "883401933712"
type input "N"
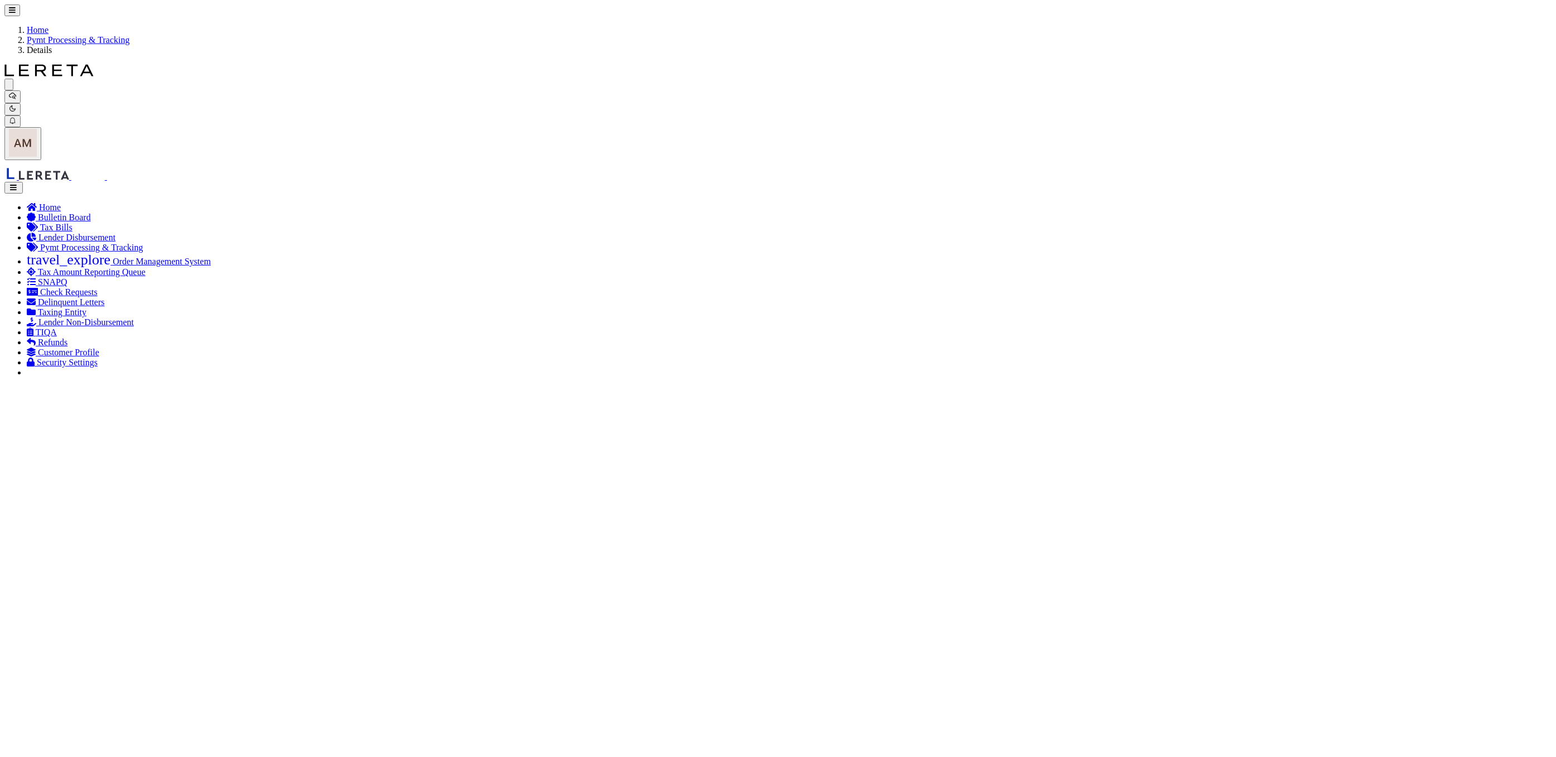
radio input "true"
drag, startPoint x: 233, startPoint y: 287, endPoint x: 234, endPoint y: 297, distance: 10.7
select select "CAC"
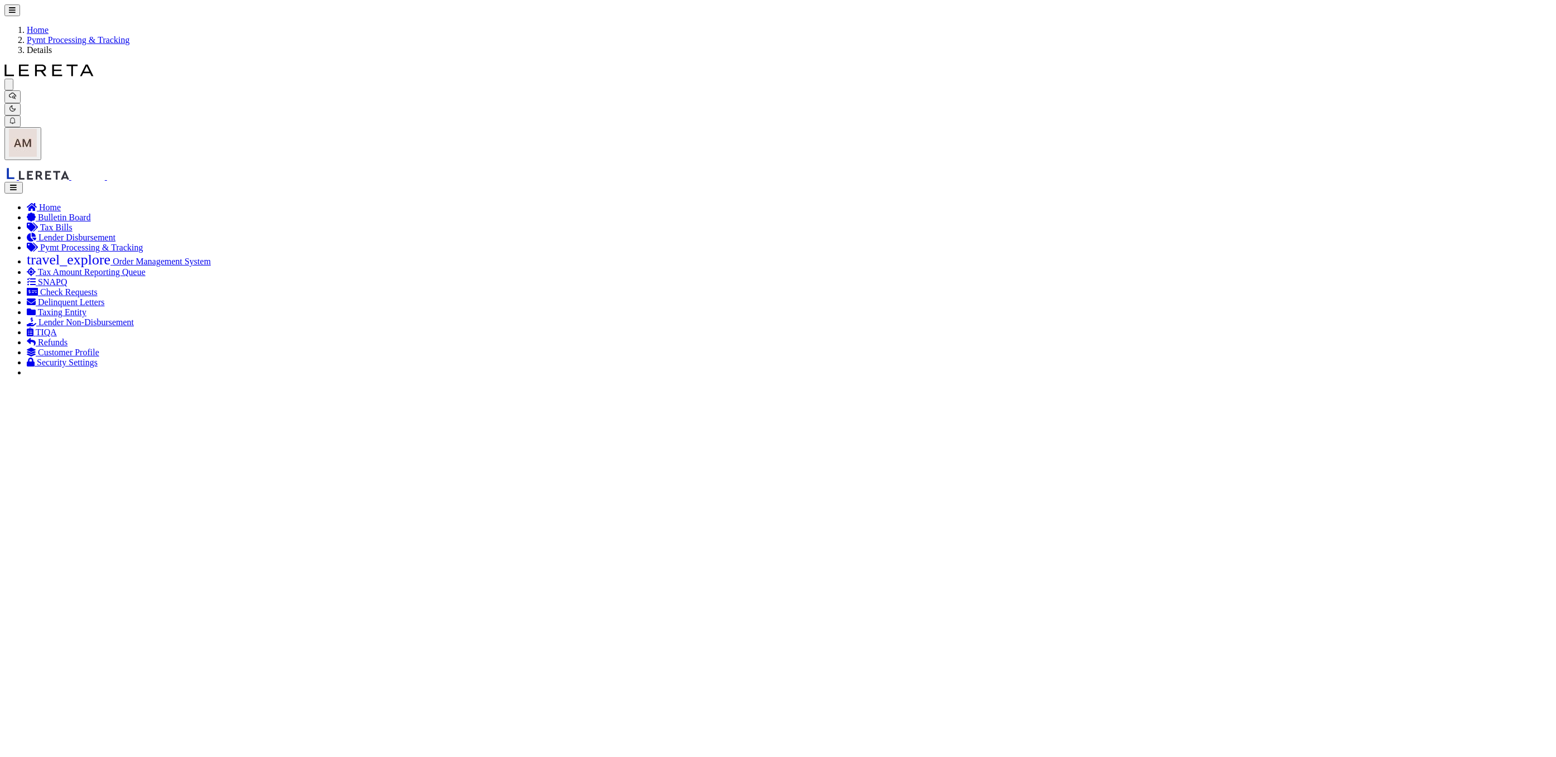
click at [394, 483] on span "13" at bounding box center [395, 481] width 22 height 22
type input "08/13/2025"
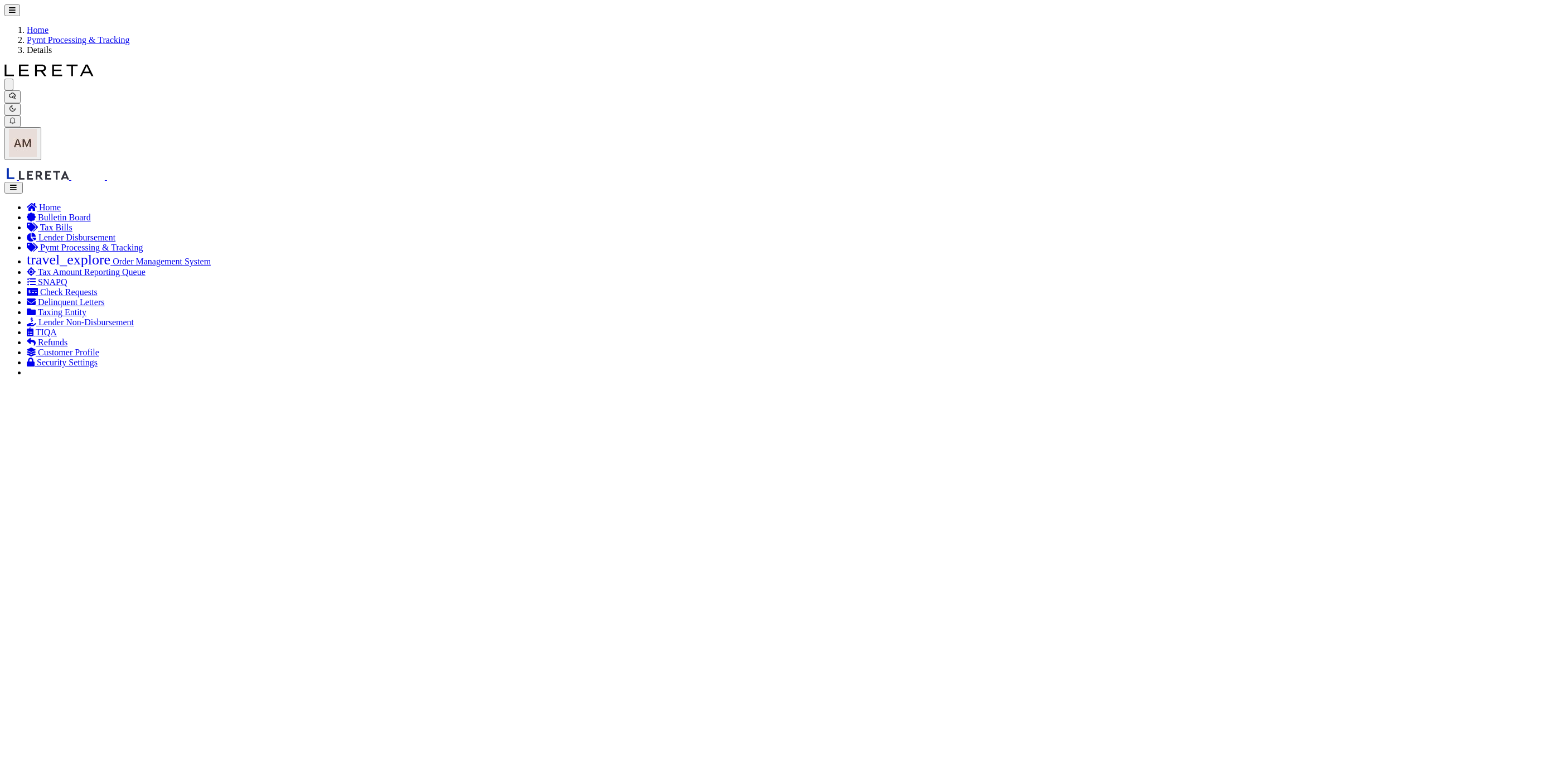
drag, startPoint x: 1127, startPoint y: 245, endPoint x: 1130, endPoint y: 220, distance: 24.8
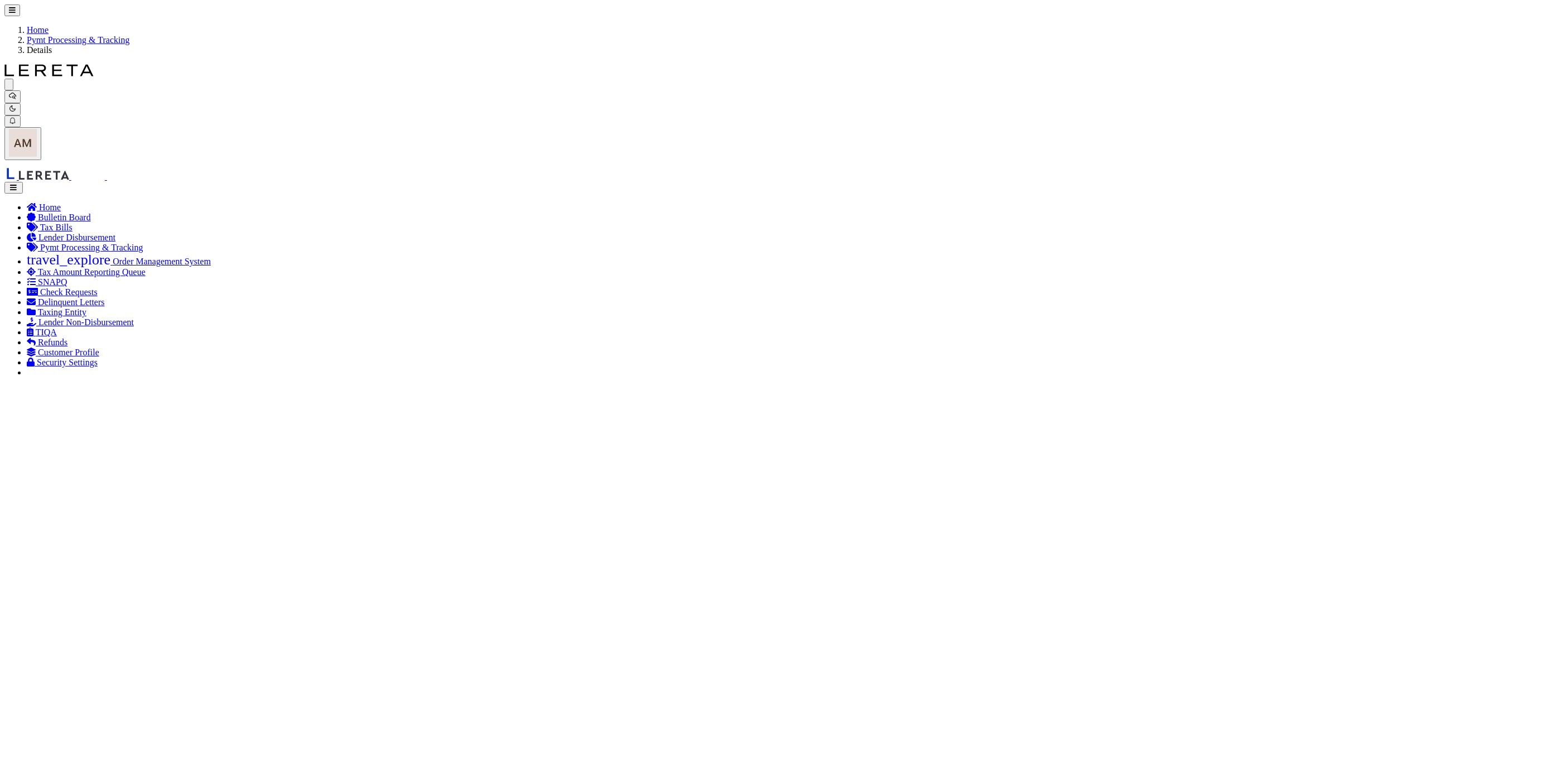
select select "SNT"
type input "$1,764.83"
type input "52366"
select select "[PERSON_NAME]"
checkbox input "false"
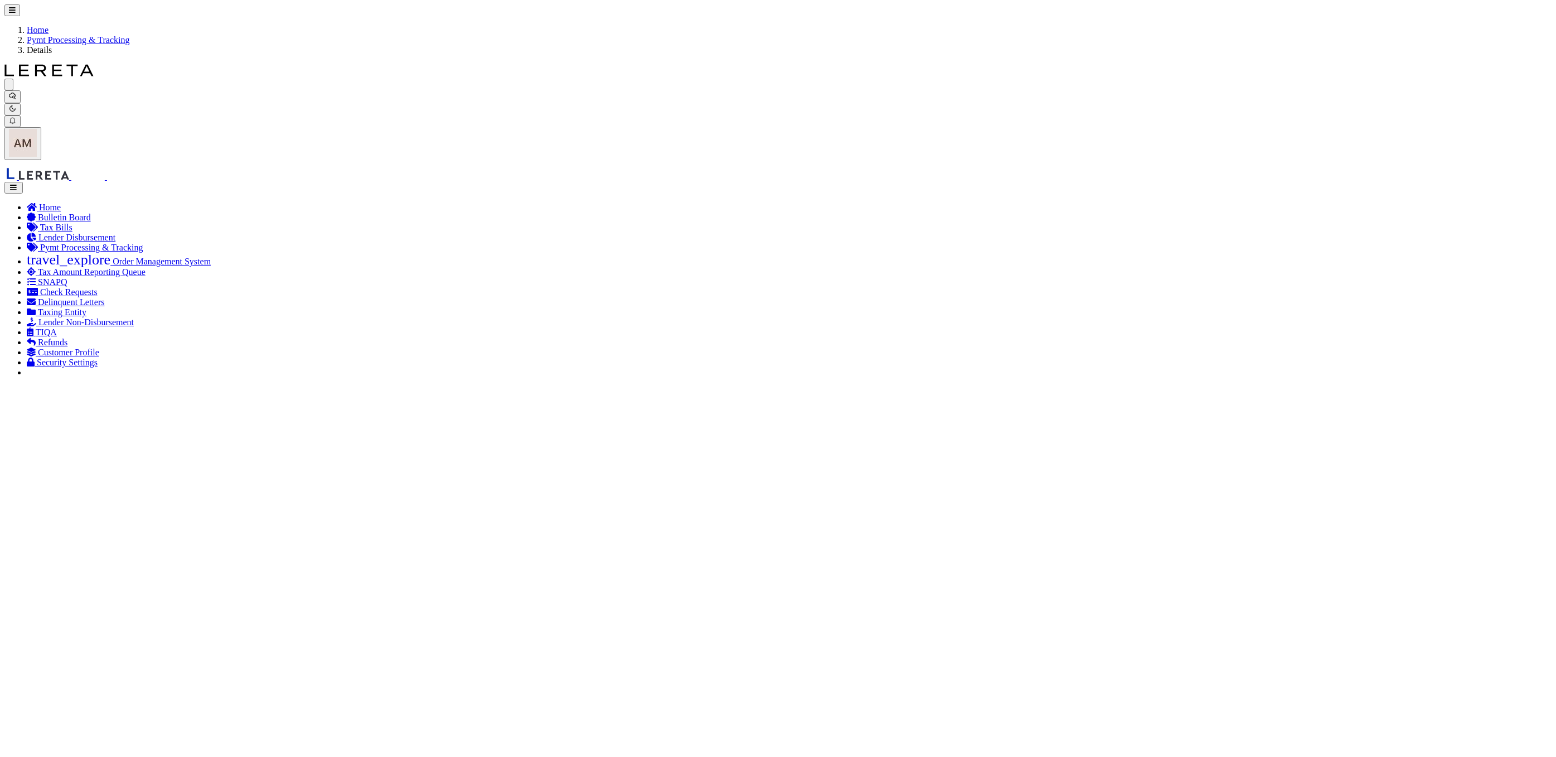
type input "$9.65"
type input "883401708473"
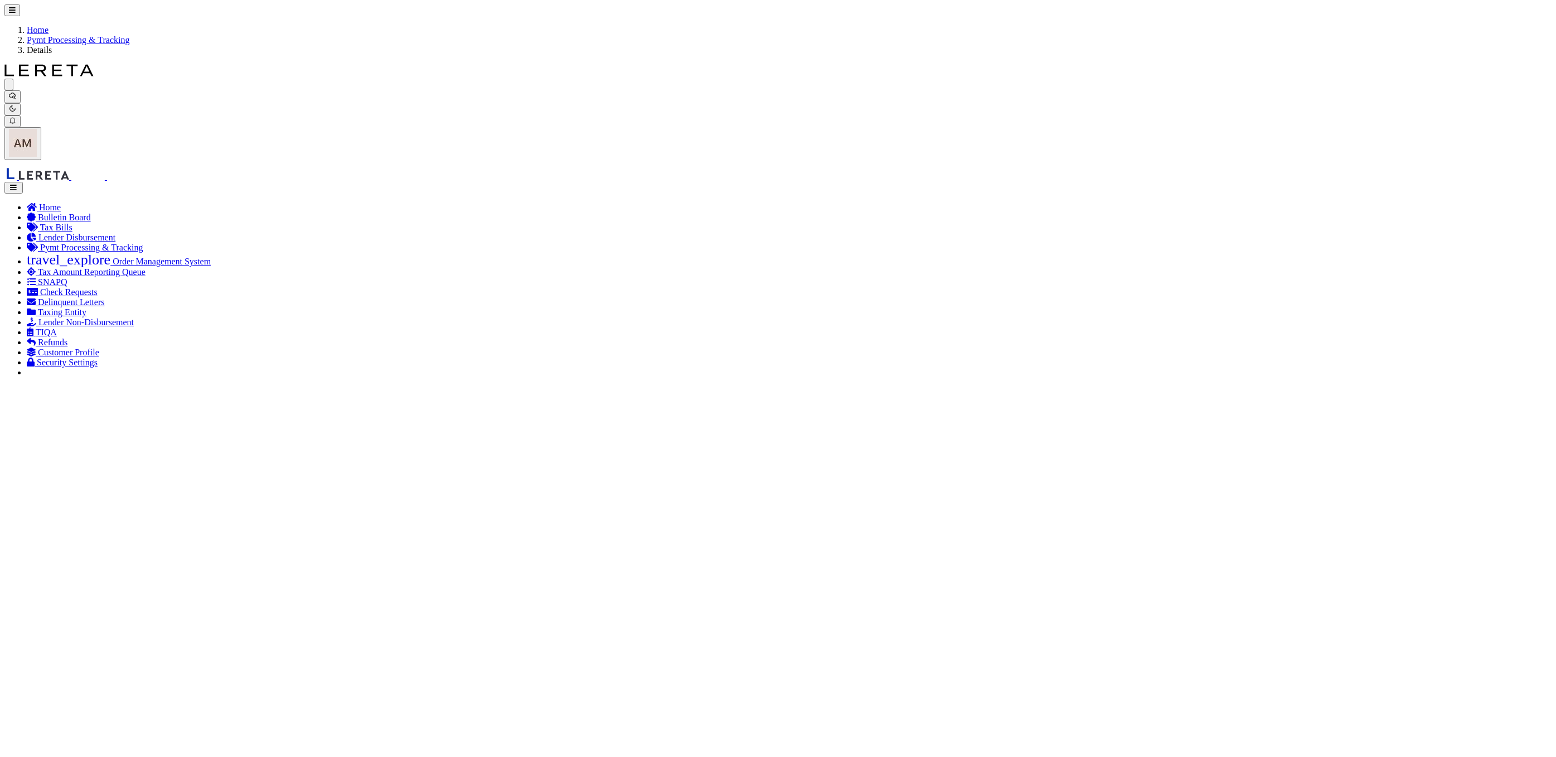
select select "CAC"
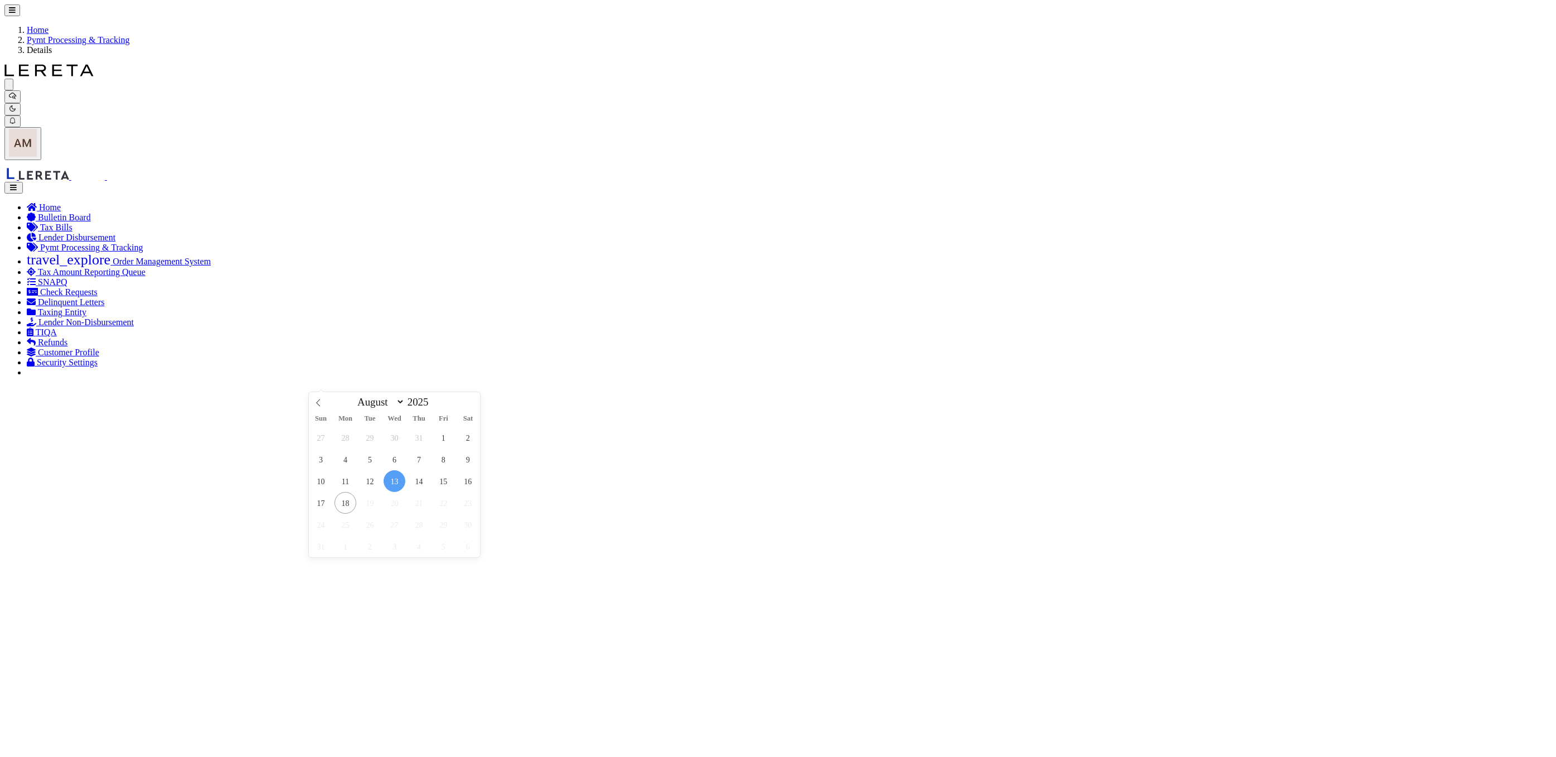
click at [391, 483] on span "13" at bounding box center [395, 481] width 22 height 22
type input "08/13/2025"
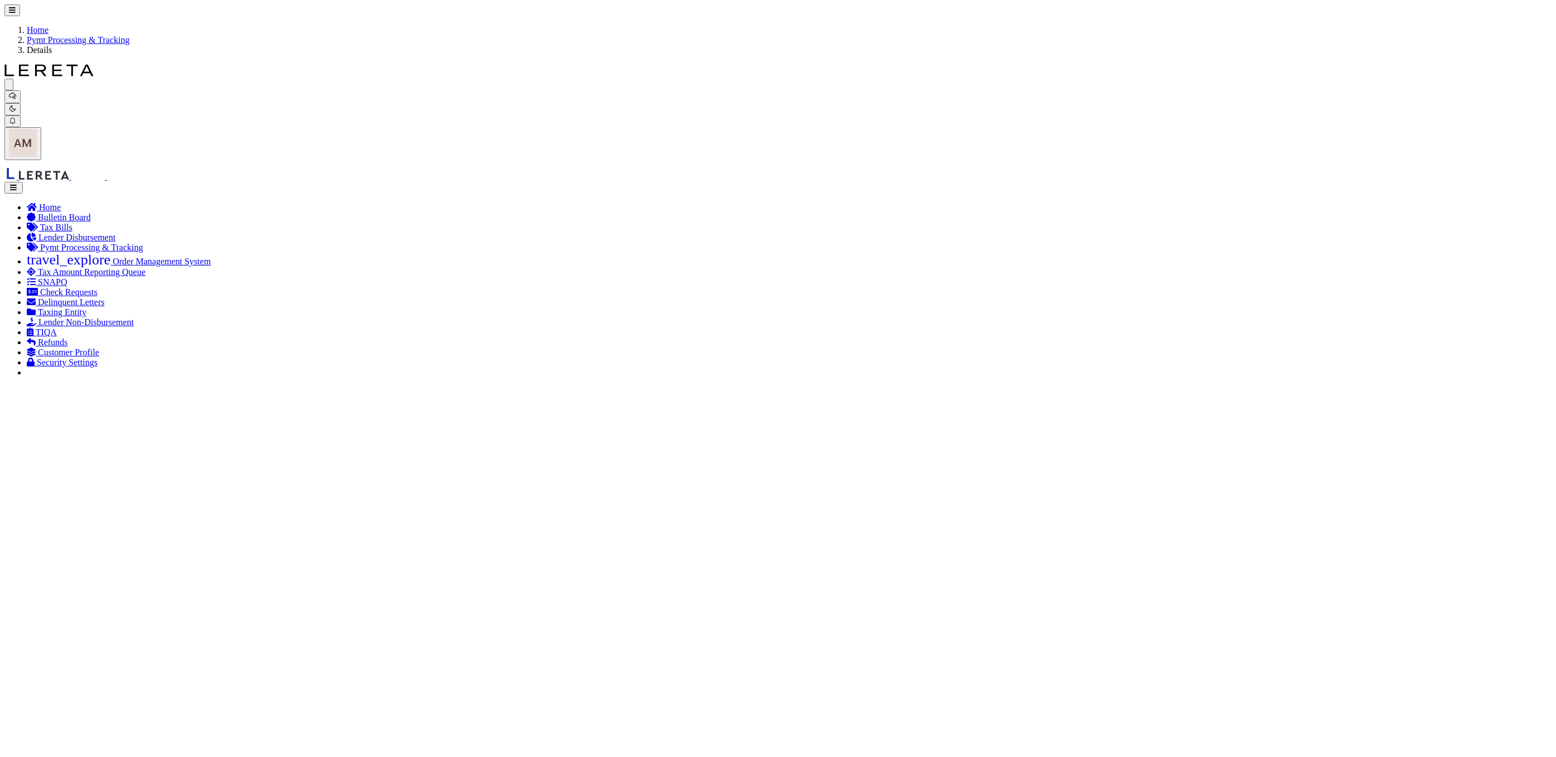
select select "SNT"
type input "$4,077.76"
type input "52370"
type input "$9.65"
type input "883401710793"
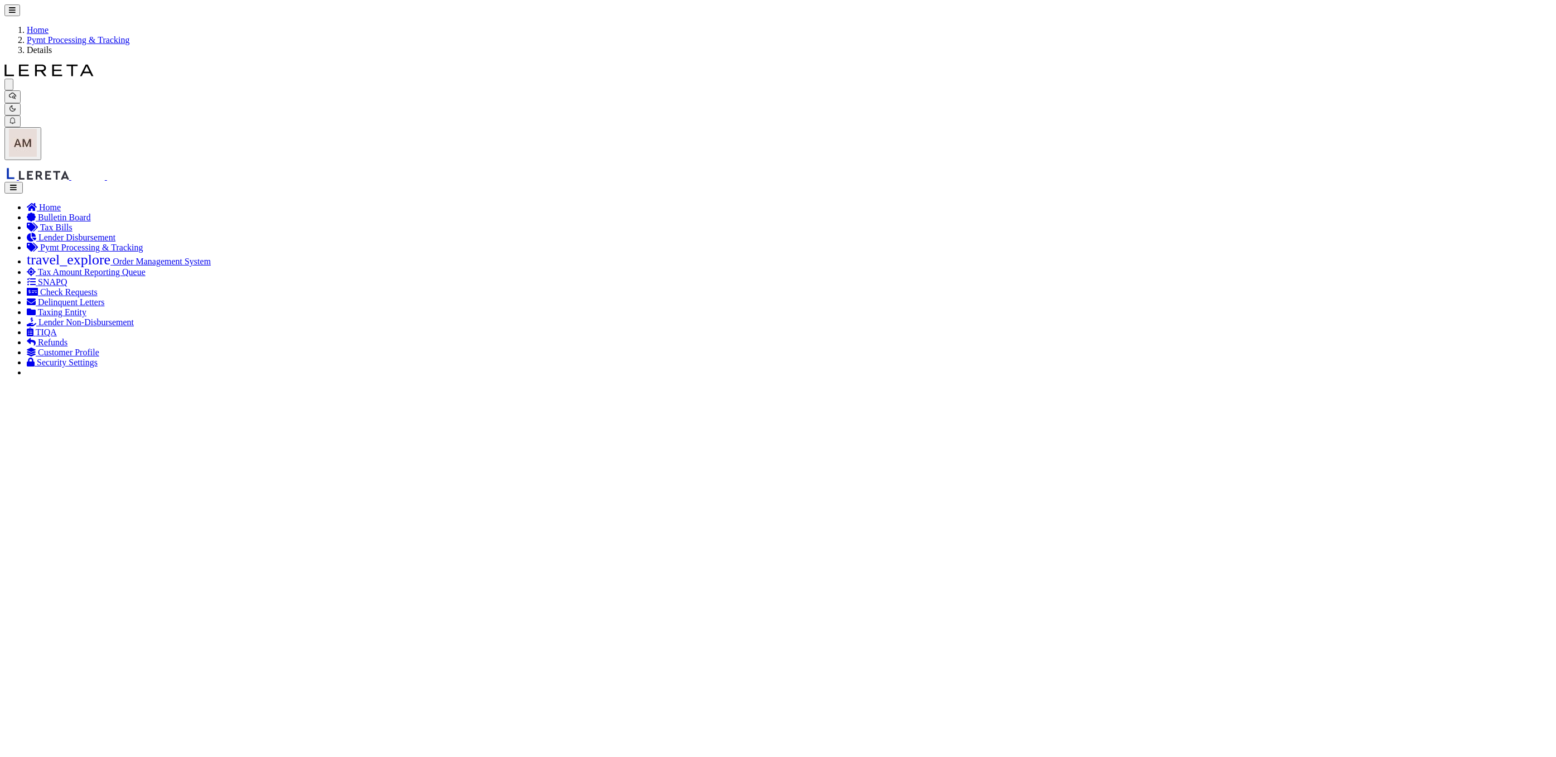
drag, startPoint x: 310, startPoint y: 168, endPoint x: 372, endPoint y: 184, distance: 64.4
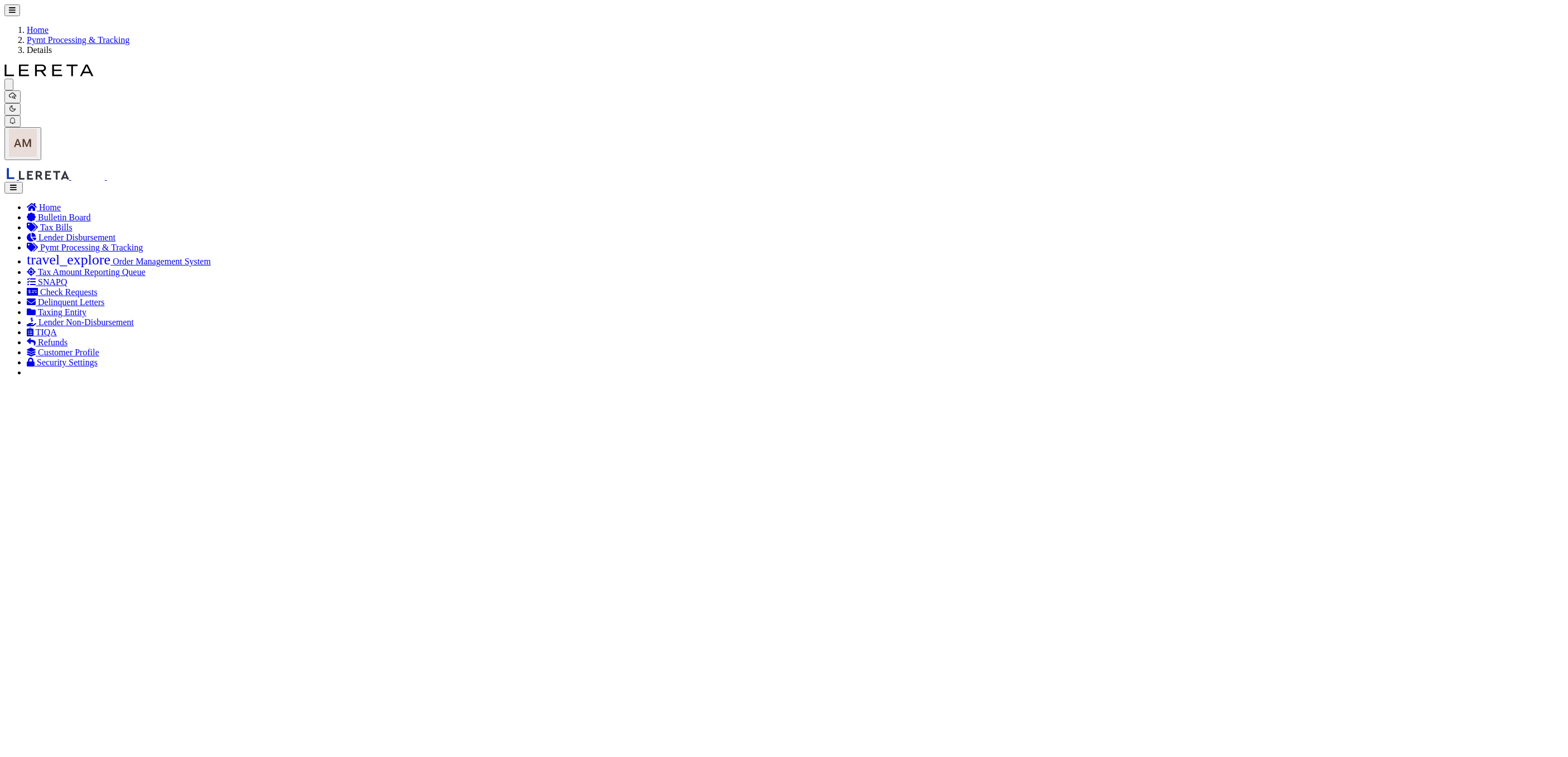
drag, startPoint x: 983, startPoint y: 529, endPoint x: 982, endPoint y: 520, distance: 9.1
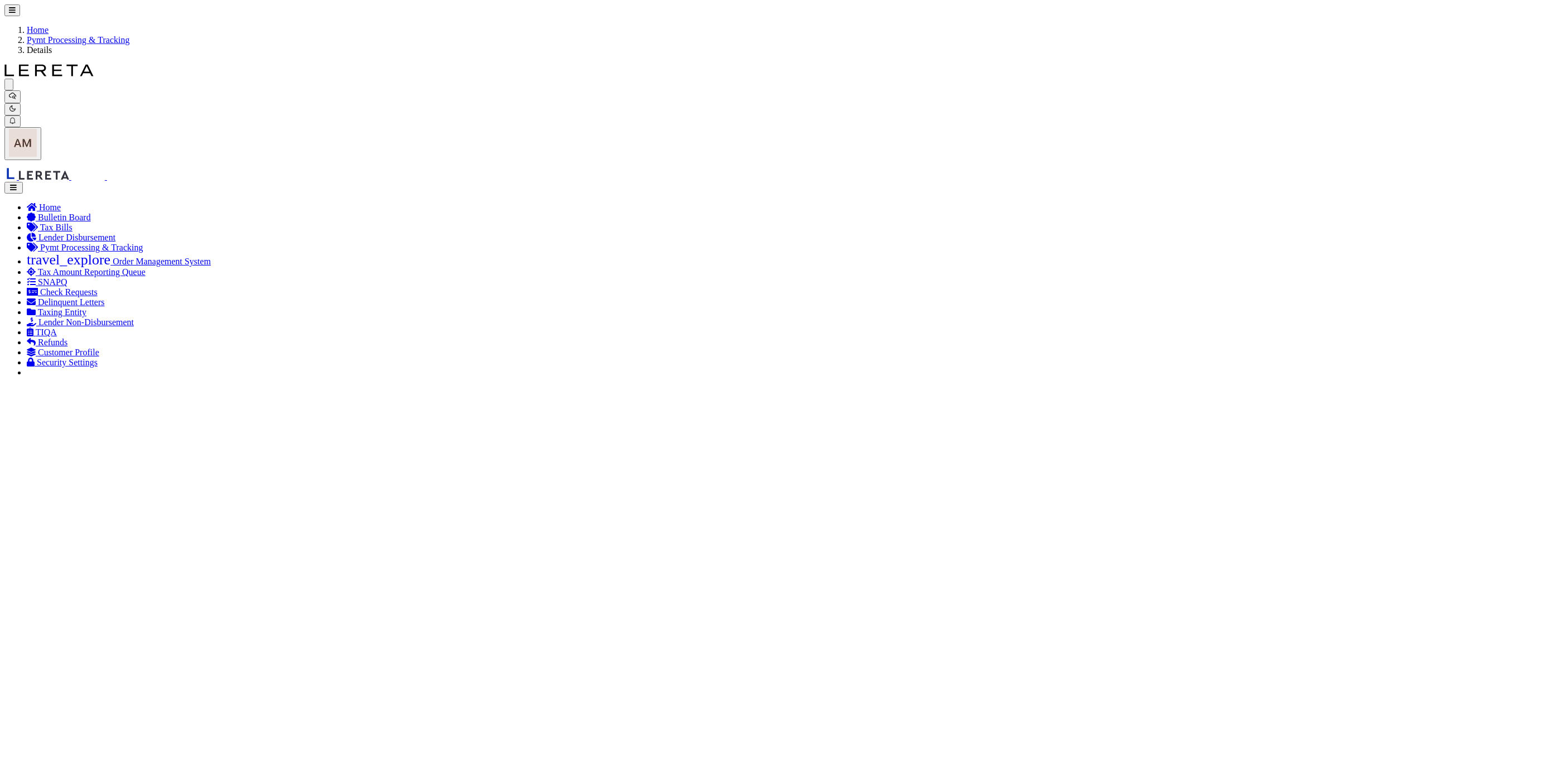
select select "CAC"
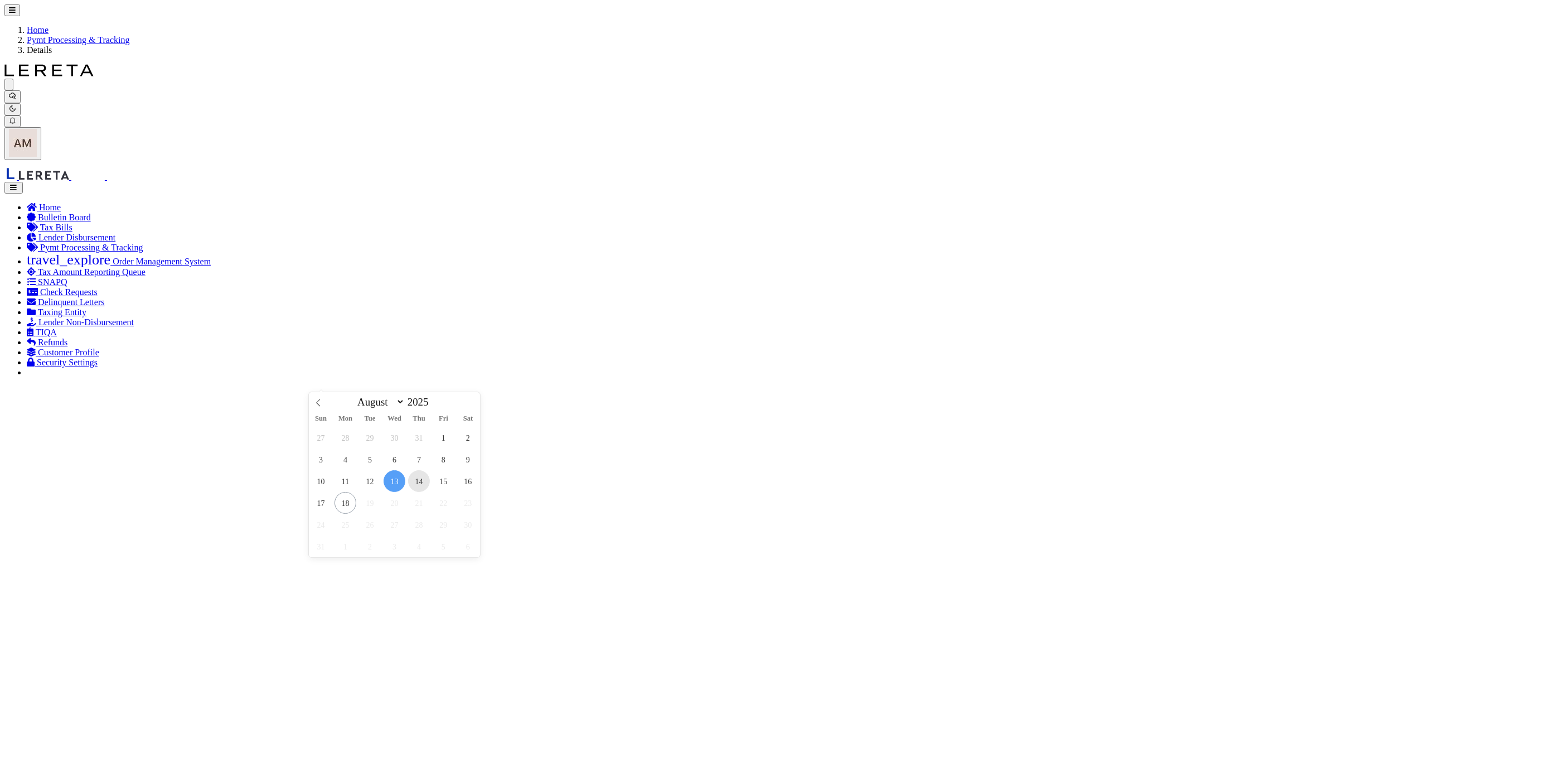
click at [419, 487] on span "14" at bounding box center [419, 481] width 22 height 22
type input "08/14/2025"
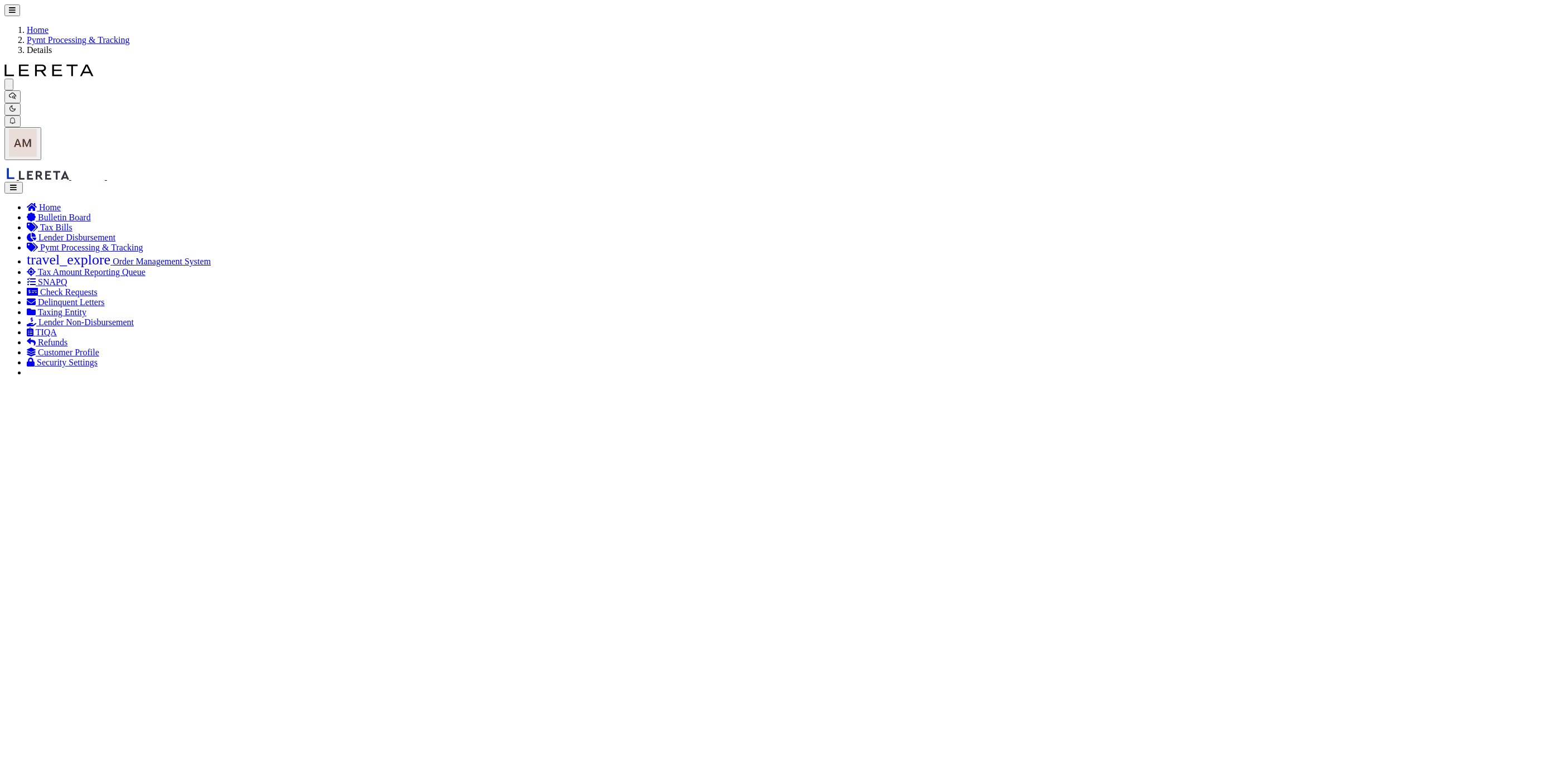
select select "SNT"
type input "08/08/2025"
type input "$606.21"
type input "52393"
type input "08/08/2025"
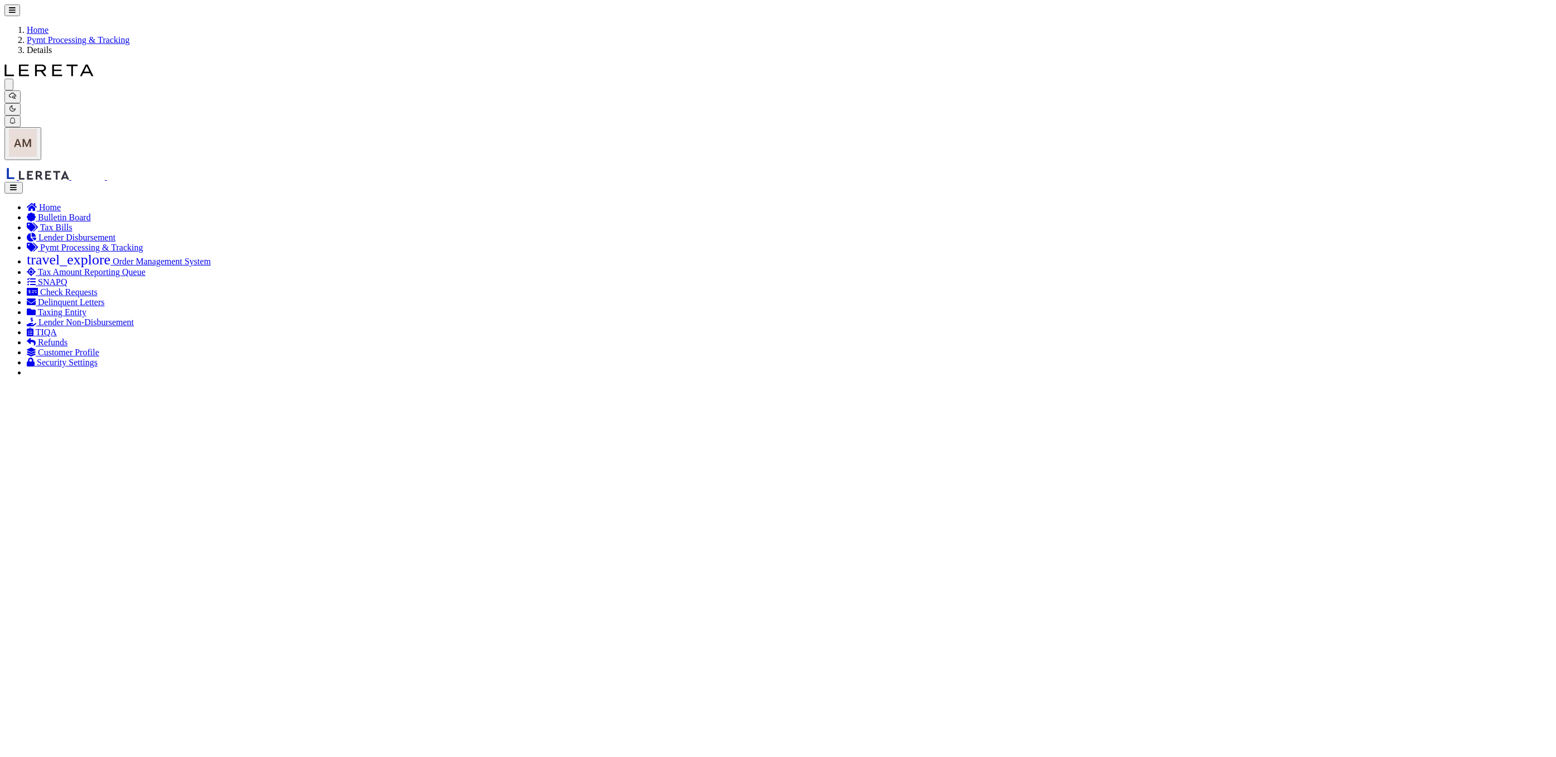
type input "$9.65"
type input "883429444226"
drag, startPoint x: 312, startPoint y: 162, endPoint x: 337, endPoint y: 177, distance: 29.3
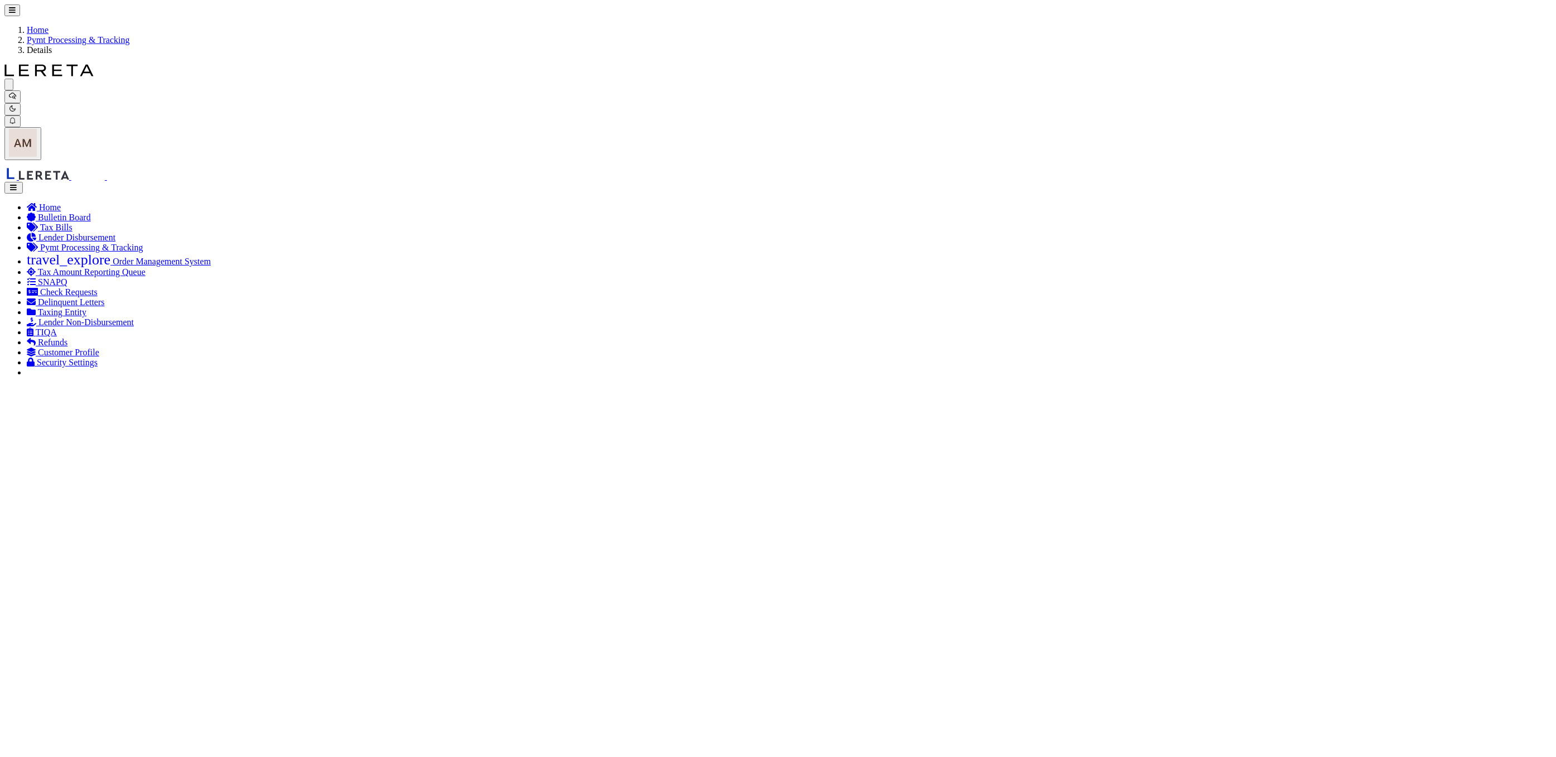
drag, startPoint x: 136, startPoint y: 291, endPoint x: 140, endPoint y: 297, distance: 7.7
select select "CAC"
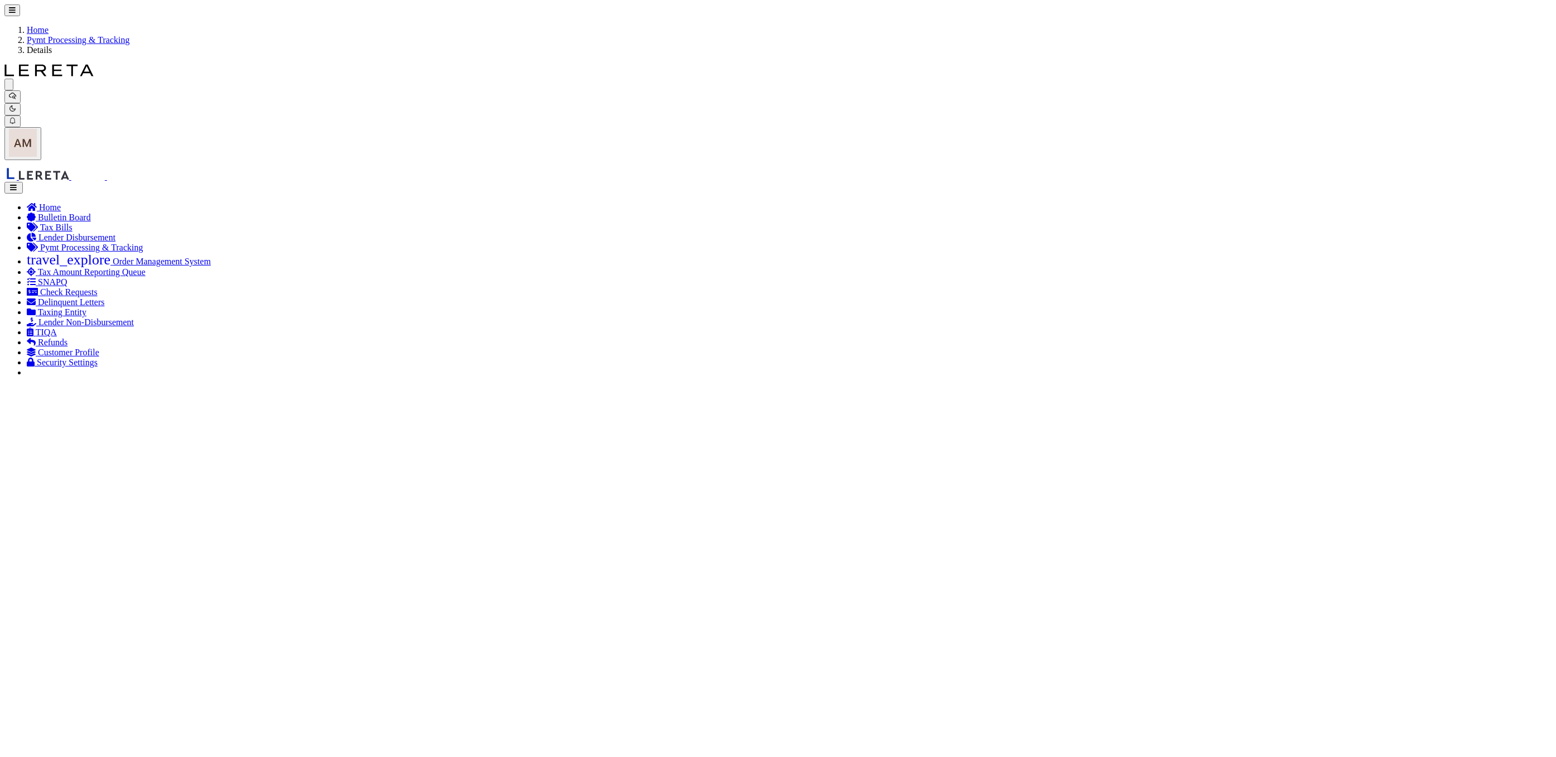
click at [397, 490] on span "13" at bounding box center [395, 481] width 22 height 22
type input "08/13/2025"
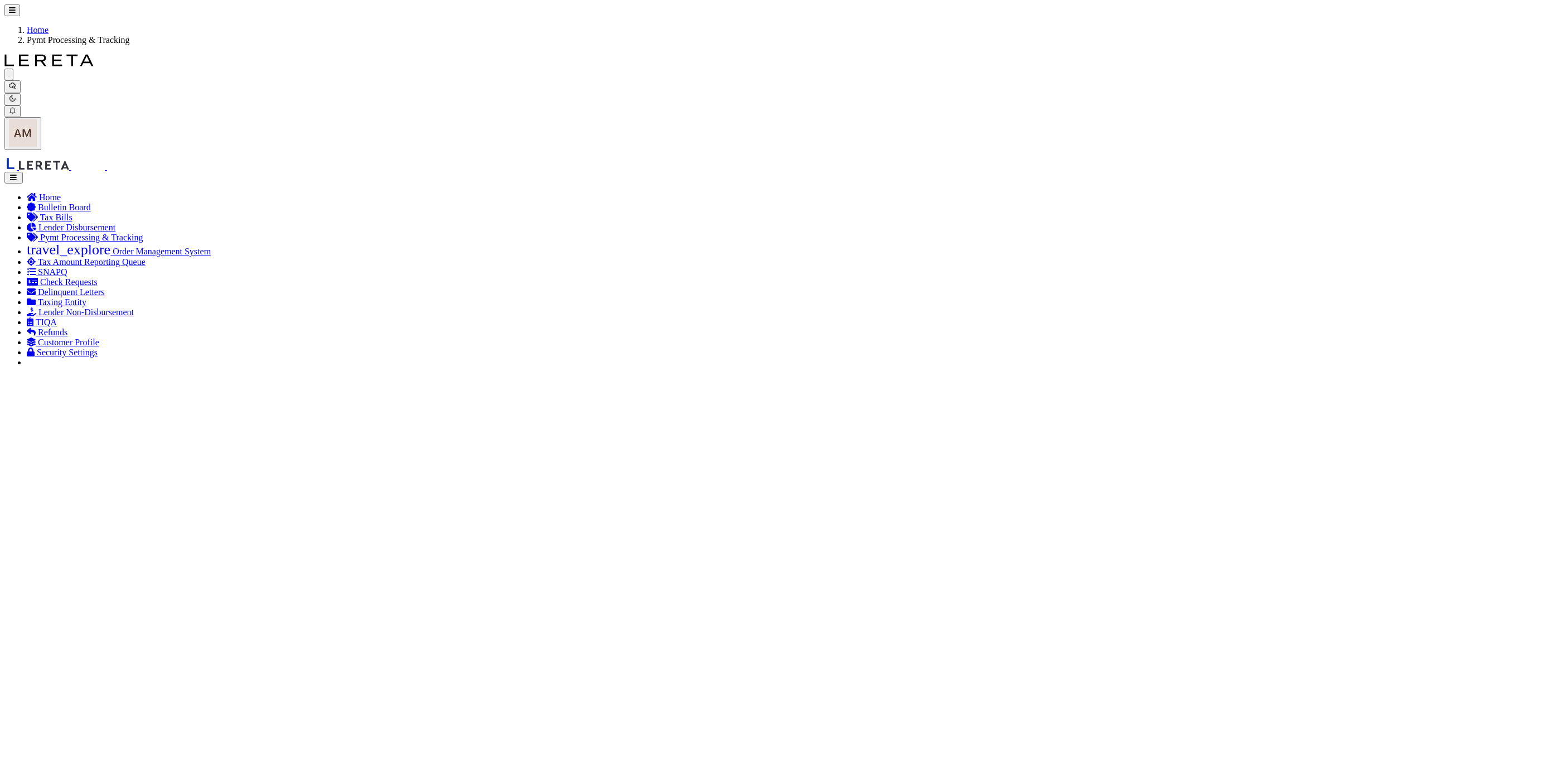
checkbox input "true"
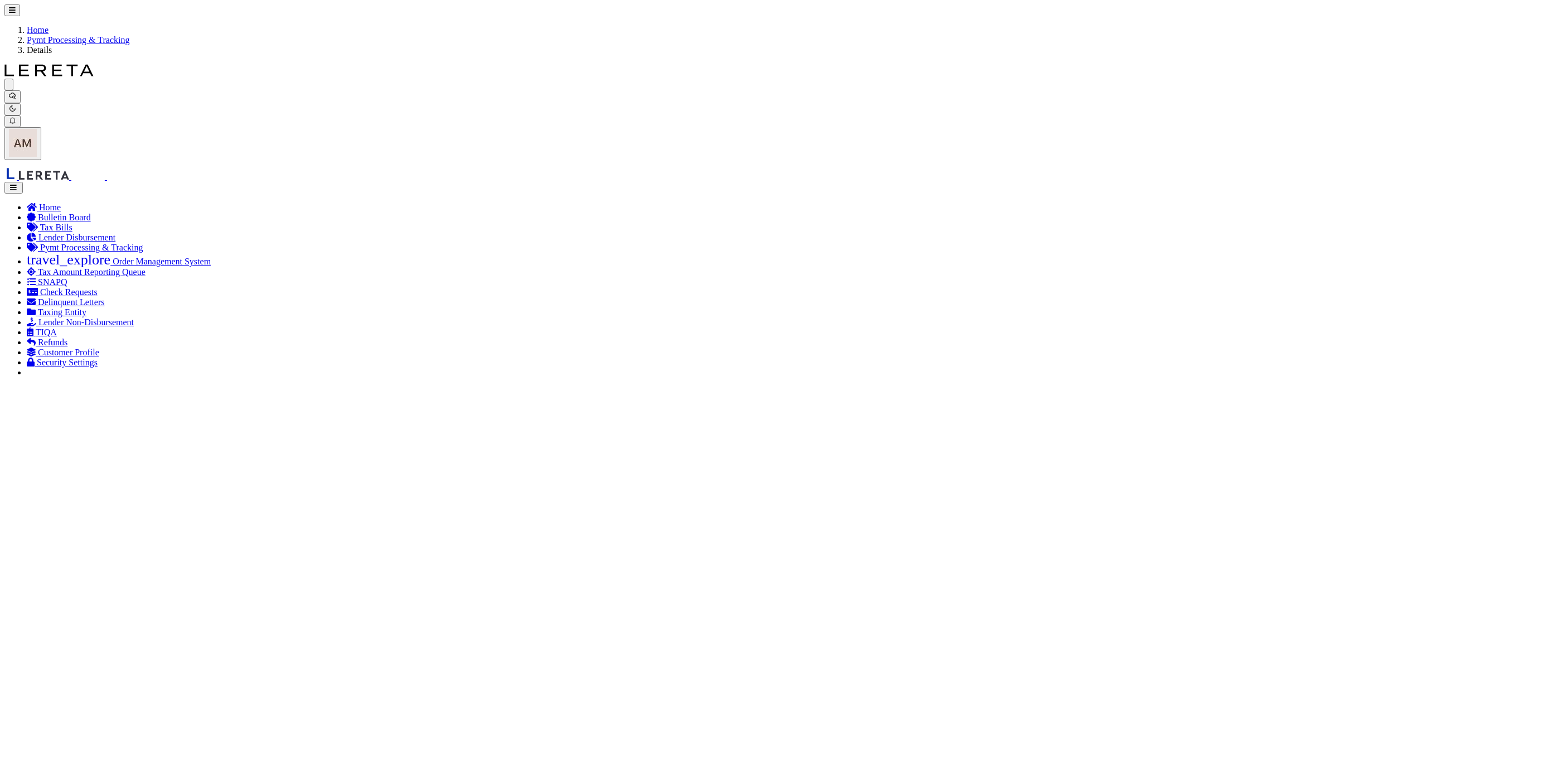
select select "SNT"
type input "$9,421.17"
type input "52394"
type input "$9.65"
type input "883429443150"
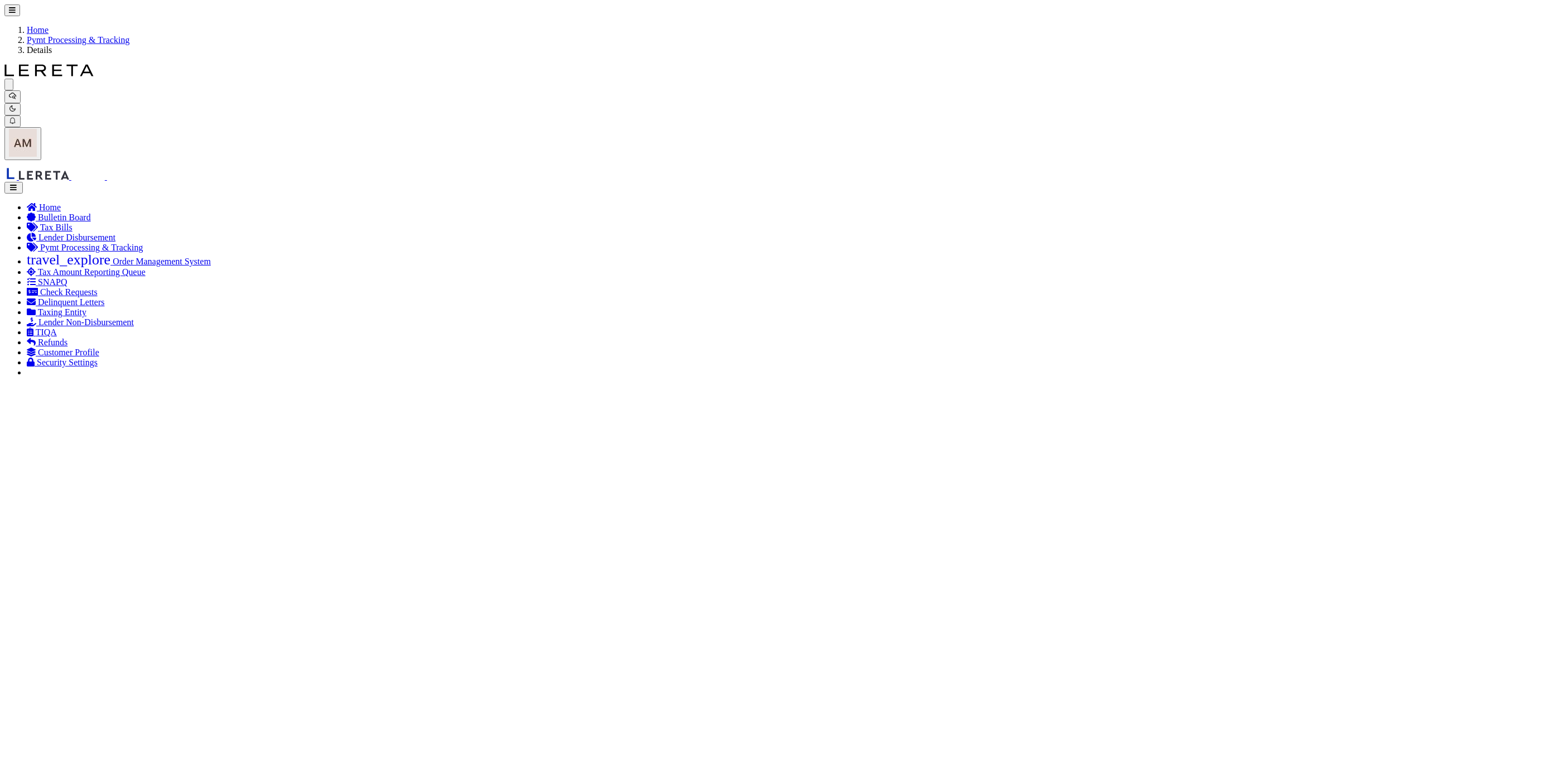
drag, startPoint x: 132, startPoint y: 279, endPoint x: 137, endPoint y: 295, distance: 16.4
select select "CAC"
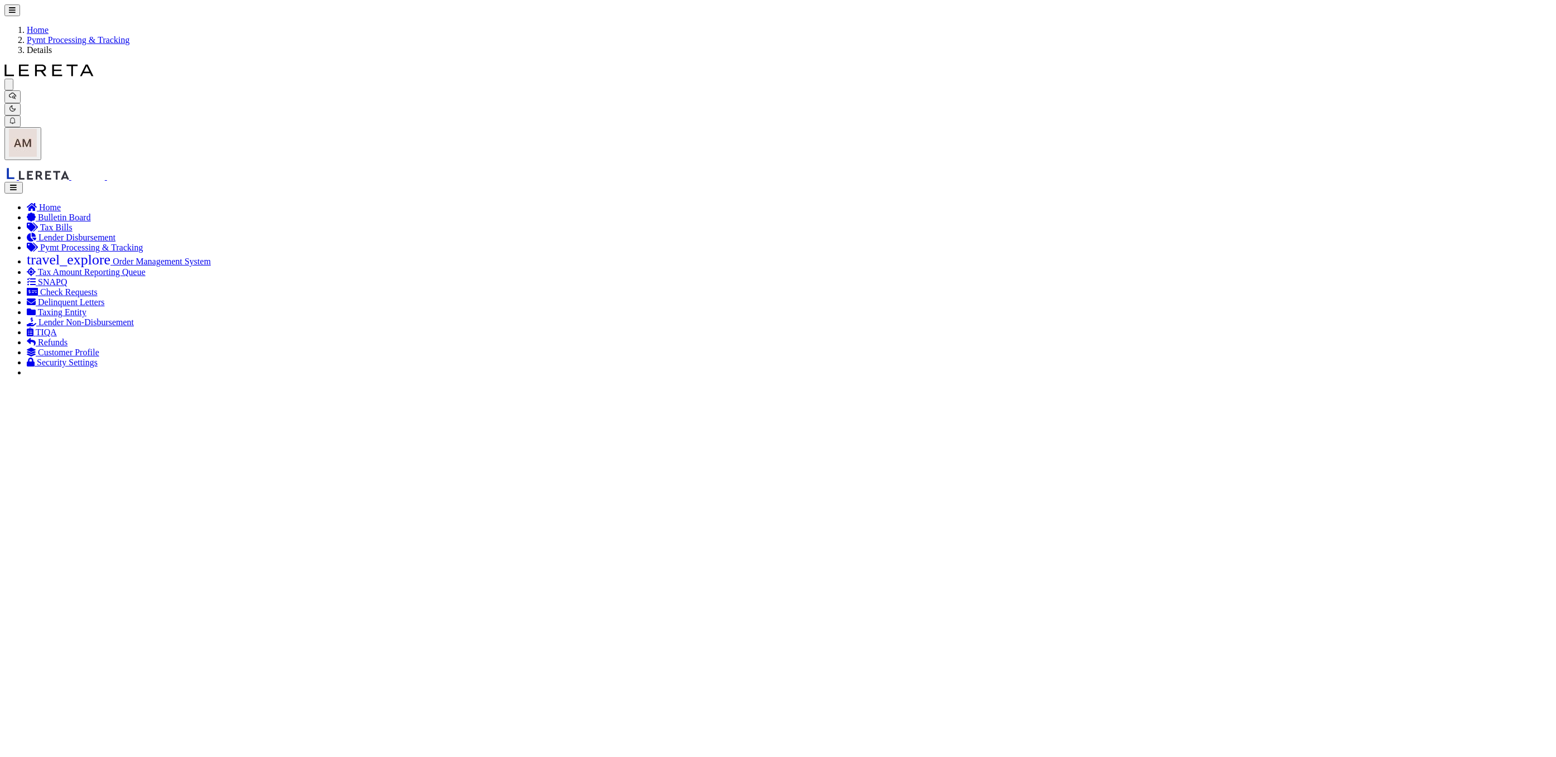
drag, startPoint x: 413, startPoint y: 483, endPoint x: 427, endPoint y: 483, distance: 13.9
click at [412, 483] on span "14" at bounding box center [419, 481] width 22 height 22
type input "08/14/2025"
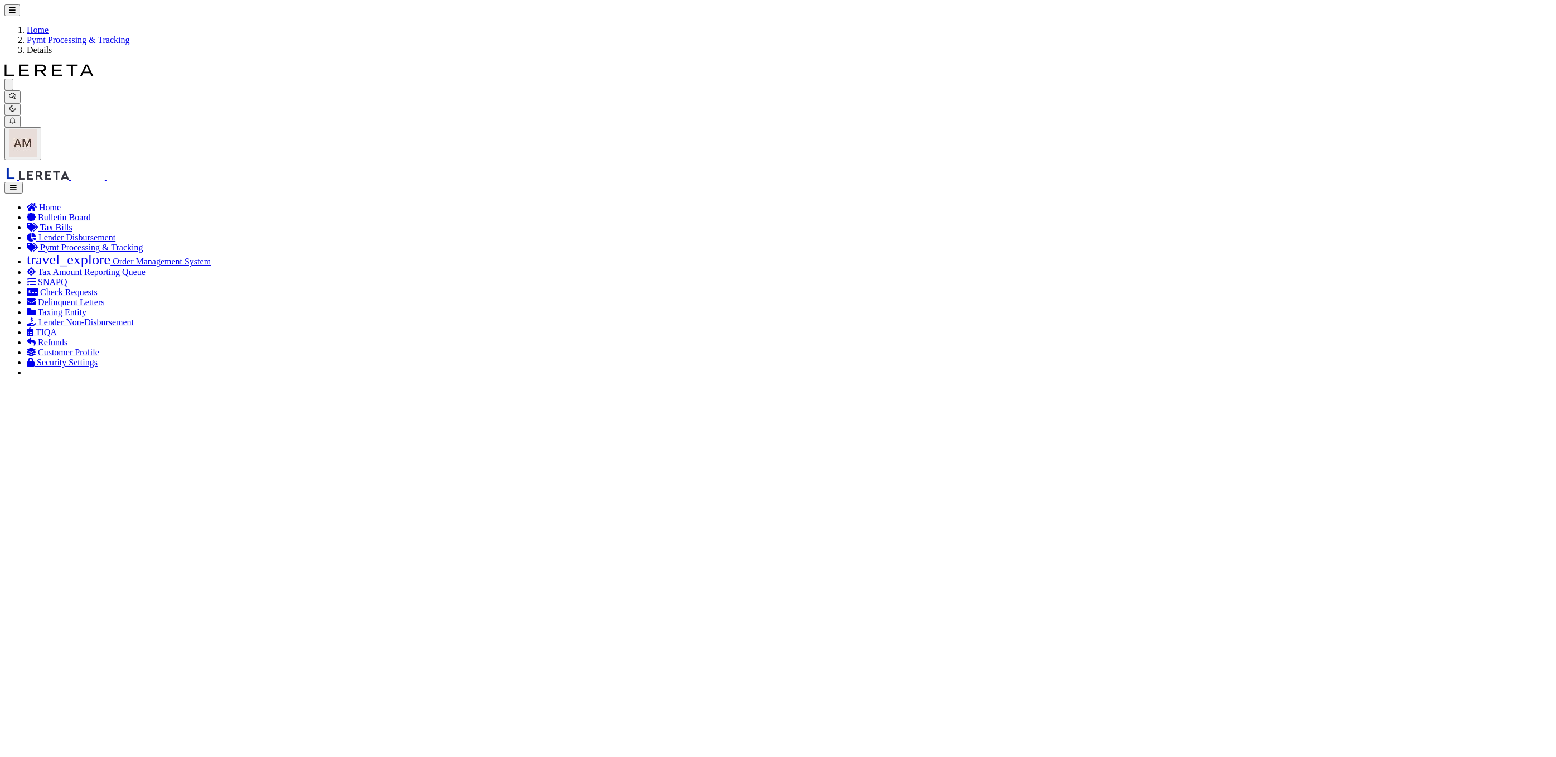
select select "SNT"
type input "$1,563.4"
type input "52387"
type input "$9.65"
type input "883429441076"
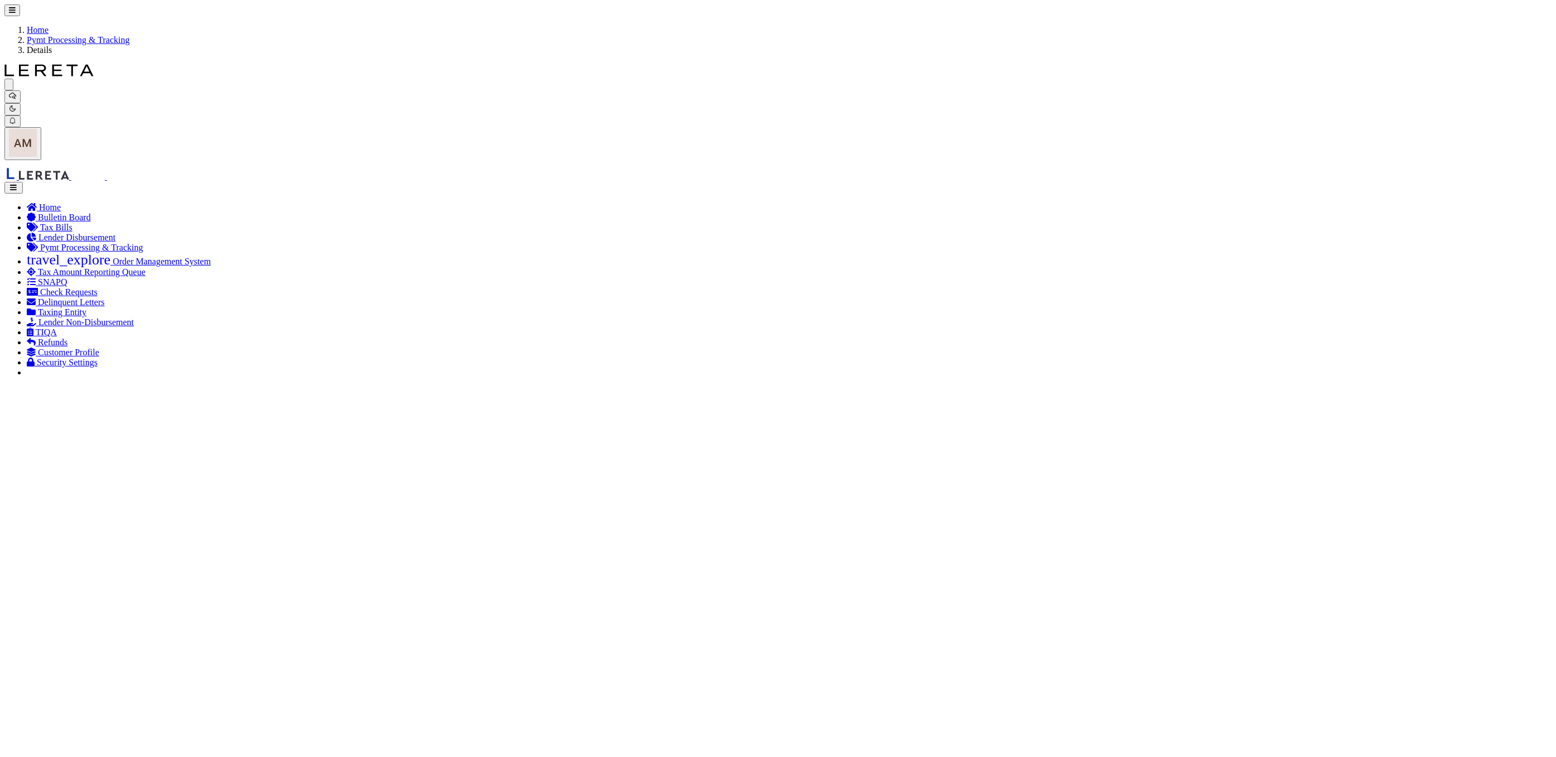
drag, startPoint x: 312, startPoint y: 173, endPoint x: 339, endPoint y: 181, distance: 27.7
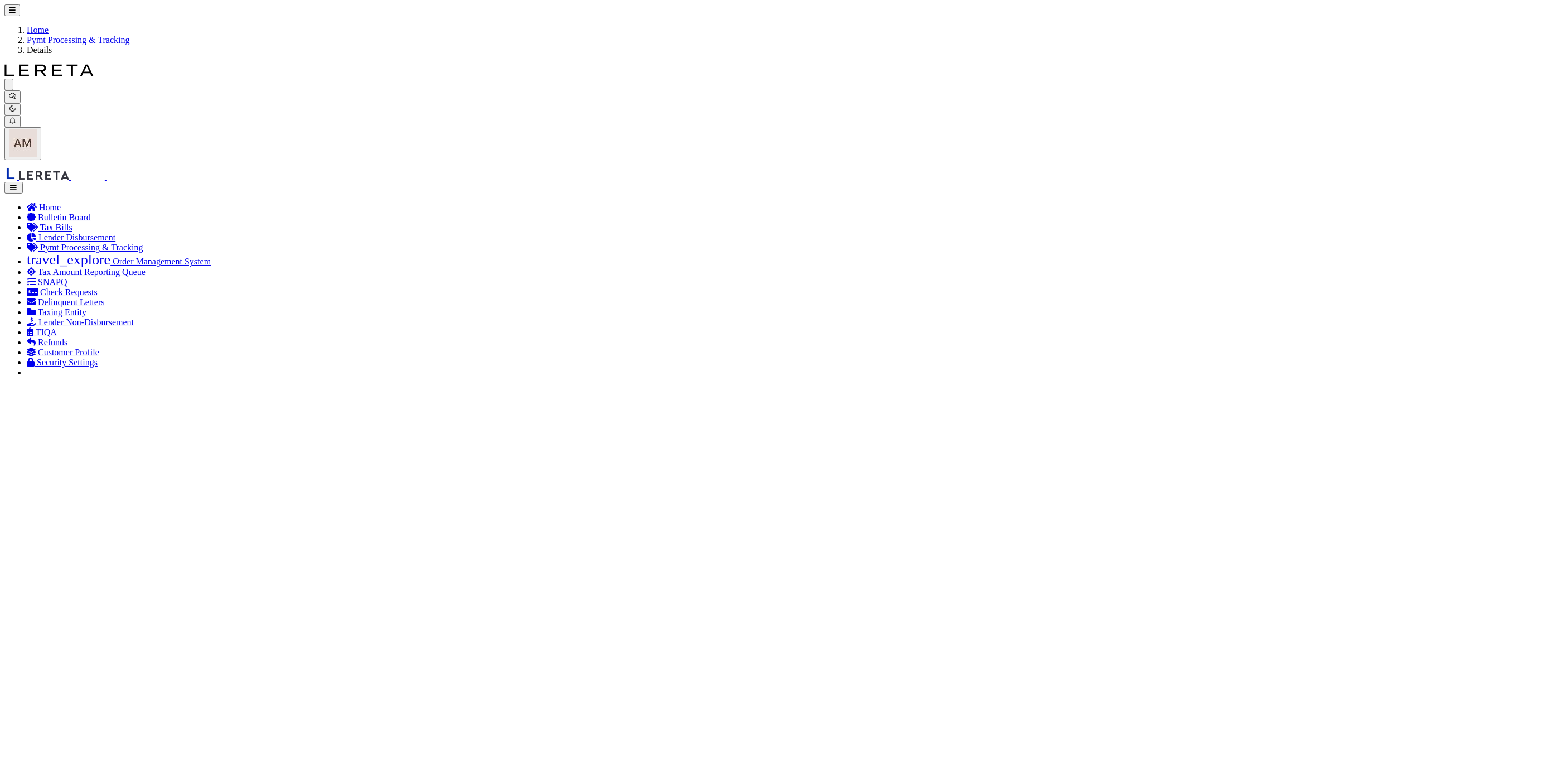
drag, startPoint x: 147, startPoint y: 285, endPoint x: 149, endPoint y: 298, distance: 13.5
select select "CAC"
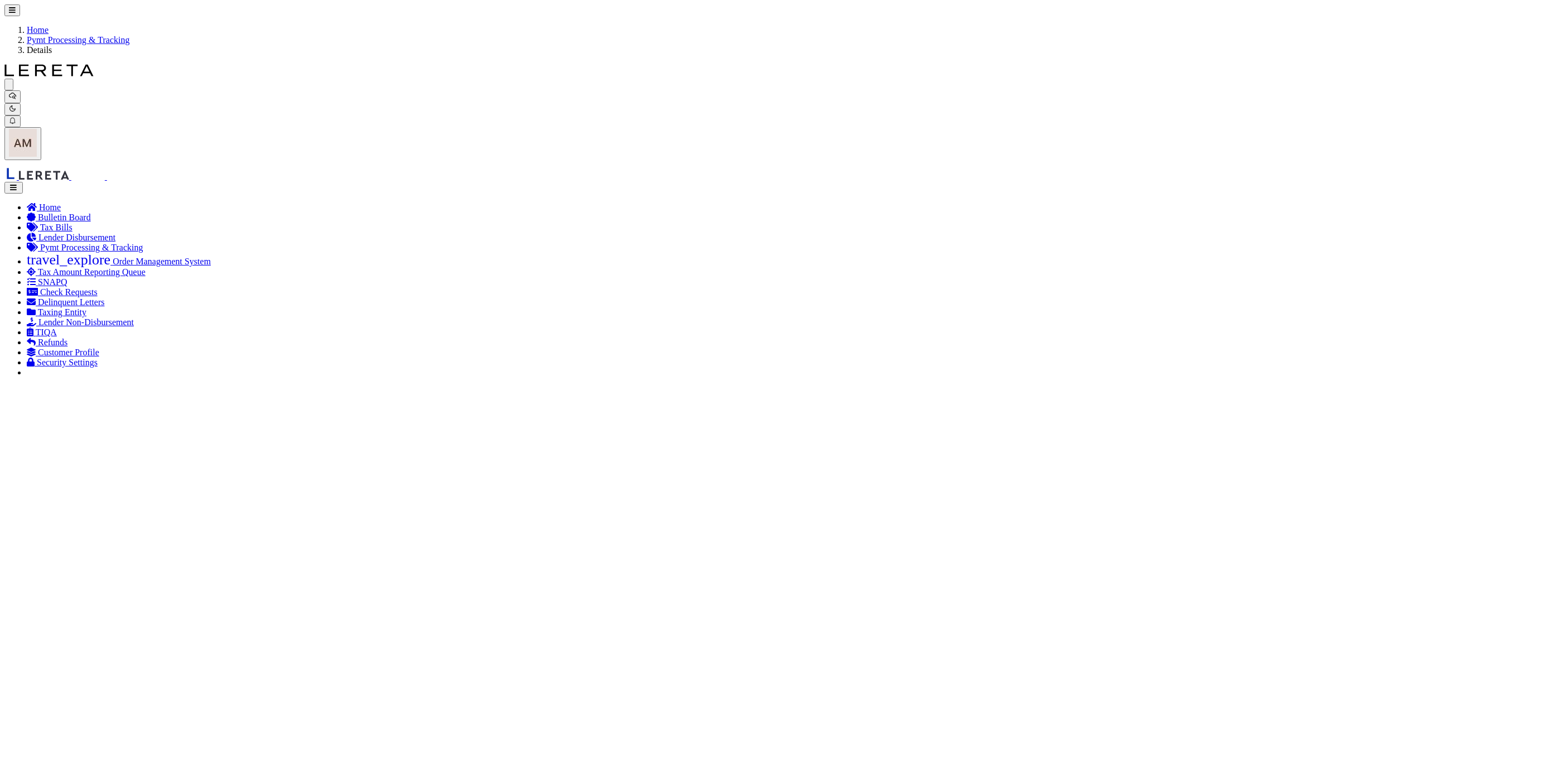
click at [360, 487] on span "12" at bounding box center [370, 481] width 22 height 22
type input "08/12/2025"
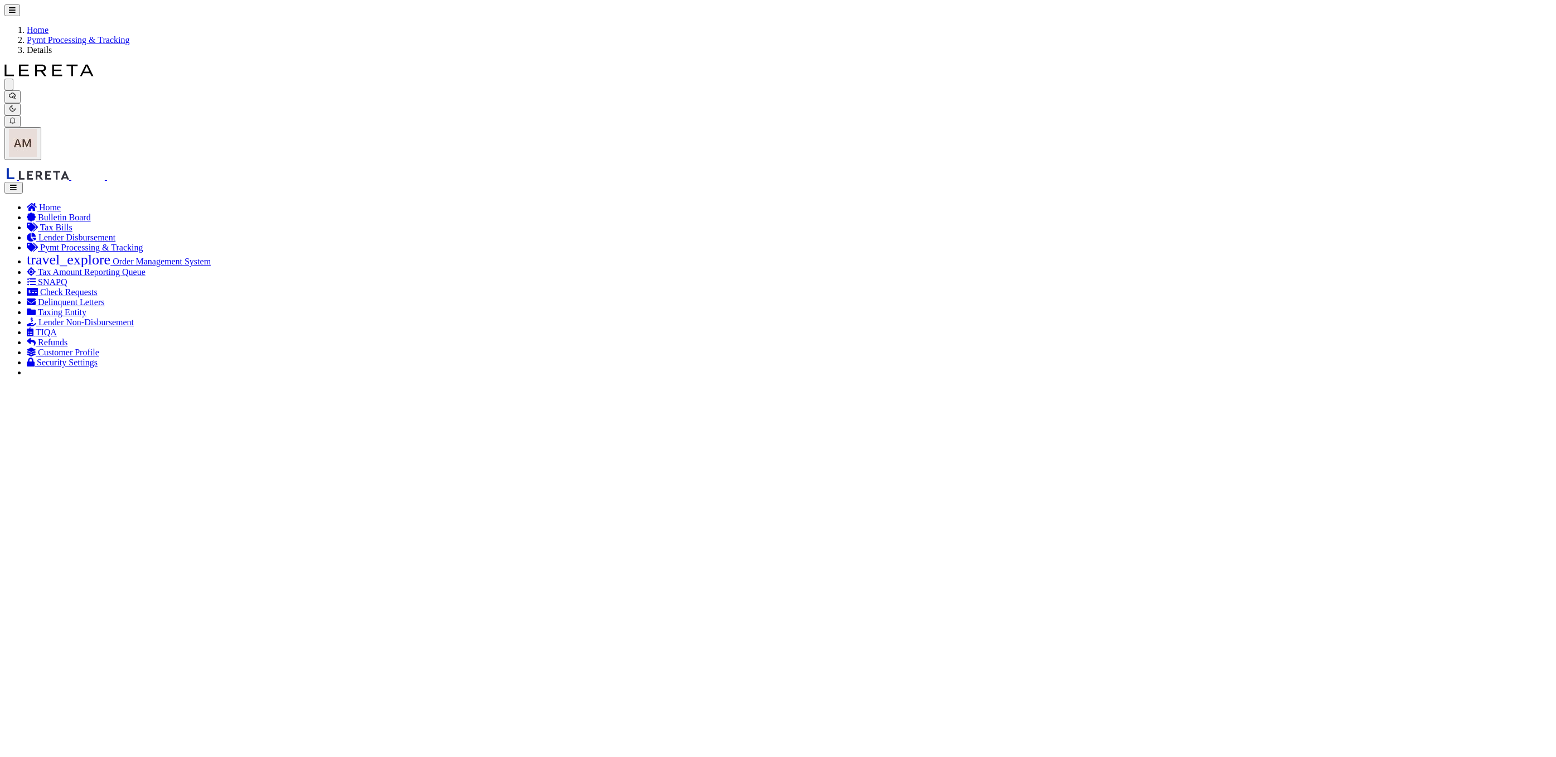
select select "SNT"
type input "$2,290.77"
type input "52384"
type input "$9.65"
type input "883429438356"
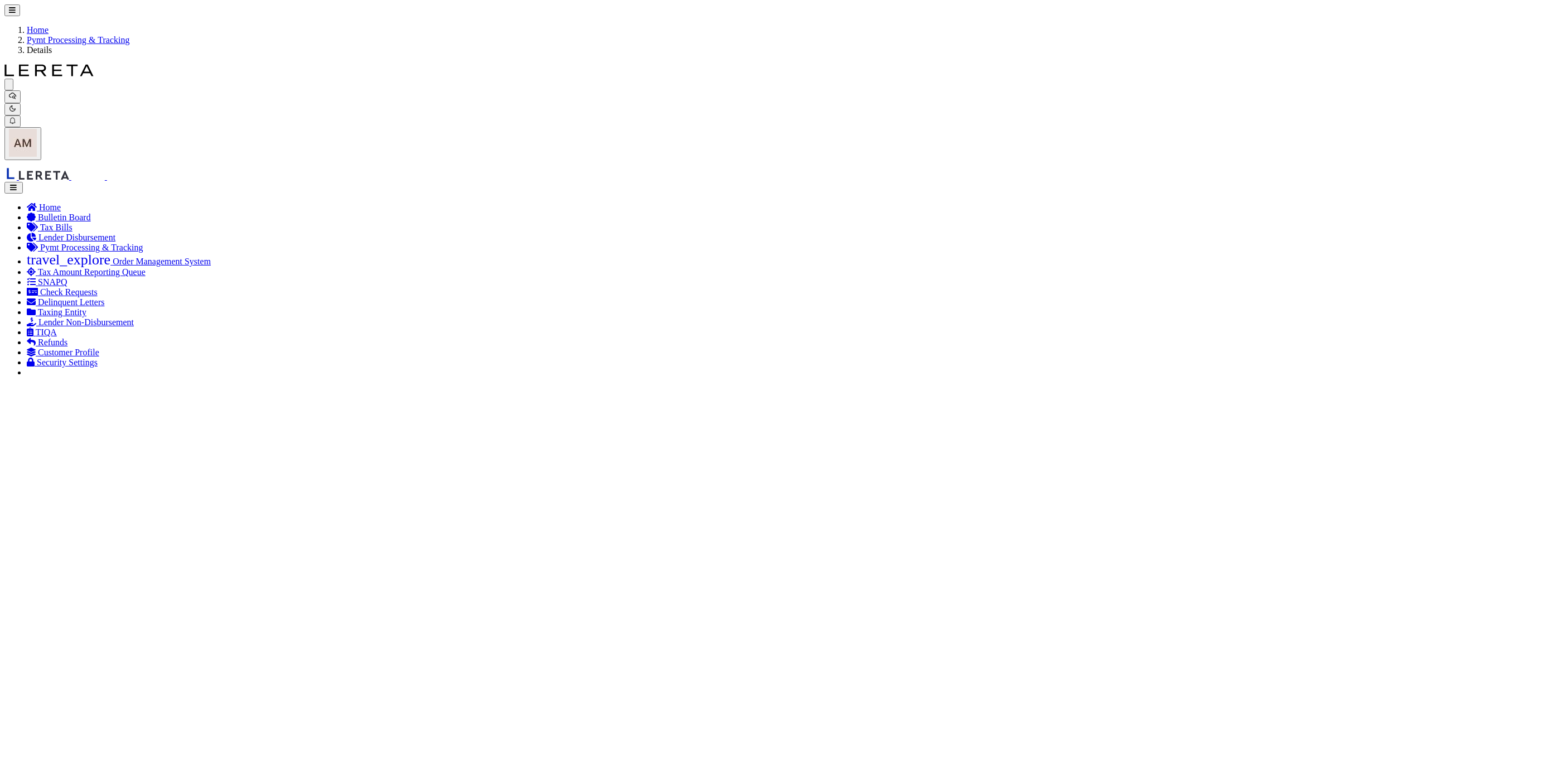
drag, startPoint x: 297, startPoint y: 163, endPoint x: 390, endPoint y: 192, distance: 97.7
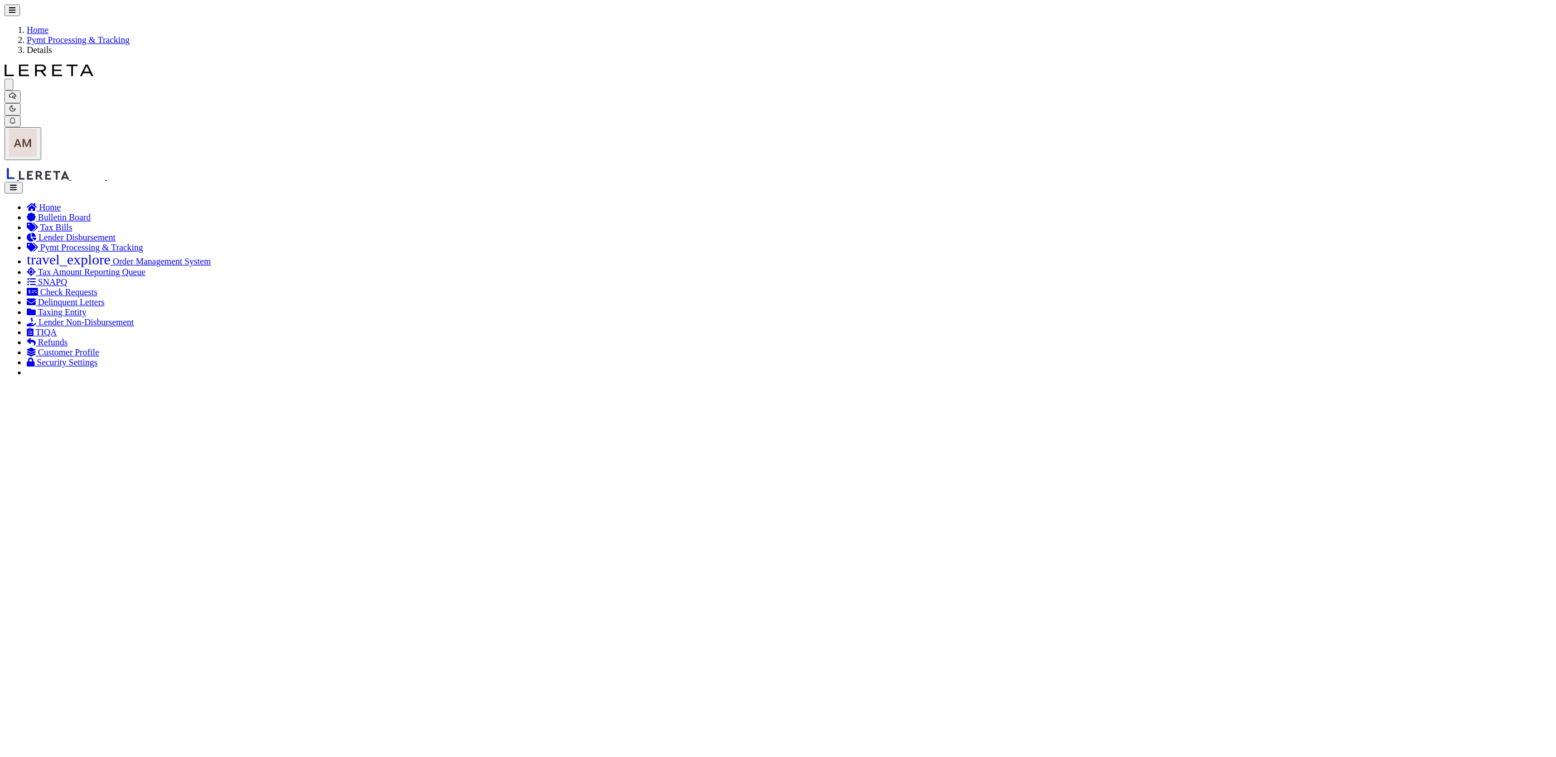
drag, startPoint x: 125, startPoint y: 292, endPoint x: 128, endPoint y: 297, distance: 6.0
select select "CAC"
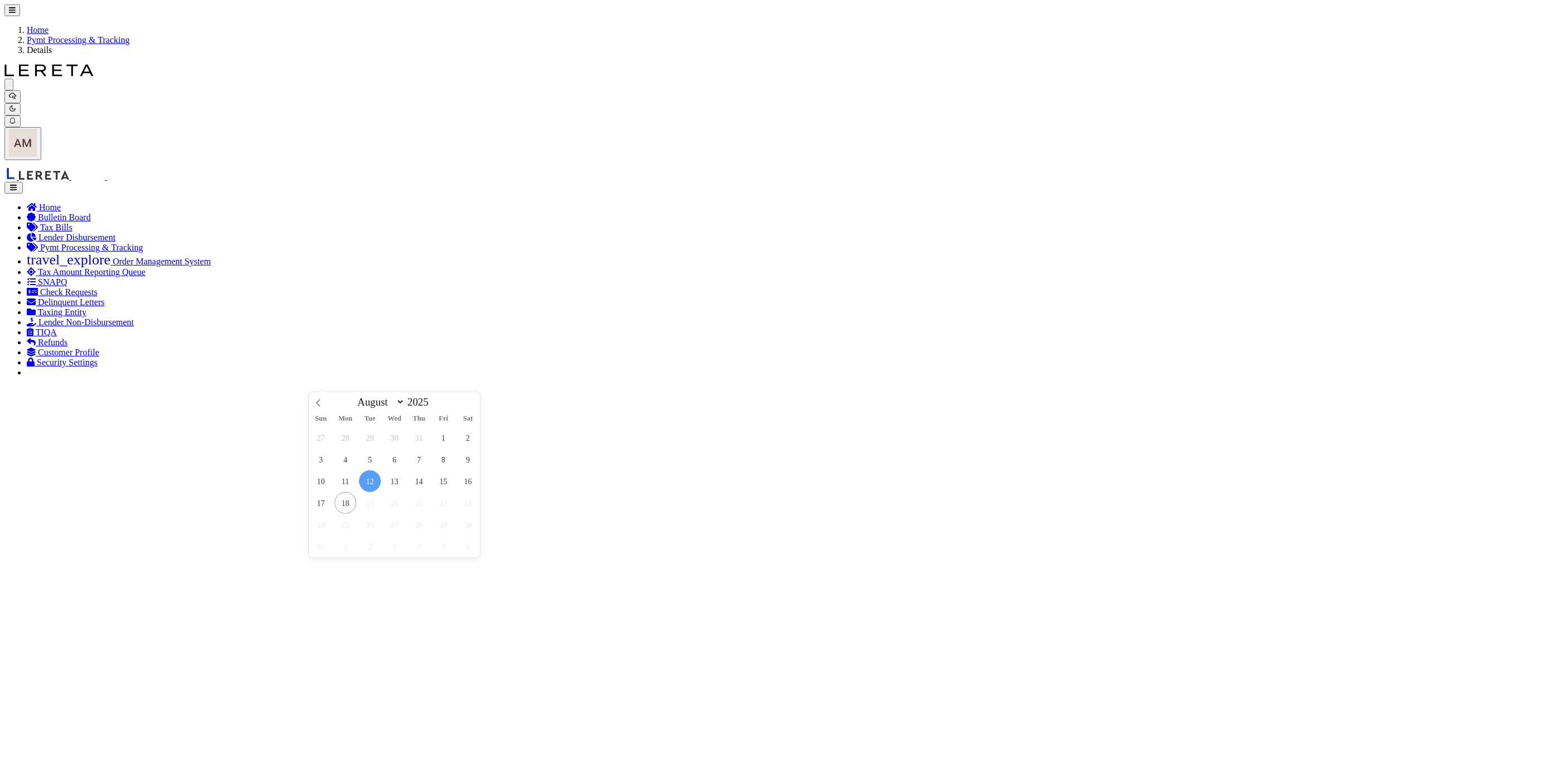
click at [403, 490] on span "13" at bounding box center [395, 481] width 22 height 22
type input "08/13/2025"
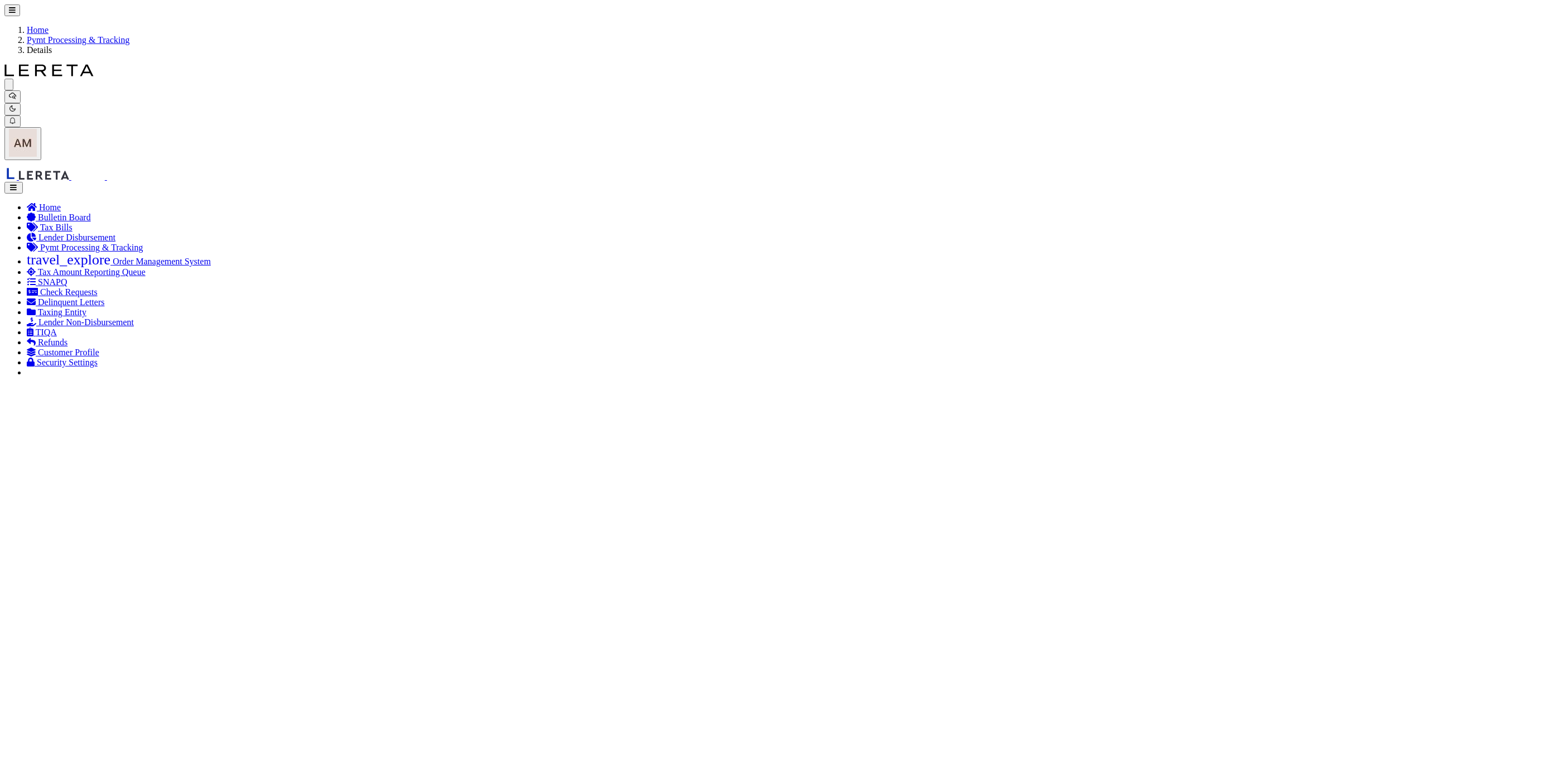
drag, startPoint x: 1546, startPoint y: 720, endPoint x: 1535, endPoint y: 738, distance: 21.3
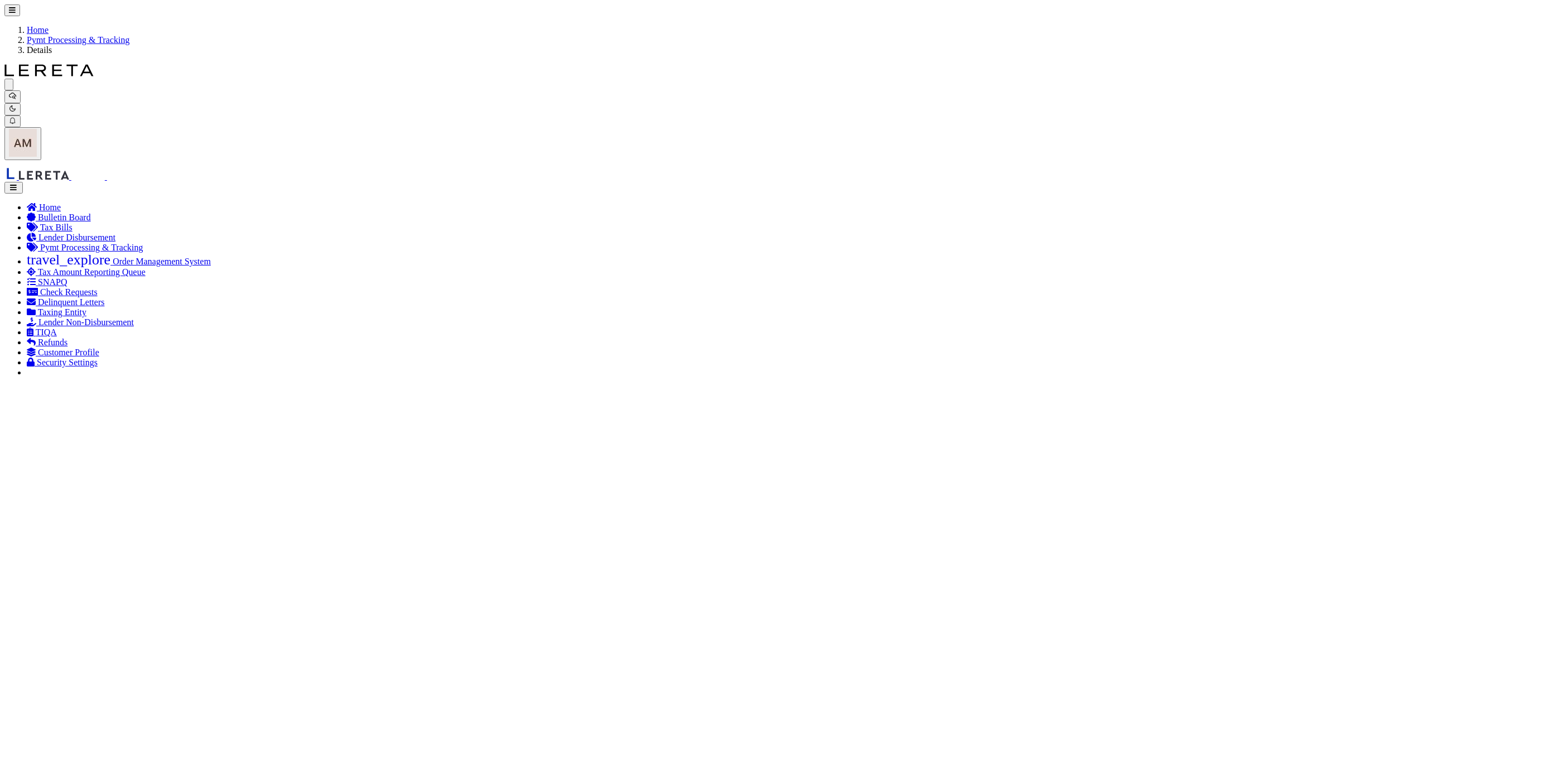
select select "SNT"
type input "$810.7"
type input "52389"
select select "Starek, Barbara"
type input "$9.65"
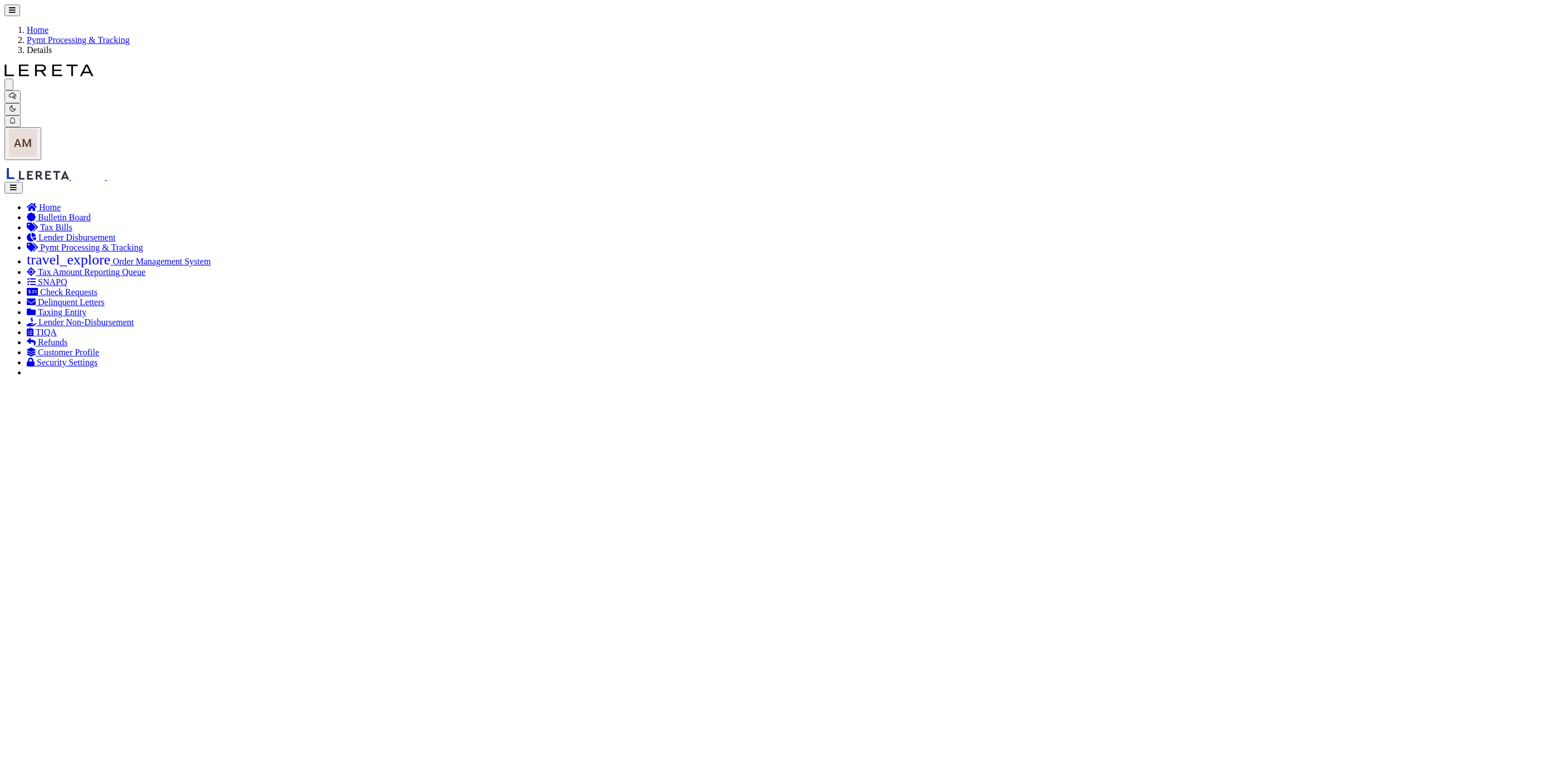
type input "883429435910"
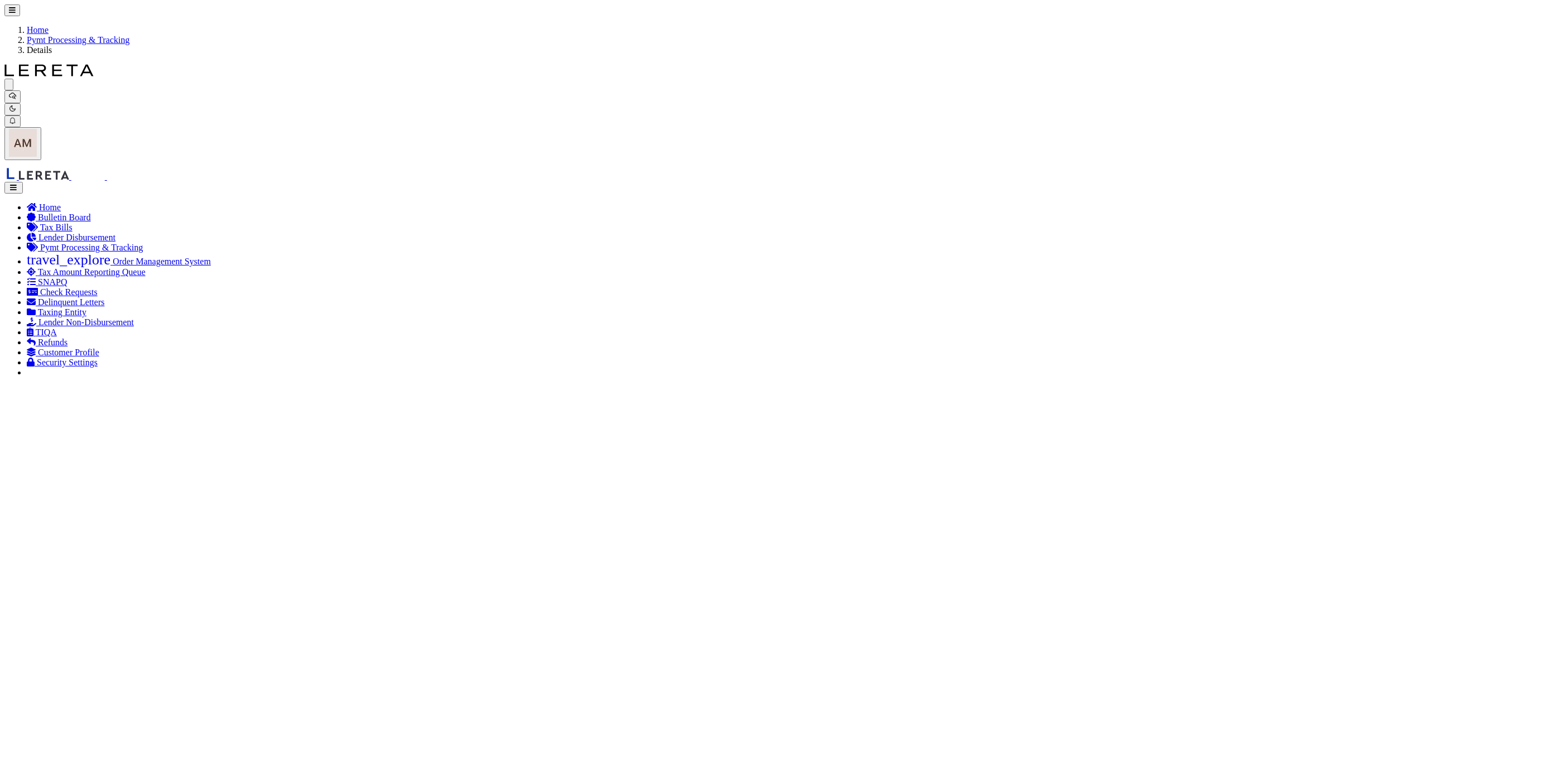
drag, startPoint x: 100, startPoint y: 279, endPoint x: 105, endPoint y: 294, distance: 15.3
select select "CAC"
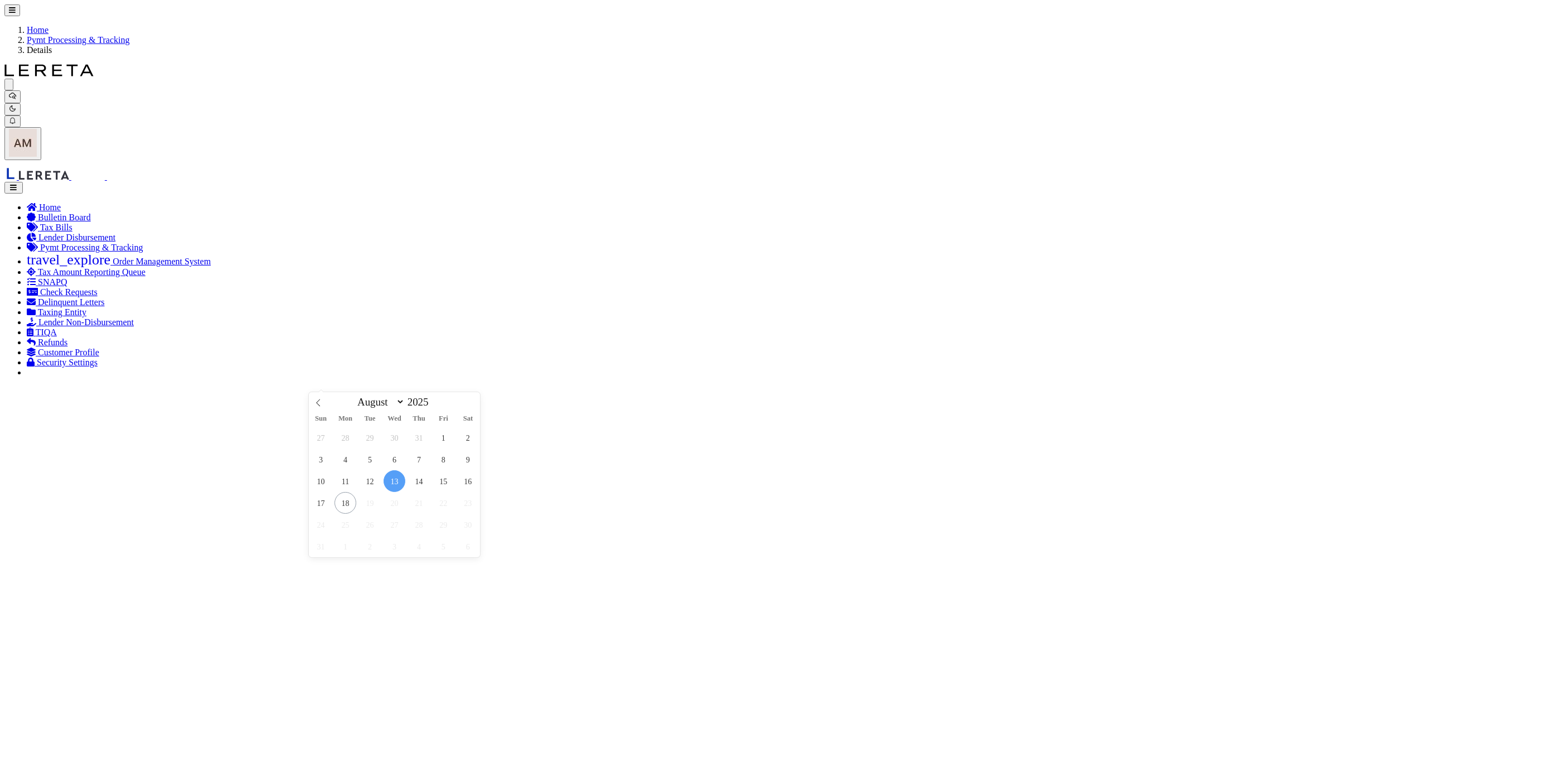
click at [388, 491] on span "13" at bounding box center [395, 481] width 22 height 22
type input "08/13/2025"
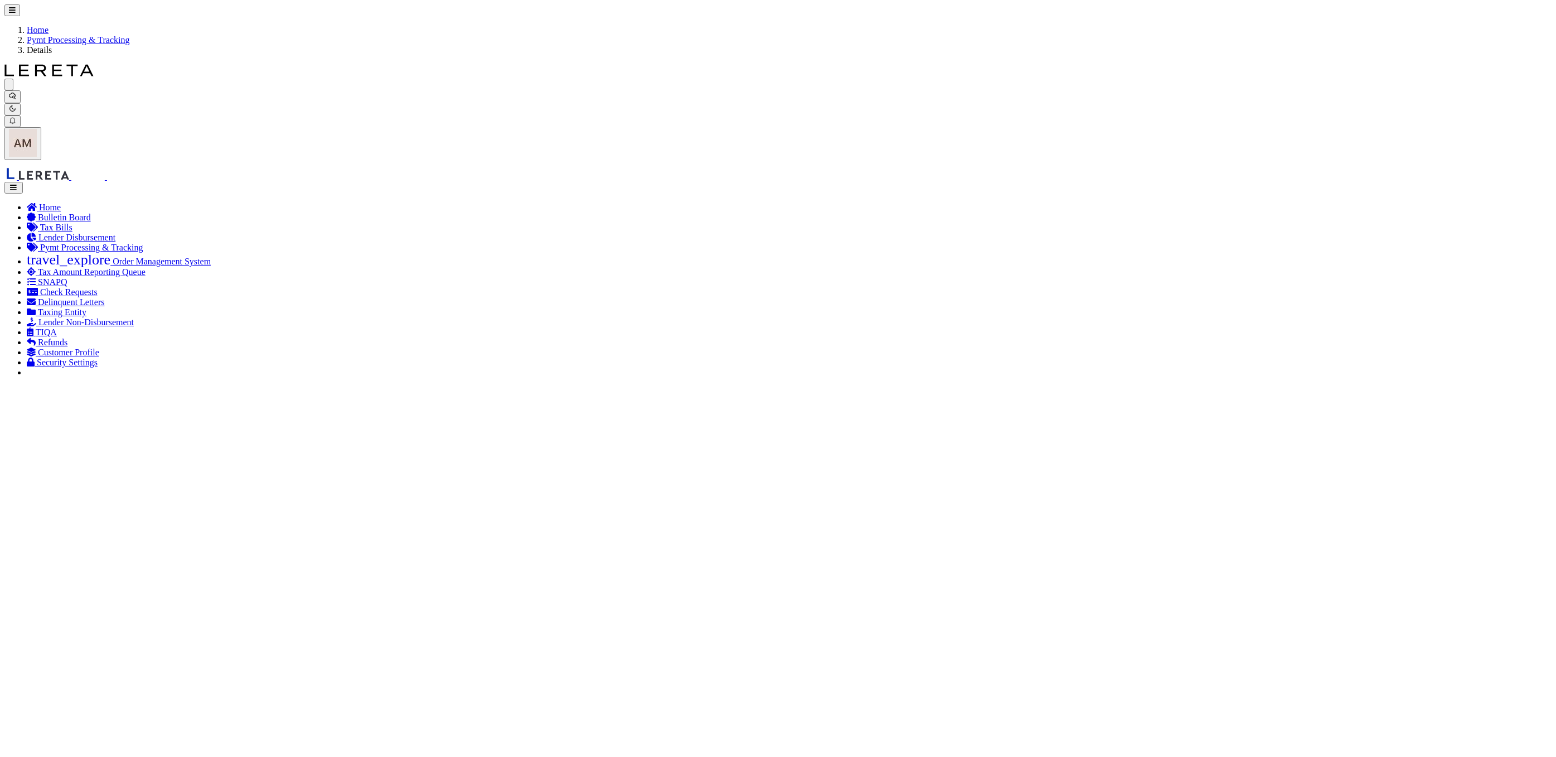
select select "SNT"
type input "$2,201.5"
type input "52392"
checkbox input "true"
type input "$9.65"
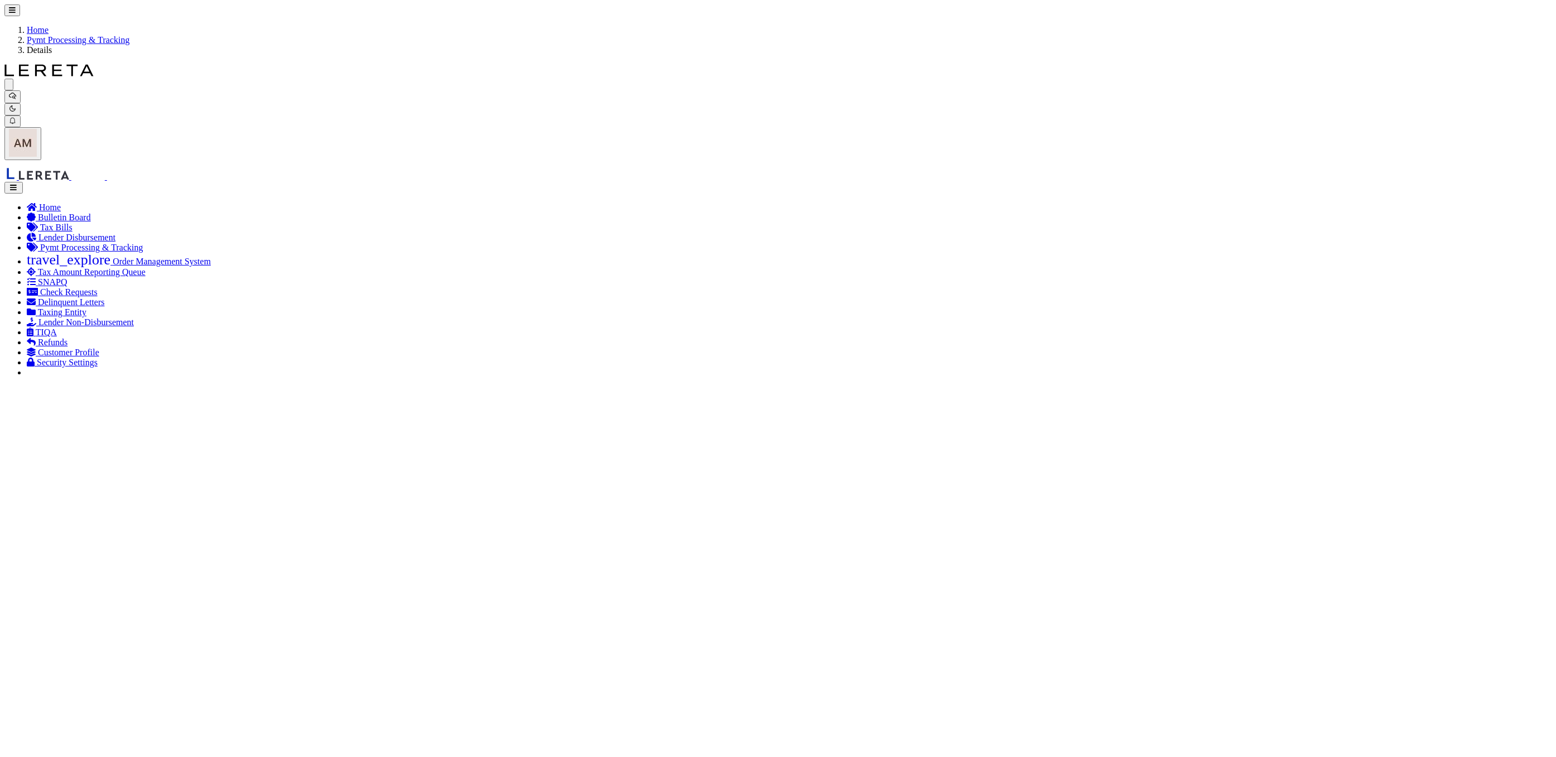
type input "883429443414"
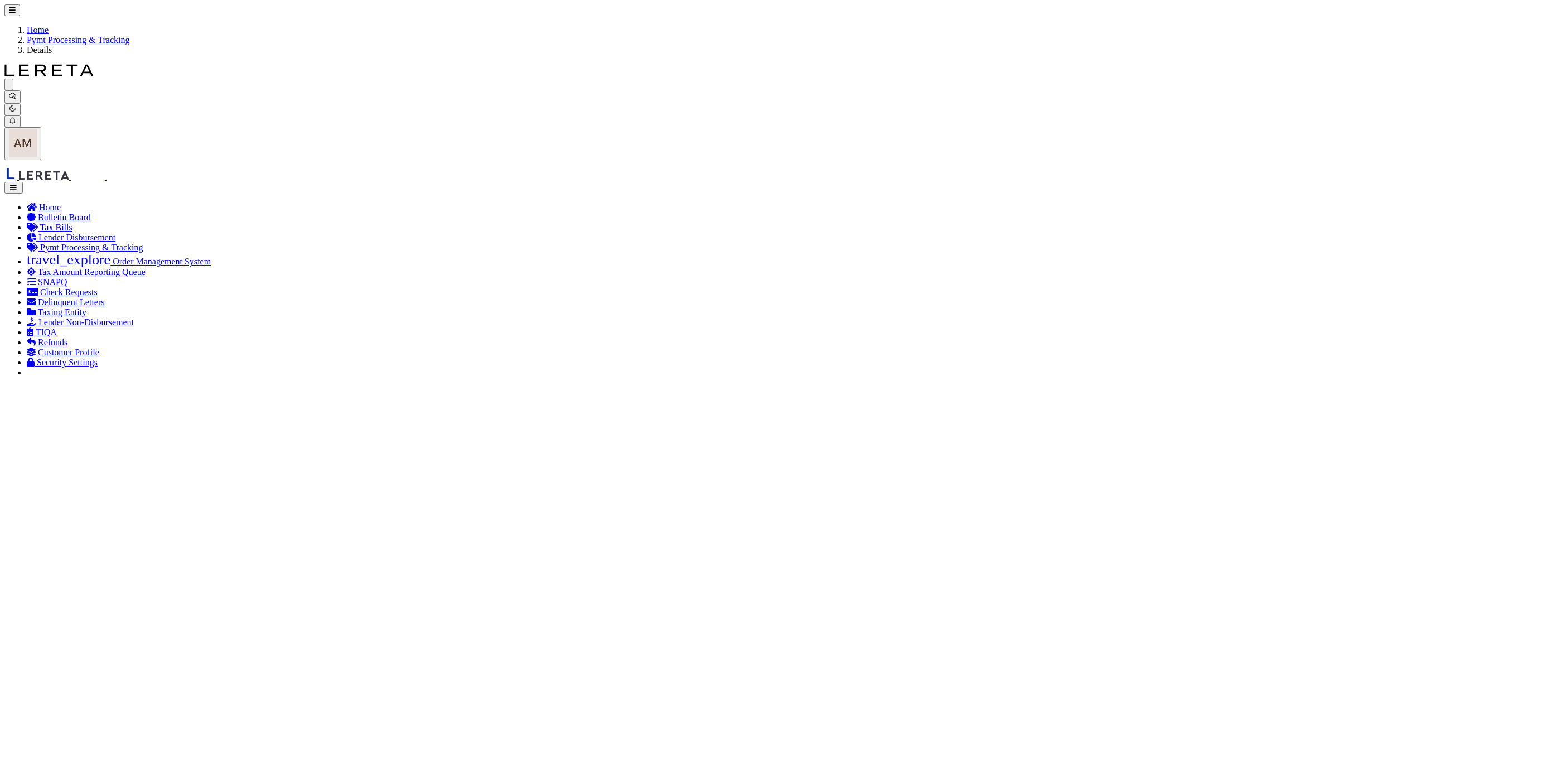
select select "CAC"
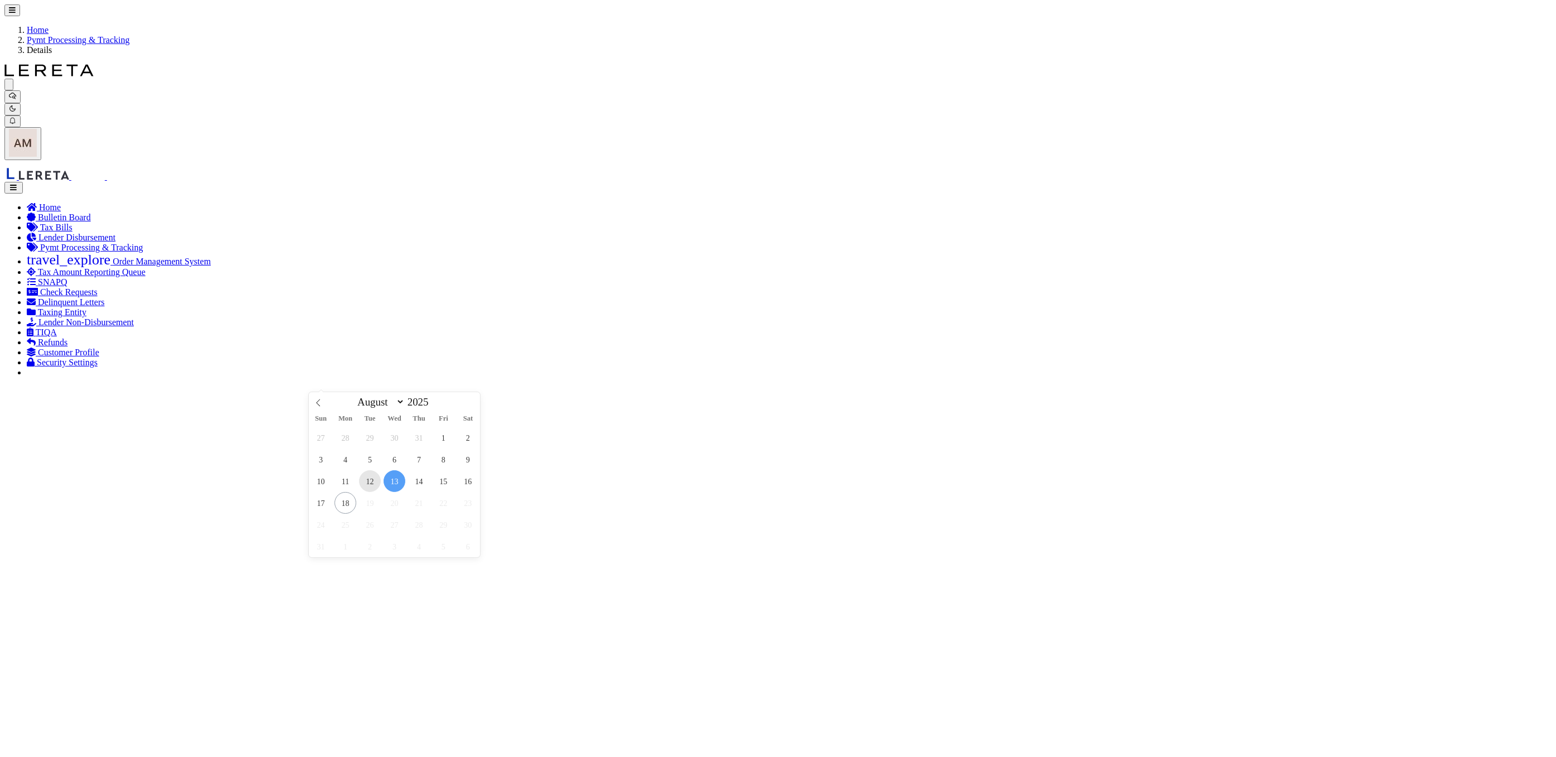
click at [370, 486] on span "12" at bounding box center [370, 481] width 22 height 22
type input "08/12/2025"
drag, startPoint x: 521, startPoint y: 428, endPoint x: 511, endPoint y: 423, distance: 11.2
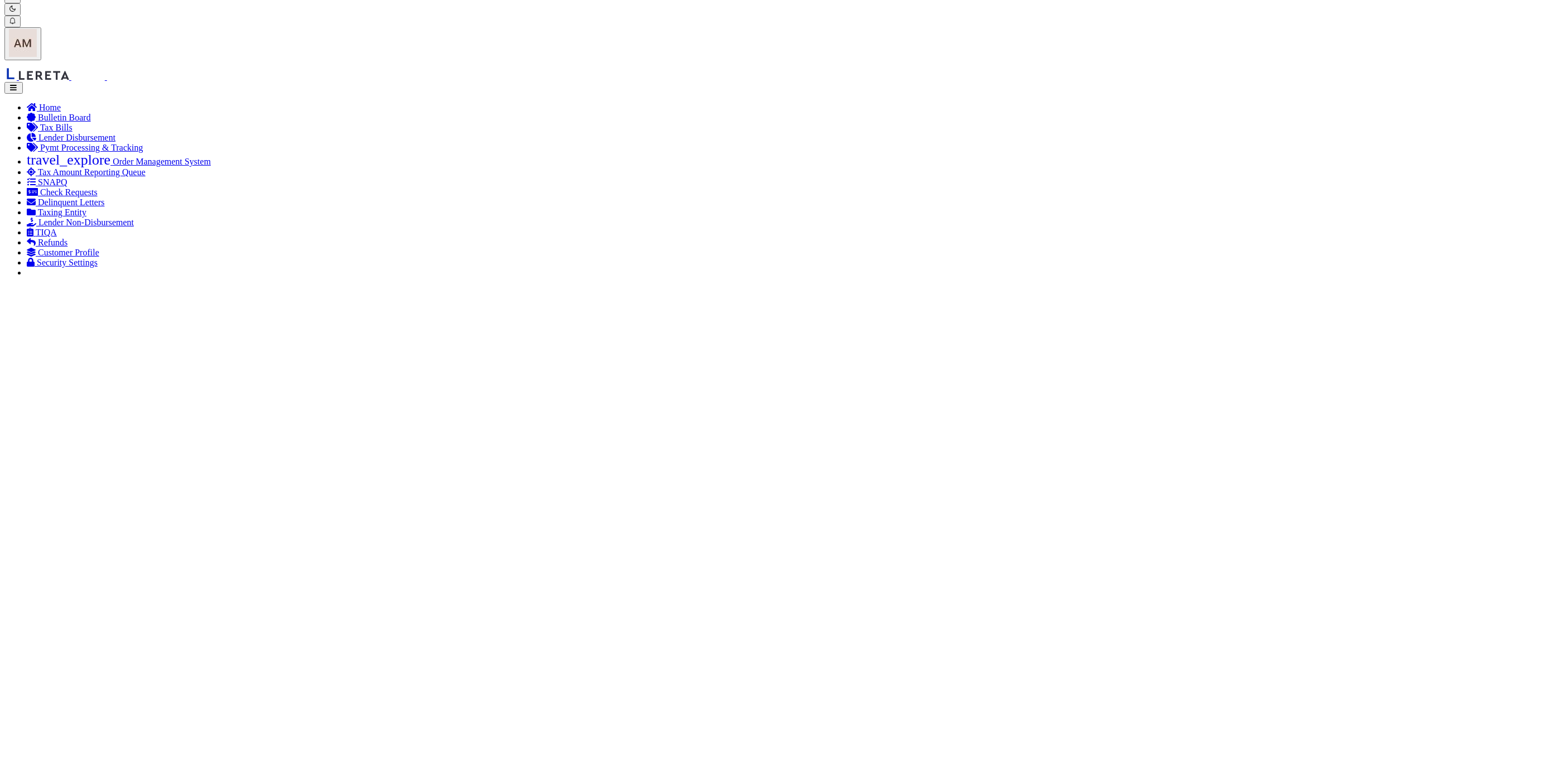
scroll to position [167, 0]
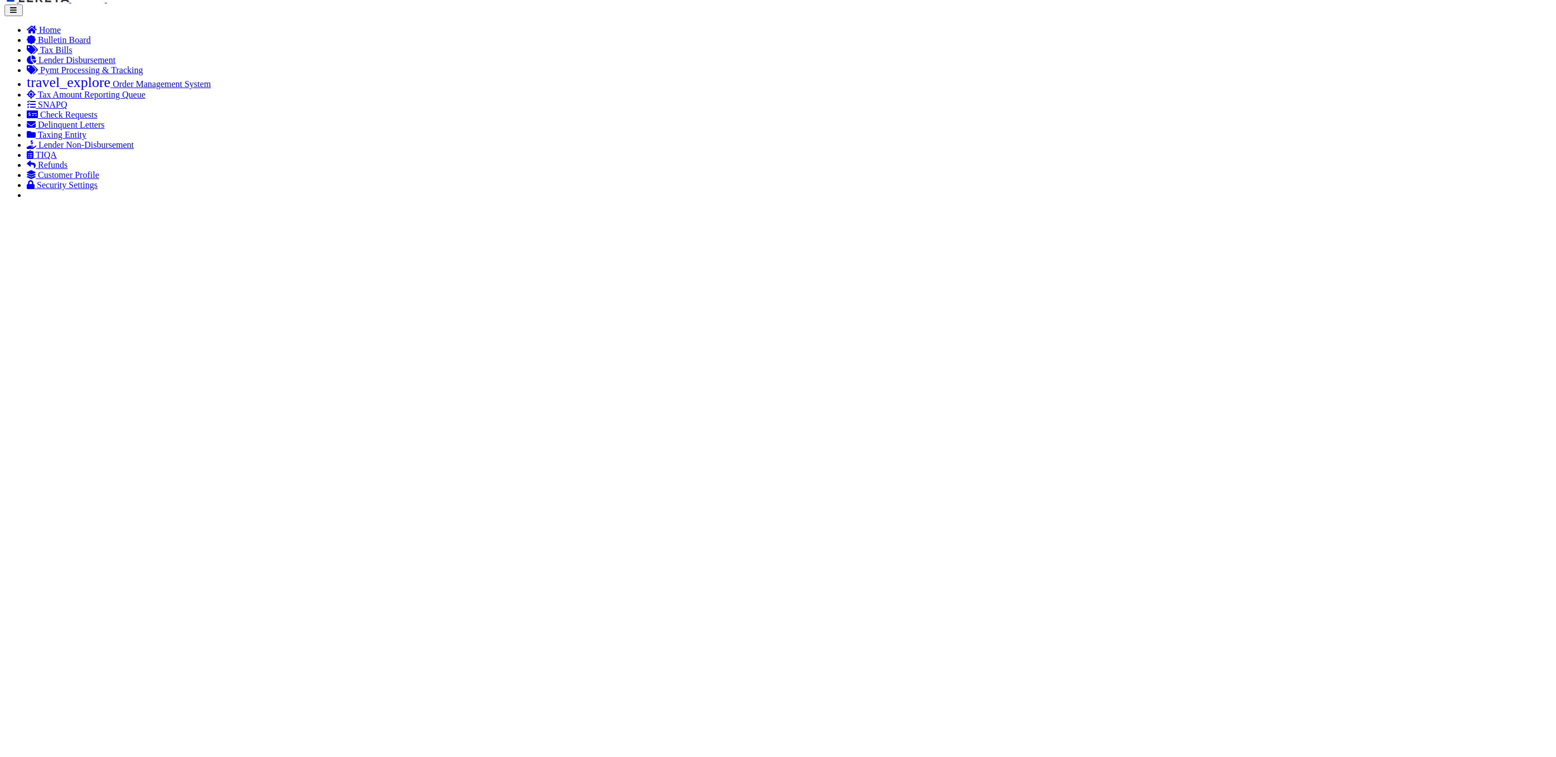
select select "SNT"
type input "08/11/2025"
type input "$1,971.65"
type input "52398"
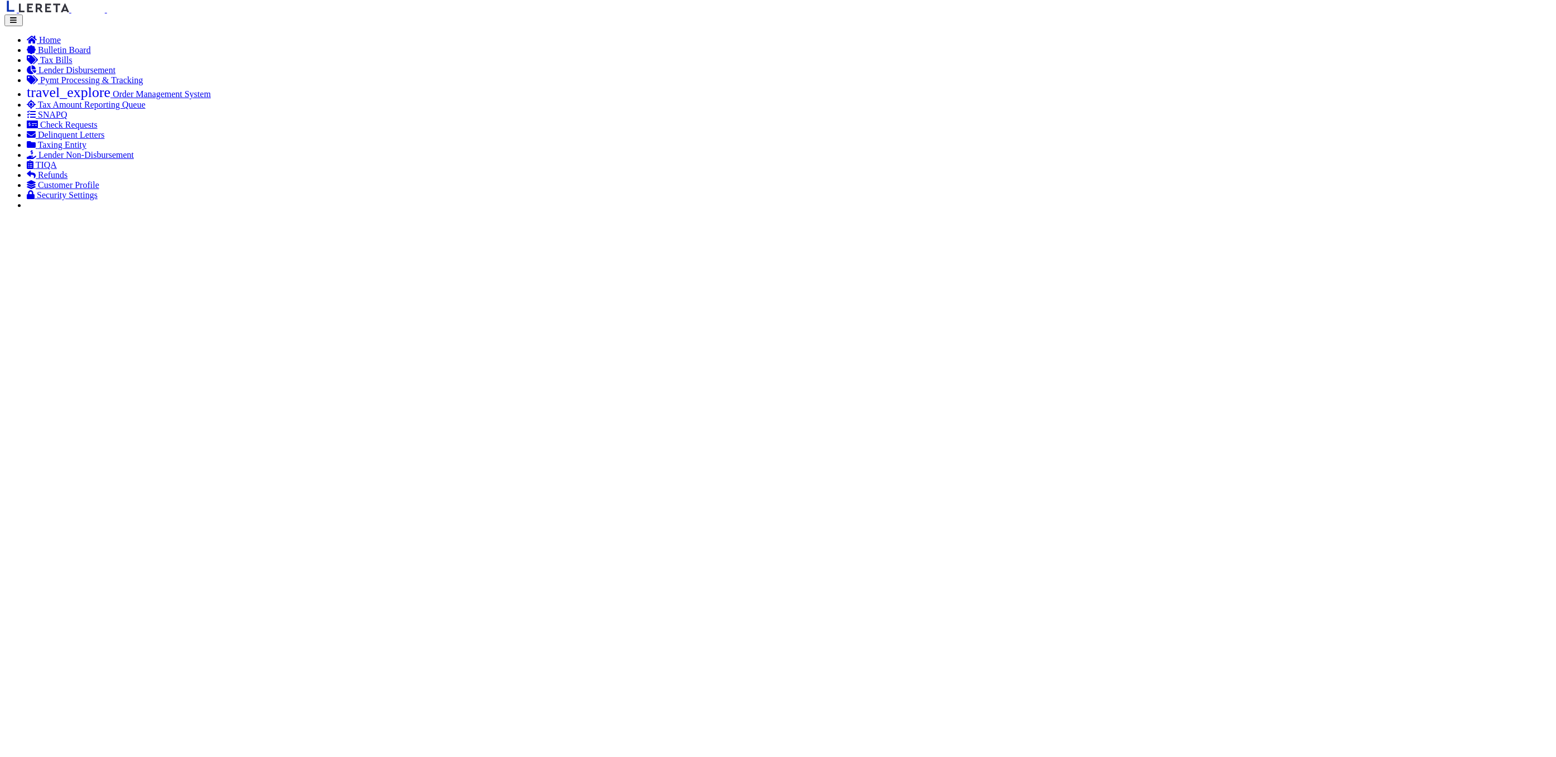
select select "Little, Audria"
checkbox input "false"
type input "08/11/2025"
type input "$9.65"
type input "883481350175"
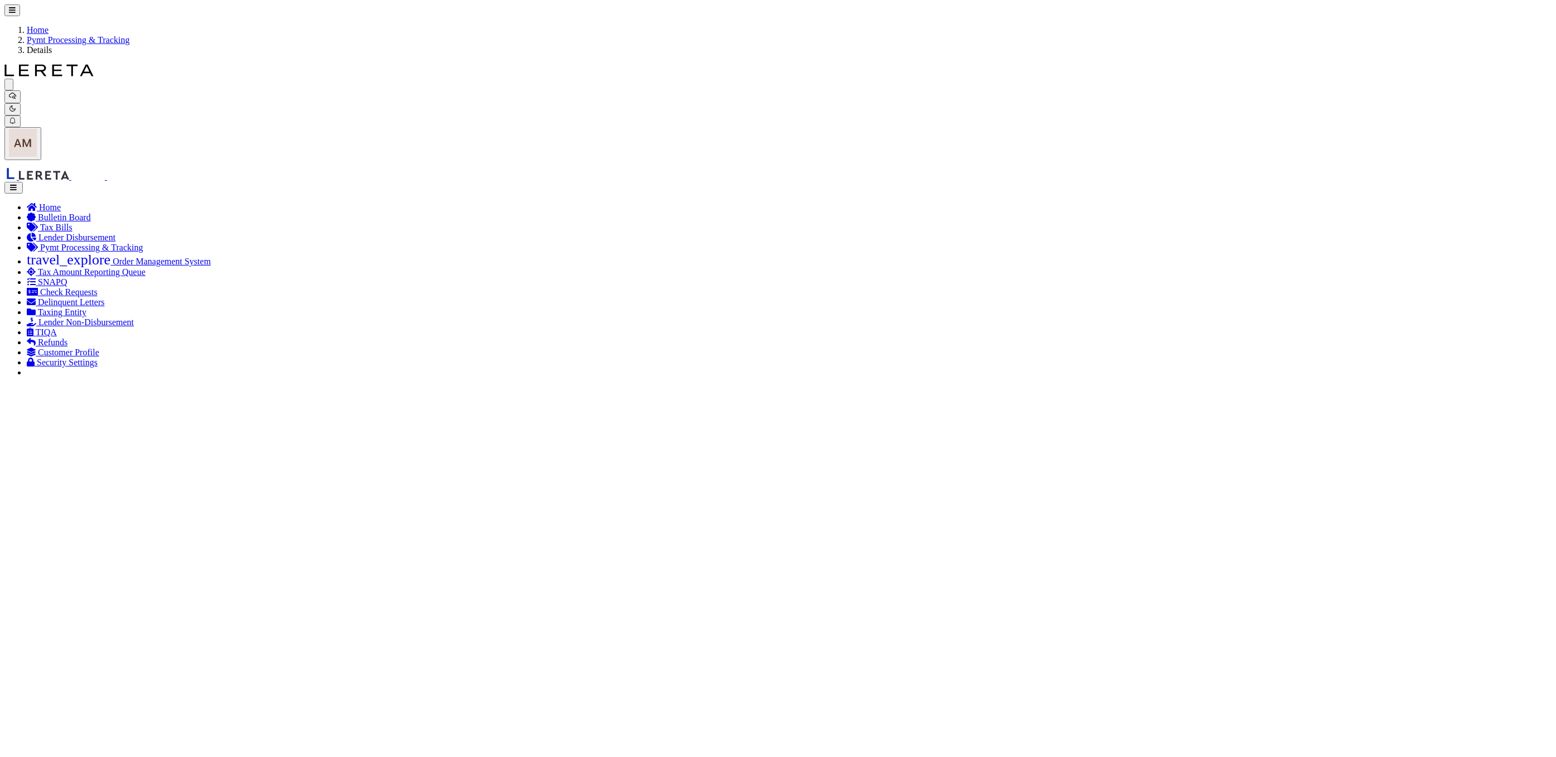
select select "CAC"
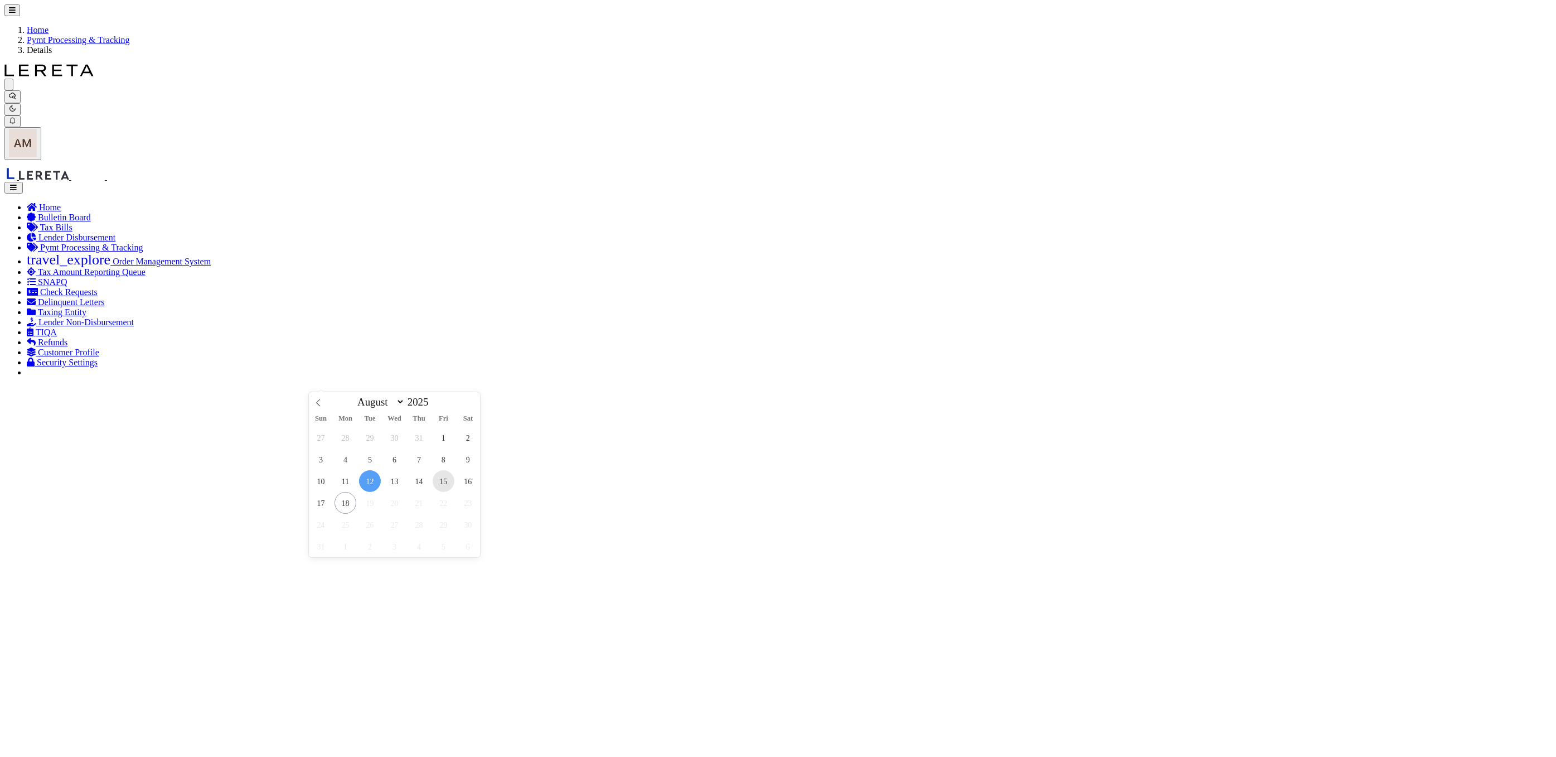
click at [440, 485] on span "15" at bounding box center [444, 481] width 22 height 22
type input "08/15/2025"
drag, startPoint x: 562, startPoint y: 440, endPoint x: 562, endPoint y: 426, distance: 13.9
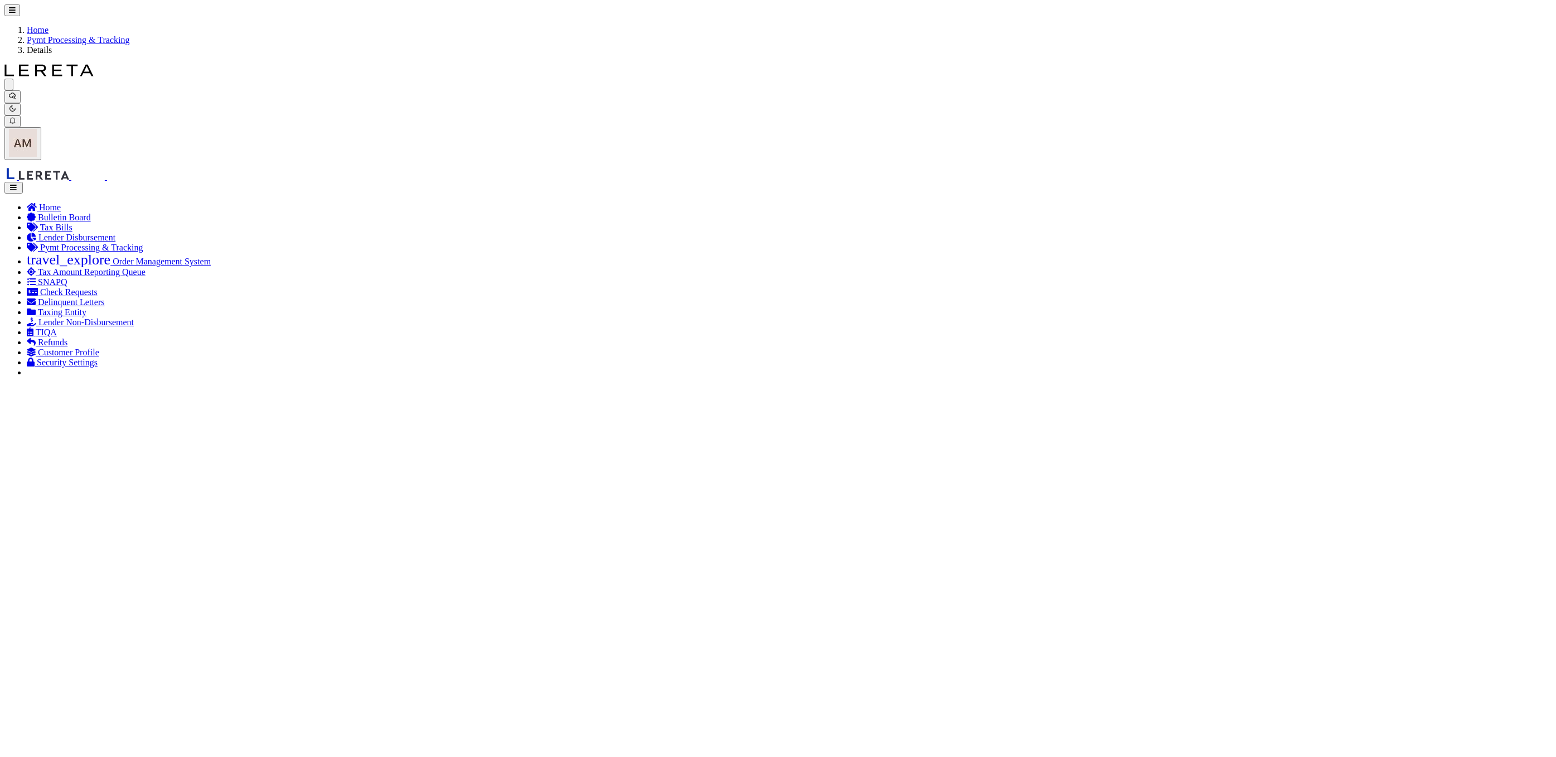
select select "SNT"
type input "$5,304.17"
type input "52395"
select select "Villatoro-Benitez, Andres"
type input "$9.65"
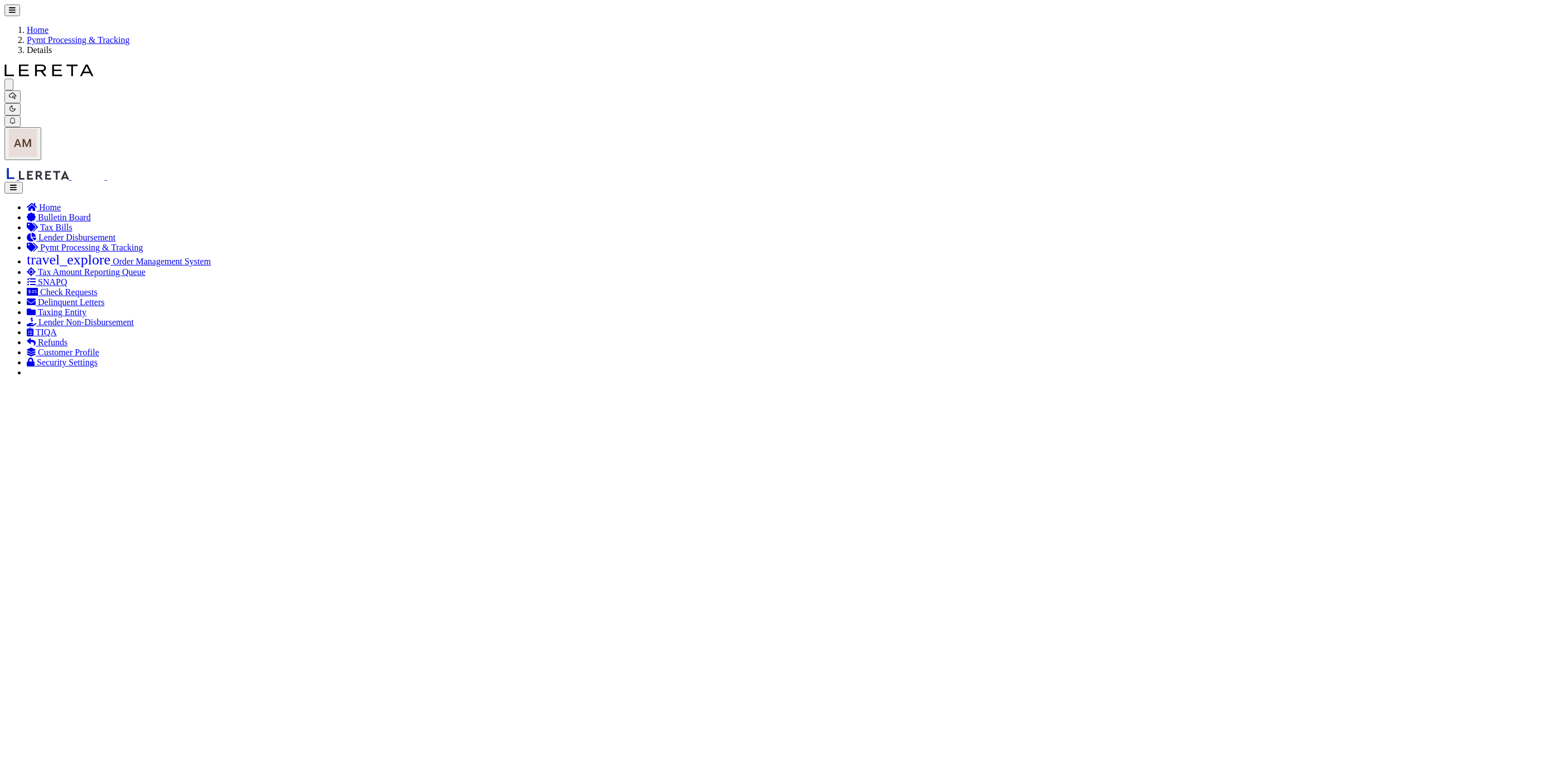
type input "883481392366"
drag, startPoint x: 304, startPoint y: 171, endPoint x: 515, endPoint y: 227, distance: 218.0
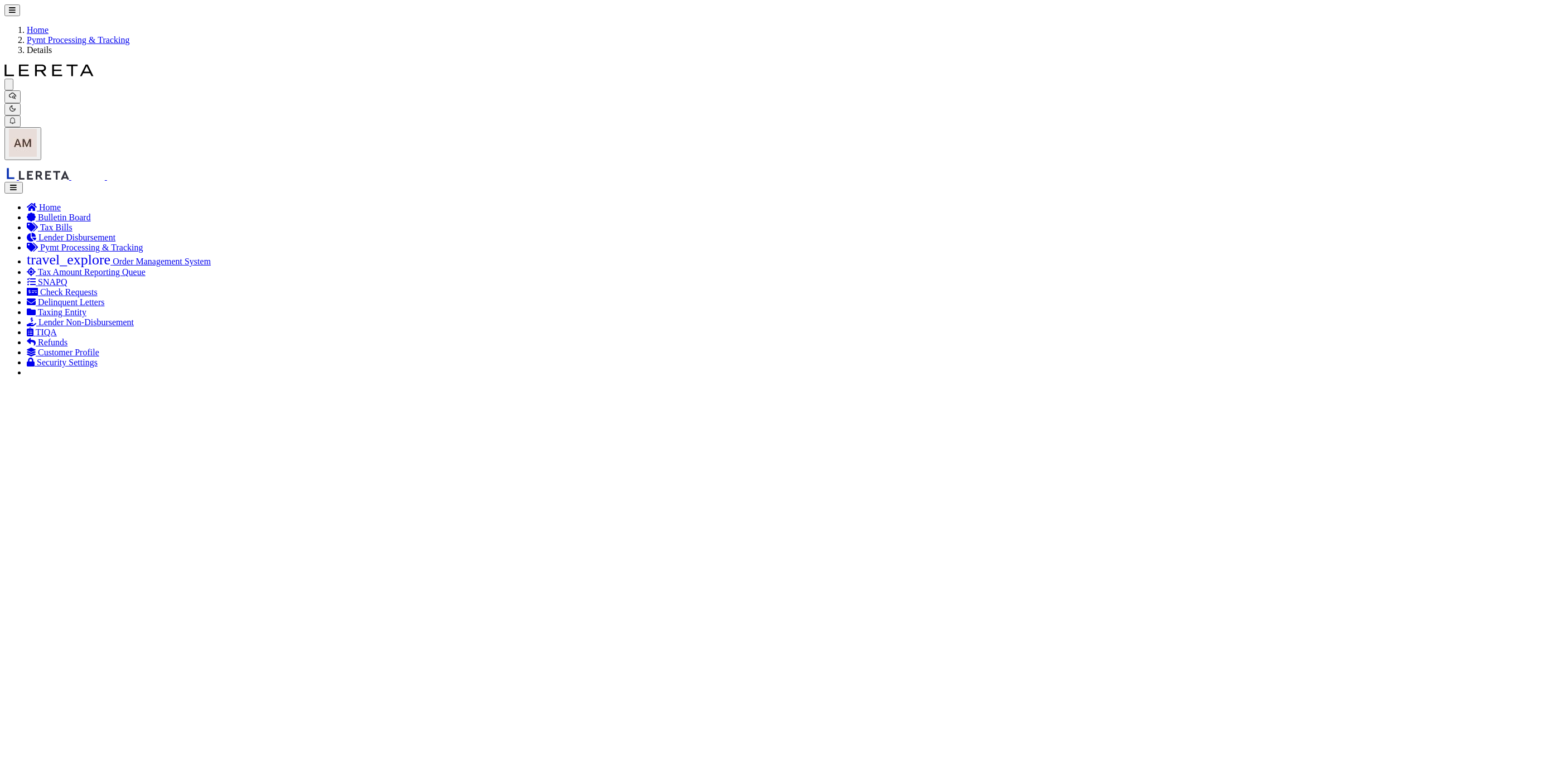
drag, startPoint x: 185, startPoint y: 284, endPoint x: 191, endPoint y: 297, distance: 13.7
select select "CAC"
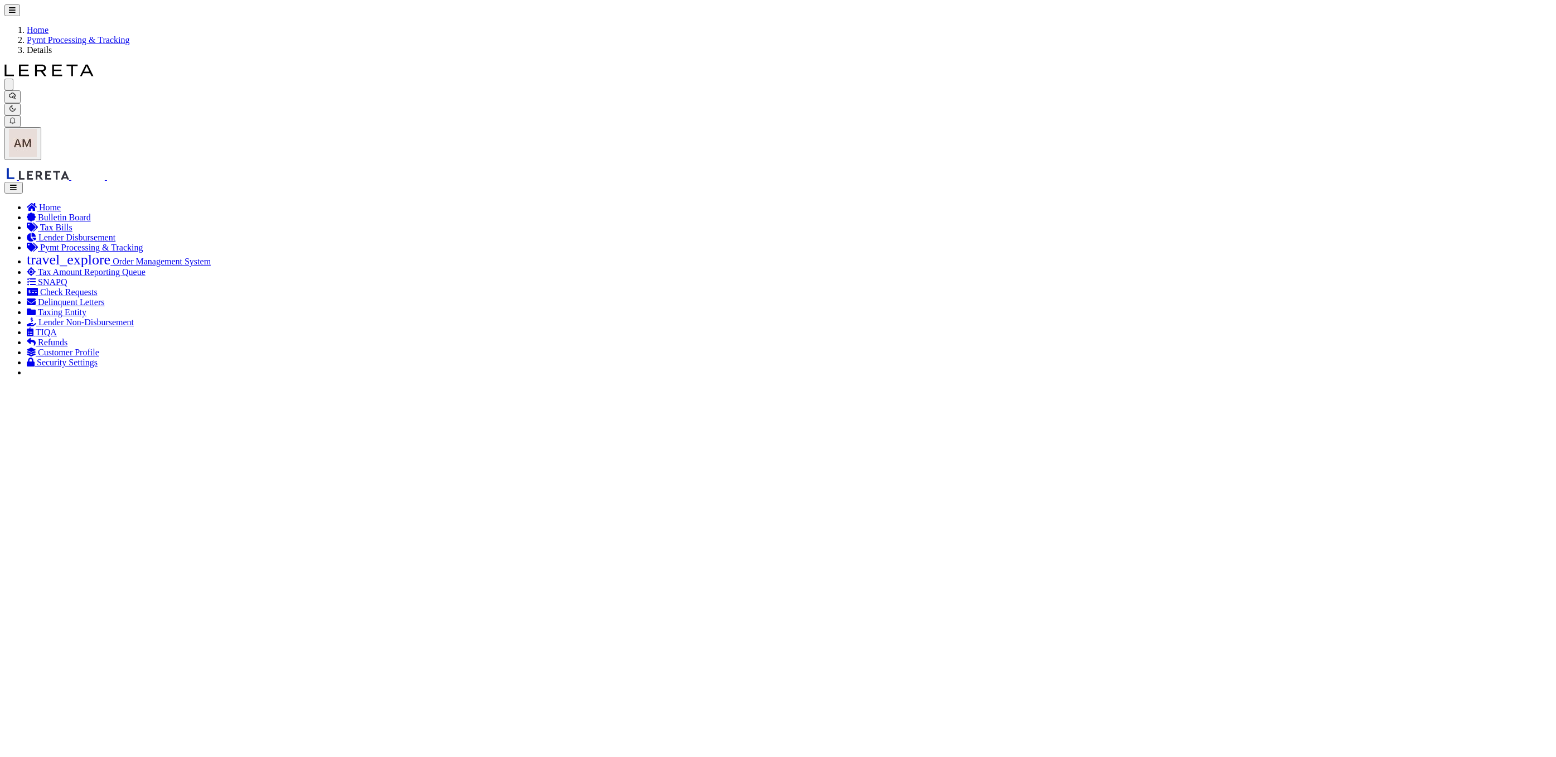
click at [414, 485] on span "14" at bounding box center [419, 481] width 22 height 22
type input "08/14/2025"
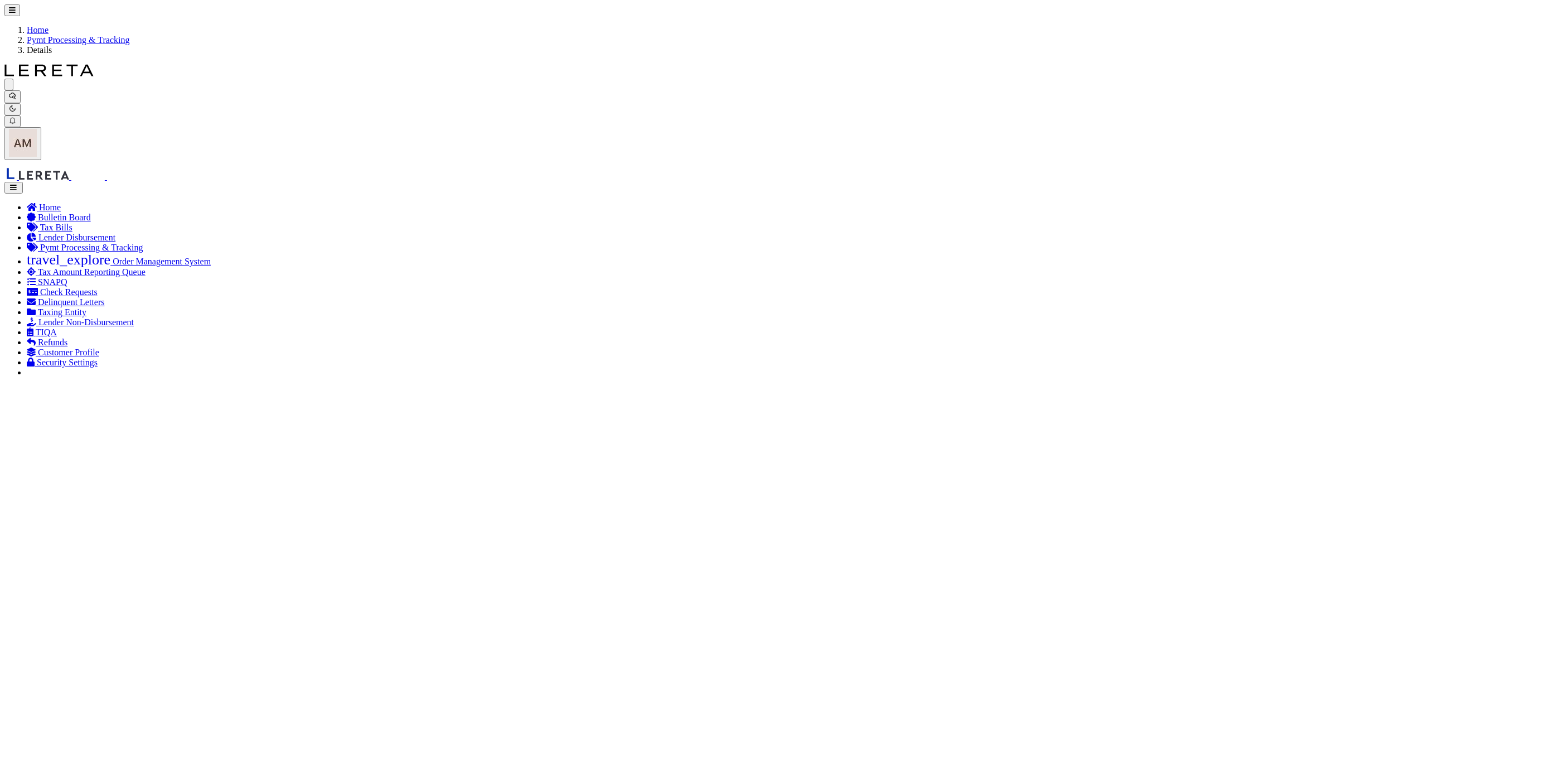
select select "SNT"
type input "$2,208.14"
type input "52400"
select select "Urbina, Matthew"
type input "08/12/2025"
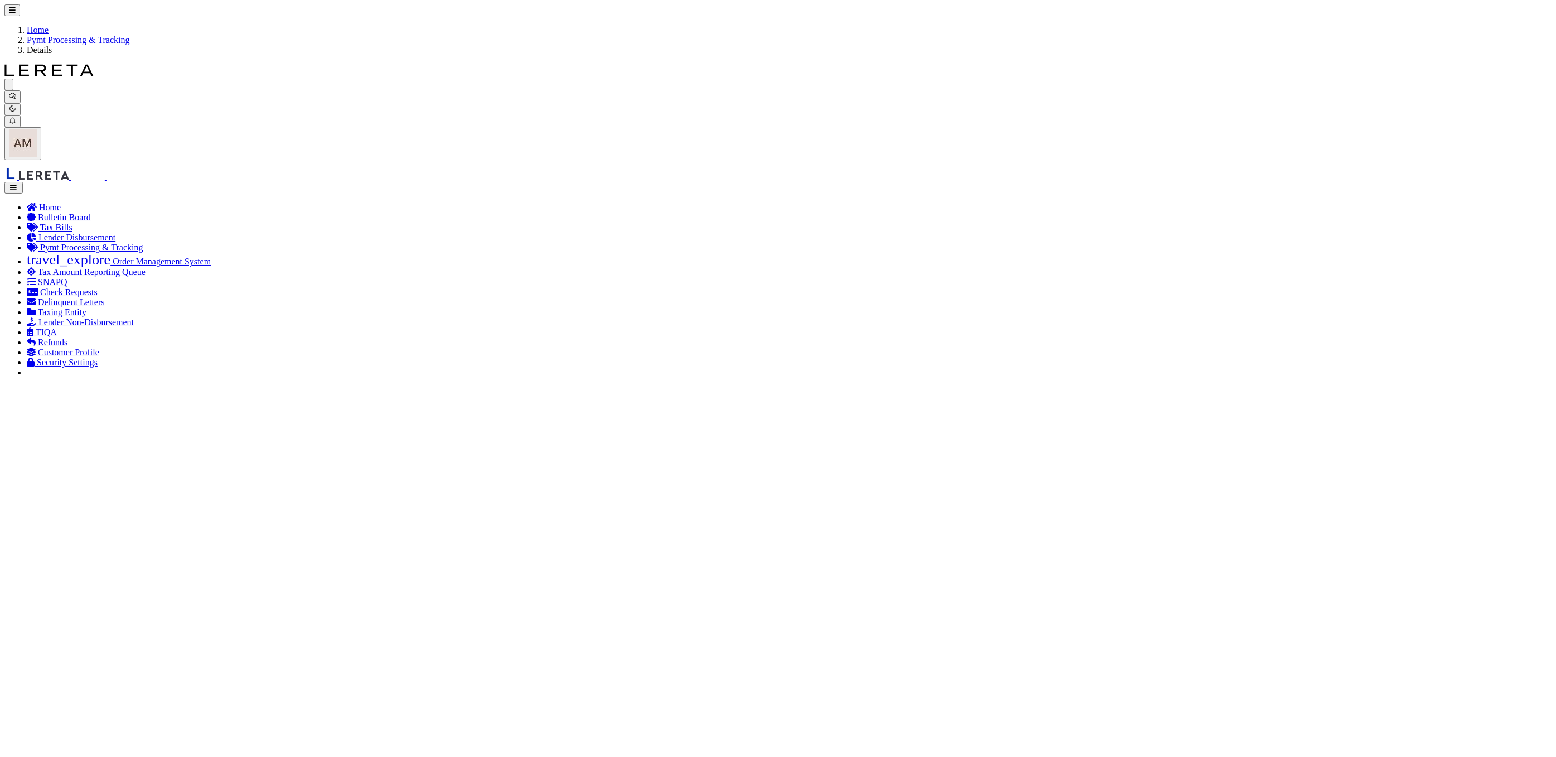
type input "$9.65"
type input "88351696724"
drag, startPoint x: 291, startPoint y: 171, endPoint x: 316, endPoint y: 186, distance: 29.0
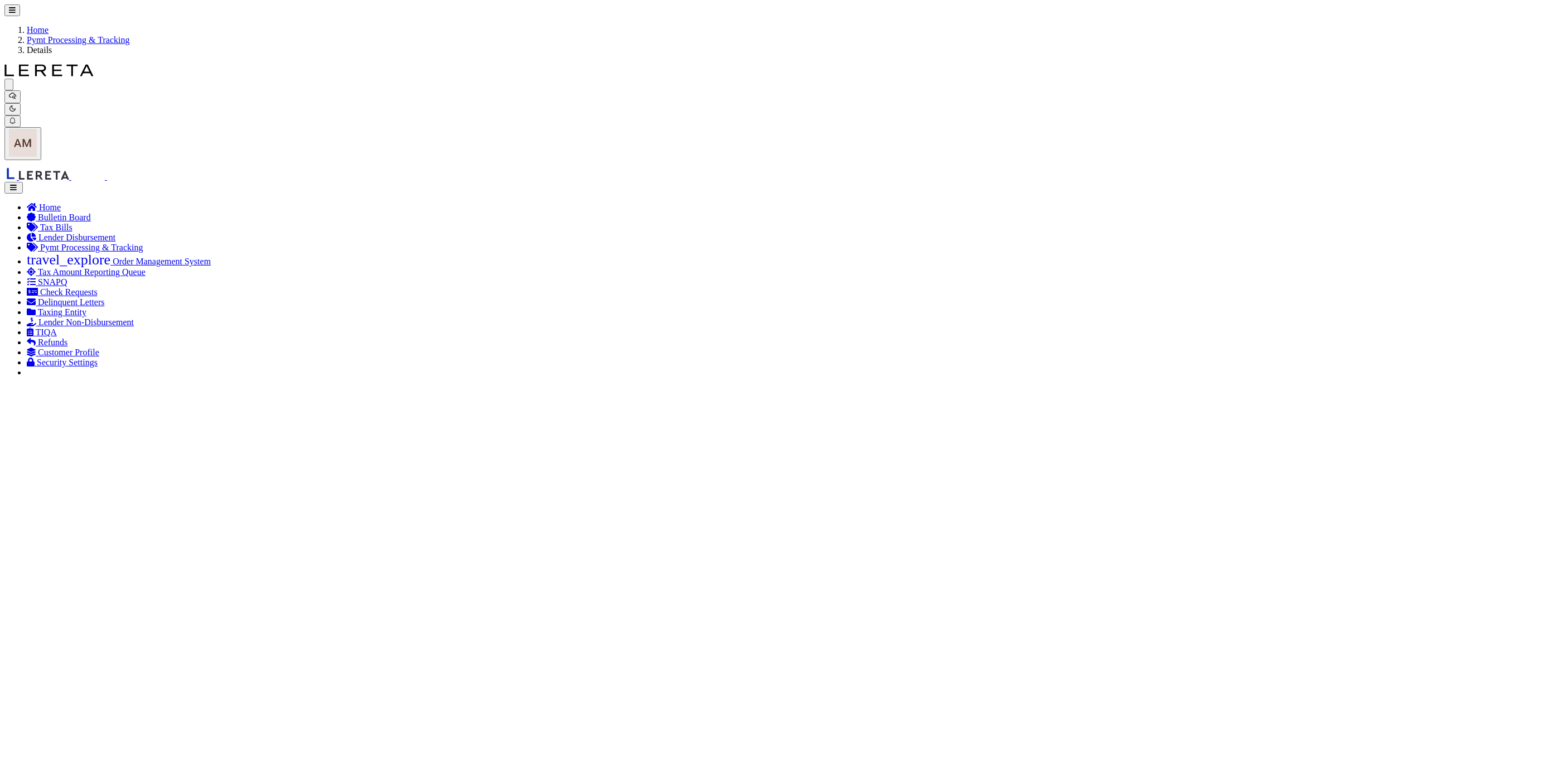
select select "CAC"
click at [453, 490] on span "15" at bounding box center [444, 481] width 22 height 22
type input "08/15/2025"
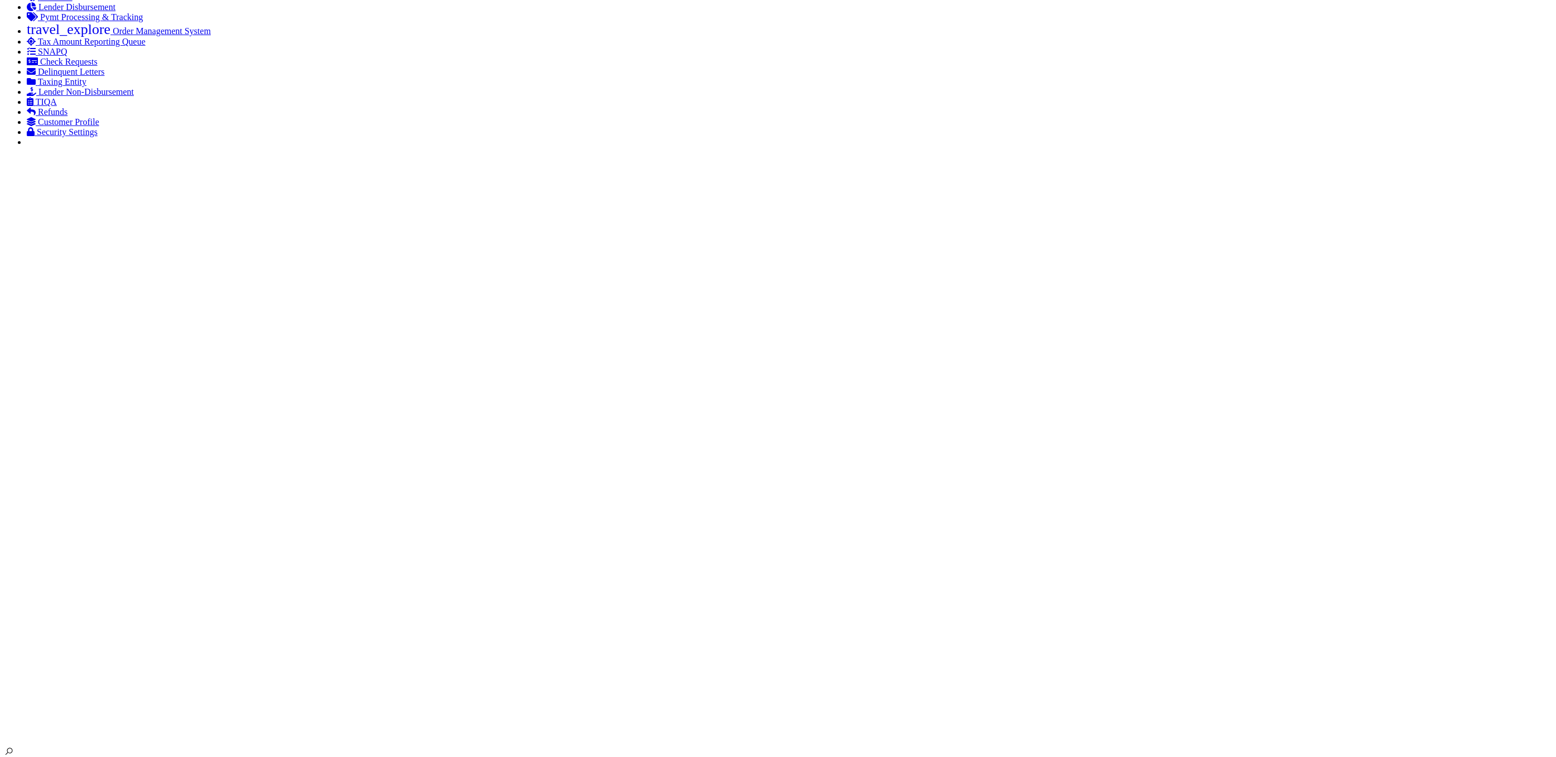
scroll to position [251, 0]
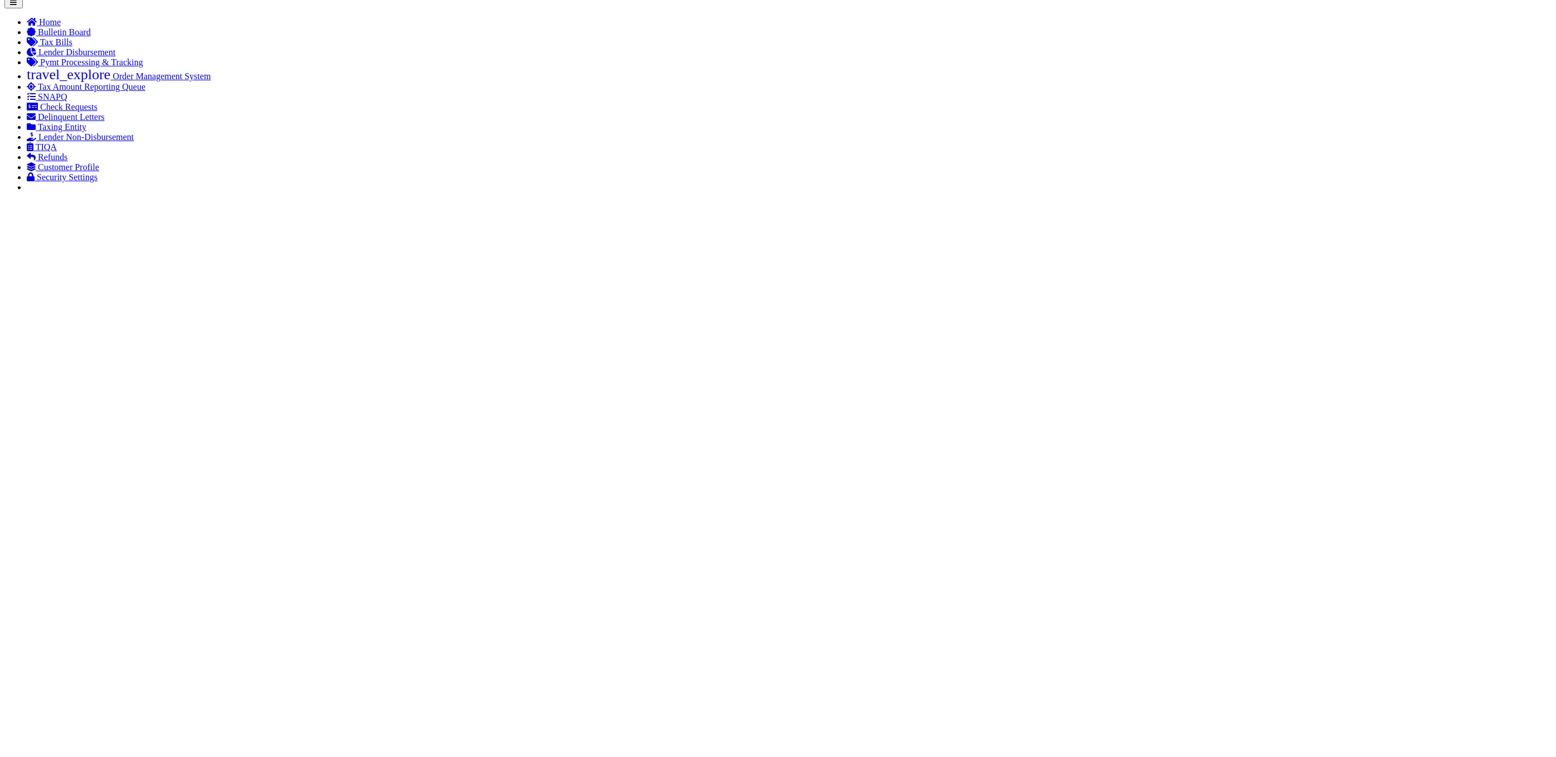
select select "SNT"
type input "08/12/2025"
type input "$23,858.32"
type input "52412"
select select "Villatoro-Benitez, Andres"
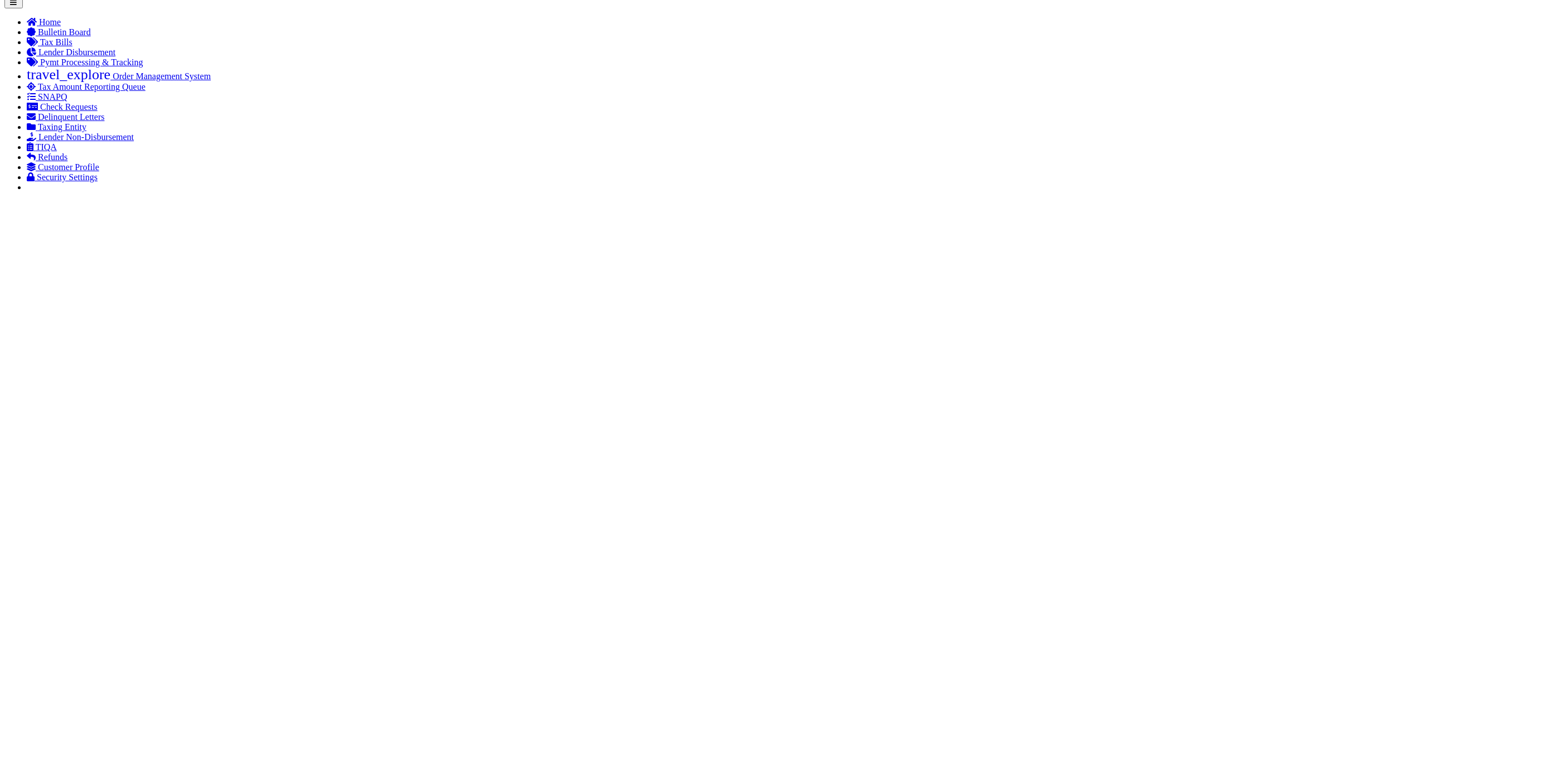
type input "$9.65"
type input "883516898311"
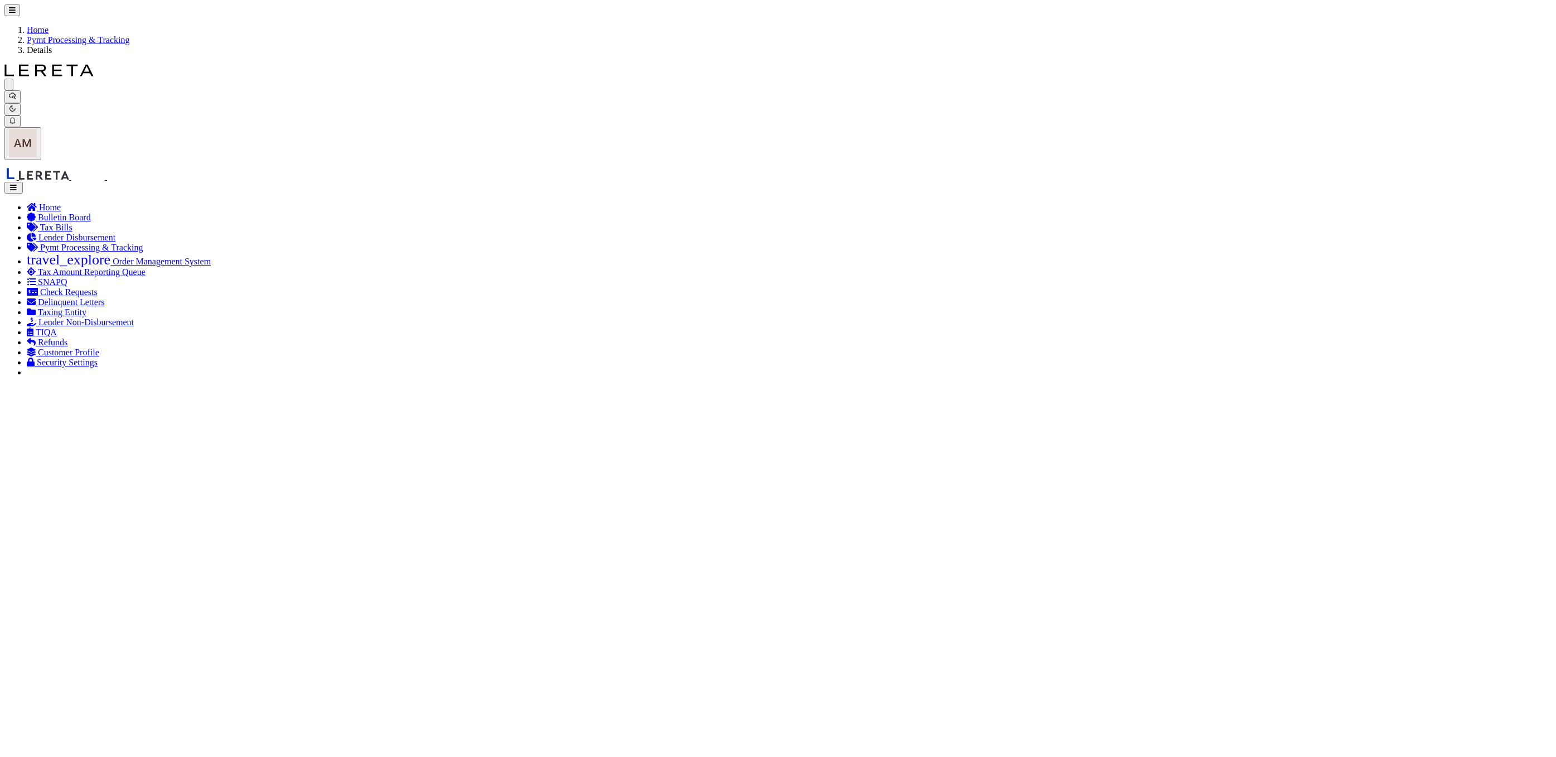
drag, startPoint x: 128, startPoint y: 283, endPoint x: 132, endPoint y: 288, distance: 6.0
select select "CAC"
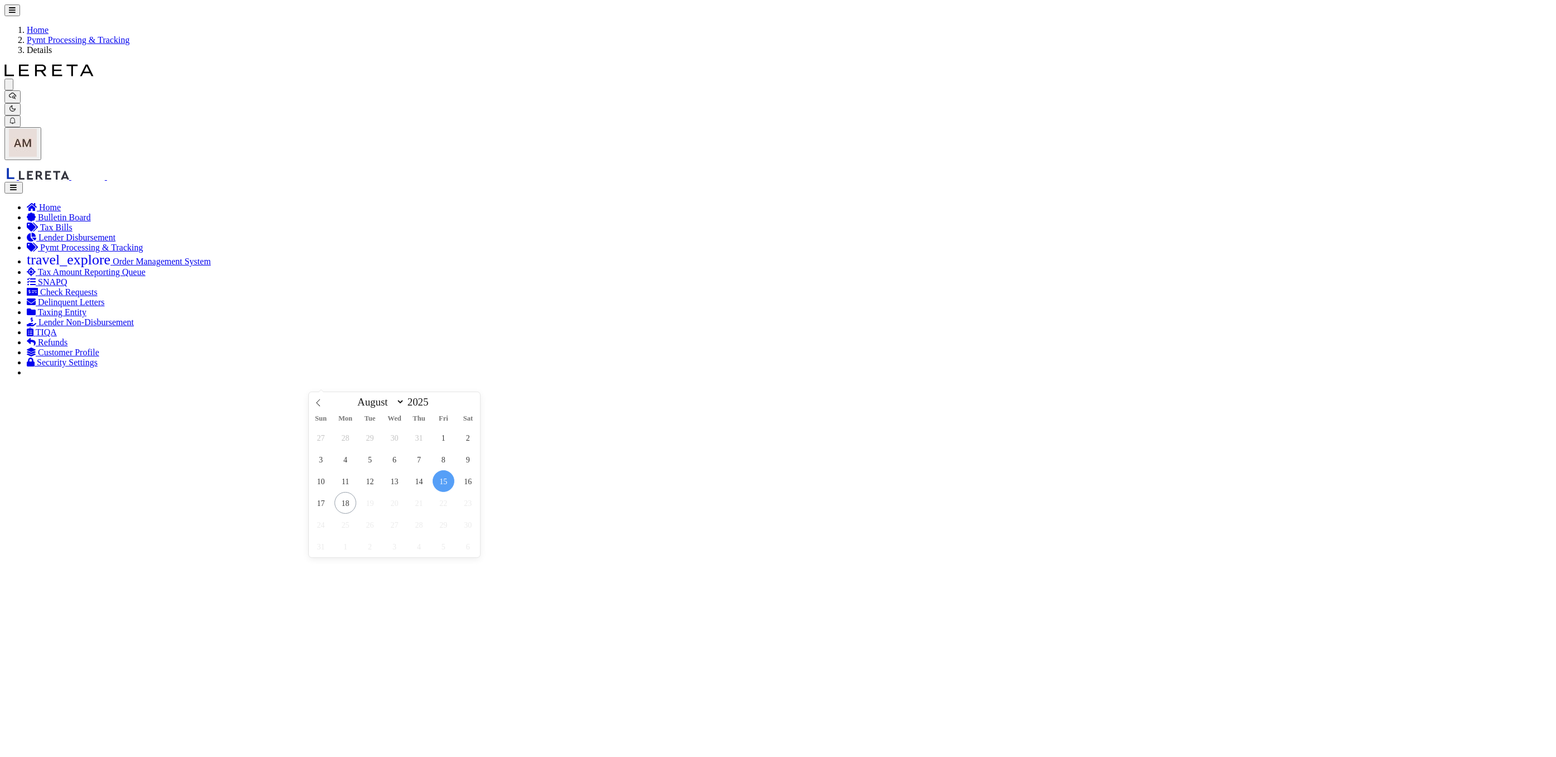
drag, startPoint x: 403, startPoint y: 381, endPoint x: 393, endPoint y: 379, distance: 10.3
click at [433, 489] on span "15" at bounding box center [444, 481] width 22 height 22
type input "08/15/2025"
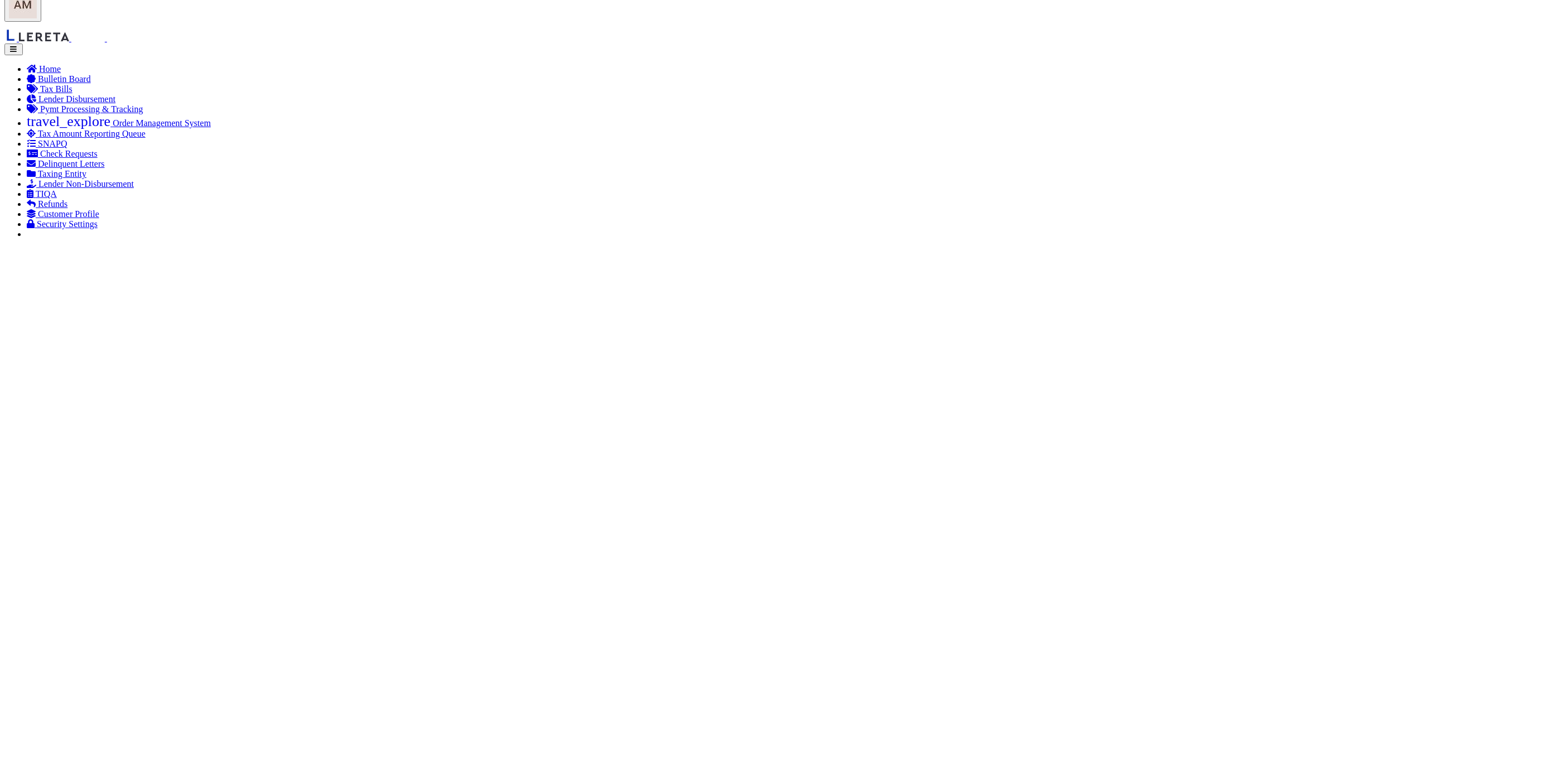
scroll to position [167, 0]
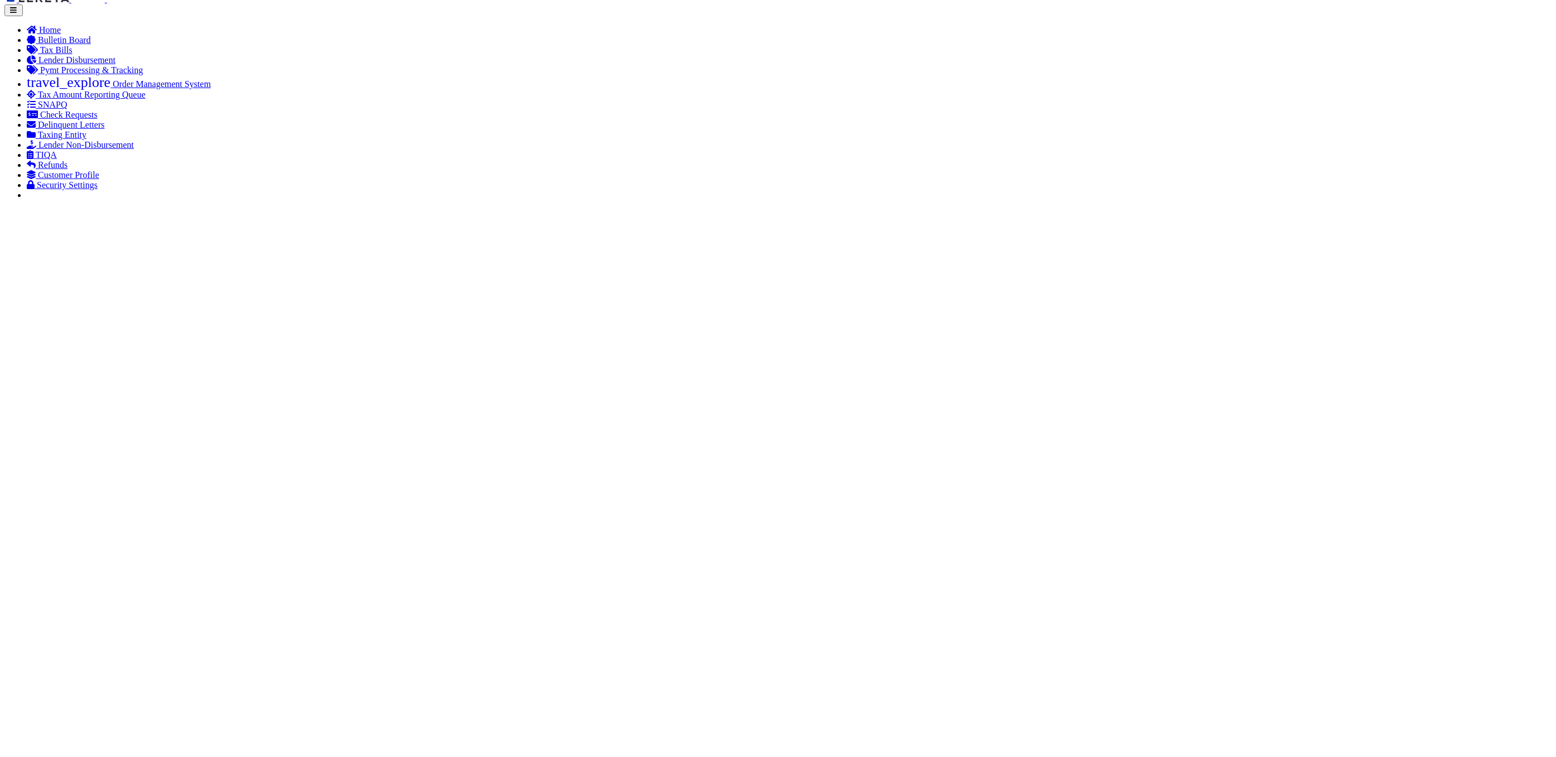
select select "SNT"
type input "$89,551.9"
type input "52410"
select select "Little, Audria"
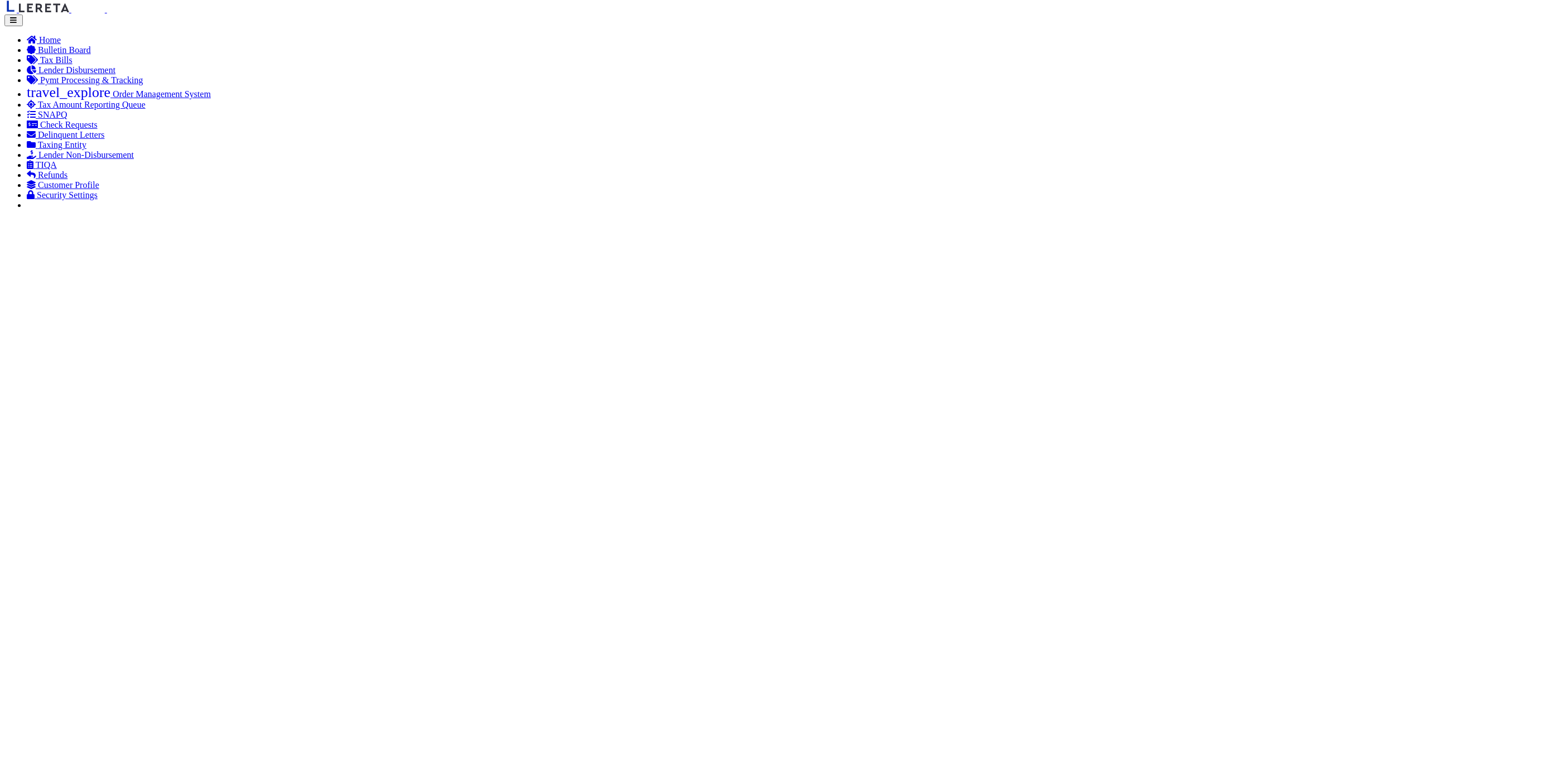
type input "$9.65"
type input "883516898355"
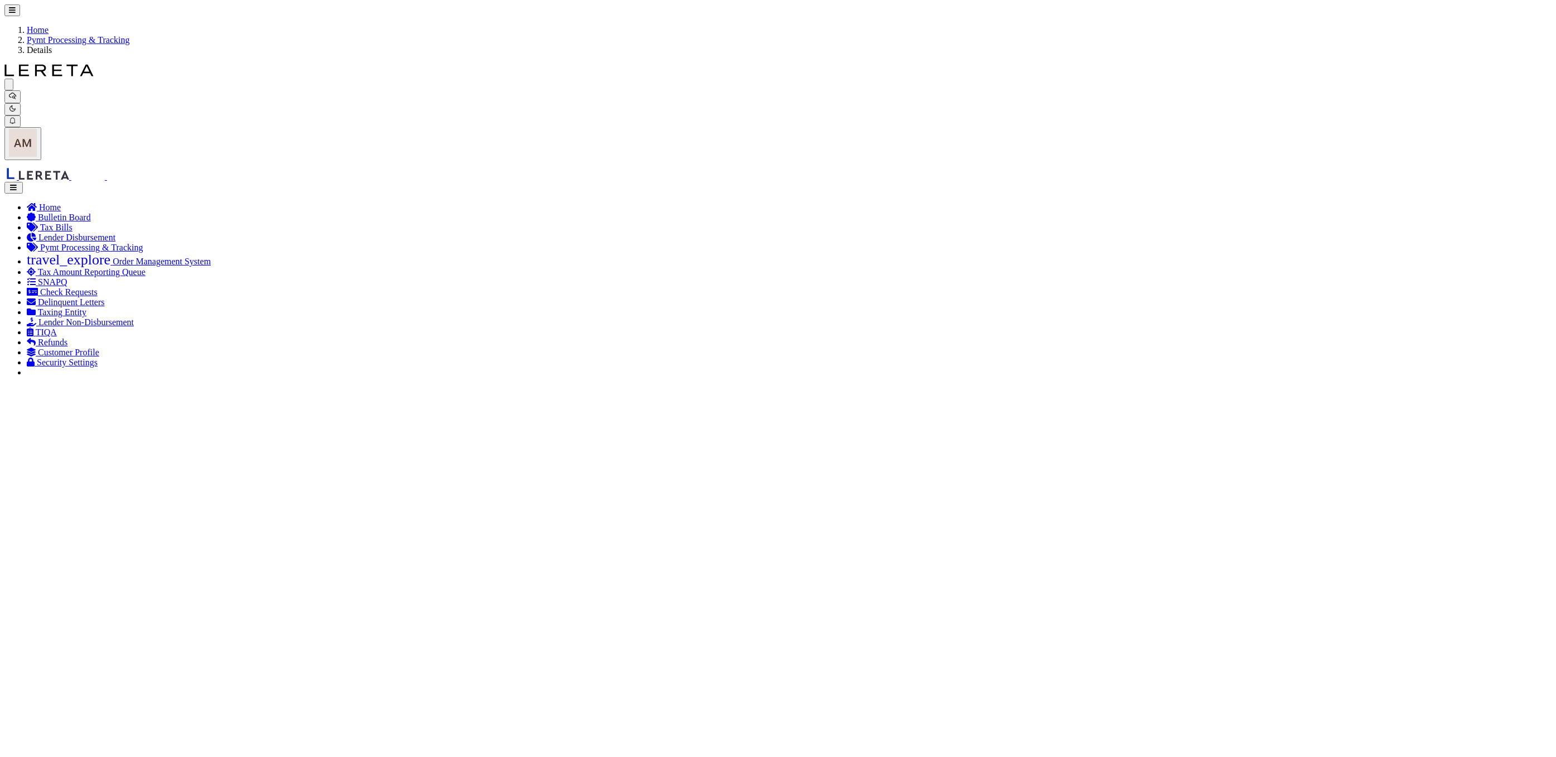
drag, startPoint x: 318, startPoint y: 172, endPoint x: 460, endPoint y: 172, distance: 141.1
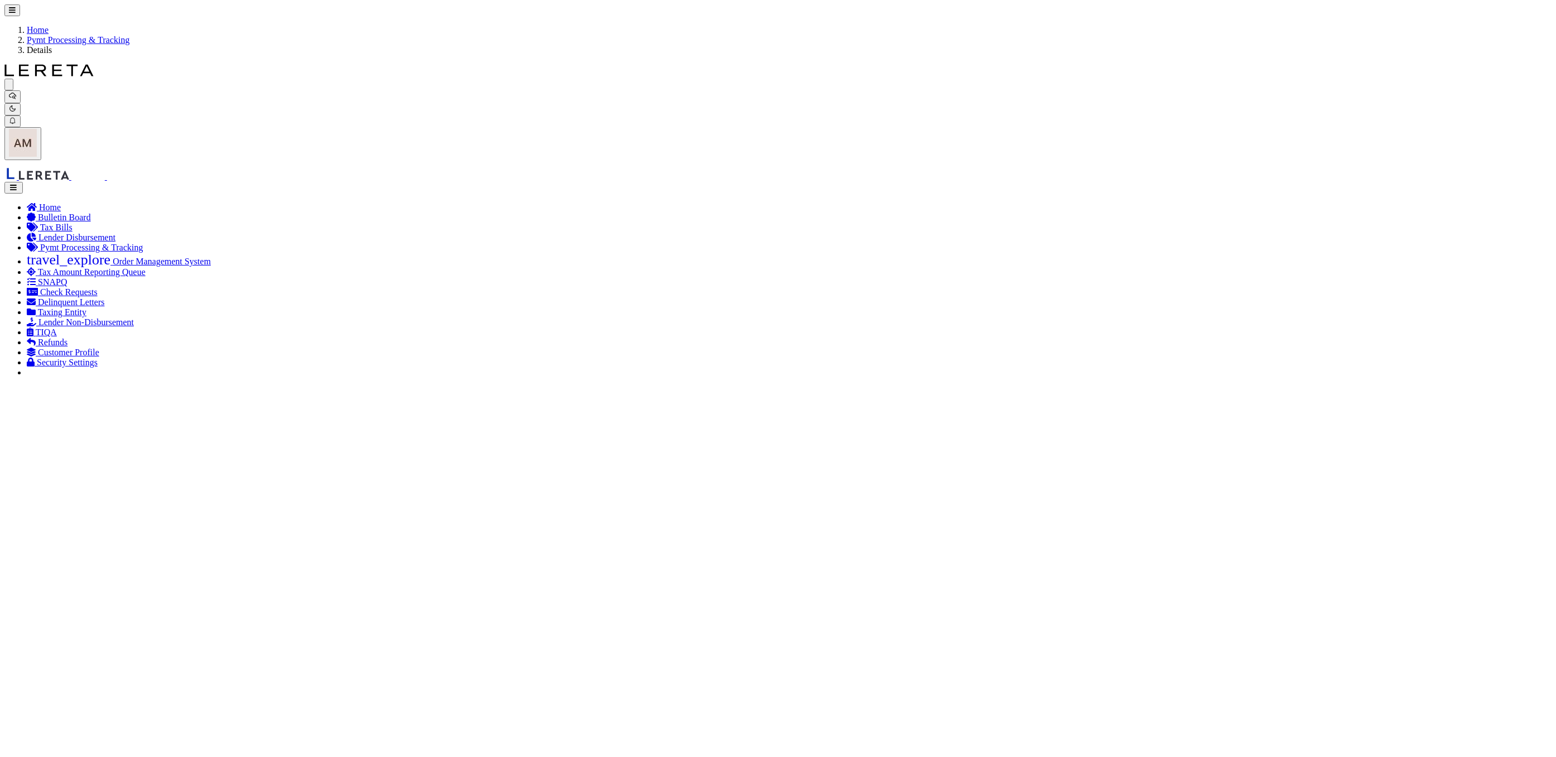
drag, startPoint x: 173, startPoint y: 290, endPoint x: 175, endPoint y: 297, distance: 7.4
select select "CAC"
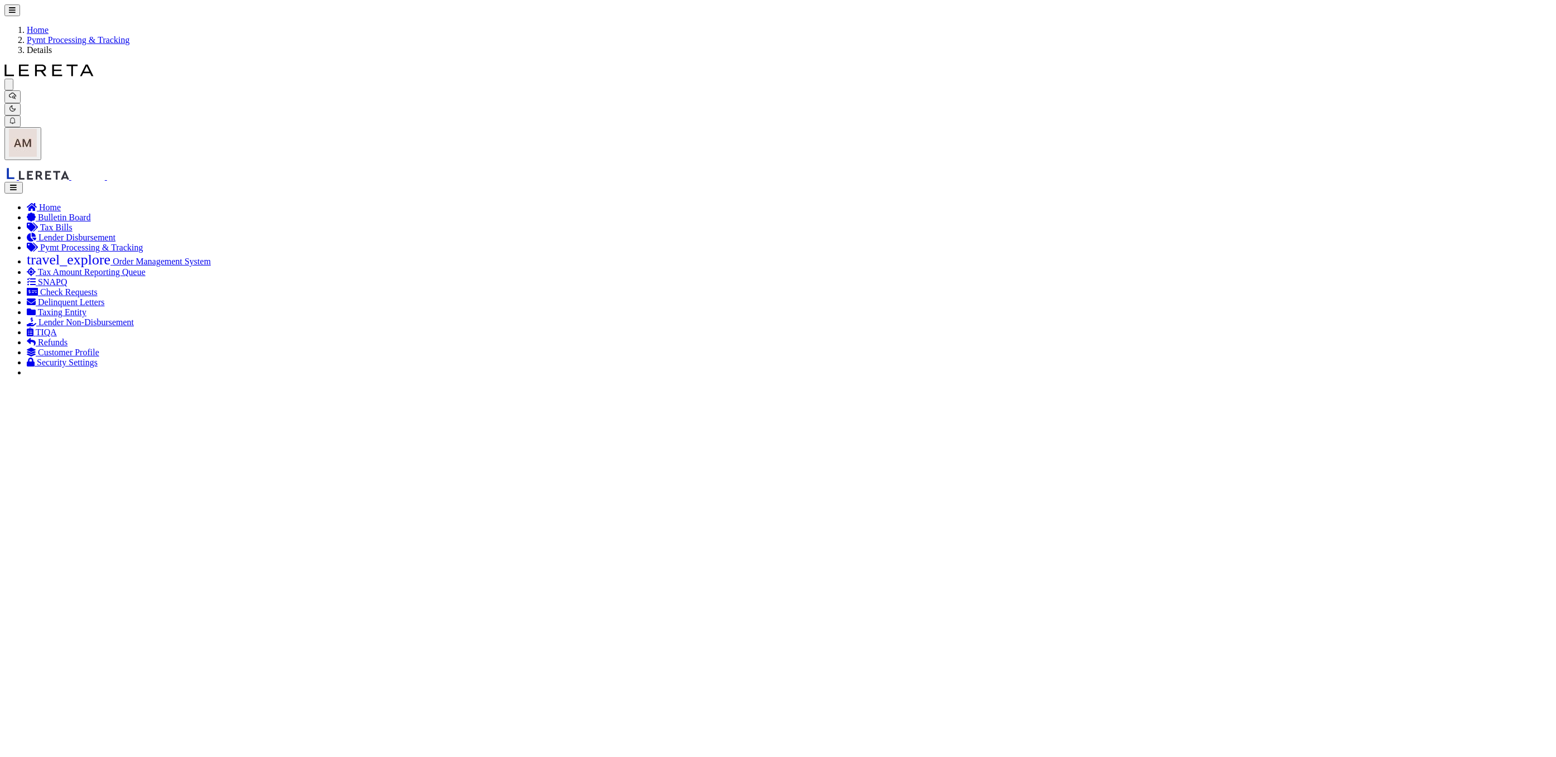
click at [454, 489] on span "15" at bounding box center [444, 481] width 22 height 22
type input "08/15/2025"
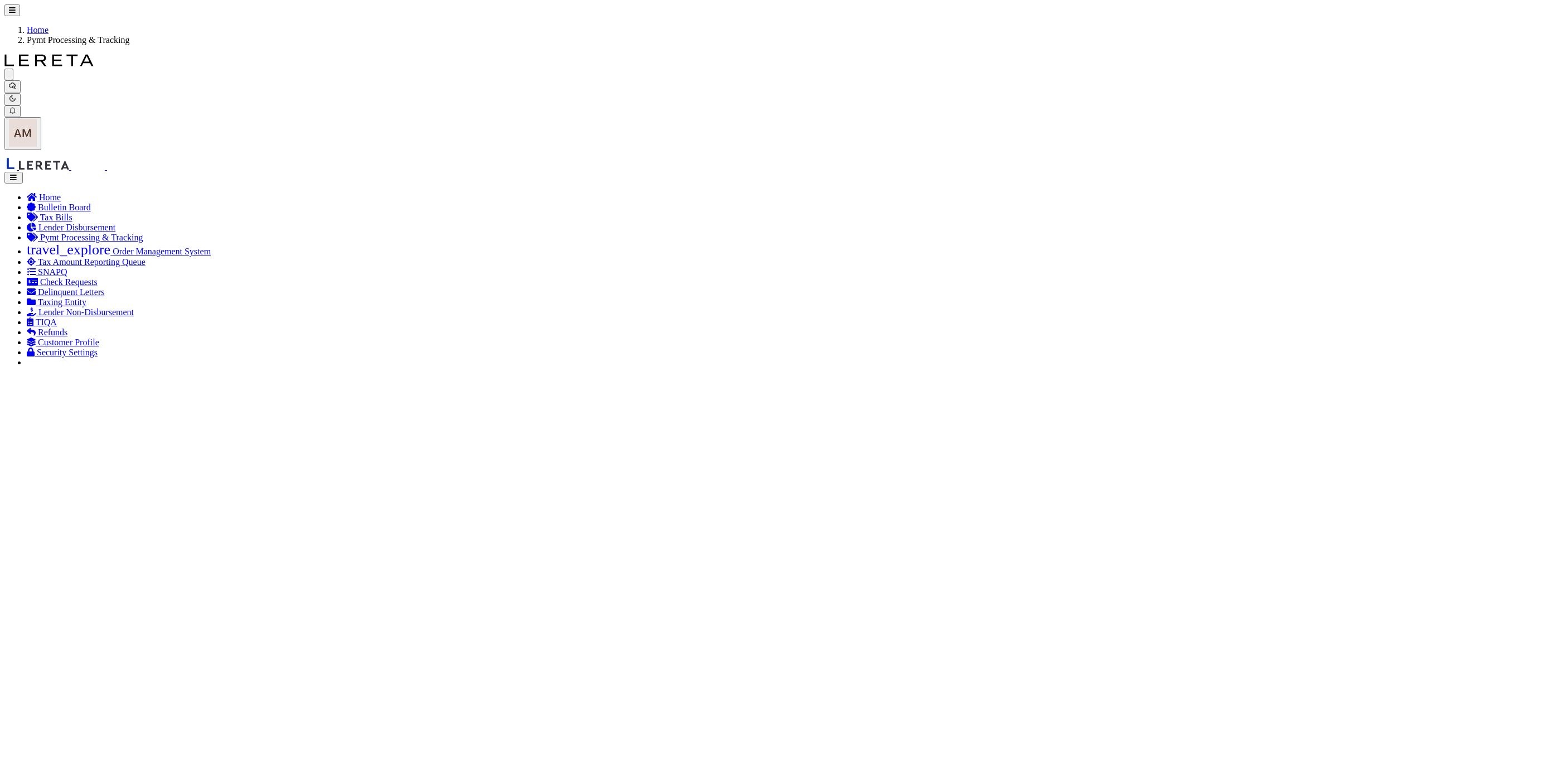
select select "SNT"
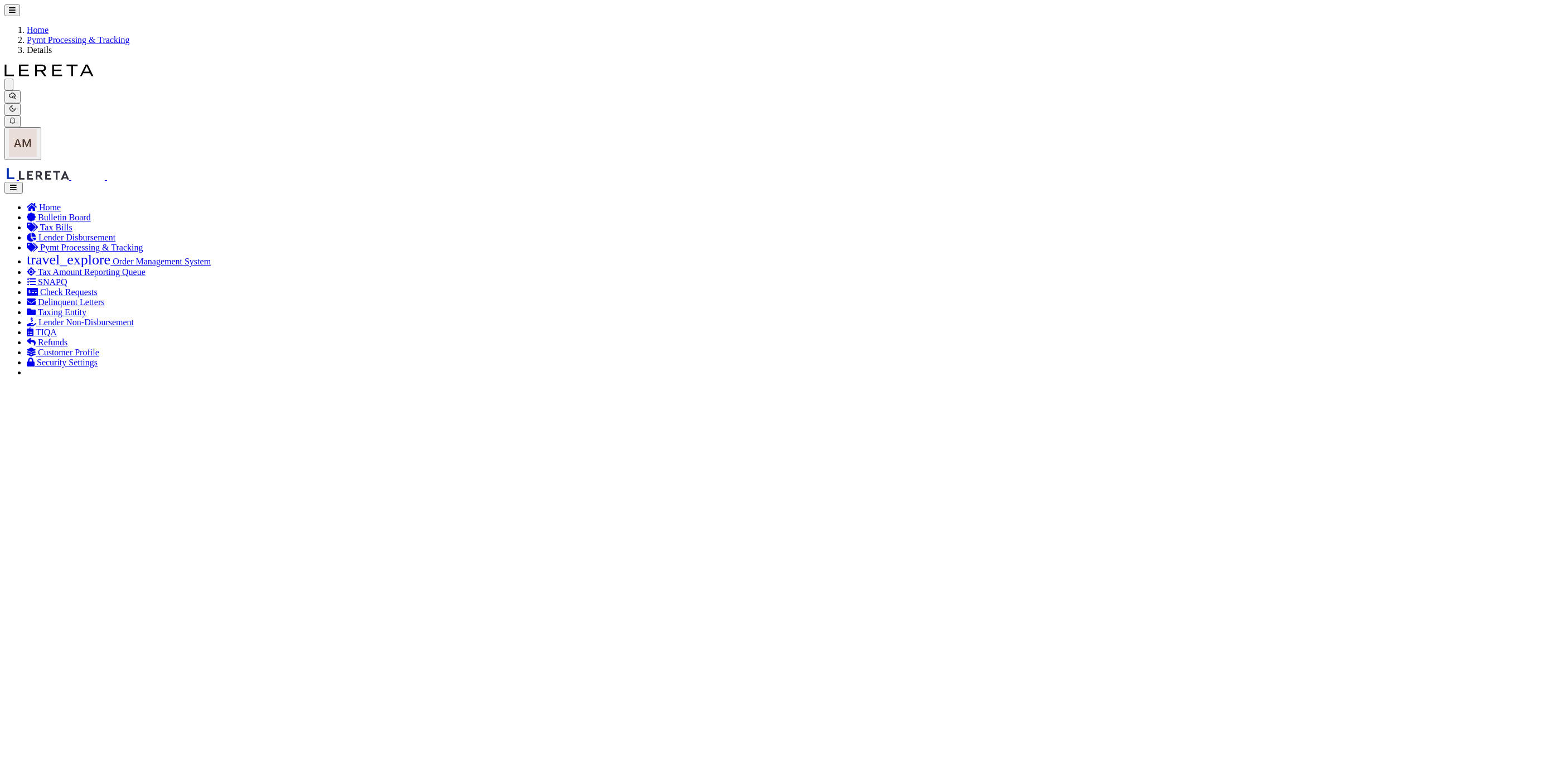
select select "SNT"
type input "07/18/2025"
type input "$170.5"
type input "51709"
select select "Urbina, Matthew"
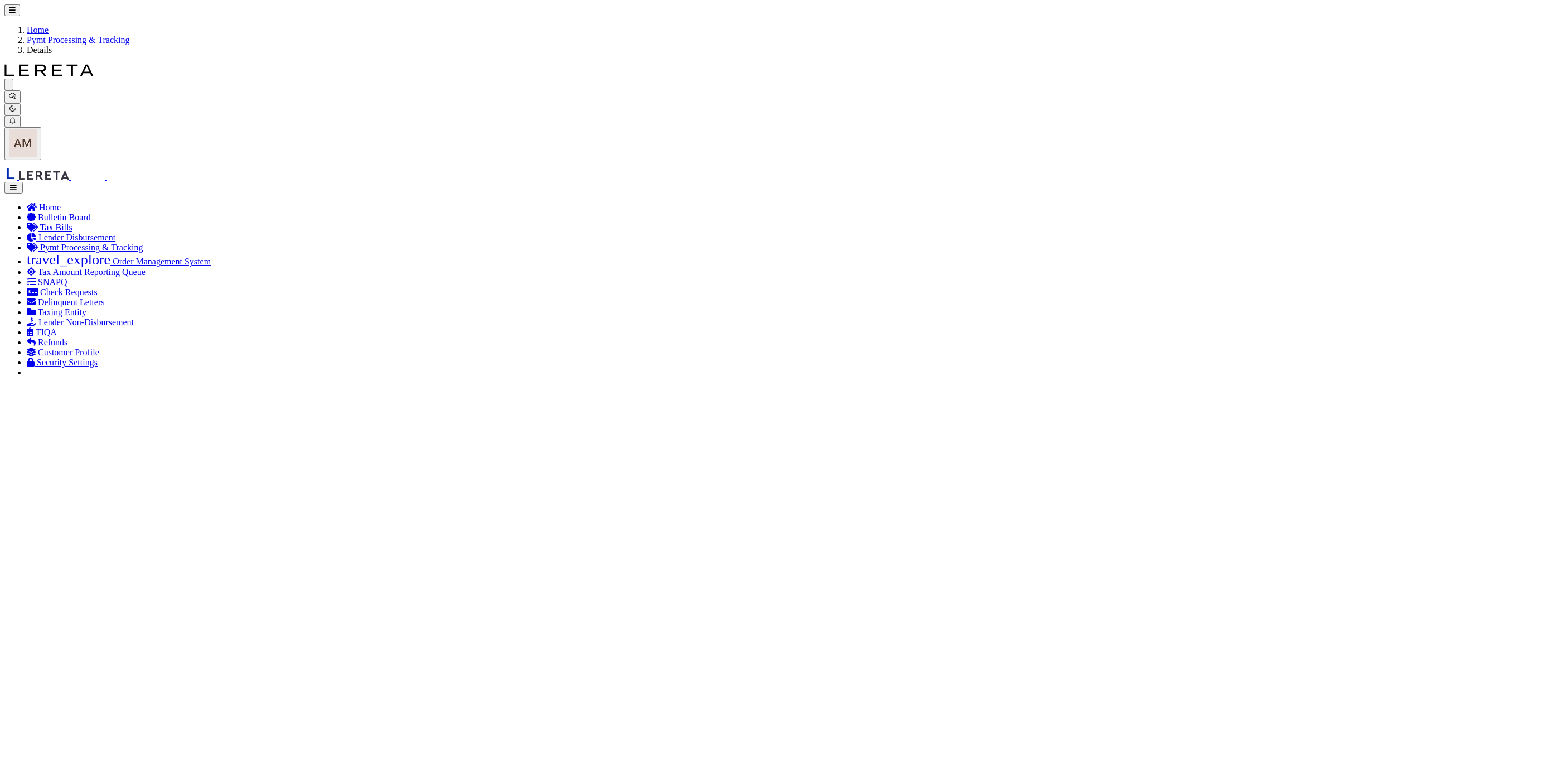
checkbox input "true"
select select "USS"
type input "07/18/2025"
type input "$9.85"
type input "920559011312635103580"
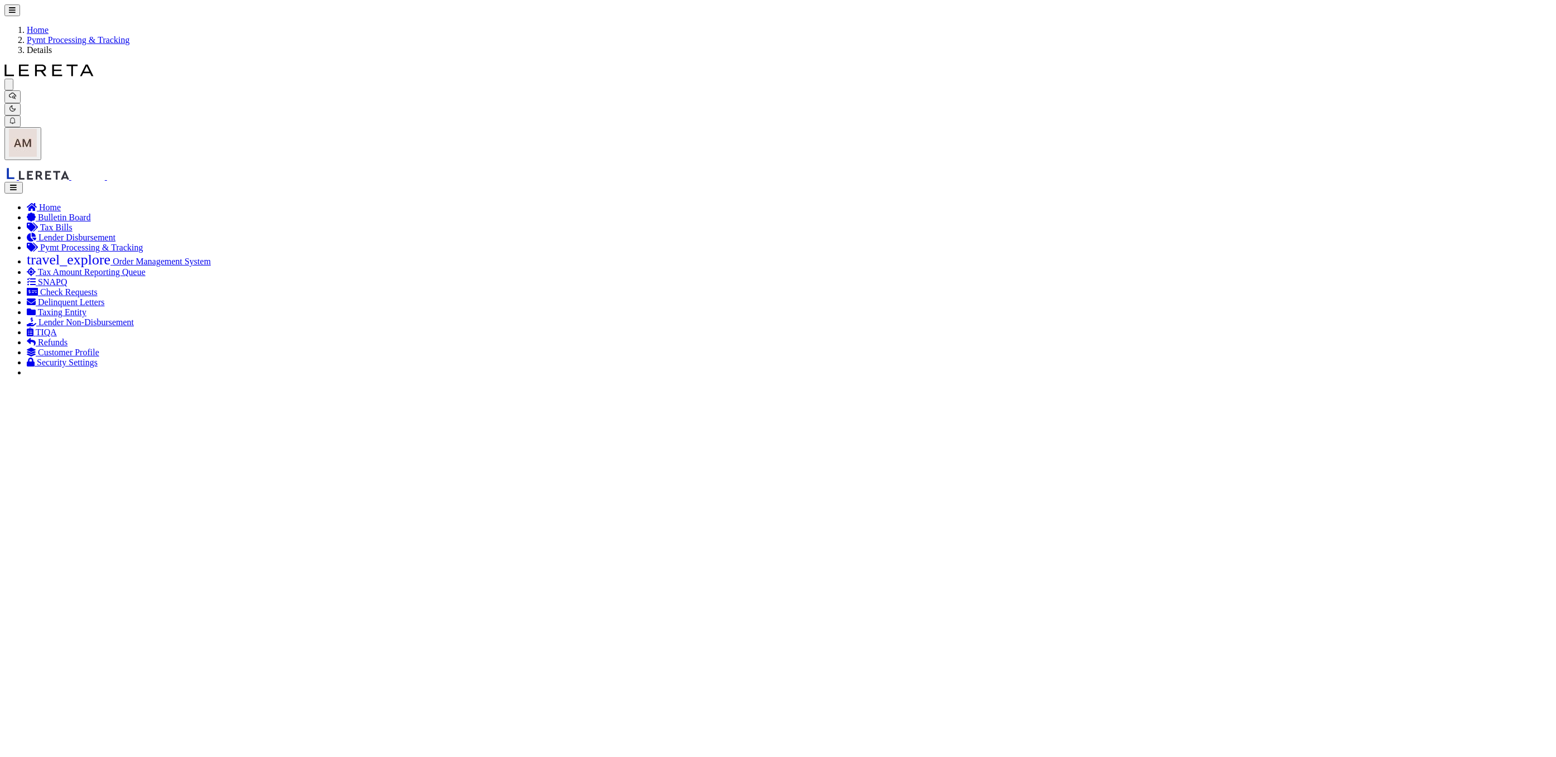
select select
click at [123, 35] on link "Pymt Processing & Tracking" at bounding box center [78, 39] width 103 height 9
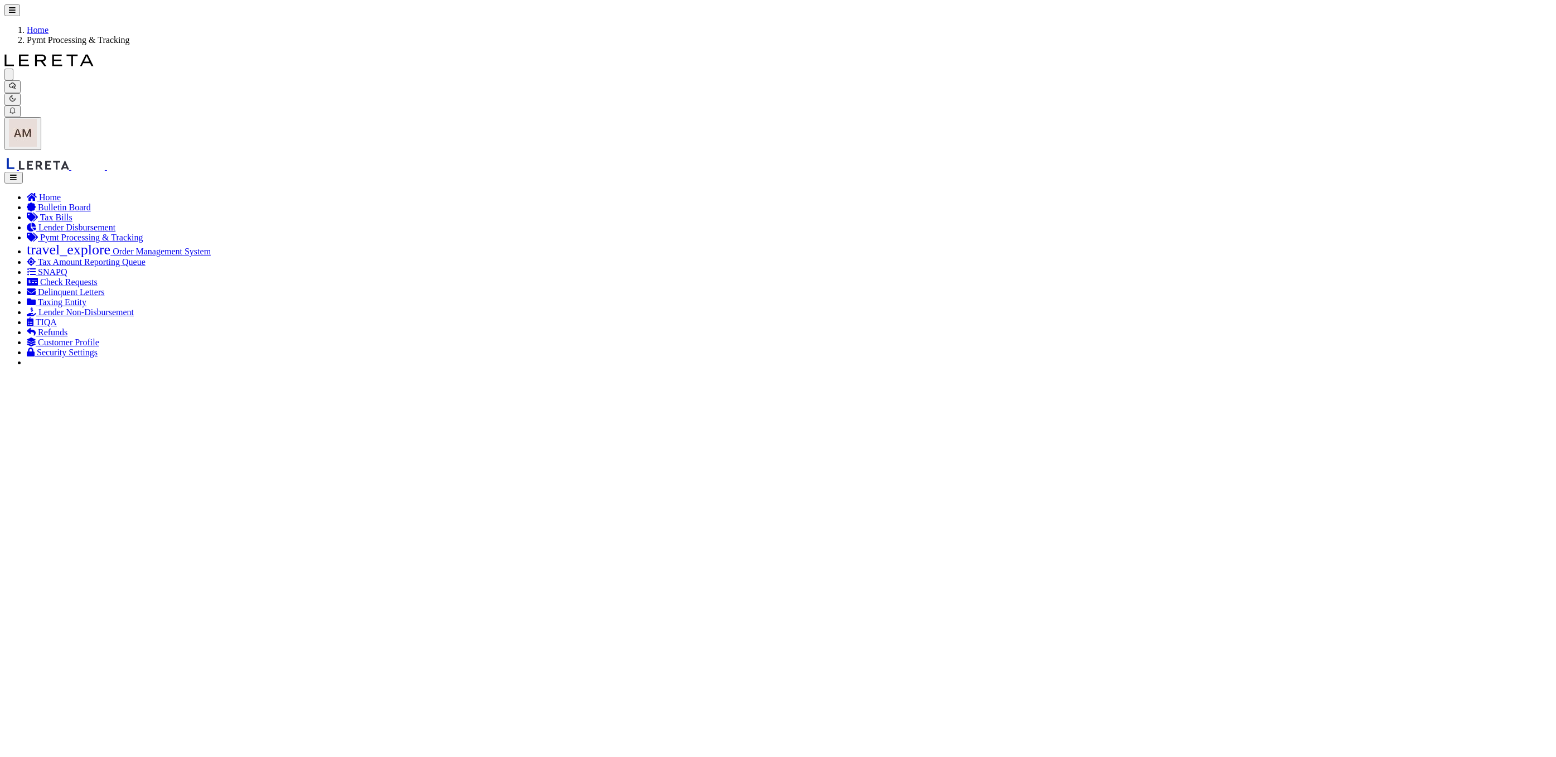
select select "RCD"
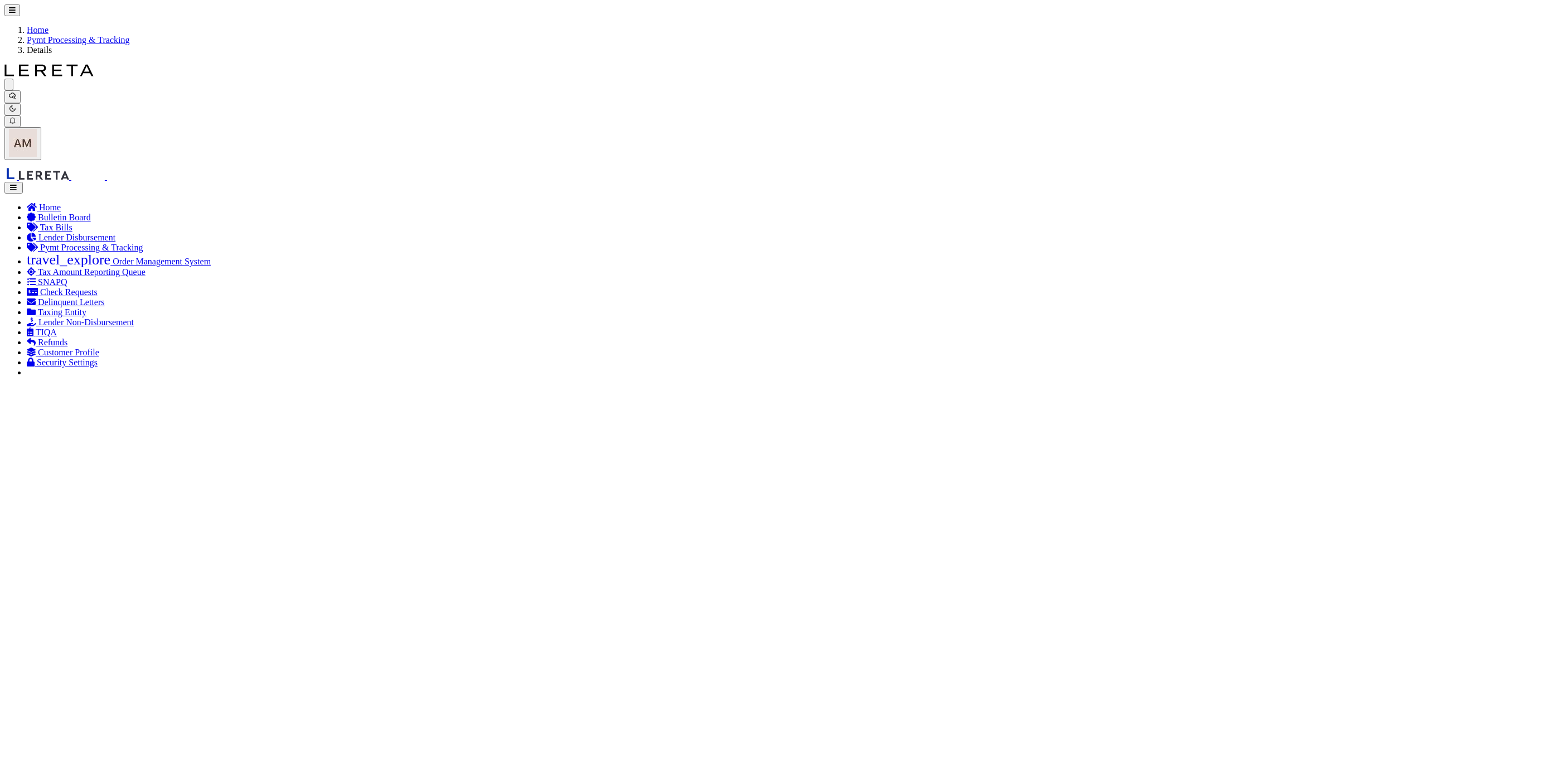
select select "RCD"
type input "04/30/2025"
type input "$168,960.84"
select select "TRA"
type input "2625 - 2950"
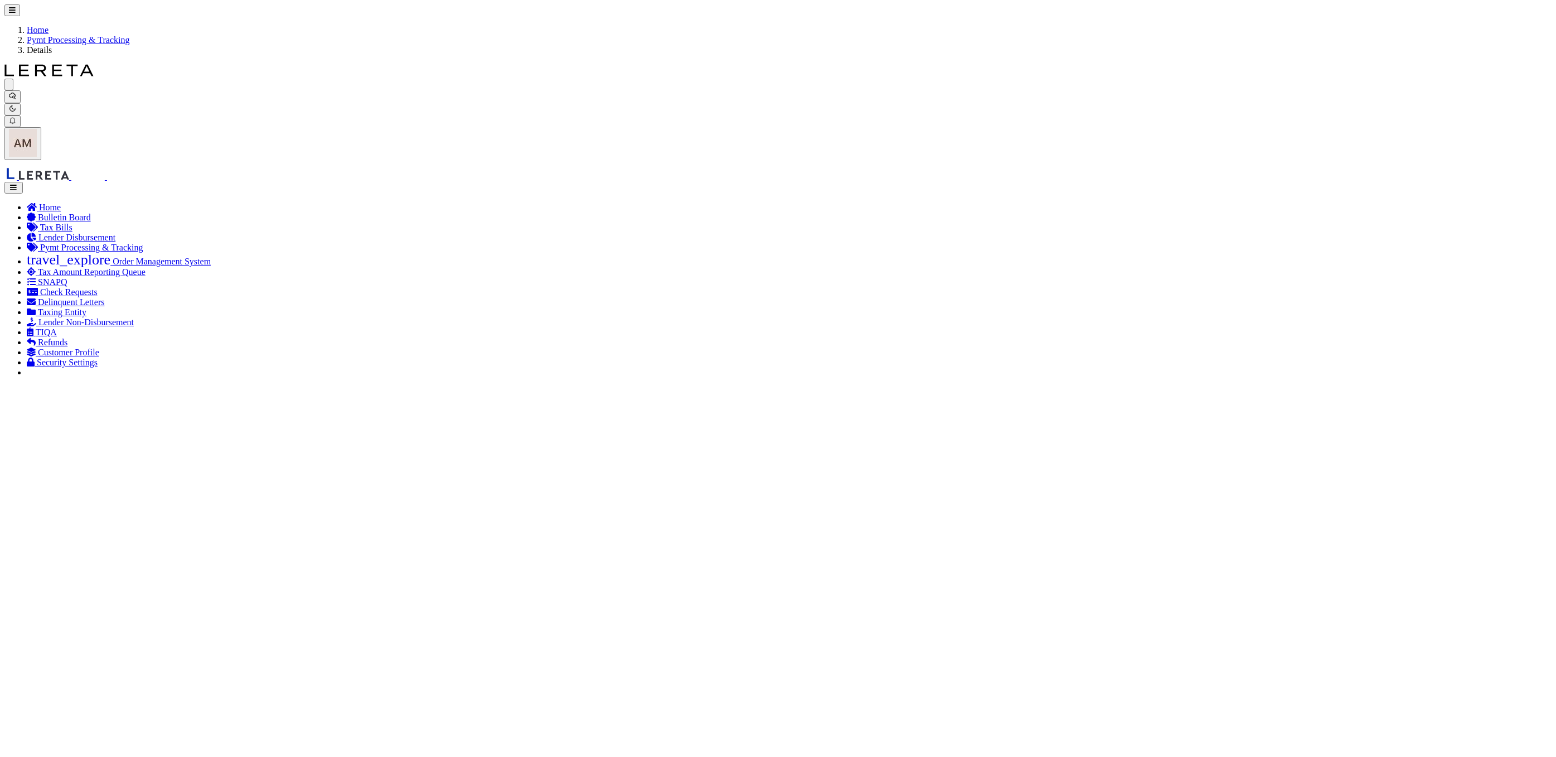
select select "Villatoro-Benitez, Andres"
checkbox input "false"
select select "FDX"
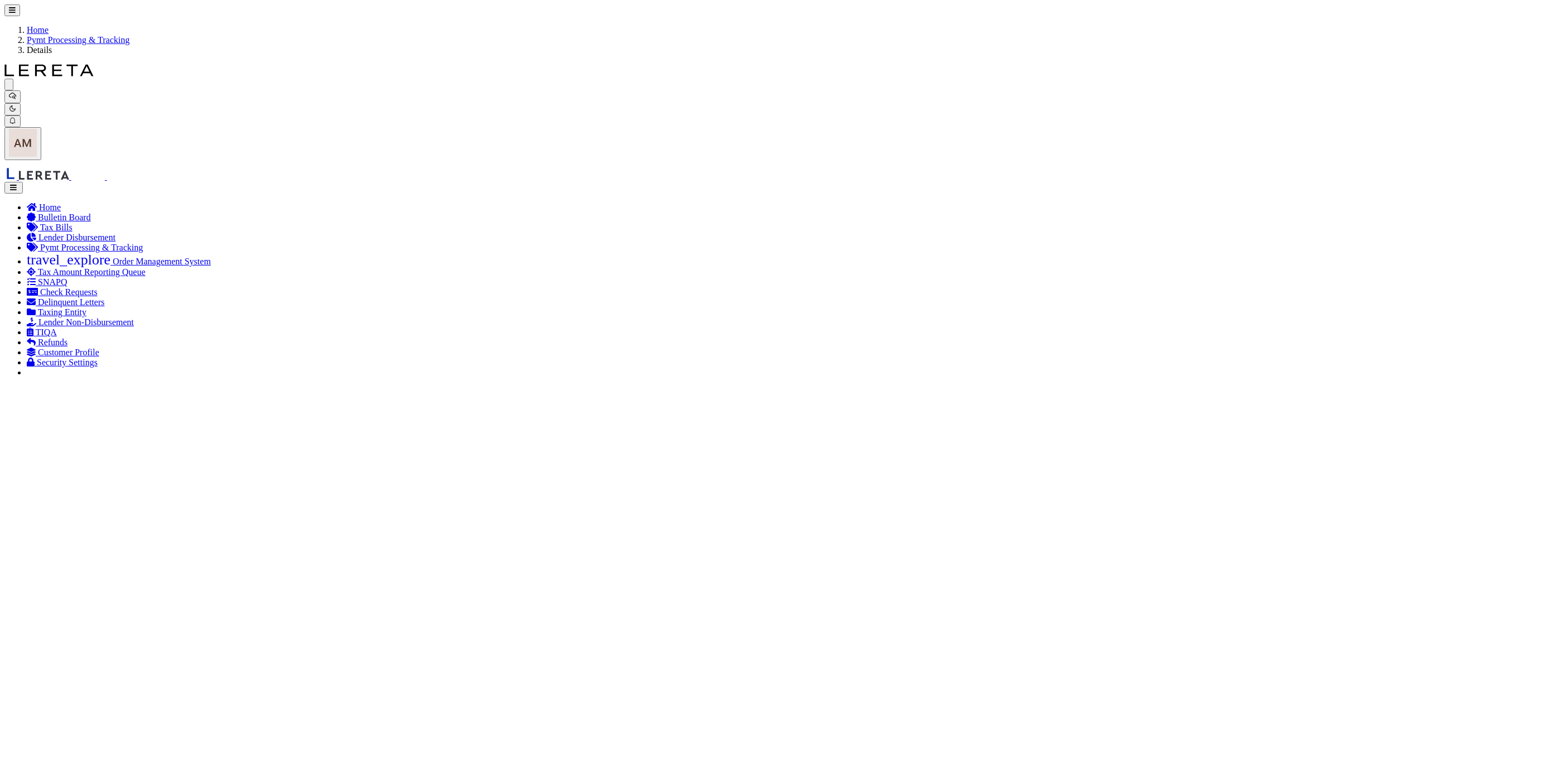
type input "06/26/2025"
type input "882330274802"
type input "X.Contreras"
type input "06/27/2025"
select select "1"
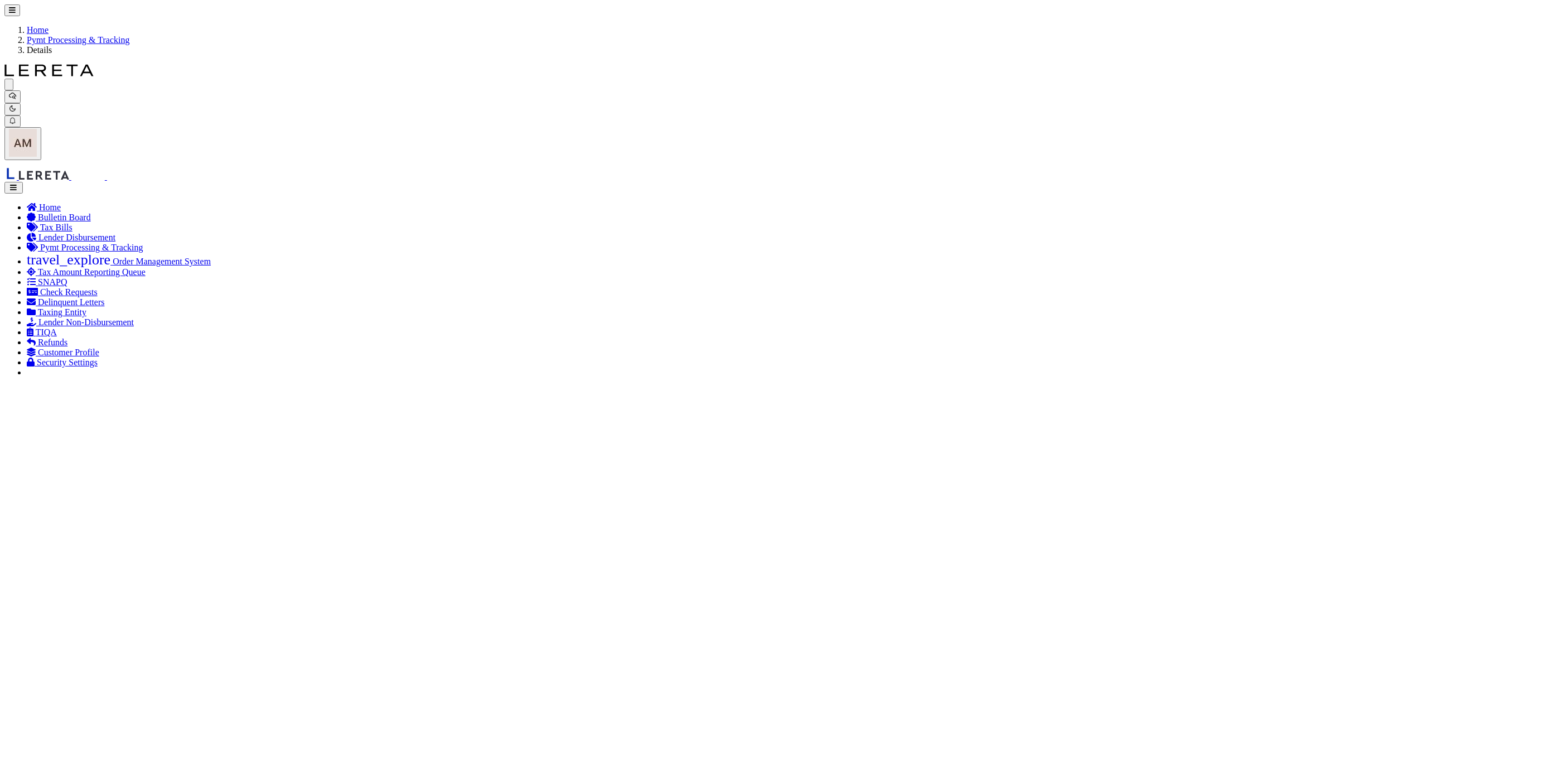
type input "1"
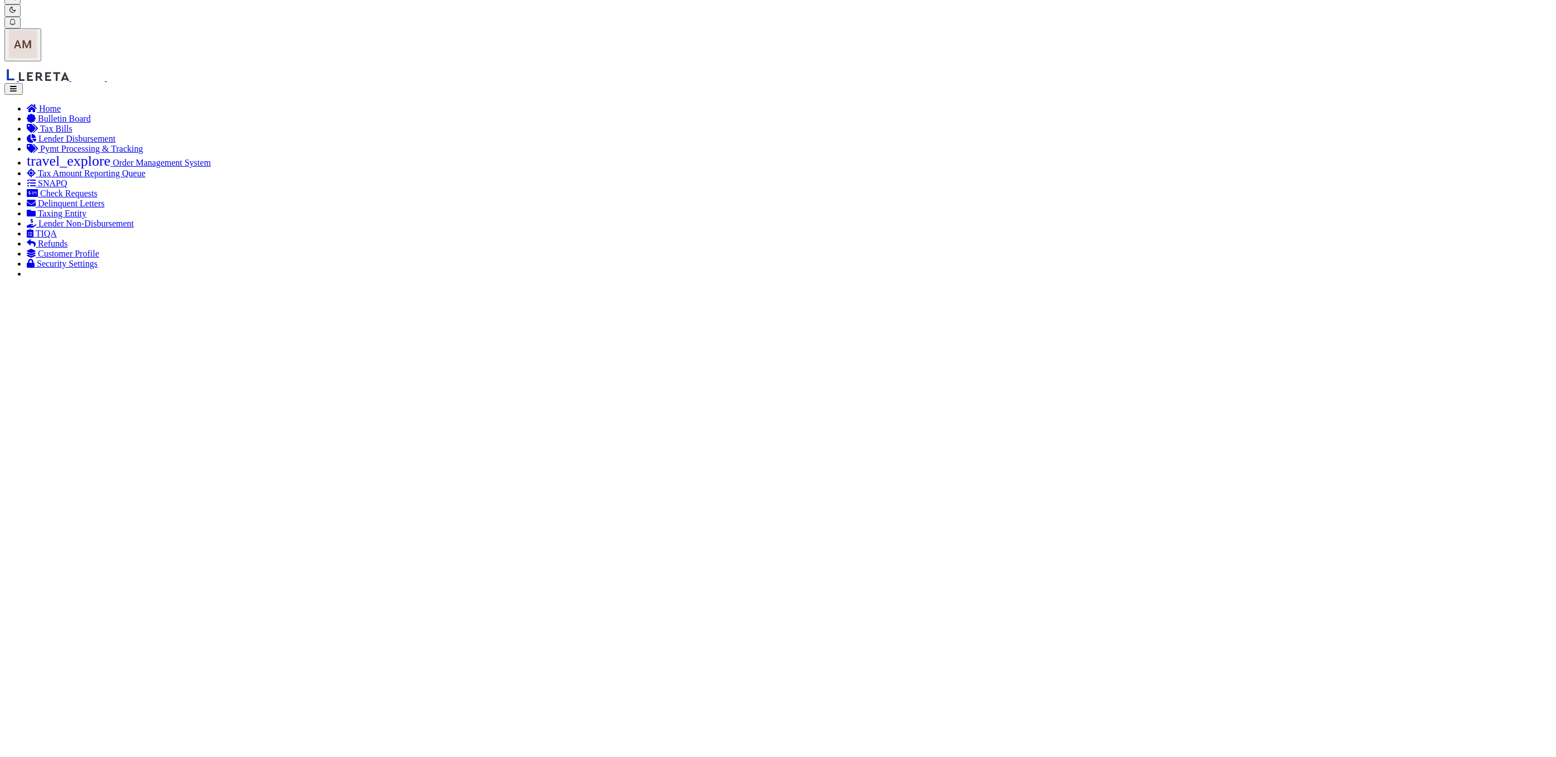
scroll to position [84, 0]
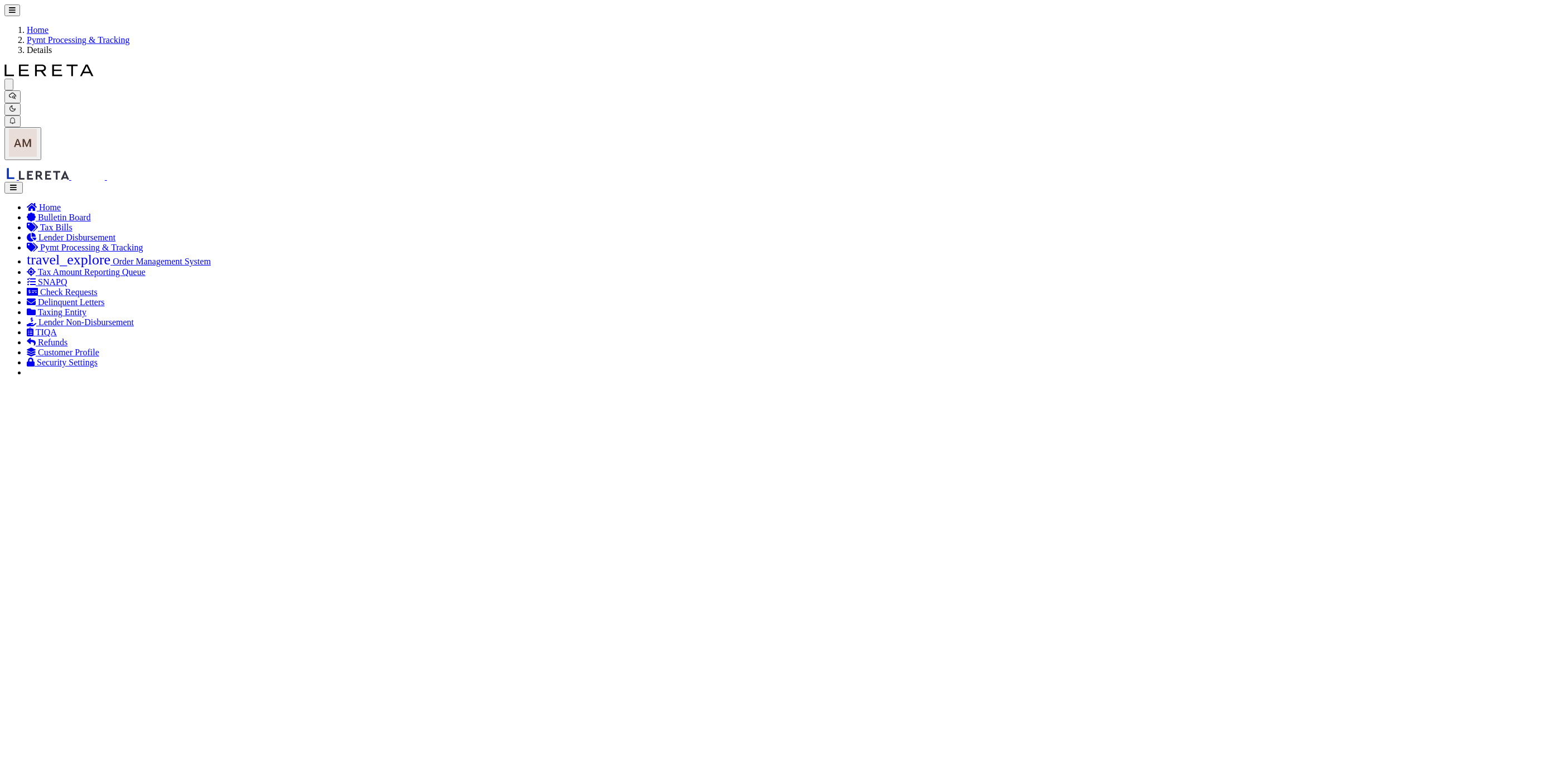
type input "07/02/2025"
type input "$263.74"
select select "CHK"
type input "60580"
select select "Urbina, Matthew"
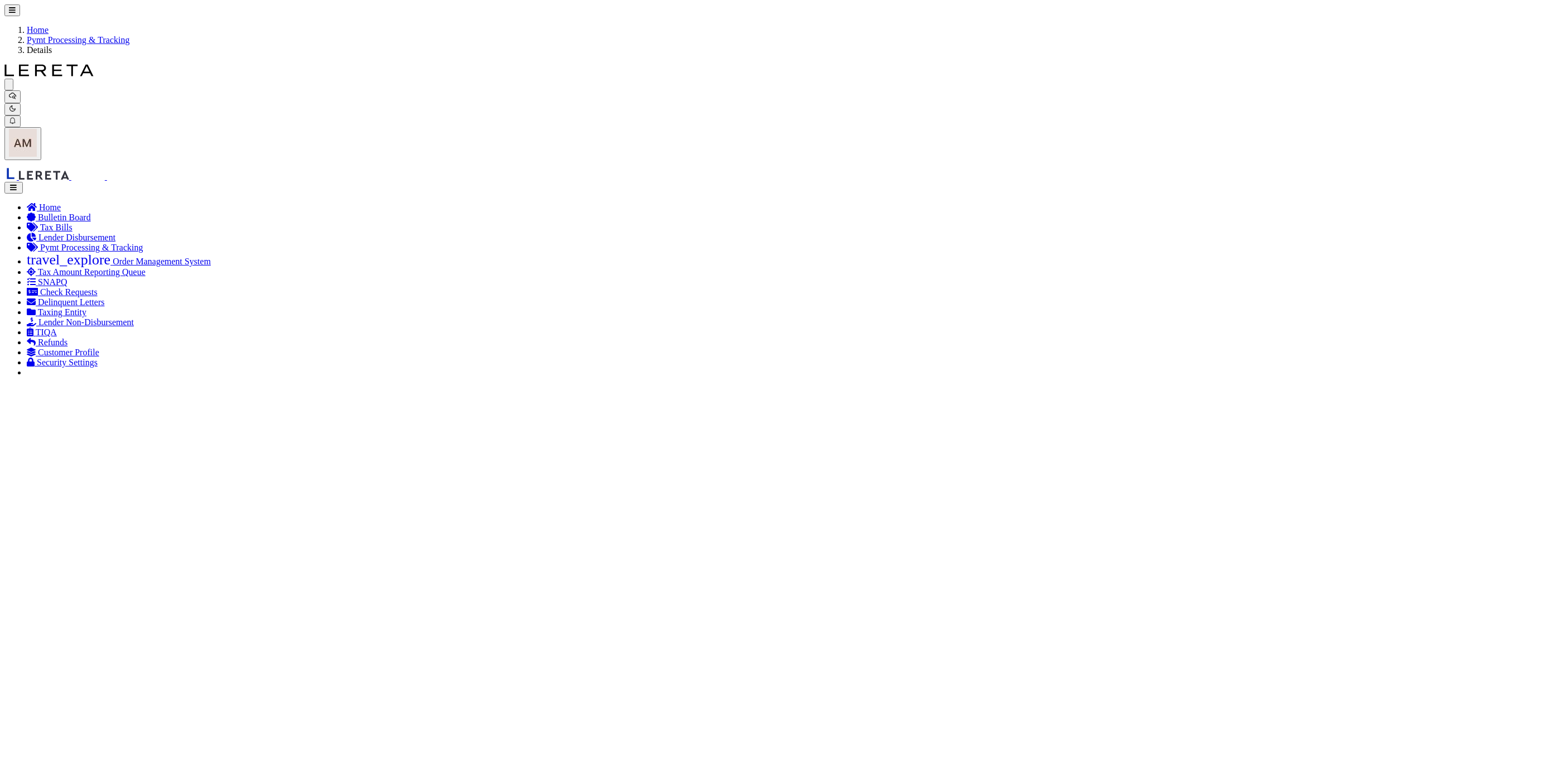
checkbox input "true"
type input "07/02/2025"
type input "$8.7"
type input "882484527359"
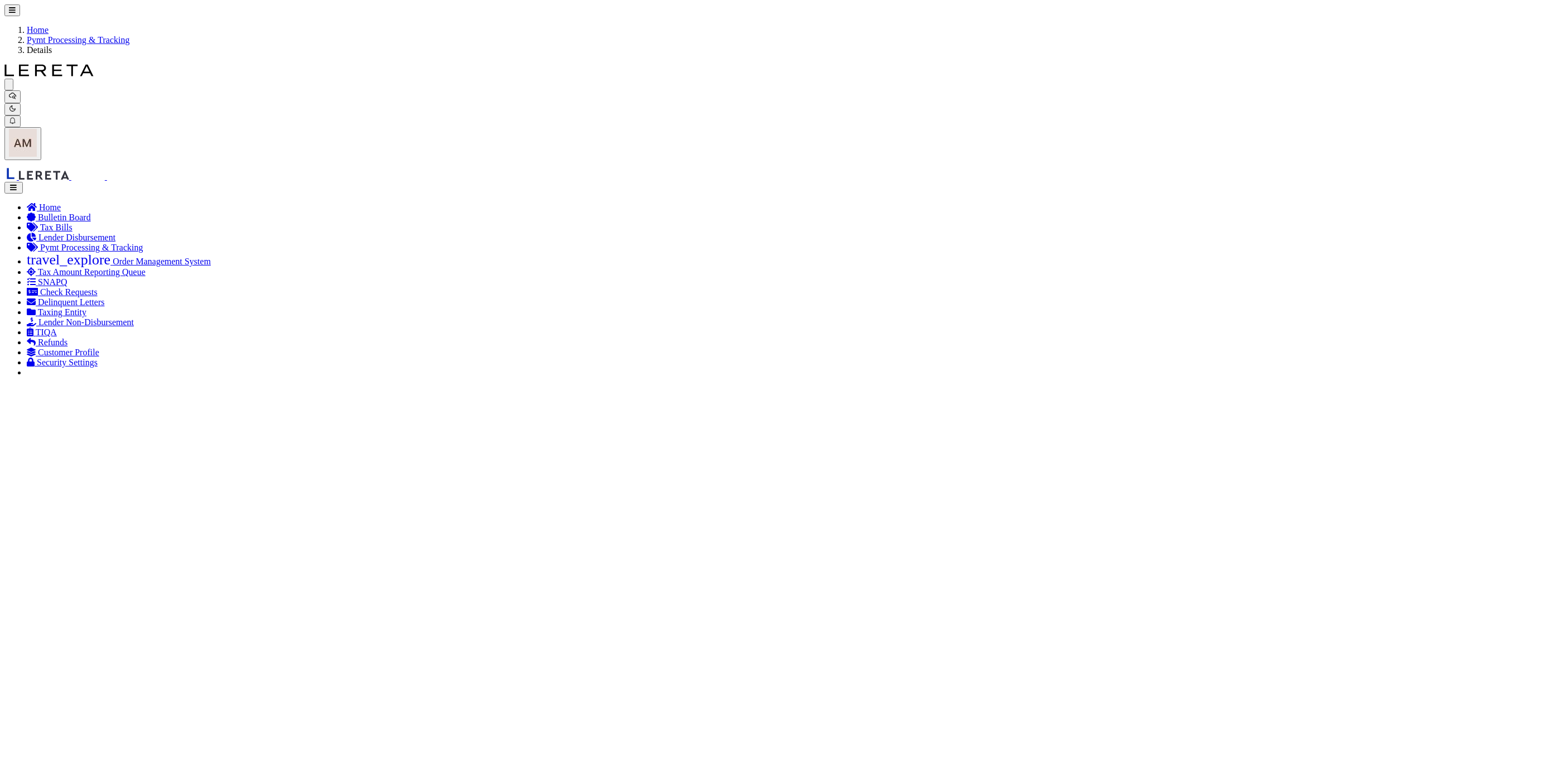
type input "M.BOND"
type input "07/07/2025"
type input "N"
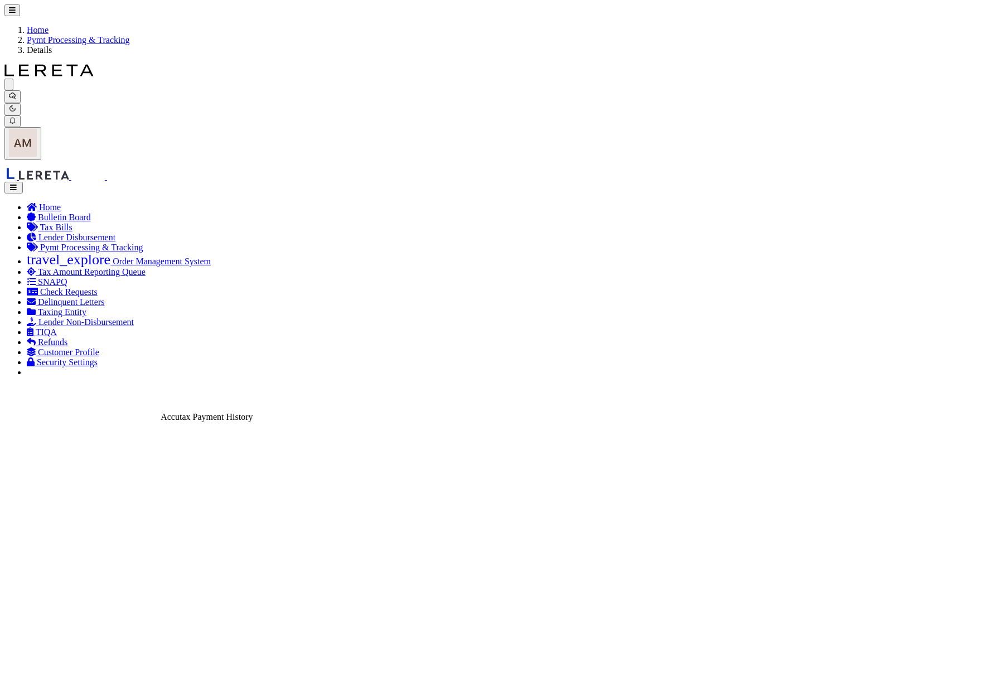
checkbox input "true"
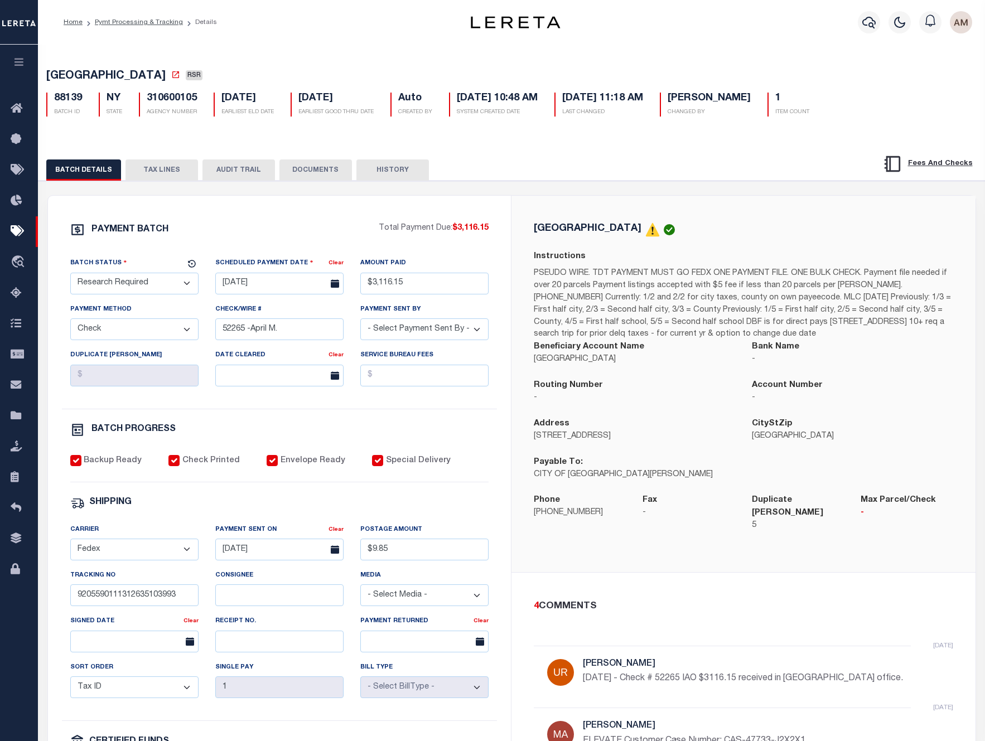
select select "RSR"
select select "CHK"
select select "[PERSON_NAME]"
select select "FDX"
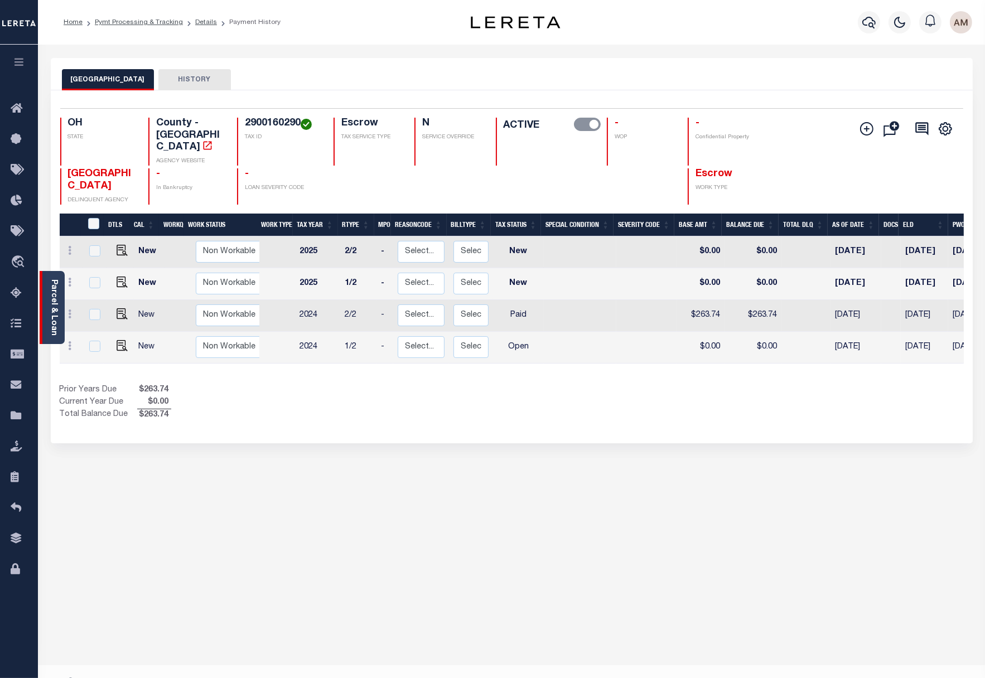
click at [54, 308] on link "Parcel & Loan" at bounding box center [54, 307] width 8 height 56
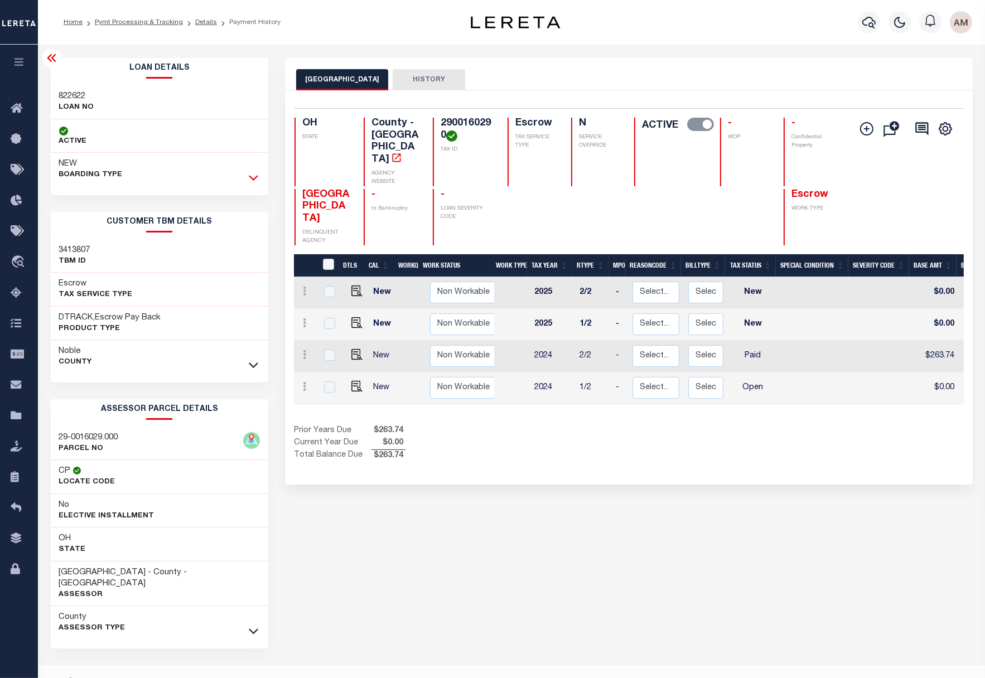
click at [258, 176] on icon at bounding box center [253, 178] width 9 height 12
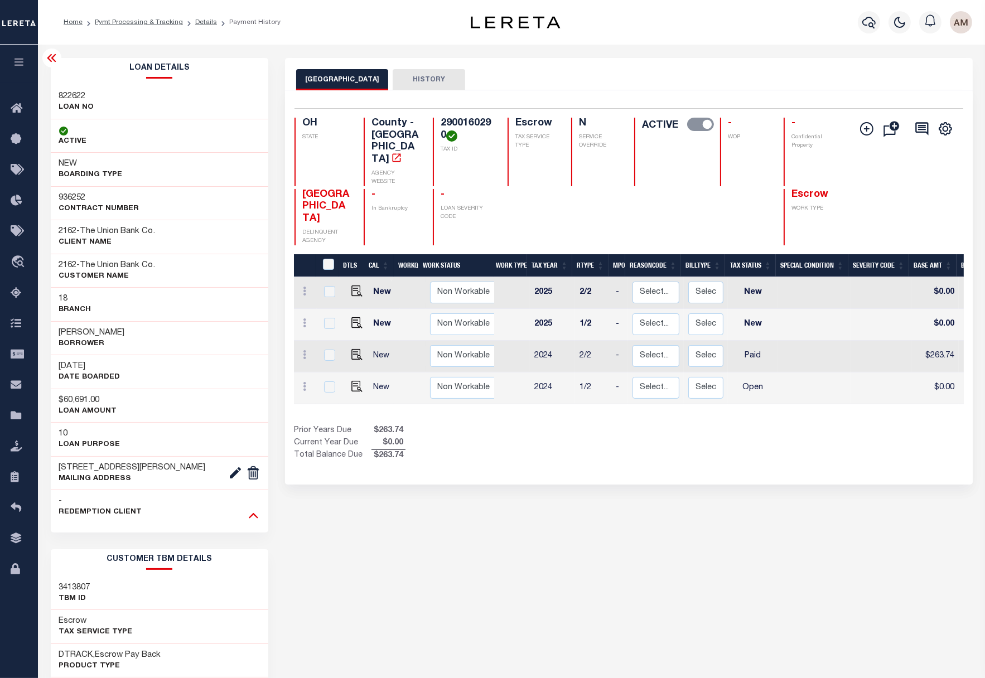
click at [257, 521] on icon at bounding box center [253, 515] width 9 height 12
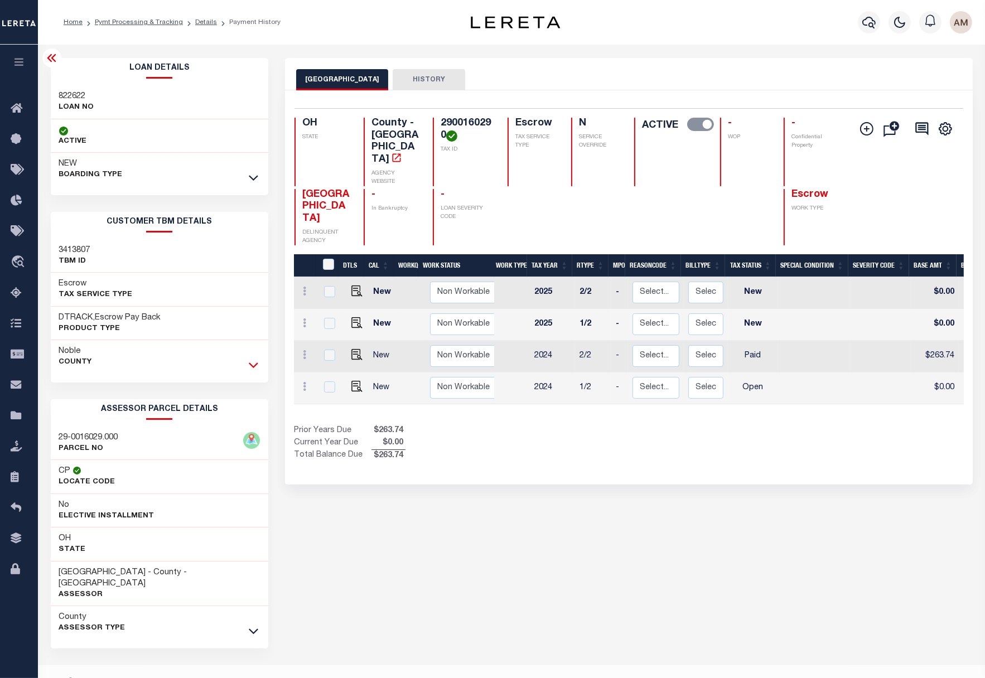
click at [255, 359] on icon at bounding box center [253, 365] width 9 height 12
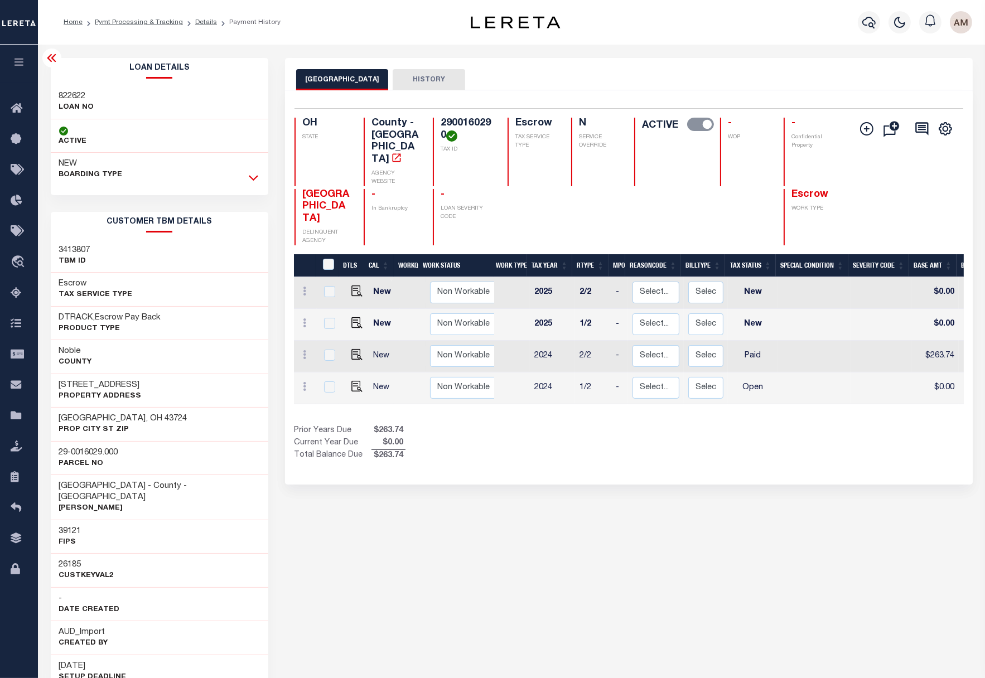
click at [257, 174] on icon at bounding box center [253, 178] width 9 height 12
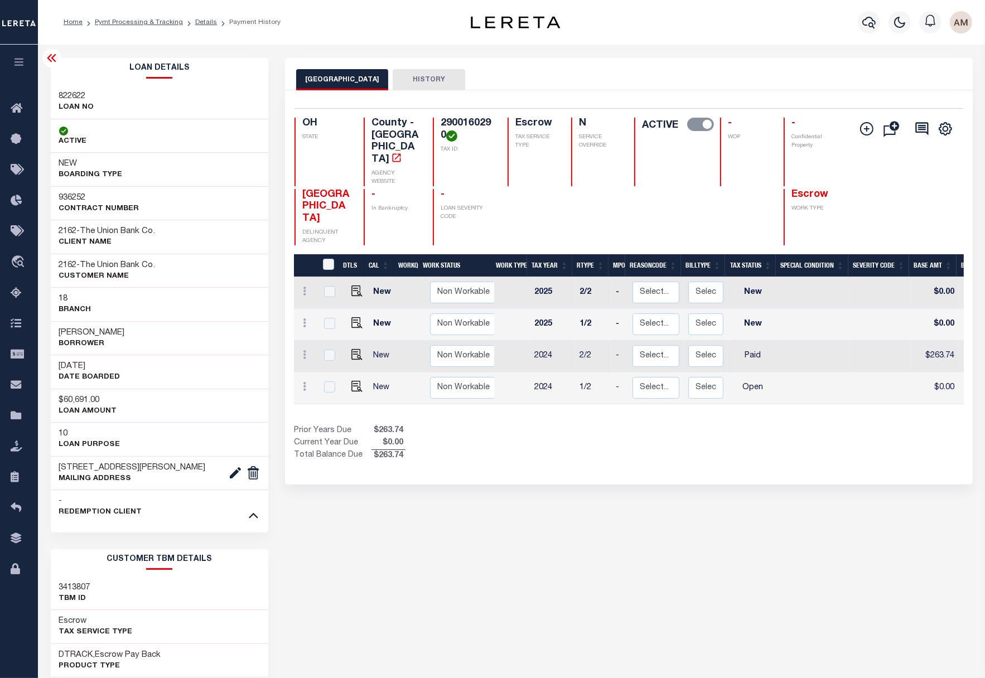
drag, startPoint x: 110, startPoint y: 335, endPoint x: 93, endPoint y: 337, distance: 18.0
click at [93, 337] on div "JESSICA TRANTHEM Borrower" at bounding box center [160, 338] width 218 height 34
copy h3 "TRANTHEM"
drag, startPoint x: 89, startPoint y: 337, endPoint x: 55, endPoint y: 337, distance: 34.6
click at [55, 337] on div "JESSICA TRANTHEM Borrower" at bounding box center [160, 338] width 218 height 34
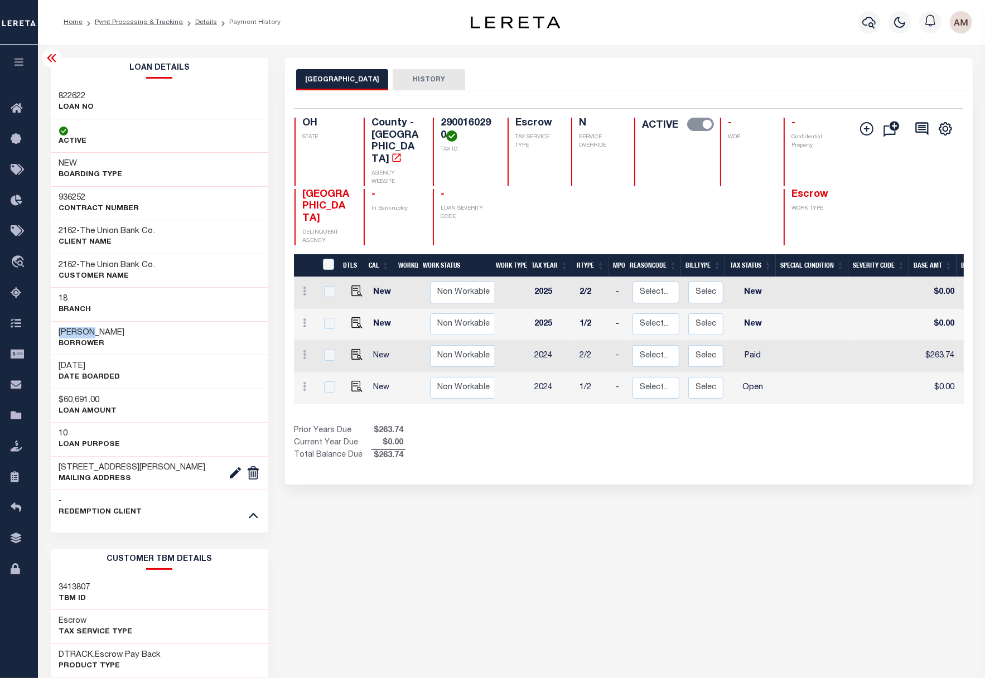
copy h3 "JESSICA"
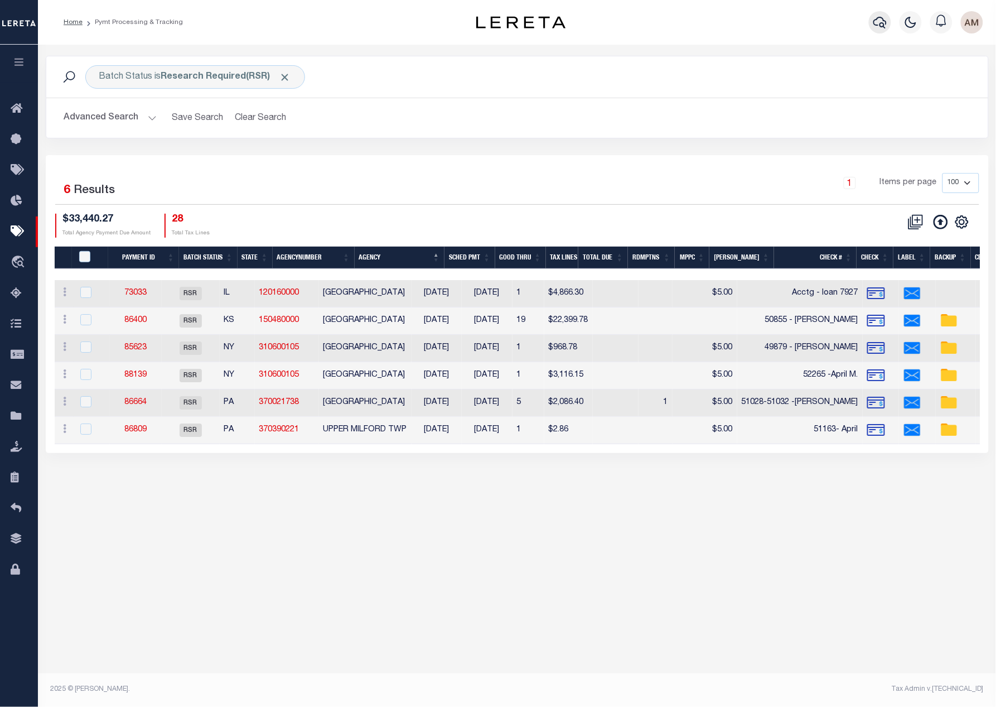
click at [874, 24] on button "button" at bounding box center [880, 22] width 22 height 22
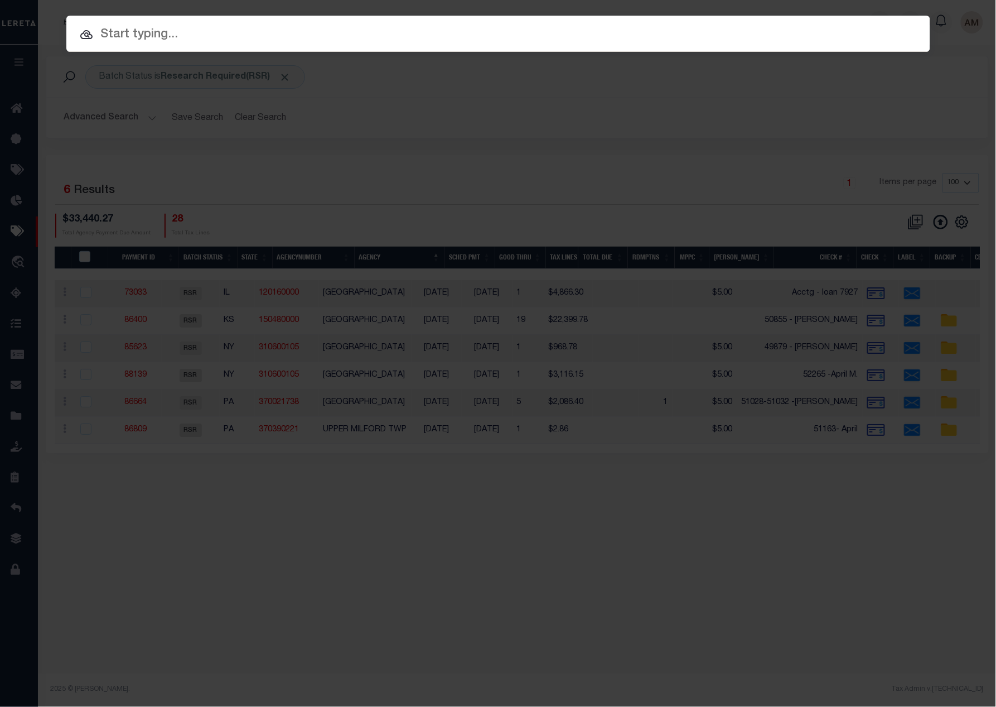
click at [647, 33] on input "text" at bounding box center [498, 35] width 864 height 20
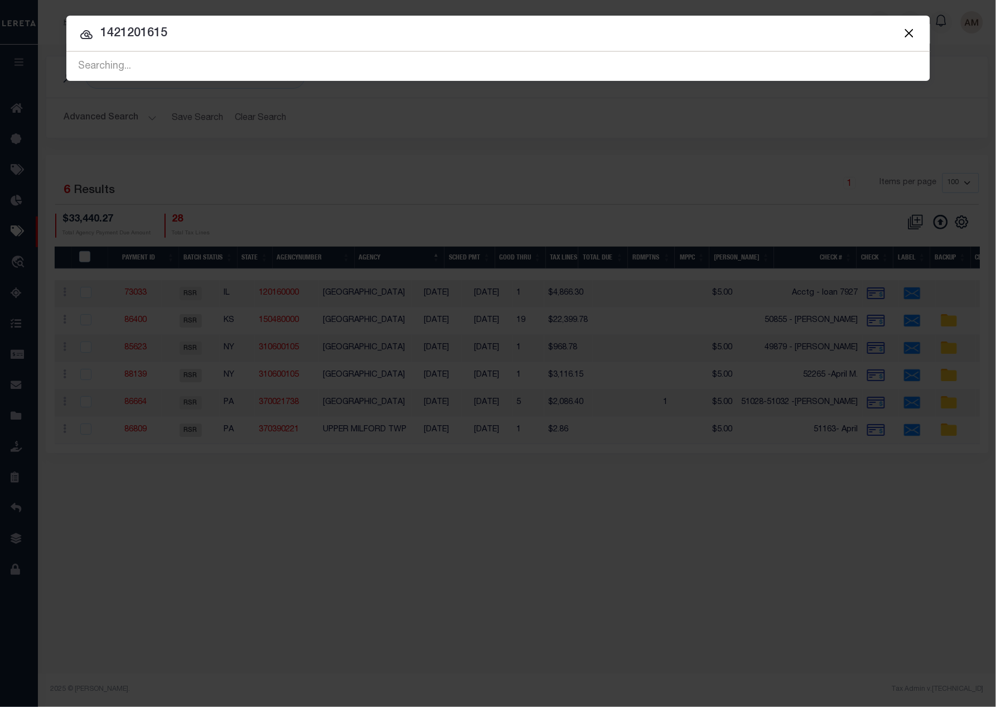
type input "1421201615"
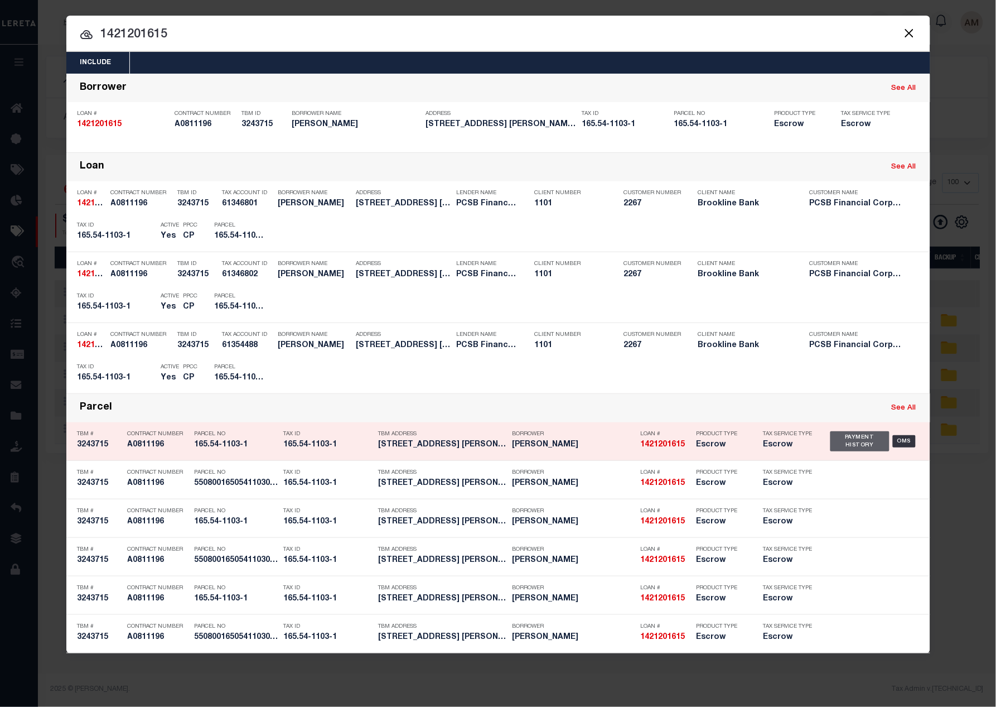
click at [859, 445] on div "Payment History" at bounding box center [860, 441] width 60 height 20
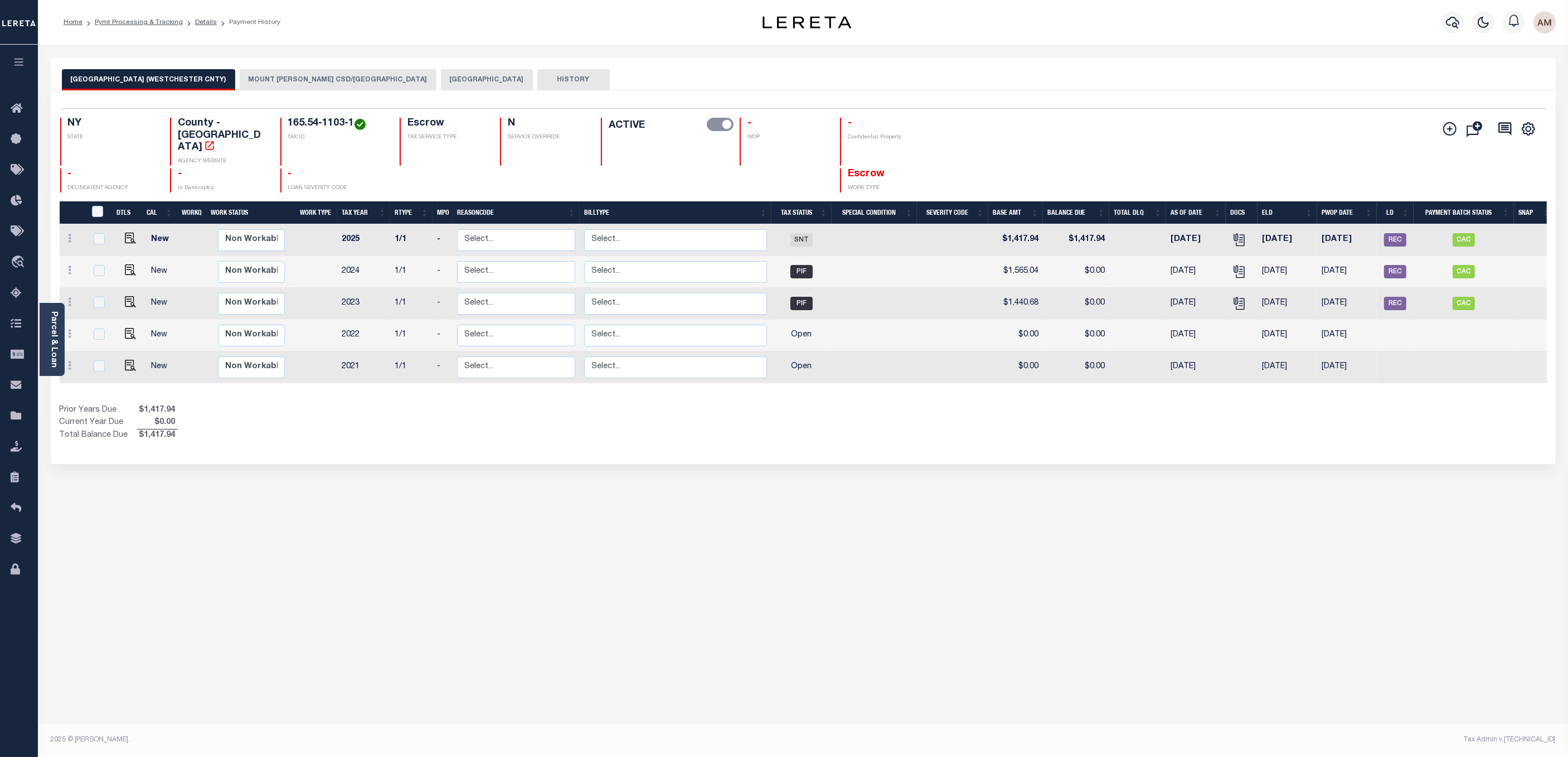
click at [464, 78] on button "[GEOGRAPHIC_DATA]" at bounding box center [487, 79] width 92 height 21
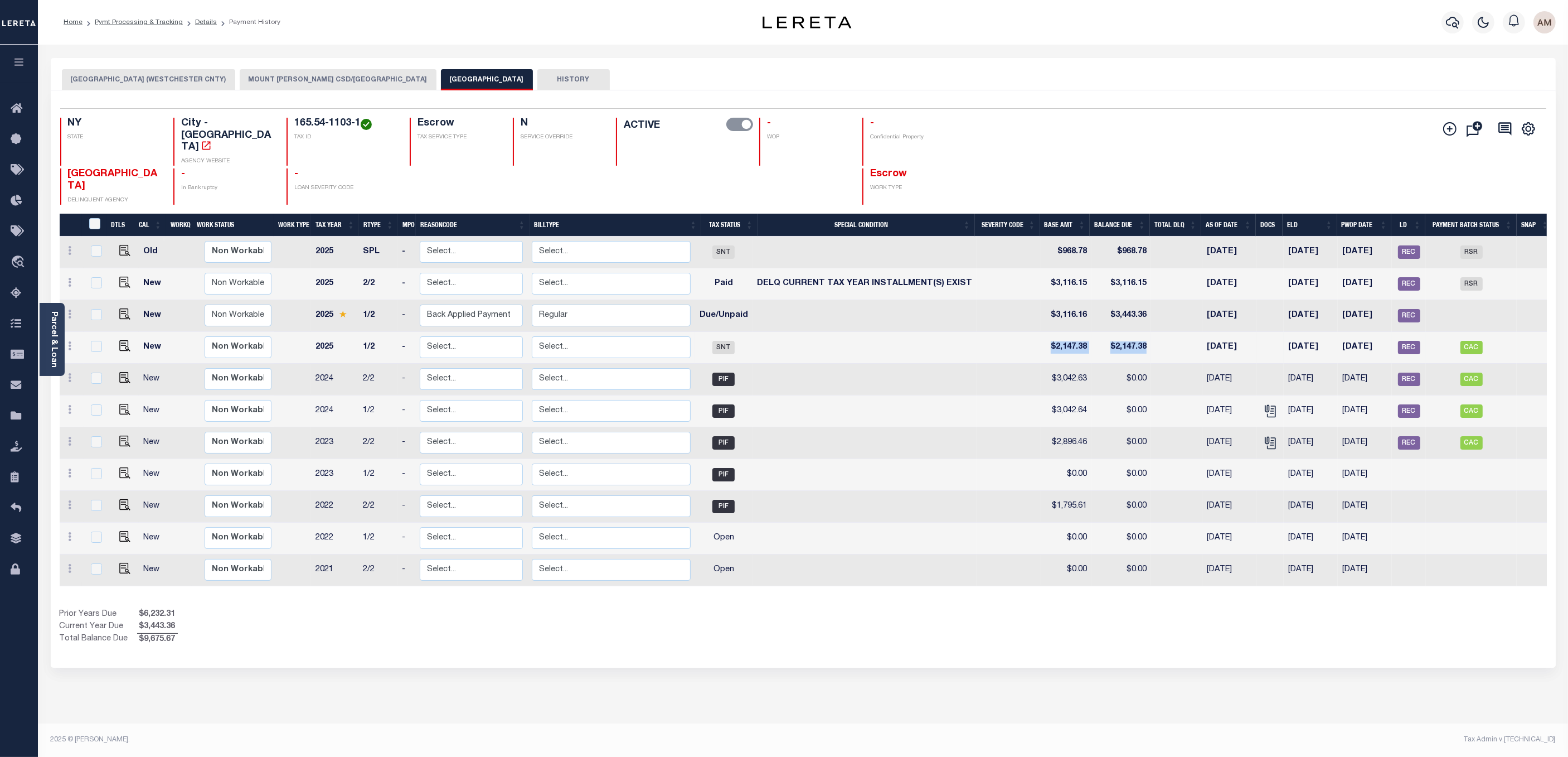
drag, startPoint x: 1030, startPoint y: 325, endPoint x: 1148, endPoint y: 340, distance: 118.9
click at [994, 340] on tr "New Non Workable Workable 2025 1/2 - Select... Payment Reversal Taxable Value C…" at bounding box center [806, 348] width 1494 height 32
click at [994, 302] on td at bounding box center [1008, 316] width 65 height 32
checkbox input "true"
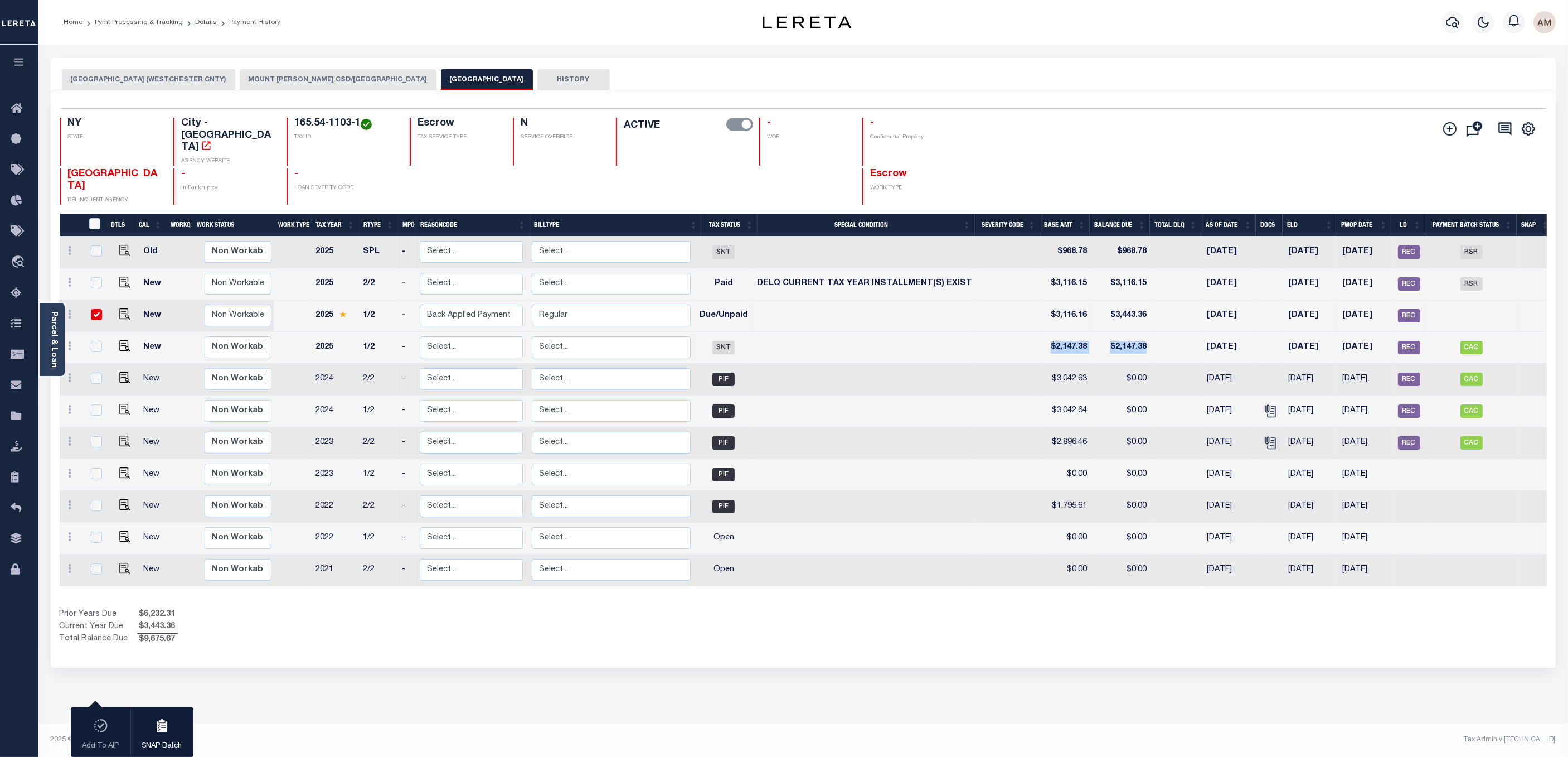
drag, startPoint x: 1162, startPoint y: 322, endPoint x: 1052, endPoint y: 325, distance: 110.0
click at [994, 332] on tr "New Non Workable Workable 2025 1/2 - Select... Payment Reversal Taxable Value C…" at bounding box center [806, 348] width 1494 height 32
drag, startPoint x: 1161, startPoint y: 228, endPoint x: 1054, endPoint y: 231, distance: 107.0
click at [994, 236] on tr "Old Non Workable Workable 2025 SPL - Select... Payment Reversal Taxable Value C…" at bounding box center [806, 252] width 1494 height 32
drag, startPoint x: 1050, startPoint y: 326, endPoint x: 1248, endPoint y: 323, distance: 198.0
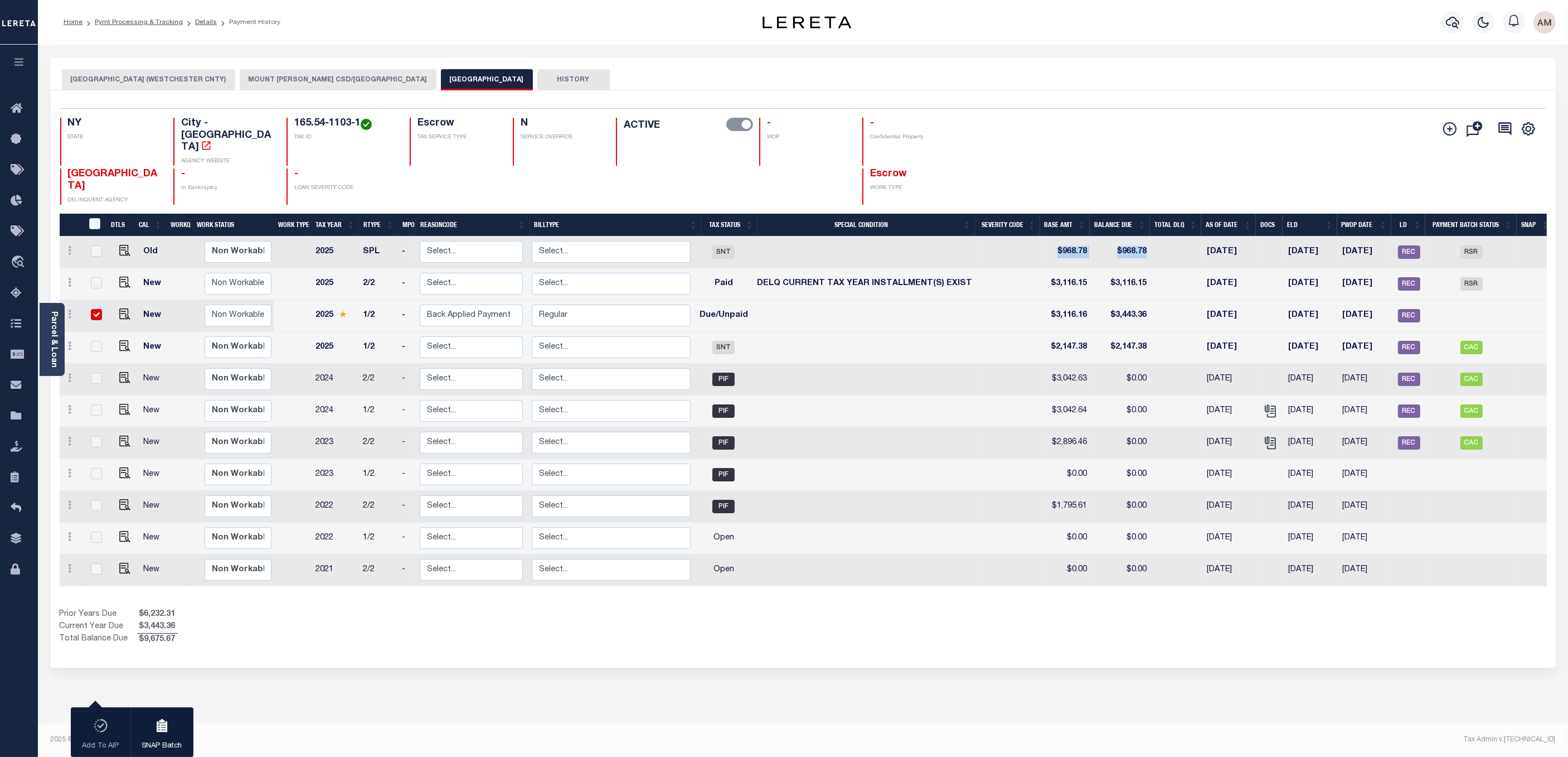
click at [994, 332] on tr "New Non Workable Workable 2025 1/2 - Select... Payment Reversal Taxable Value C…" at bounding box center [806, 348] width 1494 height 32
click at [994, 332] on td at bounding box center [1008, 348] width 65 height 32
checkbox input "true"
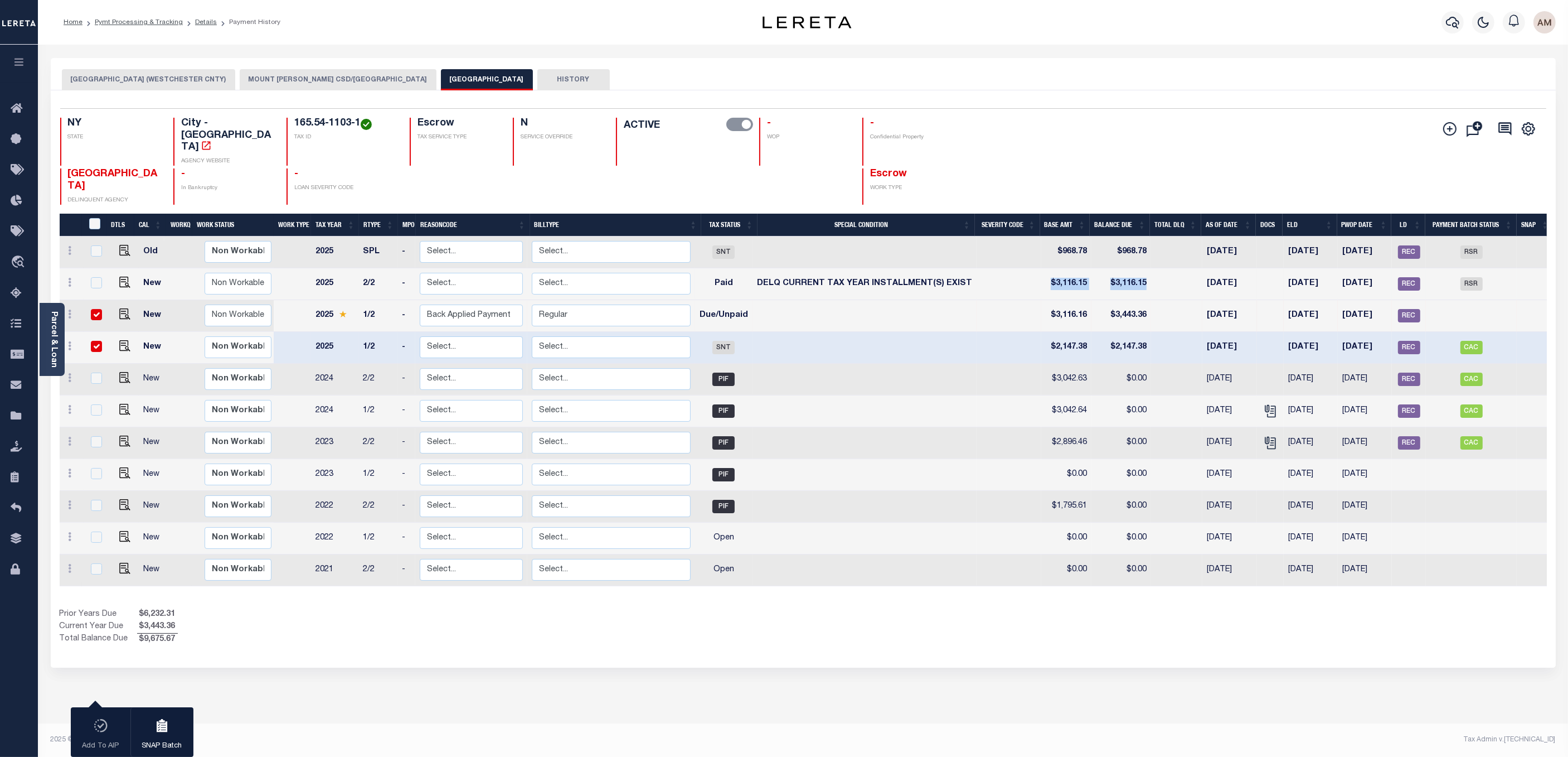
drag, startPoint x: 1045, startPoint y: 260, endPoint x: 1154, endPoint y: 275, distance: 110.0
click at [994, 275] on tr "New Non Workable Workable 2025 2/2 - Select... Payment Reversal Taxable Value C…" at bounding box center [806, 284] width 1494 height 32
drag, startPoint x: 1038, startPoint y: 295, endPoint x: 1092, endPoint y: 295, distance: 54.0
click at [994, 300] on tr "New Non Workable Workable 2025 1/2 - Select... Payment Reversal Taxable Value C…" at bounding box center [806, 316] width 1494 height 32
drag, startPoint x: 1093, startPoint y: 326, endPoint x: 1049, endPoint y: 328, distance: 44.0
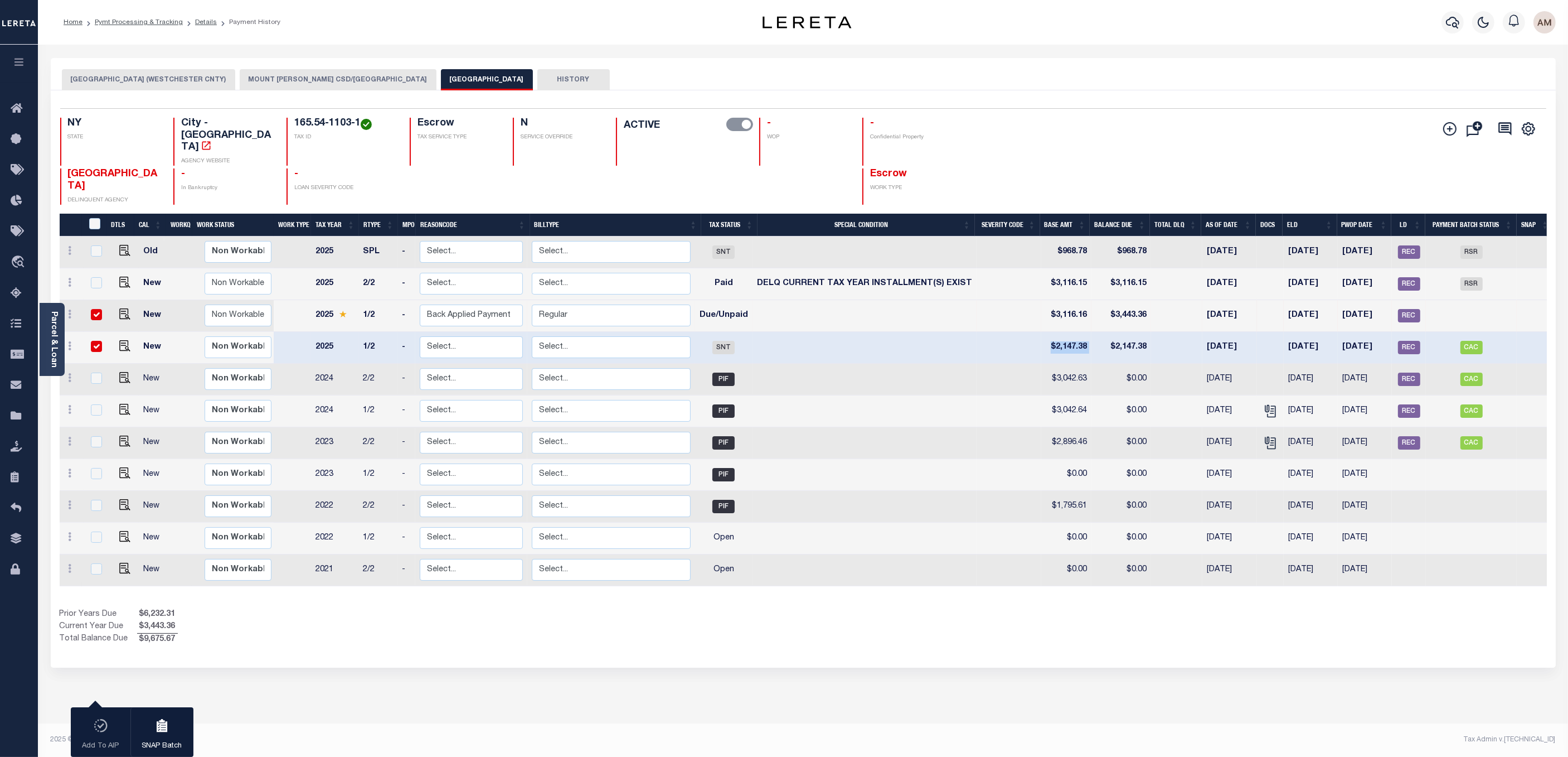
click at [994, 332] on tr "New Non Workable Workable 2025 1/2 - Select... Payment Reversal Taxable Value C…" at bounding box center [806, 348] width 1494 height 32
drag, startPoint x: 1036, startPoint y: 296, endPoint x: 1090, endPoint y: 301, distance: 54.2
click at [994, 301] on tr "New Non Workable Workable 2025 1/2 - Select... Payment Reversal Taxable Value C…" at bounding box center [806, 316] width 1494 height 32
drag, startPoint x: 1023, startPoint y: 331, endPoint x: 1148, endPoint y: 339, distance: 125.3
click at [994, 339] on tr "New Non Workable Workable 2025 1/2 - Select... Payment Reversal Taxable Value C…" at bounding box center [806, 348] width 1494 height 32
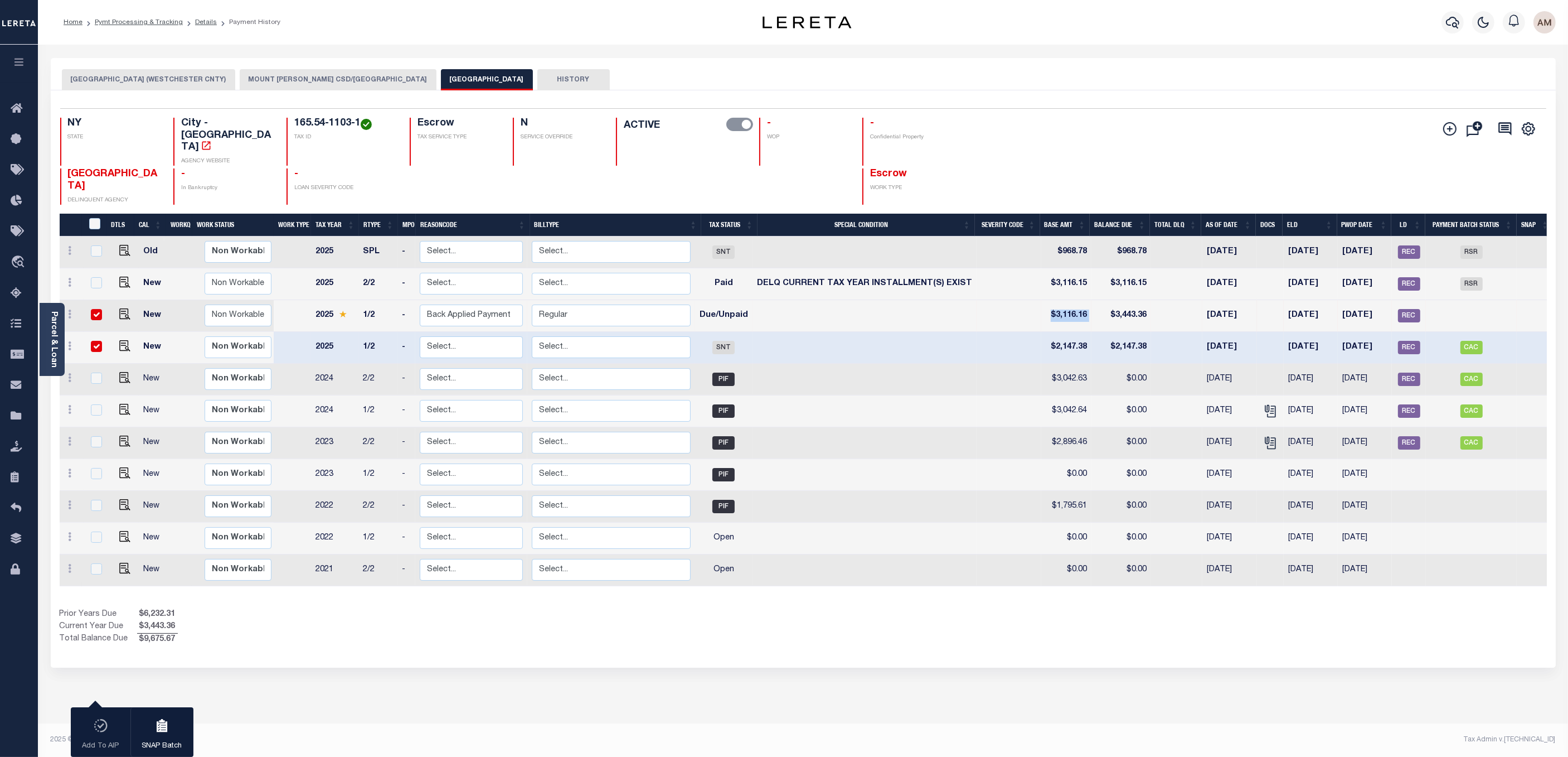
drag, startPoint x: 1044, startPoint y: 297, endPoint x: 1101, endPoint y: 300, distance: 57.1
click at [994, 300] on tr "New Non Workable Workable 2025 1/2 - Select... Payment Reversal Taxable Value C…" at bounding box center [806, 316] width 1494 height 32
drag, startPoint x: 1142, startPoint y: 295, endPoint x: 1107, endPoint y: 293, distance: 35.1
click at [994, 300] on td "$3,443.36" at bounding box center [1121, 316] width 60 height 32
checkbox input "false"
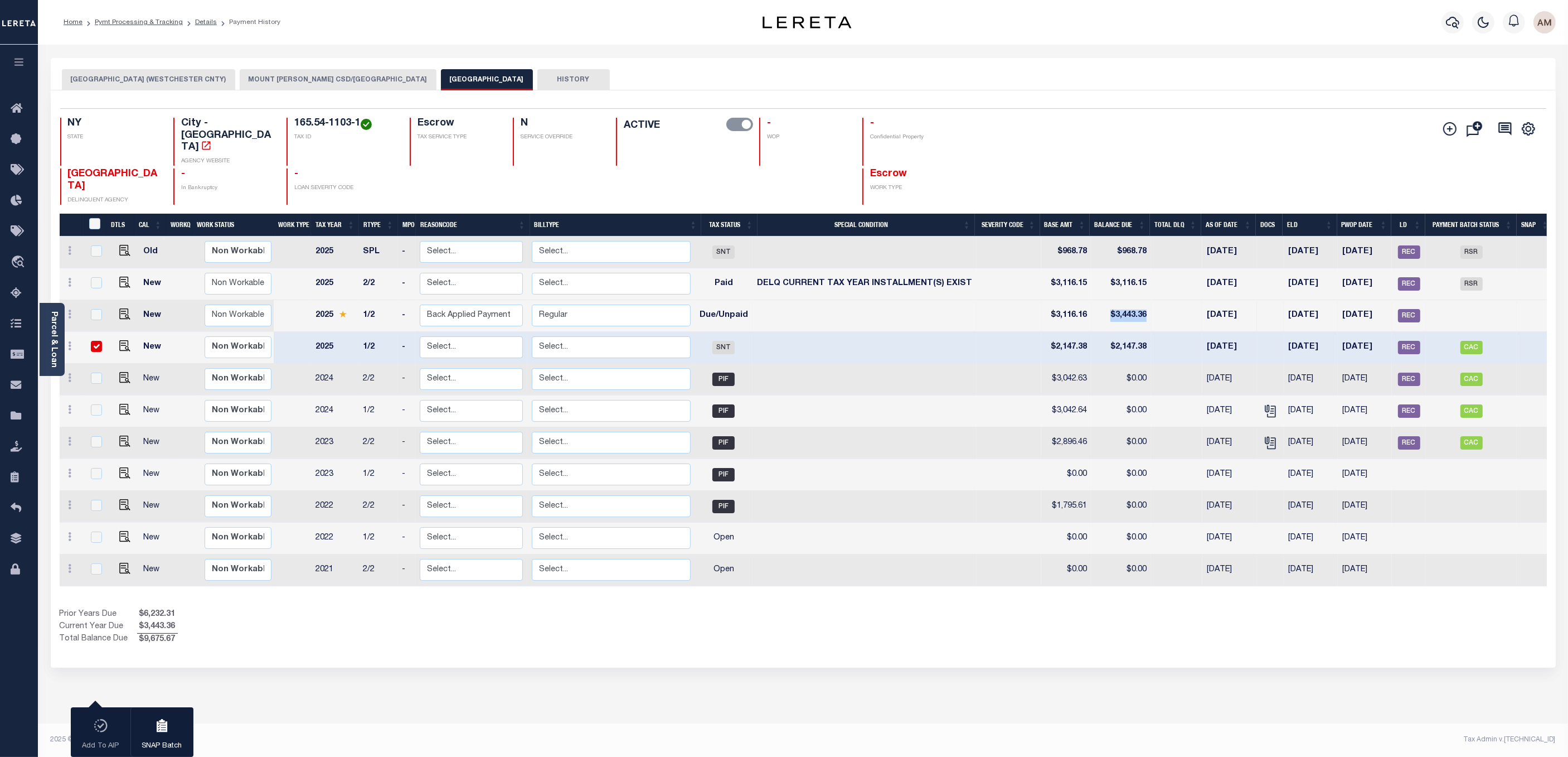
checkbox input "false"
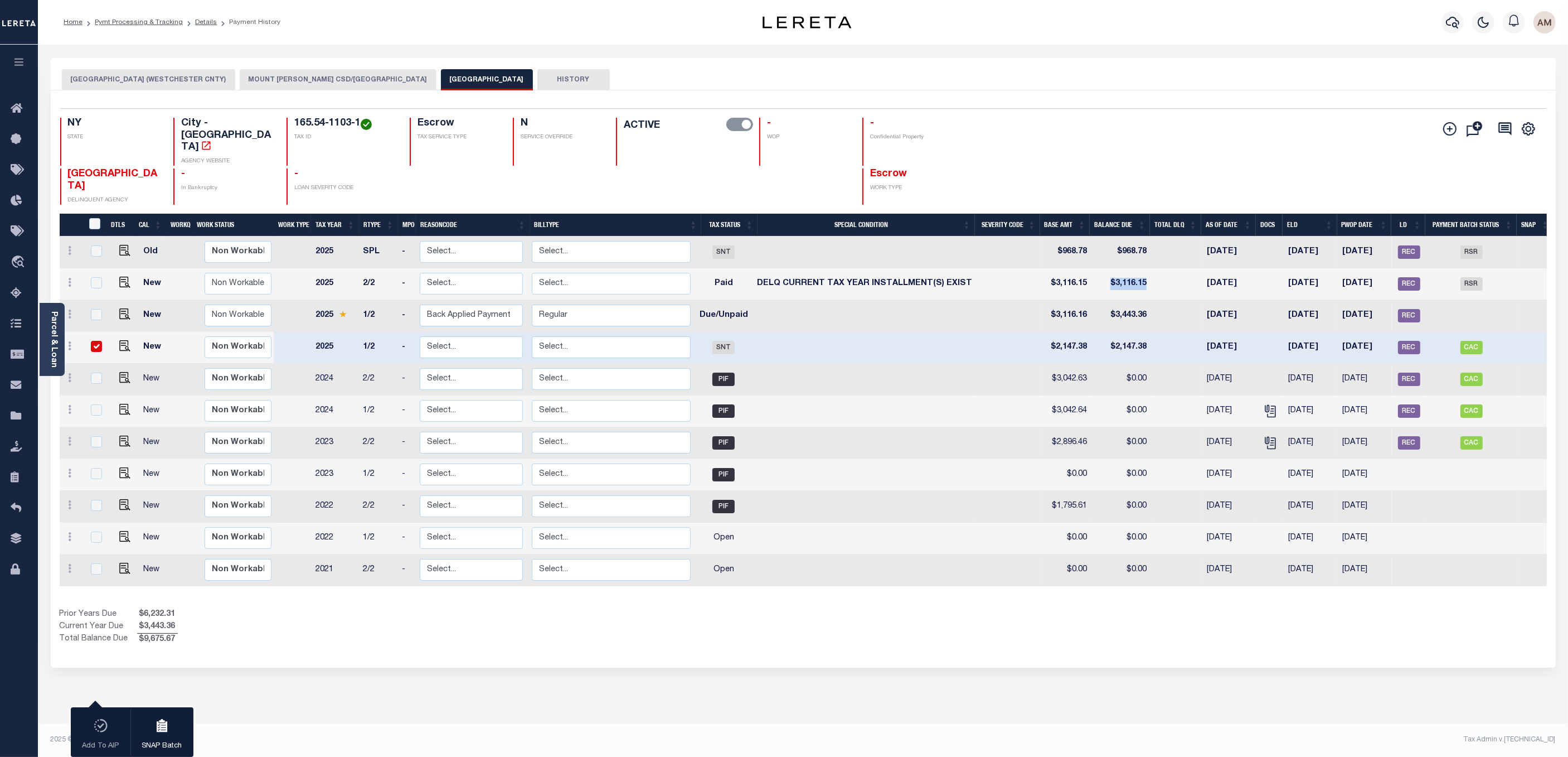
drag, startPoint x: 1156, startPoint y: 269, endPoint x: 1109, endPoint y: 267, distance: 47.0
click at [994, 268] on tr "New Non Workable Workable 2025 2/2 - Select... Payment Reversal Taxable Value C…" at bounding box center [806, 284] width 1494 height 32
drag, startPoint x: 1035, startPoint y: 260, endPoint x: 1149, endPoint y: 260, distance: 114.0
click at [994, 268] on tr "New Non Workable Workable 2025 2/2 - Select... Payment Reversal Taxable Value C…" at bounding box center [806, 284] width 1494 height 32
drag, startPoint x: 1158, startPoint y: 316, endPoint x: 1045, endPoint y: 320, distance: 113.1
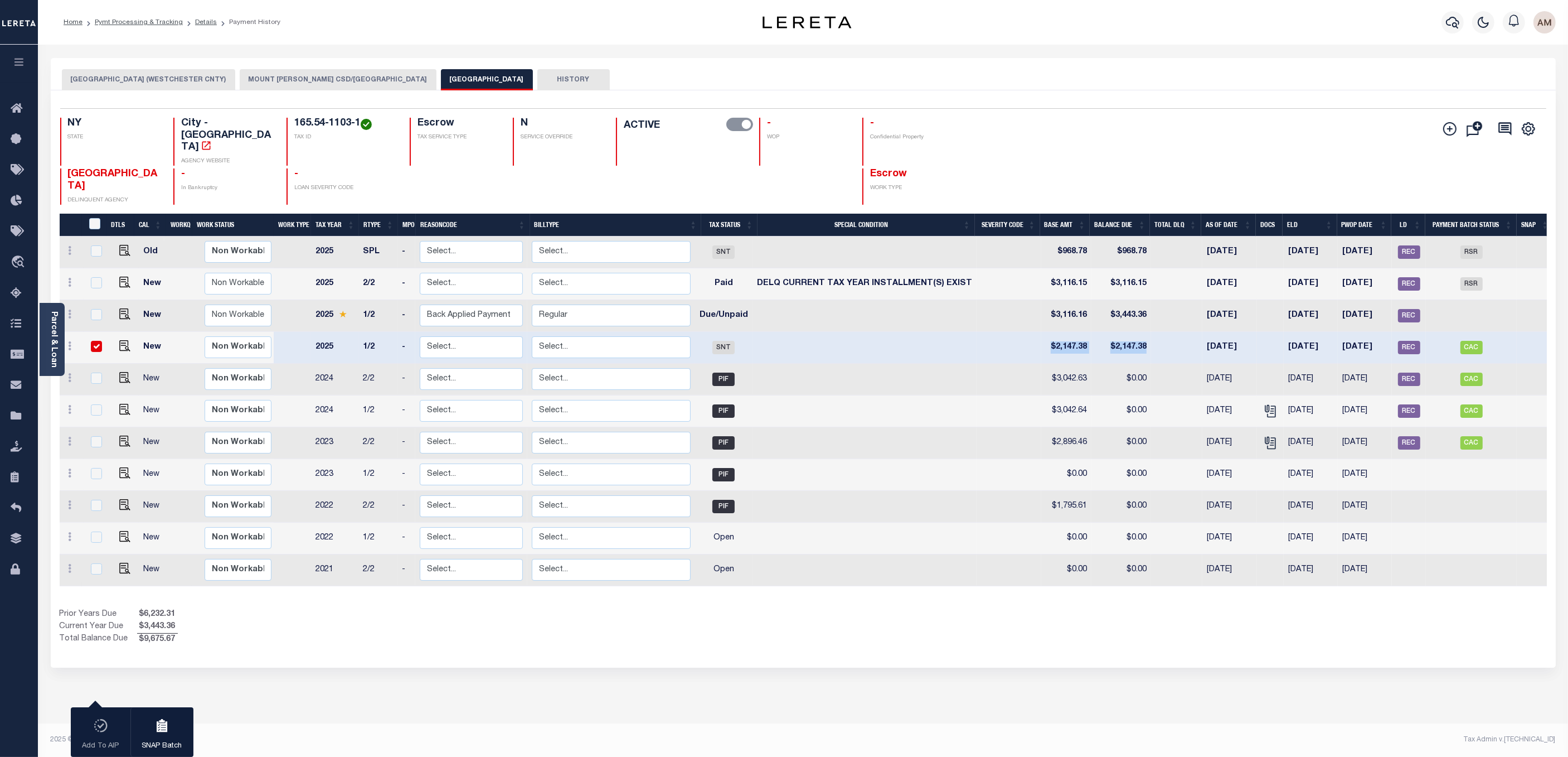
click at [994, 332] on tr "New Non Workable Workable 2025 1/2 - Select... Payment Reversal Taxable Value C…" at bounding box center [806, 348] width 1494 height 32
drag, startPoint x: 1157, startPoint y: 227, endPoint x: 1050, endPoint y: 232, distance: 107.1
click at [994, 236] on tr "Old Non Workable Workable 2025 SPL - Select... Payment Reversal Taxable Value C…" at bounding box center [806, 252] width 1494 height 32
drag, startPoint x: 1169, startPoint y: 260, endPoint x: 1041, endPoint y: 259, distance: 128.0
click at [994, 268] on tr "New Non Workable Workable 2025 2/2 - Select... Payment Reversal Taxable Value C…" at bounding box center [806, 284] width 1494 height 32
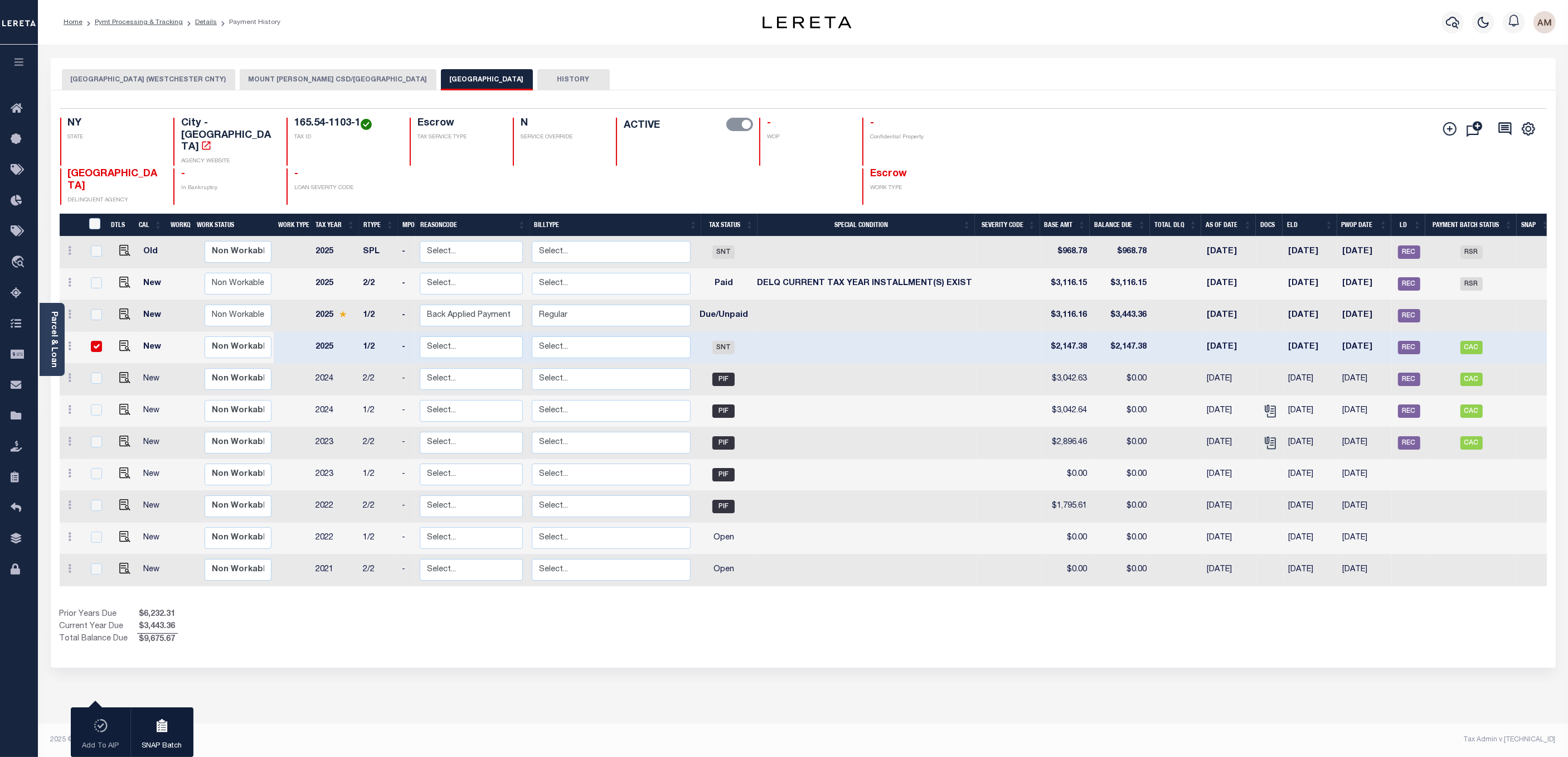
click at [994, 332] on td at bounding box center [1176, 348] width 51 height 32
checkbox input "false"
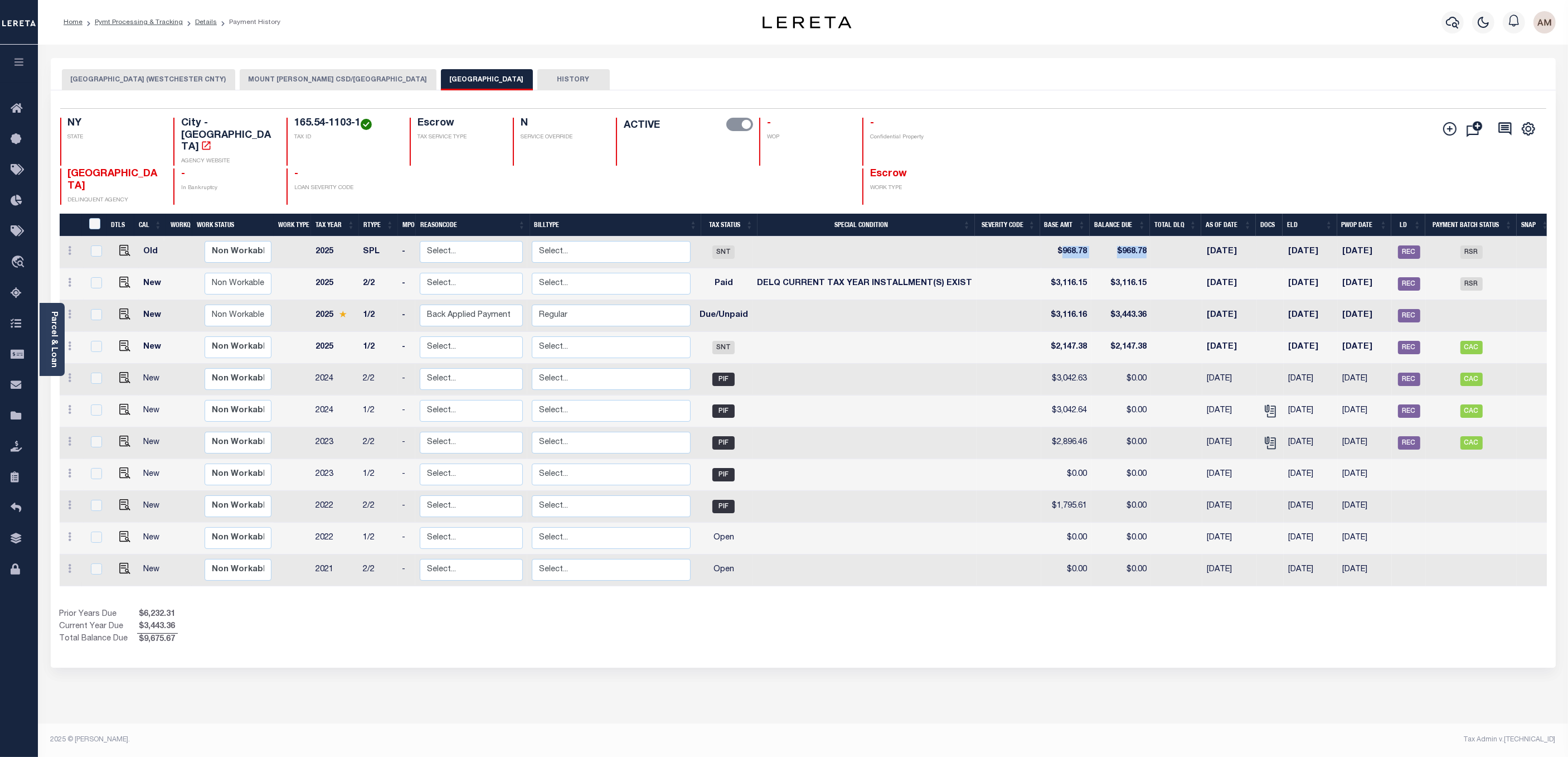
drag, startPoint x: 1139, startPoint y: 230, endPoint x: 1060, endPoint y: 223, distance: 79.3
click at [994, 236] on tr "Old Non Workable Workable 2025 SPL - Select... Payment Reversal Taxable Value C…" at bounding box center [806, 252] width 1494 height 32
drag, startPoint x: 1124, startPoint y: 332, endPoint x: 1031, endPoint y: 332, distance: 93.0
click at [994, 332] on tr "New Non Workable Workable 2025 1/2 - Select... Payment Reversal Taxable Value C…" at bounding box center [806, 348] width 1494 height 32
click at [994, 332] on td at bounding box center [1176, 348] width 51 height 32
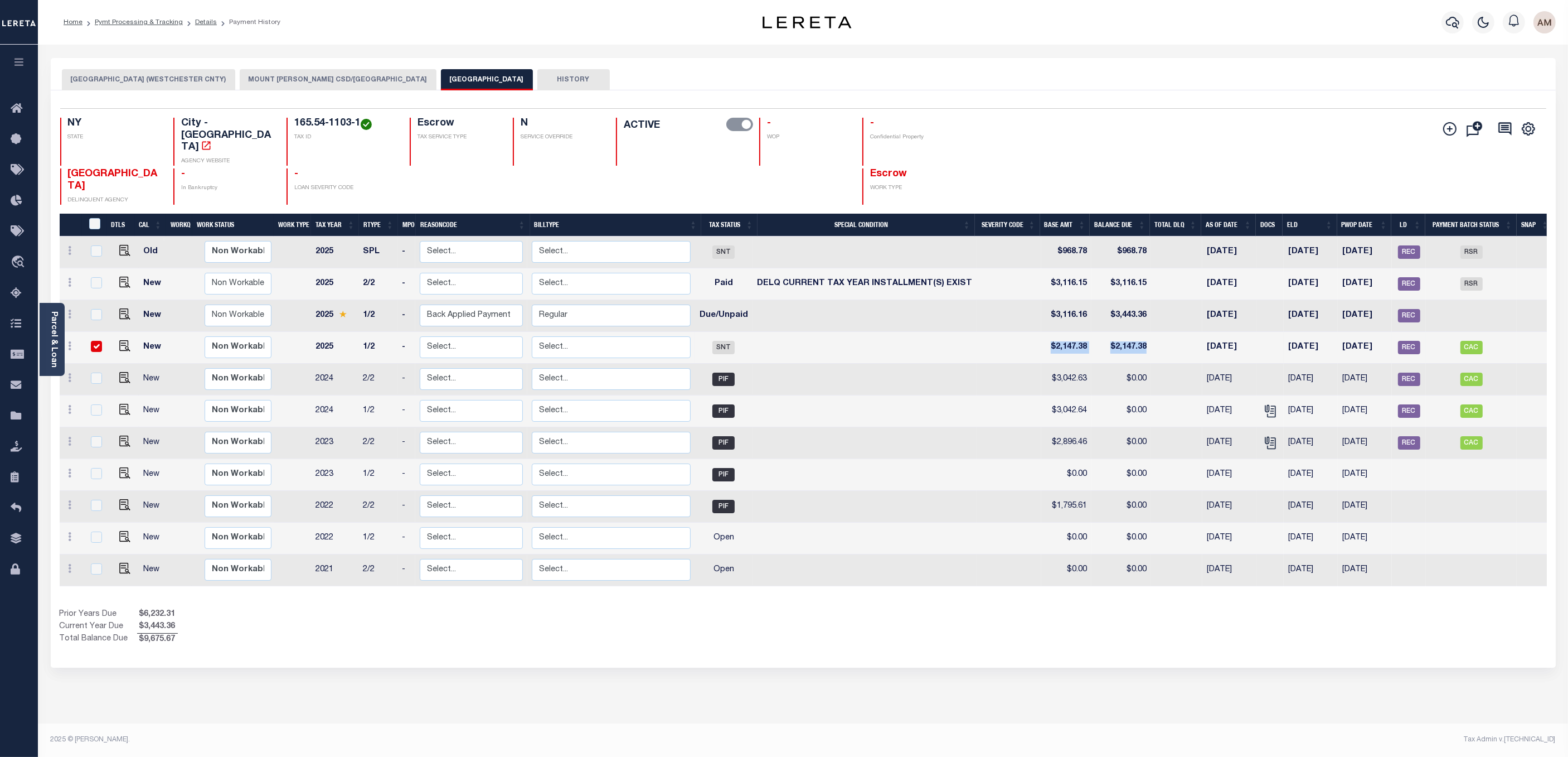
checkbox input "true"
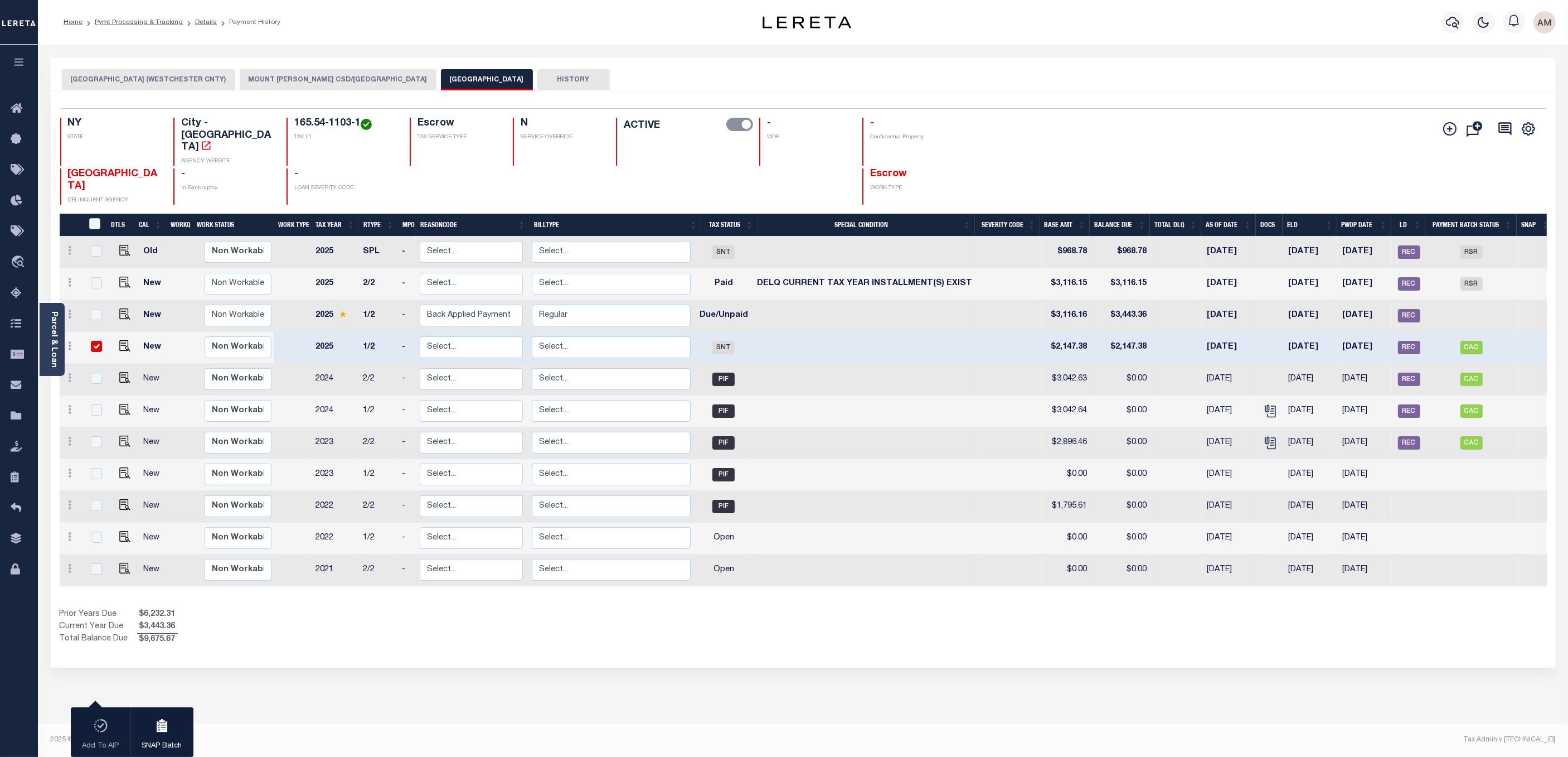
click at [994, 332] on td at bounding box center [1176, 348] width 51 height 32
checkbox input "false"
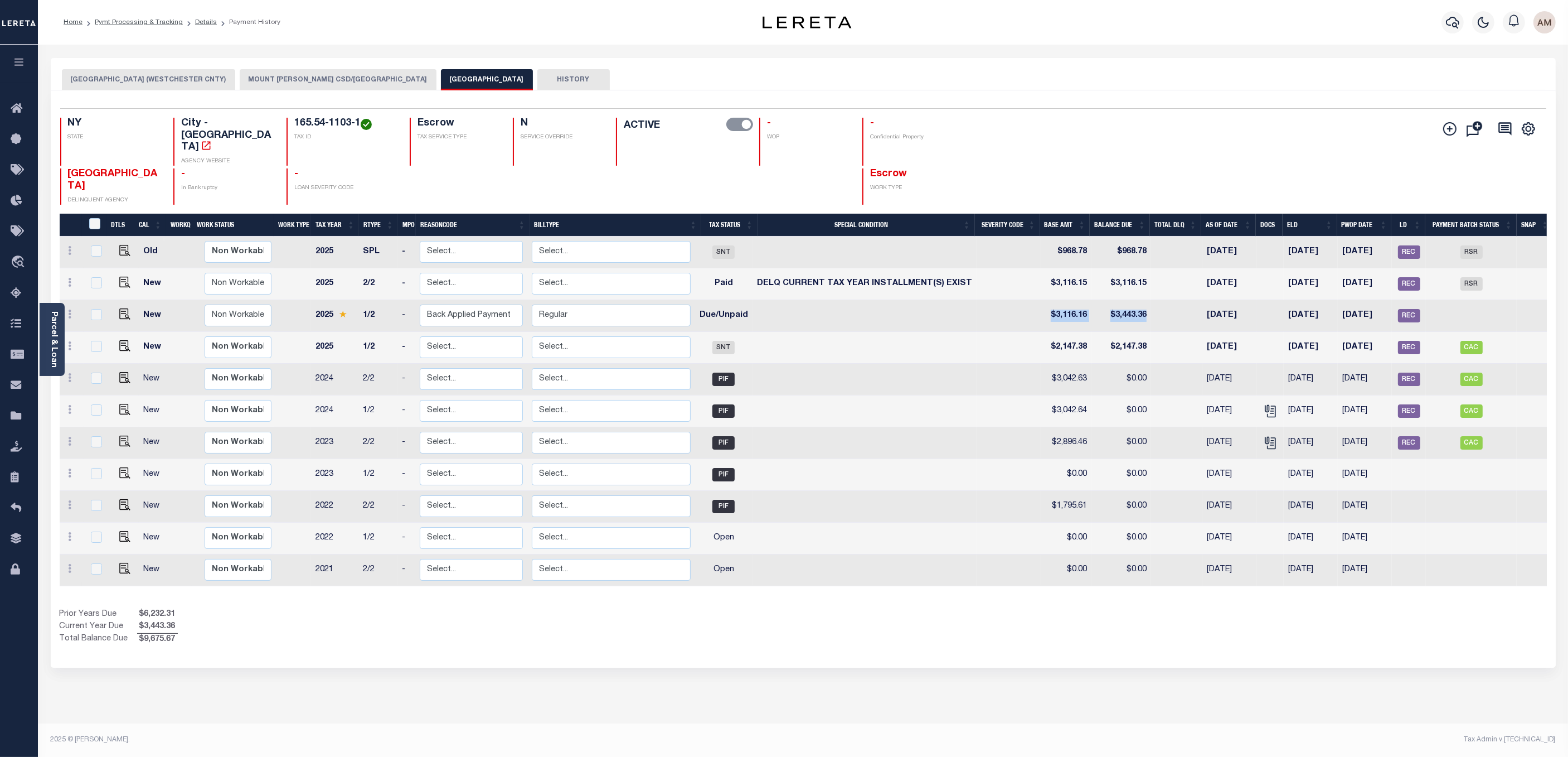
drag, startPoint x: 1171, startPoint y: 292, endPoint x: 1045, endPoint y: 290, distance: 126.0
click at [994, 300] on tr "New Non Workable Workable 2025 1/2 - Select... Payment Reversal Taxable Value C…" at bounding box center [806, 316] width 1494 height 32
drag, startPoint x: 1033, startPoint y: 231, endPoint x: 1144, endPoint y: 229, distance: 111.0
click at [994, 236] on tr "Old Non Workable Workable 2025 SPL - Select... Payment Reversal Taxable Value C…" at bounding box center [806, 252] width 1494 height 32
drag, startPoint x: 1154, startPoint y: 330, endPoint x: 1114, endPoint y: 330, distance: 40.0
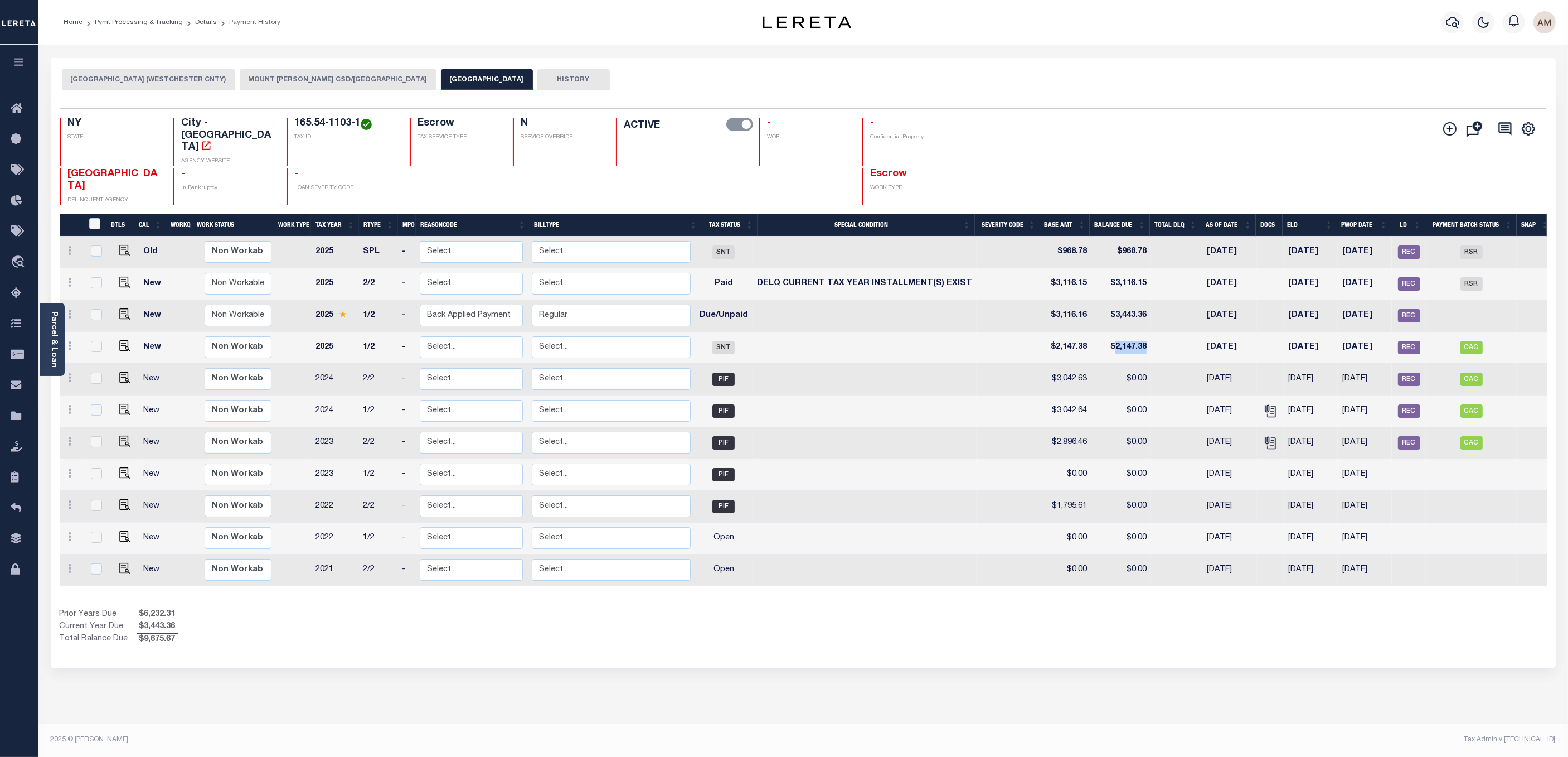
click at [994, 332] on tr "New Non Workable Workable 2025 1/2 - Select... Payment Reversal Taxable Value C…" at bounding box center [806, 348] width 1494 height 32
drag, startPoint x: 1151, startPoint y: 229, endPoint x: 1113, endPoint y: 229, distance: 38.0
click at [994, 236] on tr "Old Non Workable Workable 2025 SPL - Select... Payment Reversal Taxable Value C…" at bounding box center [806, 252] width 1494 height 32
drag, startPoint x: 1100, startPoint y: 269, endPoint x: 1163, endPoint y: 269, distance: 63.0
click at [994, 269] on tr "New Non Workable Workable 2025 2/2 - Select... Payment Reversal Taxable Value C…" at bounding box center [806, 284] width 1494 height 32
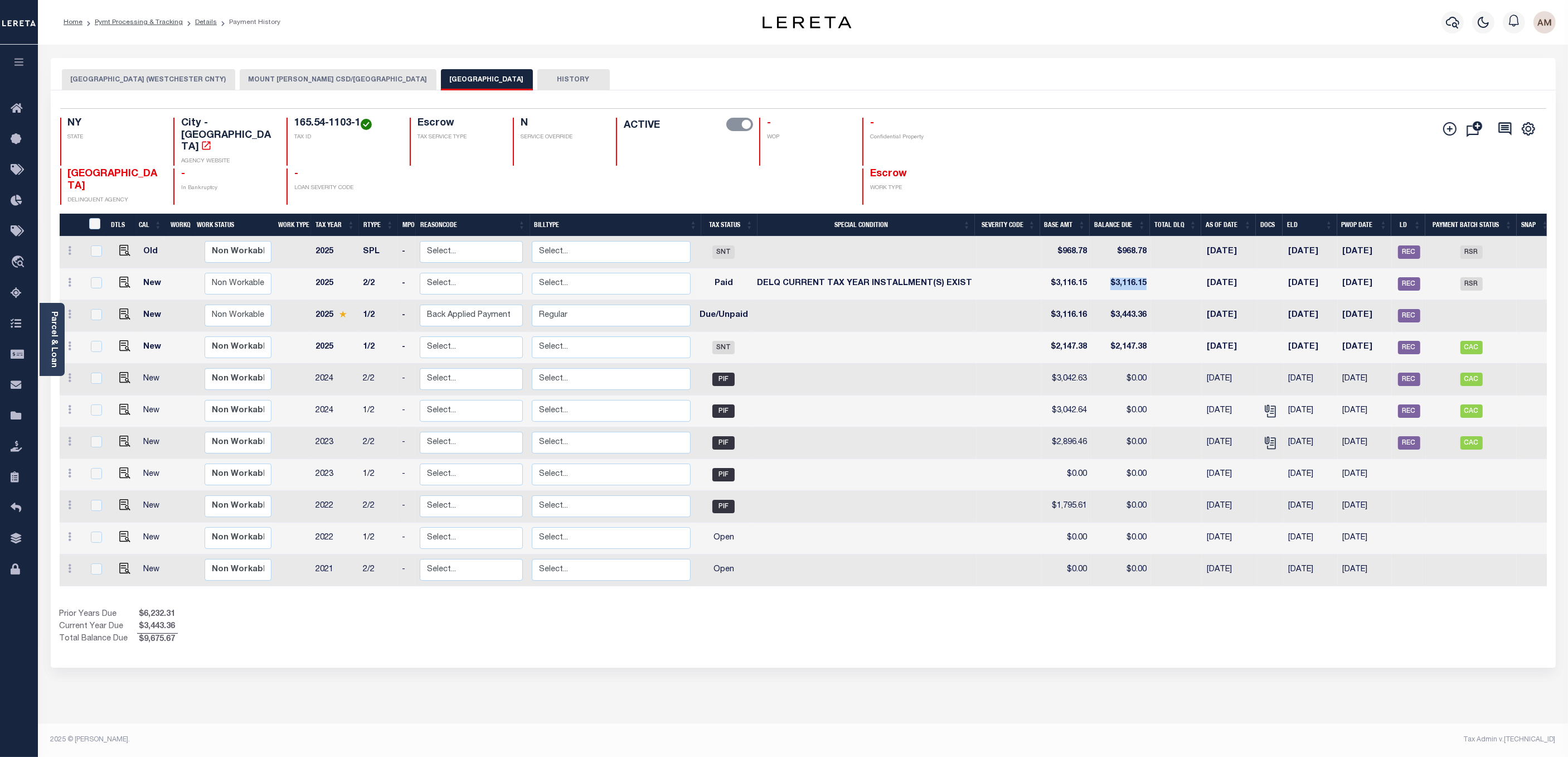
click at [994, 268] on td at bounding box center [1176, 284] width 51 height 32
checkbox input "true"
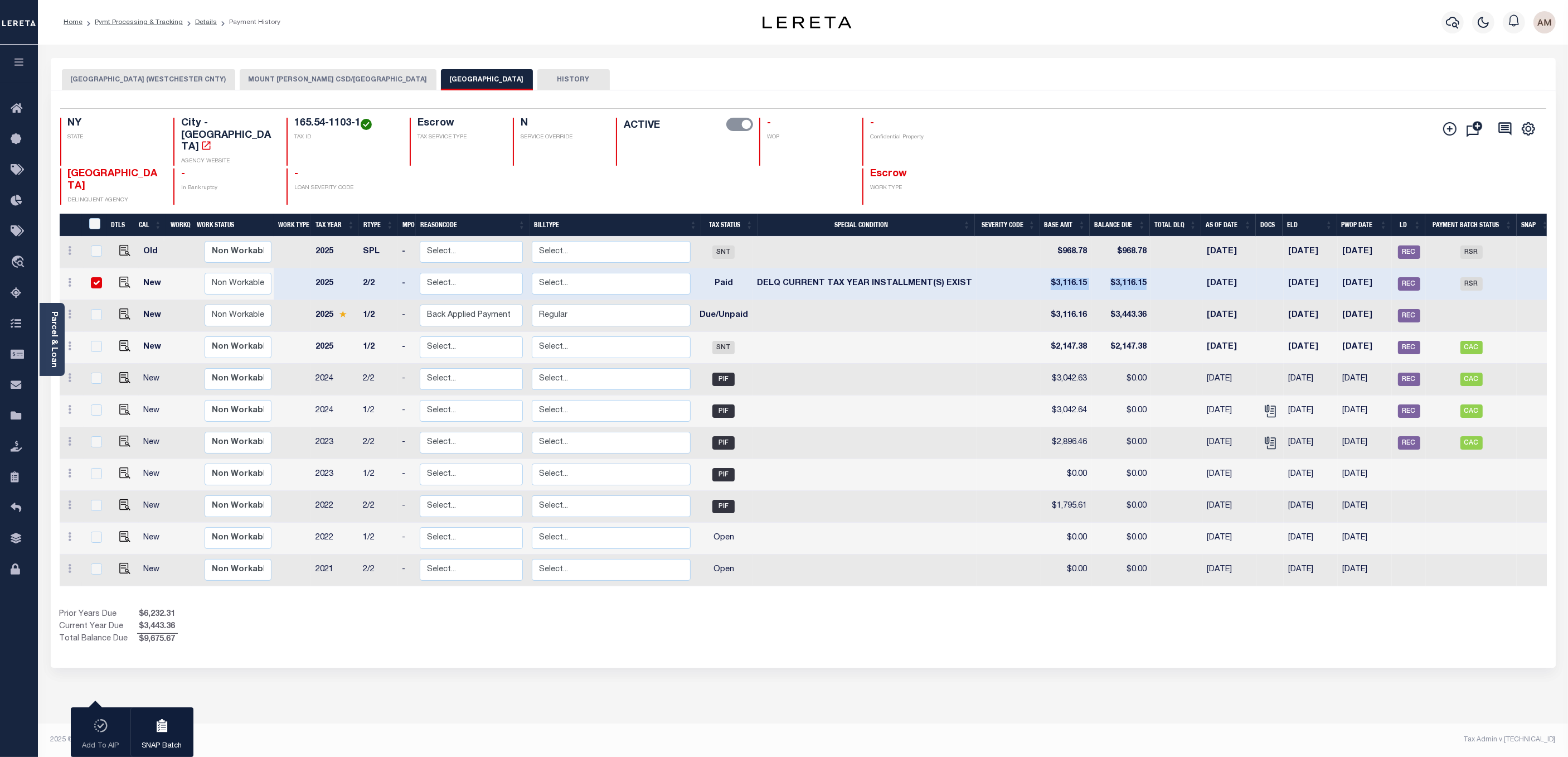
drag, startPoint x: 1183, startPoint y: 257, endPoint x: 1050, endPoint y: 263, distance: 133.1
click at [994, 268] on tr "New Non Workable Workable 2025 2/2 - Select... Payment Reversal Taxable Value C…" at bounding box center [806, 284] width 1494 height 32
drag, startPoint x: 1041, startPoint y: 293, endPoint x: 1151, endPoint y: 292, distance: 110.0
click at [994, 300] on tr "New Non Workable Workable 2025 1/2 - Select... Payment Reversal Taxable Value C…" at bounding box center [806, 316] width 1494 height 32
drag, startPoint x: 1120, startPoint y: 326, endPoint x: 1058, endPoint y: 320, distance: 62.3
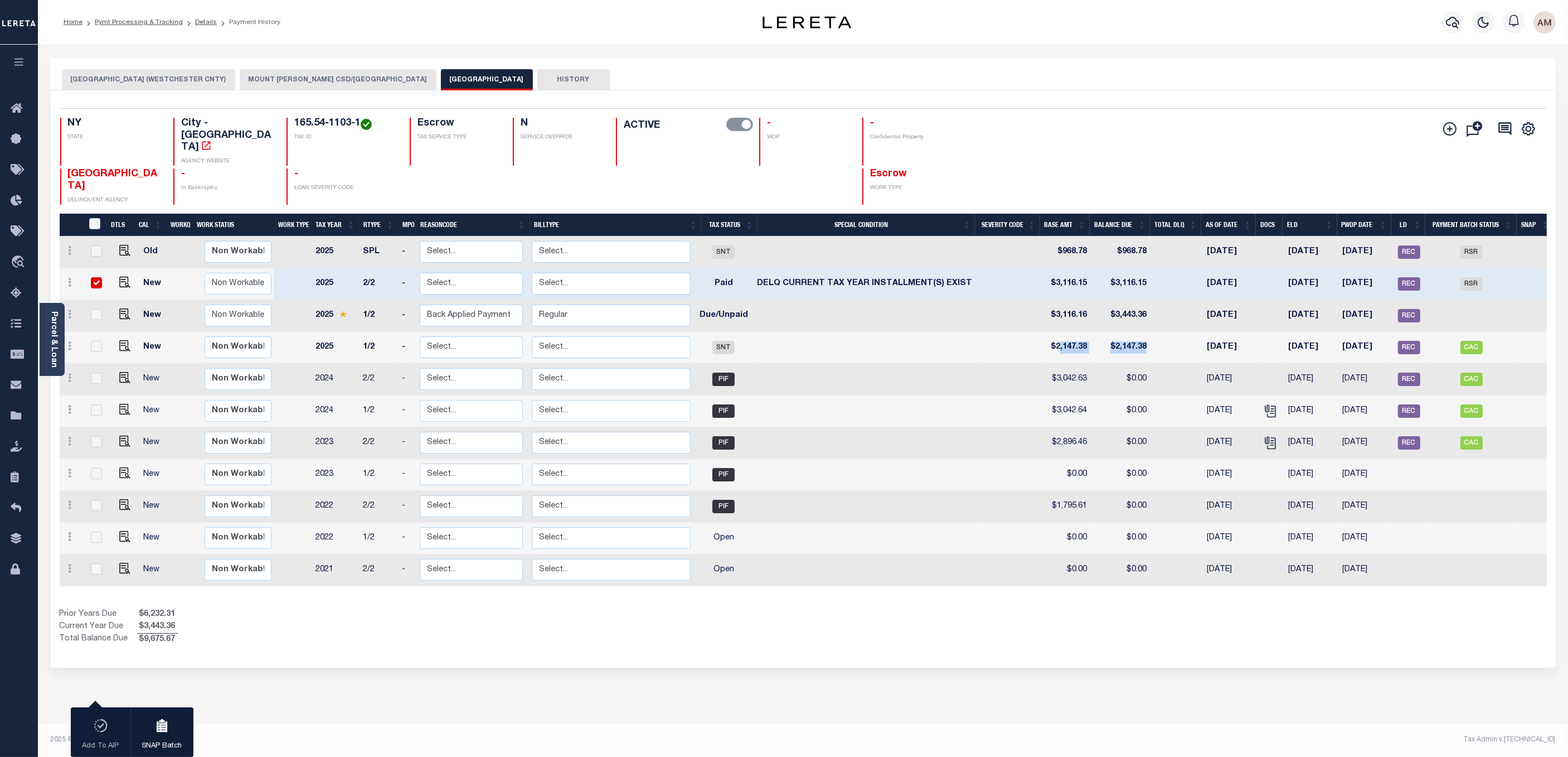
click at [994, 332] on tr "New Non Workable Workable 2025 1/2 - Select... Payment Reversal Taxable Value C…" at bounding box center [806, 348] width 1494 height 32
drag, startPoint x: 1098, startPoint y: 230, endPoint x: 1052, endPoint y: 229, distance: 46.0
click at [994, 236] on tr "Old Non Workable Workable 2025 SPL - Select... Payment Reversal Taxable Value C…" at bounding box center [806, 252] width 1494 height 32
click at [994, 300] on td at bounding box center [1176, 316] width 51 height 32
checkbox input "true"
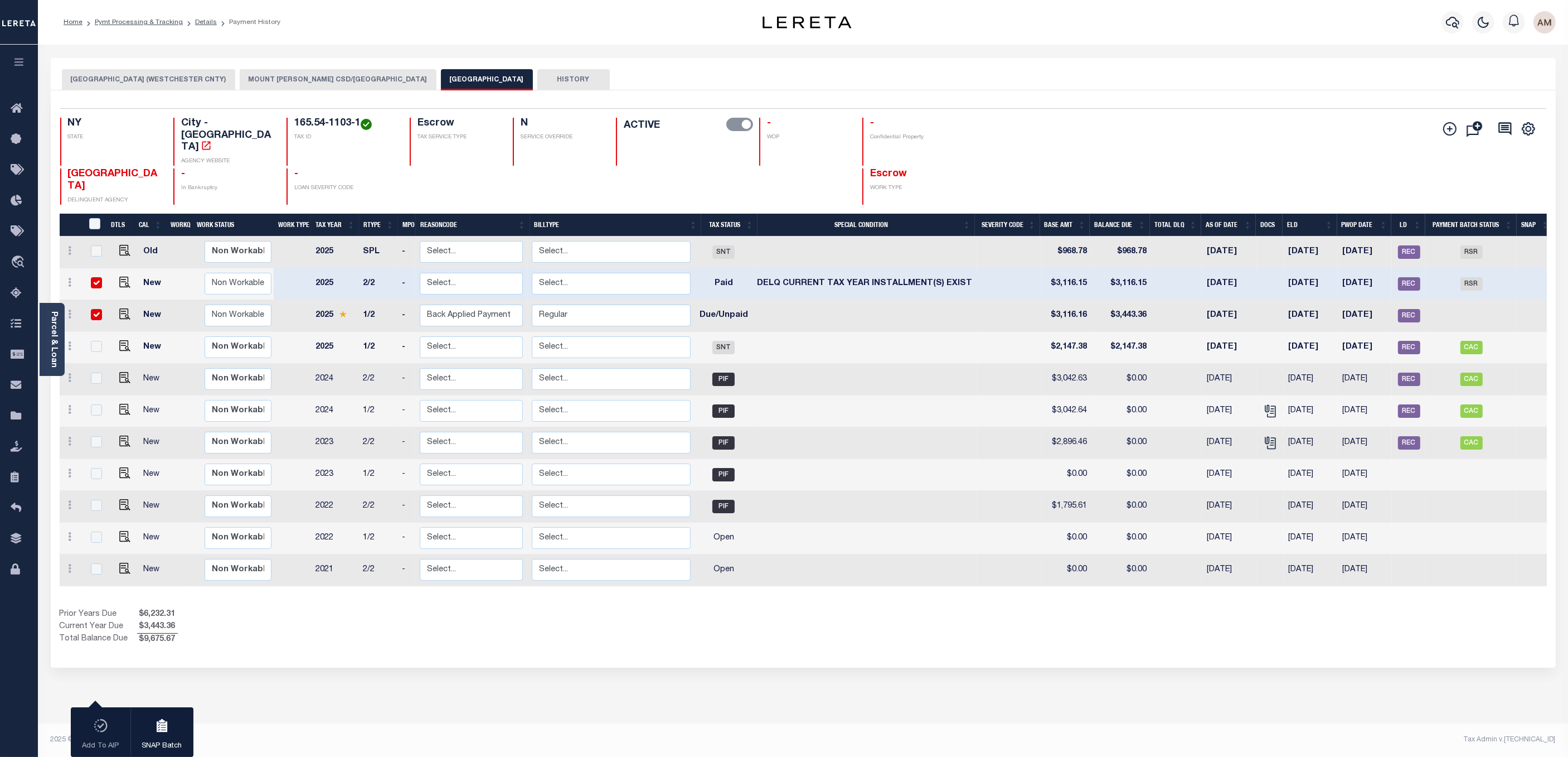
checkbox input "true"
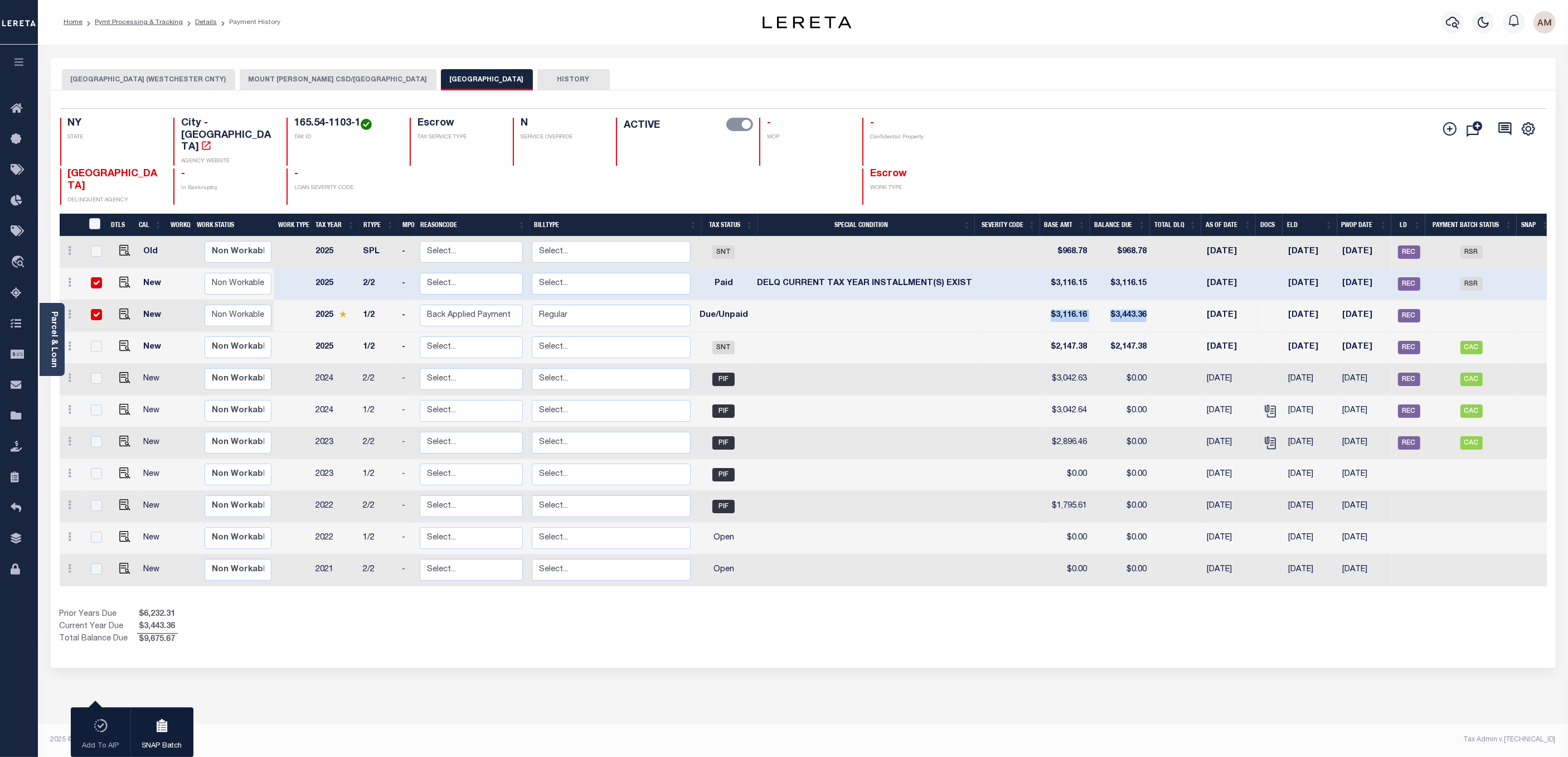
drag, startPoint x: 1159, startPoint y: 295, endPoint x: 1042, endPoint y: 297, distance: 117.0
click at [994, 300] on tr "New Non Workable Workable 2025 1/2 - Select... Payment Reversal Taxable Value C…" at bounding box center [806, 316] width 1494 height 32
drag, startPoint x: 1091, startPoint y: 232, endPoint x: 1046, endPoint y: 234, distance: 45.0
click at [994, 236] on tr "Old Non Workable Workable 2025 SPL - Select... Payment Reversal Taxable Value C…" at bounding box center [806, 252] width 1494 height 32
click at [994, 332] on td at bounding box center [1176, 348] width 51 height 32
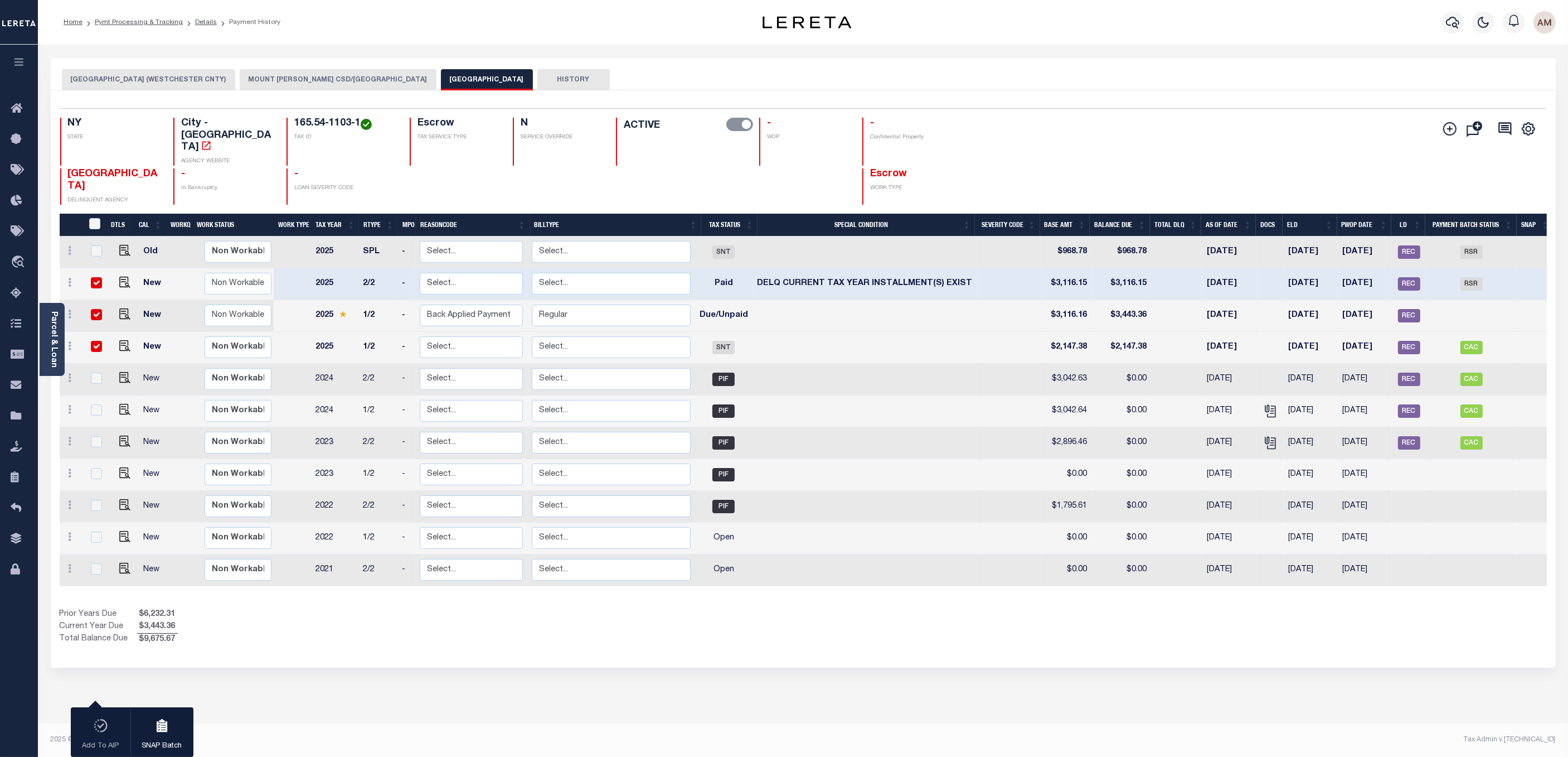
checkbox input "true"
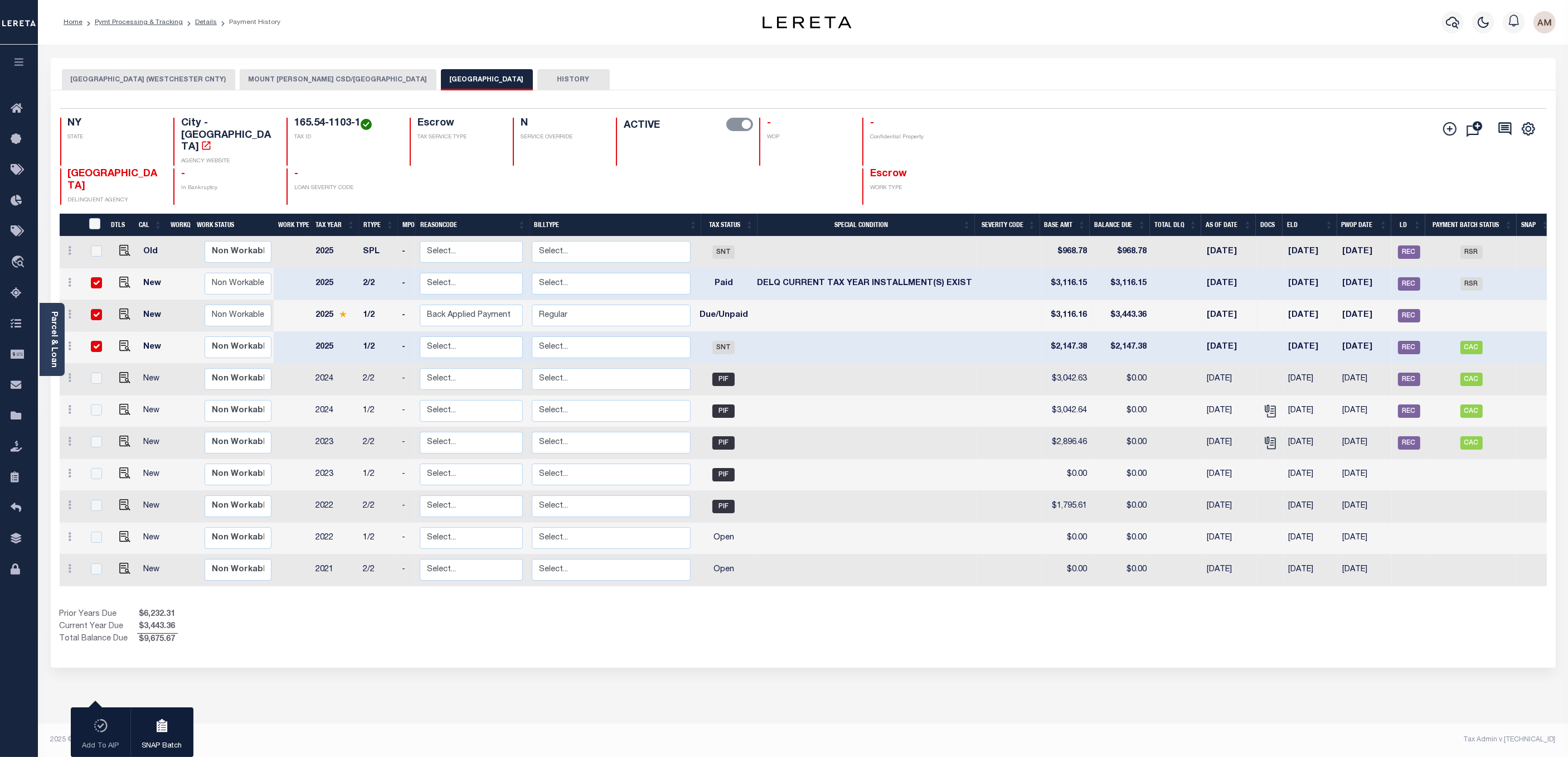
click at [994, 300] on td at bounding box center [1176, 316] width 51 height 32
checkbox input "false"
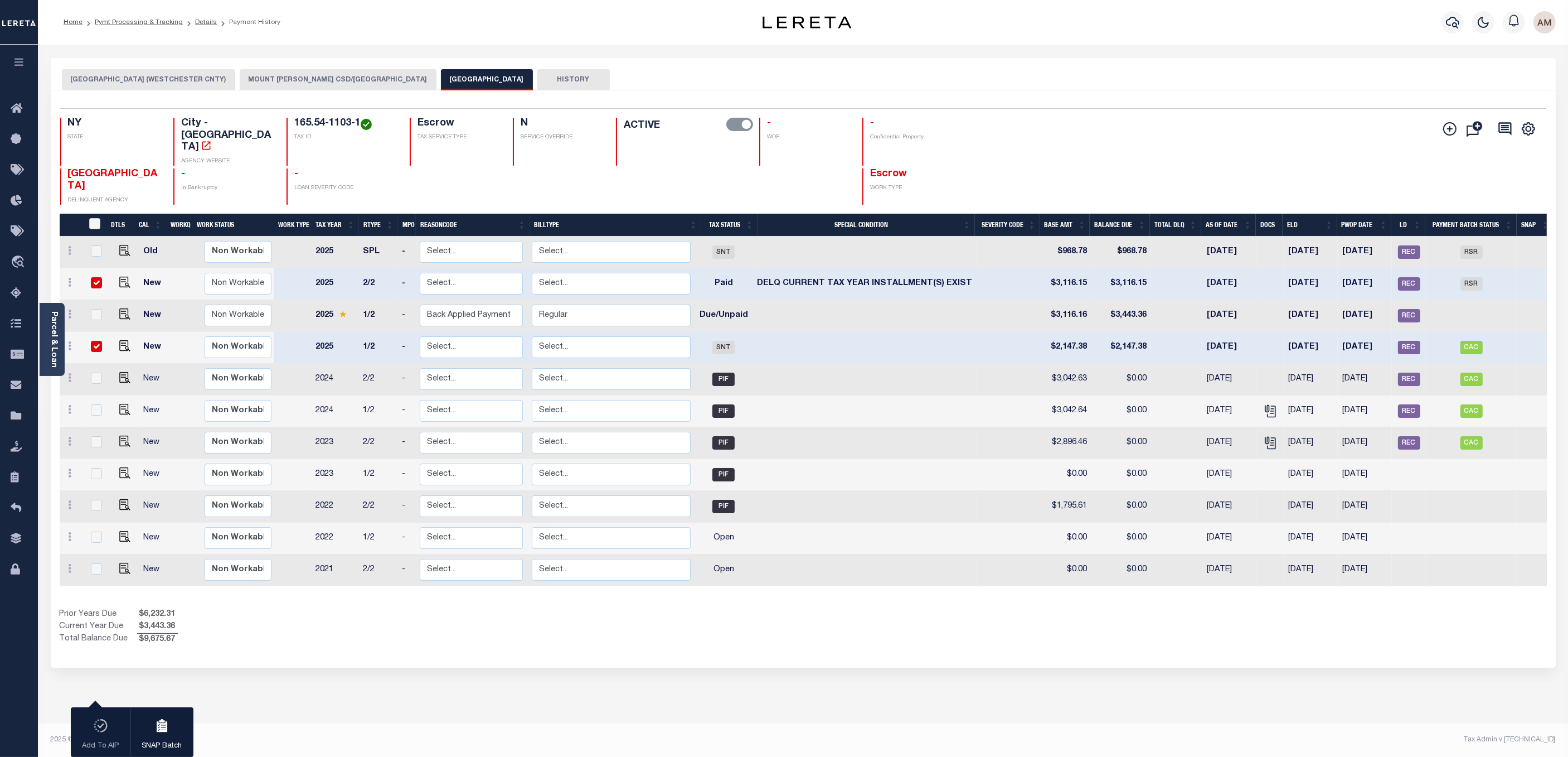
click at [994, 300] on td at bounding box center [1176, 316] width 51 height 32
checkbox input "true"
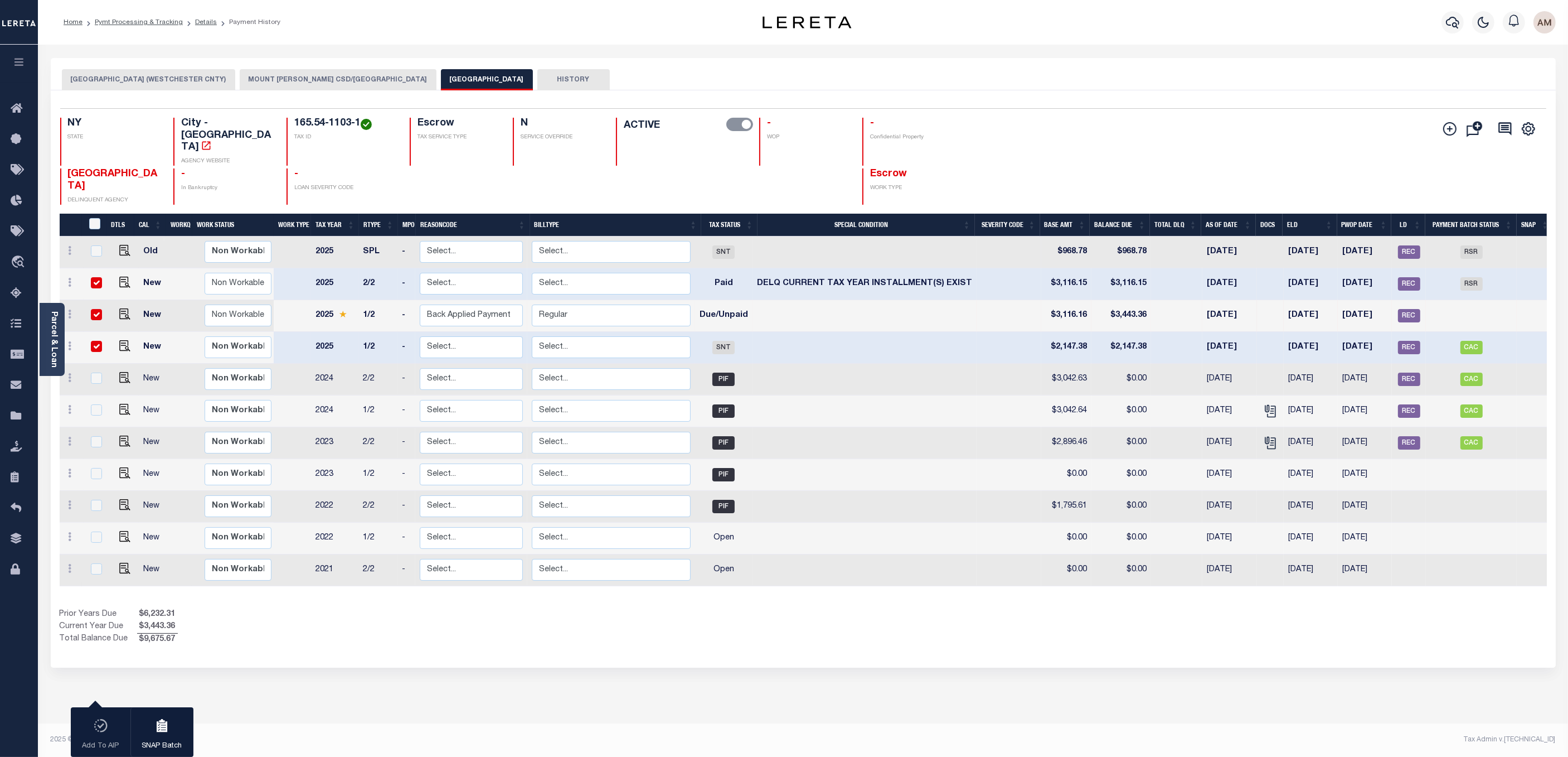
click at [994, 236] on td at bounding box center [1176, 252] width 51 height 32
checkbox input "true"
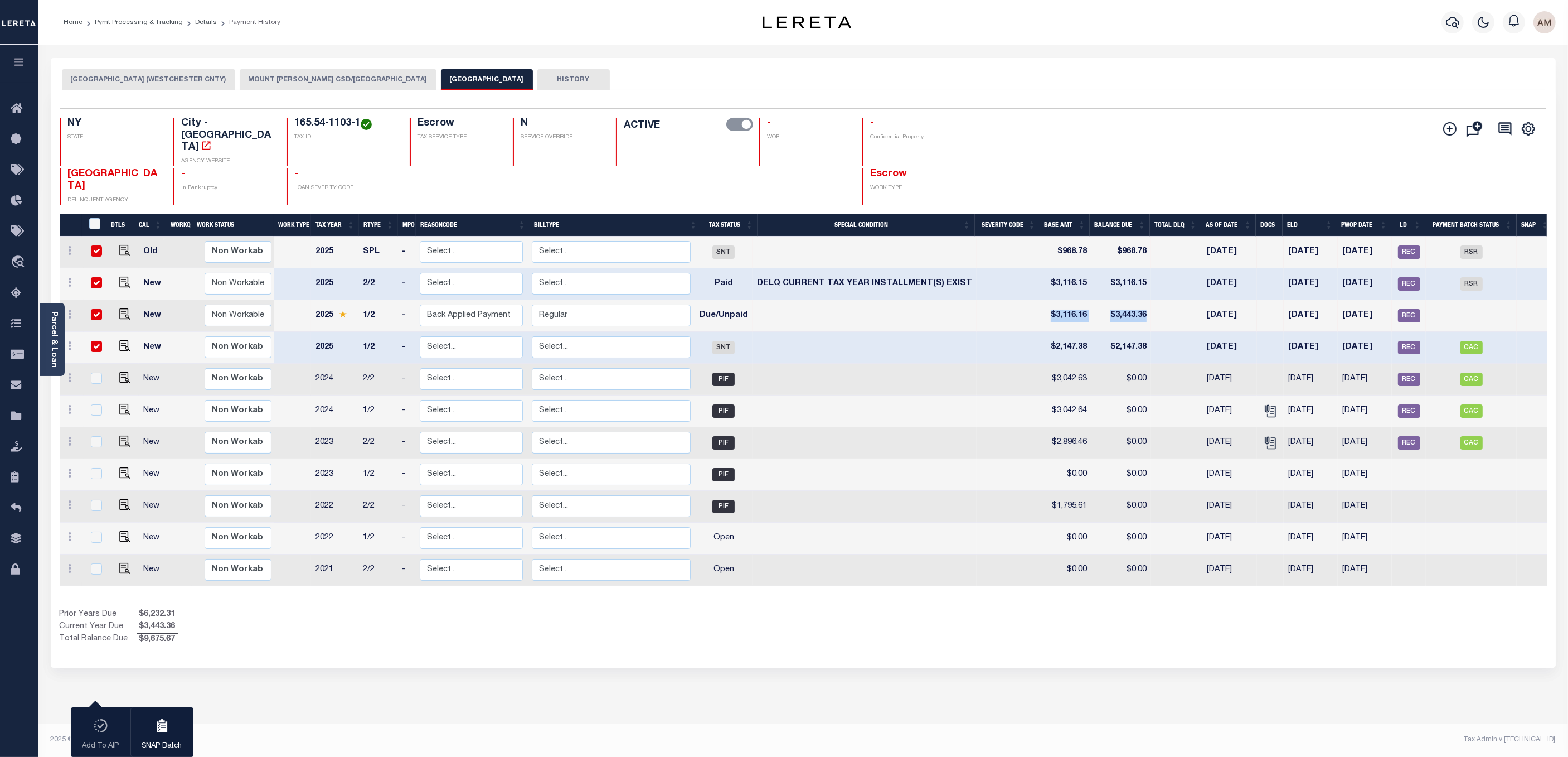
drag, startPoint x: 1169, startPoint y: 296, endPoint x: 1045, endPoint y: 291, distance: 124.1
click at [994, 300] on tr "New Non Workable Workable 2025 1/2 - Select... Payment Reversal Taxable Value C…" at bounding box center [806, 316] width 1494 height 32
drag, startPoint x: 1155, startPoint y: 230, endPoint x: 1047, endPoint y: 227, distance: 108.0
click at [994, 236] on tr "Old Non Workable Workable 2025 SPL - Select... Payment Reversal Taxable Value C…" at bounding box center [806, 252] width 1494 height 32
drag, startPoint x: 1157, startPoint y: 322, endPoint x: 1061, endPoint y: 326, distance: 96.1
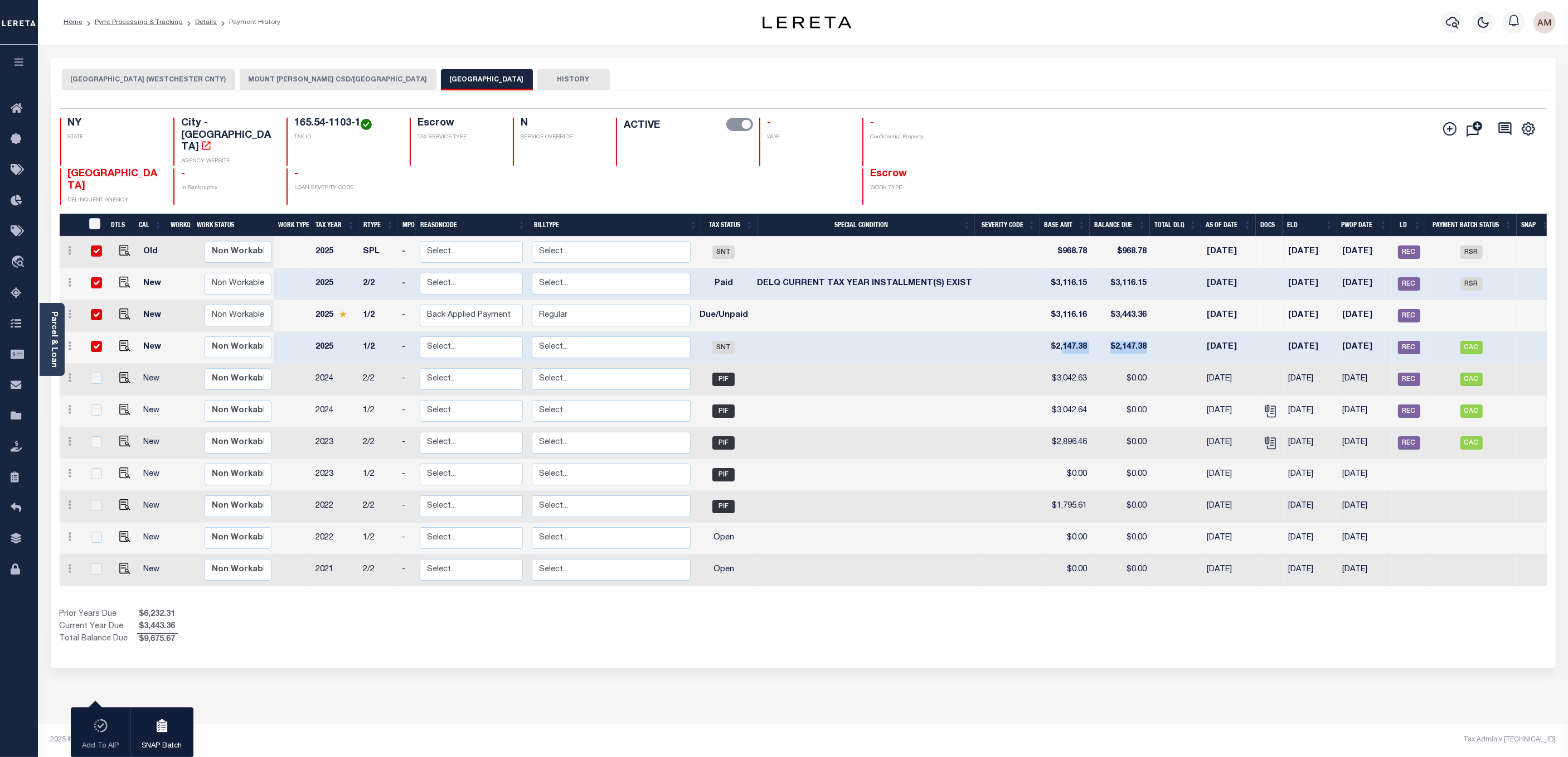
click at [994, 332] on tr "New Non Workable Workable 2025 1/2 - Select... Payment Reversal Taxable Value C…" at bounding box center [806, 348] width 1494 height 32
click at [994, 269] on td at bounding box center [1176, 284] width 51 height 32
checkbox input "false"
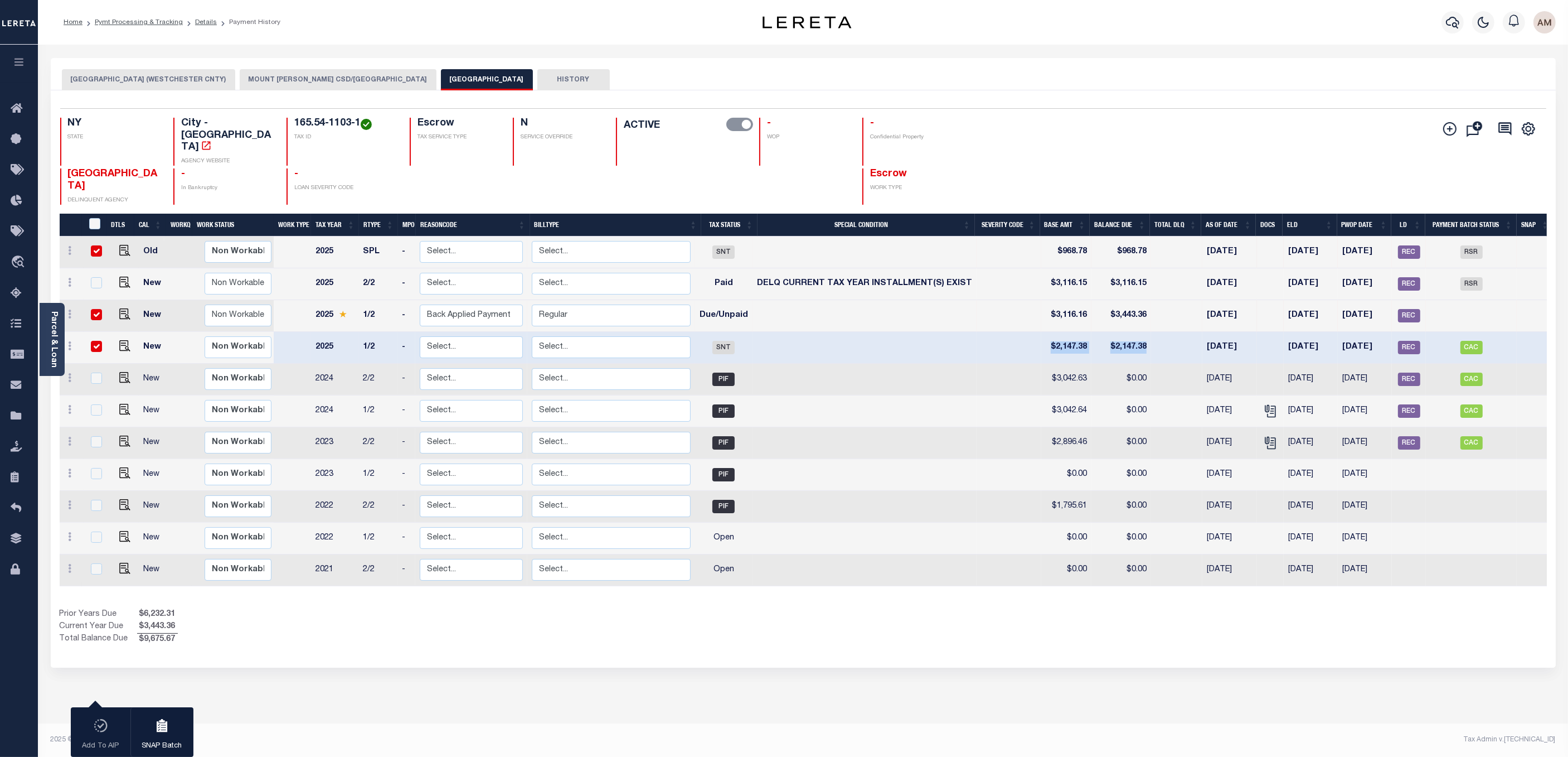
drag, startPoint x: 1158, startPoint y: 325, endPoint x: 1044, endPoint y: 328, distance: 114.0
click at [994, 332] on tr "New Non Workable Workable 2025 1/2 - Select... Payment Reversal Taxable Value C…" at bounding box center [806, 348] width 1494 height 32
drag, startPoint x: 1155, startPoint y: 229, endPoint x: 1049, endPoint y: 229, distance: 106.0
click at [994, 236] on tr "Old Non Workable Workable 2025 SPL - Select... Payment Reversal Taxable Value C…" at bounding box center [806, 252] width 1494 height 32
click at [994, 236] on td "$968.78" at bounding box center [1121, 252] width 60 height 32
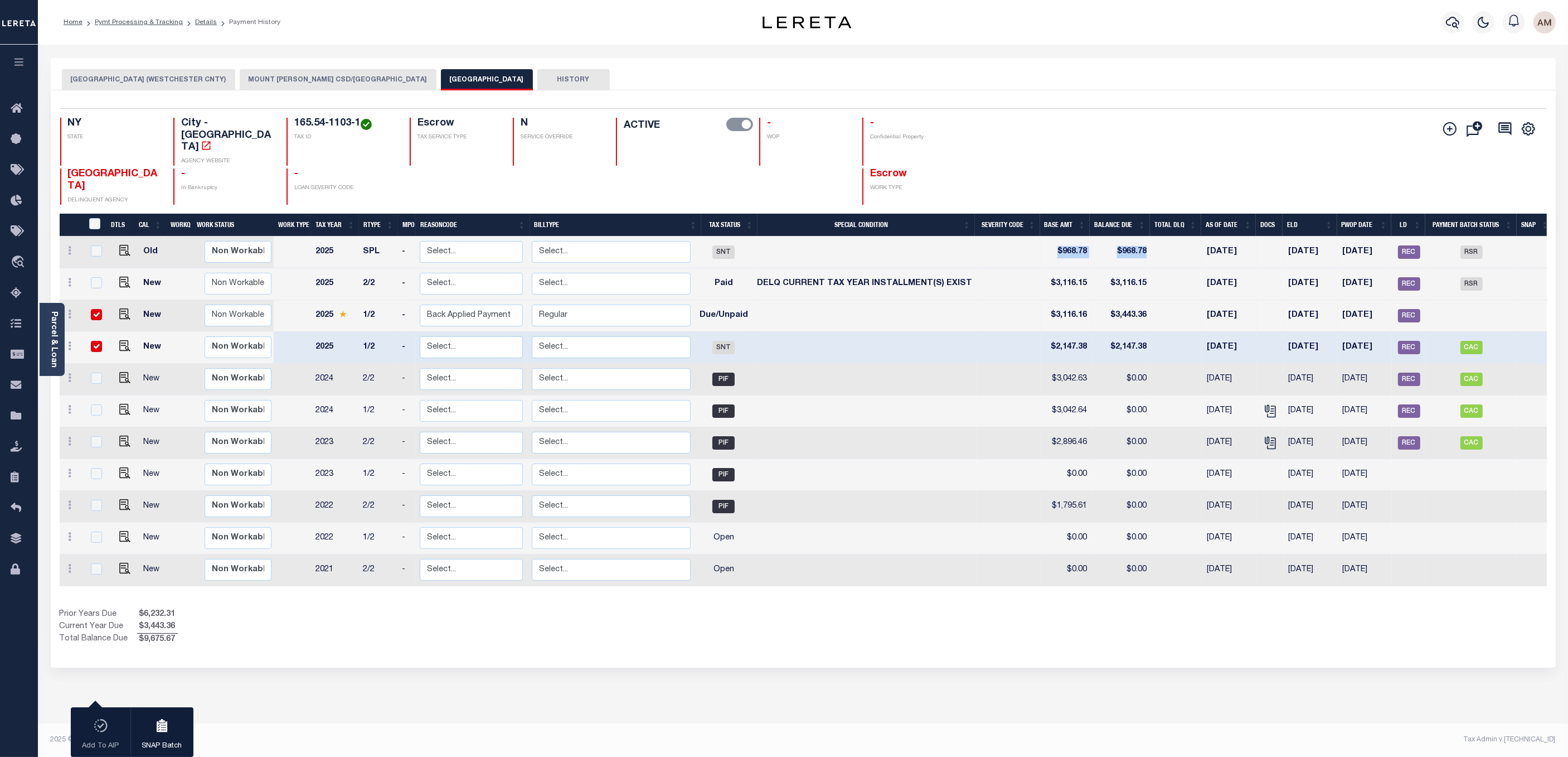
checkbox input "false"
drag, startPoint x: 1166, startPoint y: 325, endPoint x: 1105, endPoint y: 322, distance: 61.1
click at [994, 332] on tr "New Non Workable Workable 2025 1/2 - Select... Payment Reversal Taxable Value C…" at bounding box center [806, 348] width 1494 height 32
drag, startPoint x: 1152, startPoint y: 230, endPoint x: 1104, endPoint y: 226, distance: 48.2
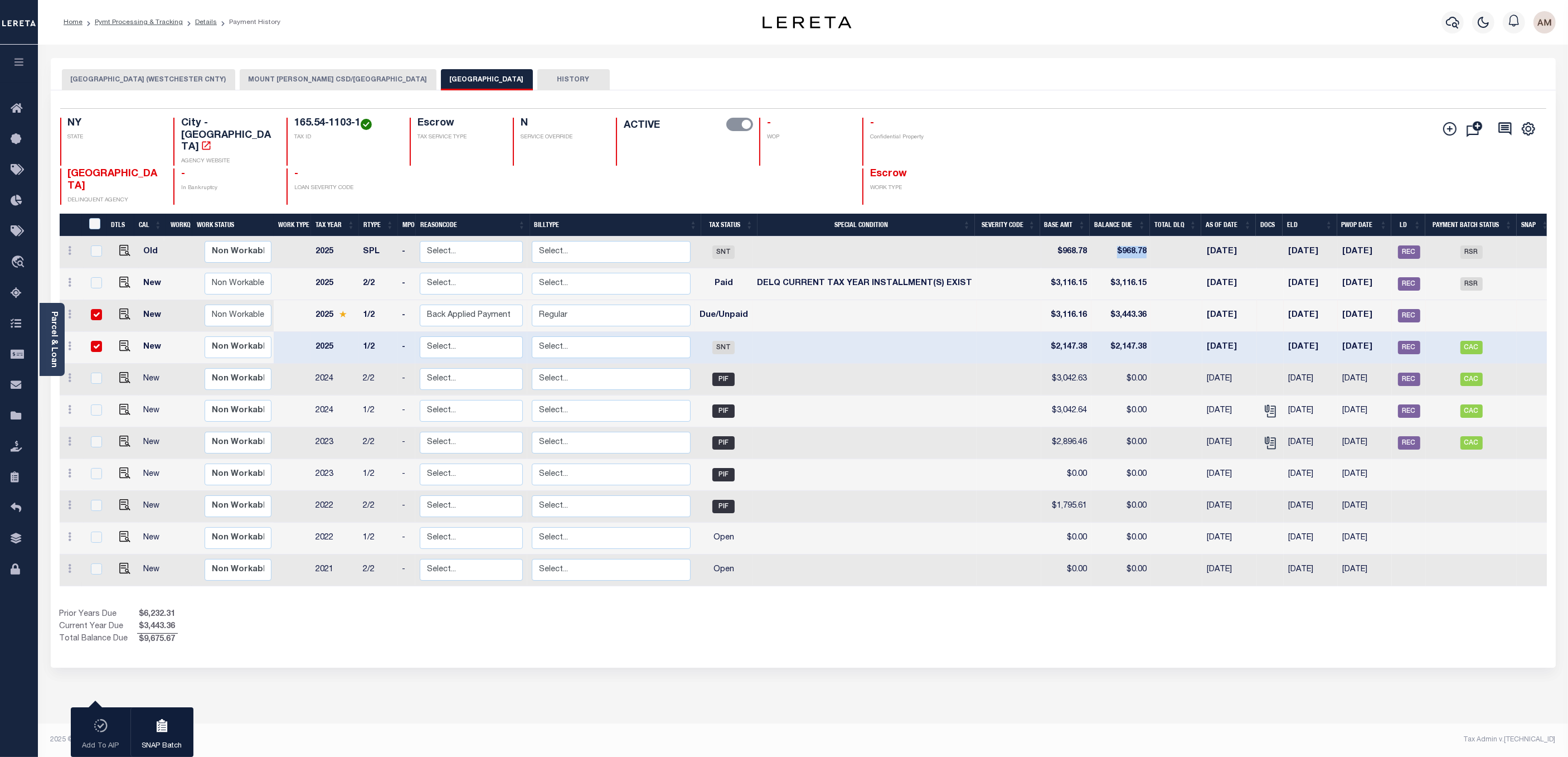
click at [994, 236] on tr "Old Non Workable Workable 2025 SPL - Select... Payment Reversal Taxable Value C…" at bounding box center [806, 252] width 1494 height 32
drag, startPoint x: 1163, startPoint y: 260, endPoint x: 1041, endPoint y: 263, distance: 122.0
click at [994, 268] on tr "New Non Workable Workable 2025 2/2 - Select... Payment Reversal Taxable Value C…" at bounding box center [806, 284] width 1494 height 32
drag, startPoint x: 1162, startPoint y: 325, endPoint x: 1054, endPoint y: 322, distance: 108.0
click at [994, 332] on tr "New Non Workable Workable 2025 1/2 - Select... Payment Reversal Taxable Value C…" at bounding box center [806, 348] width 1494 height 32
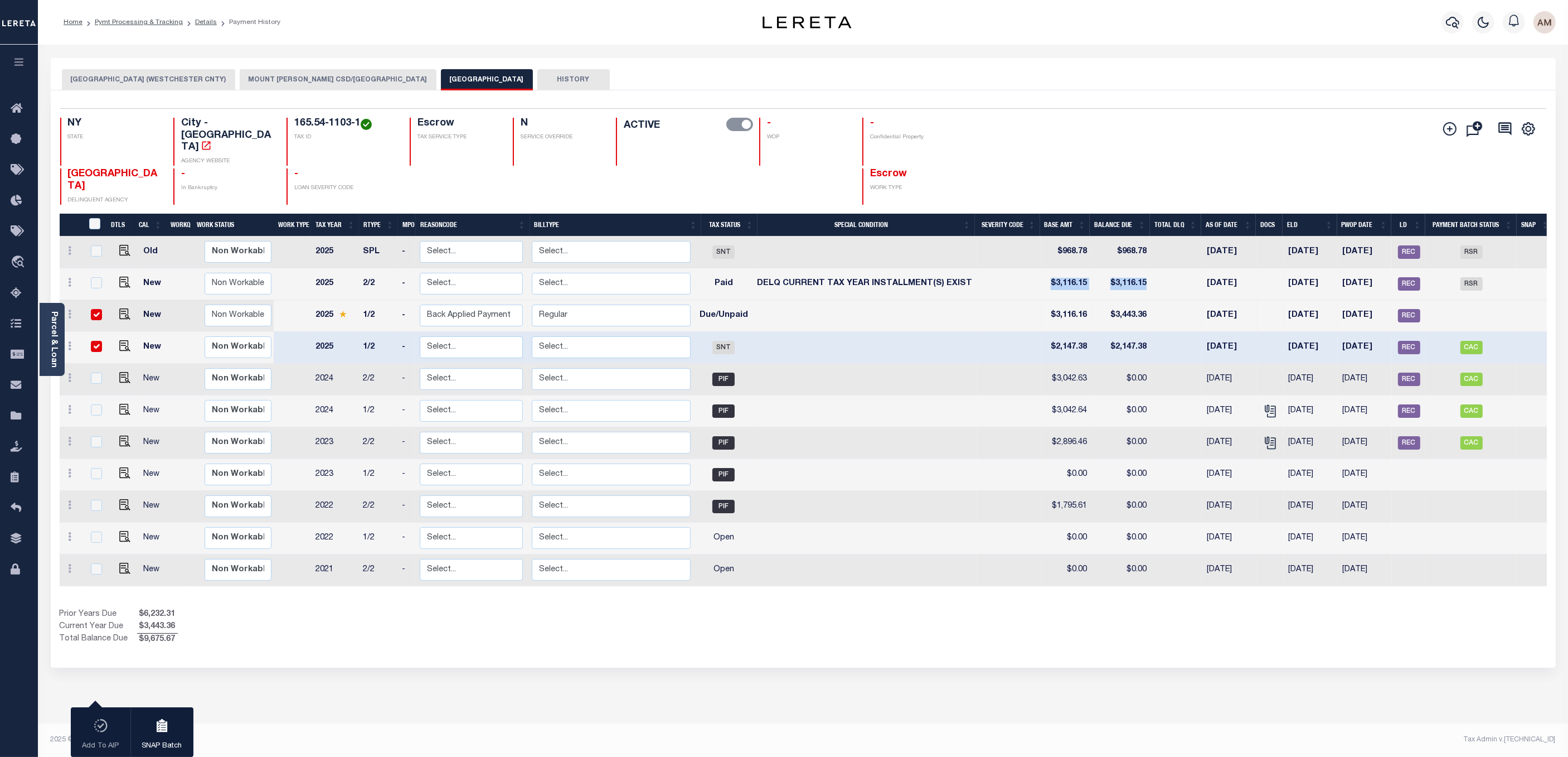
drag, startPoint x: 1151, startPoint y: 264, endPoint x: 1040, endPoint y: 260, distance: 111.1
click at [994, 268] on tr "New Non Workable Workable 2025 2/2 - Select... Payment Reversal Taxable Value C…" at bounding box center [806, 284] width 1494 height 32
drag, startPoint x: 1167, startPoint y: 318, endPoint x: 1051, endPoint y: 325, distance: 116.2
click at [994, 332] on tr "New Non Workable Workable 2025 1/2 - Select... Payment Reversal Taxable Value C…" at bounding box center [806, 348] width 1494 height 32
drag, startPoint x: 1159, startPoint y: 228, endPoint x: 1054, endPoint y: 234, distance: 105.2
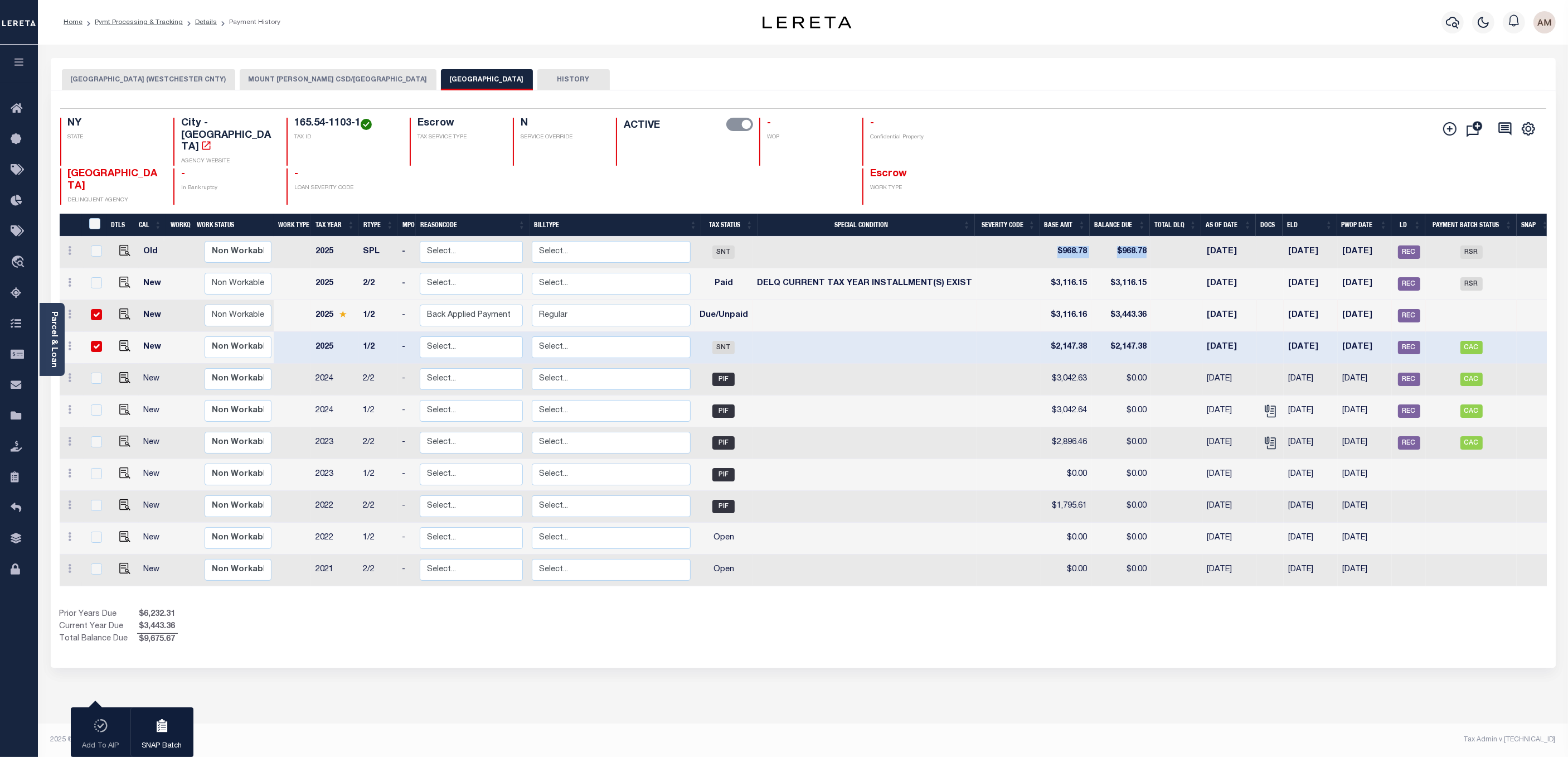
click at [994, 236] on tr "Old Non Workable Workable 2025 SPL - Select... Payment Reversal Taxable Value C…" at bounding box center [806, 252] width 1494 height 32
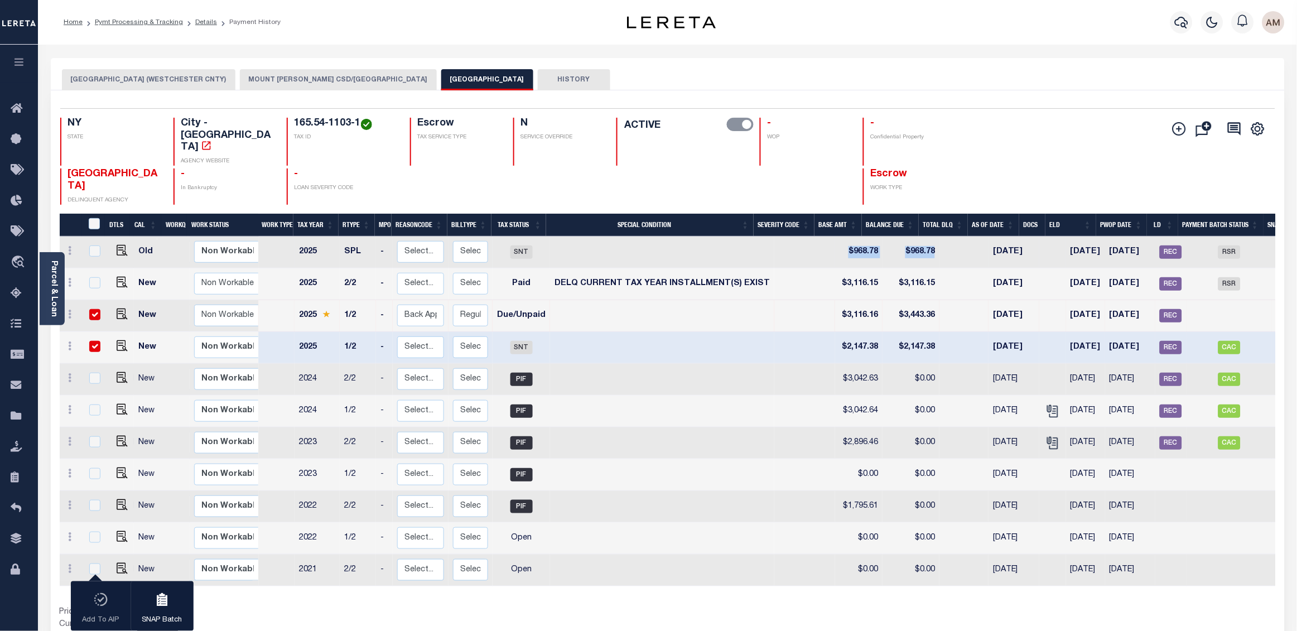
click at [911, 236] on td "$968.78" at bounding box center [910, 252] width 57 height 32
checkbox input "true"
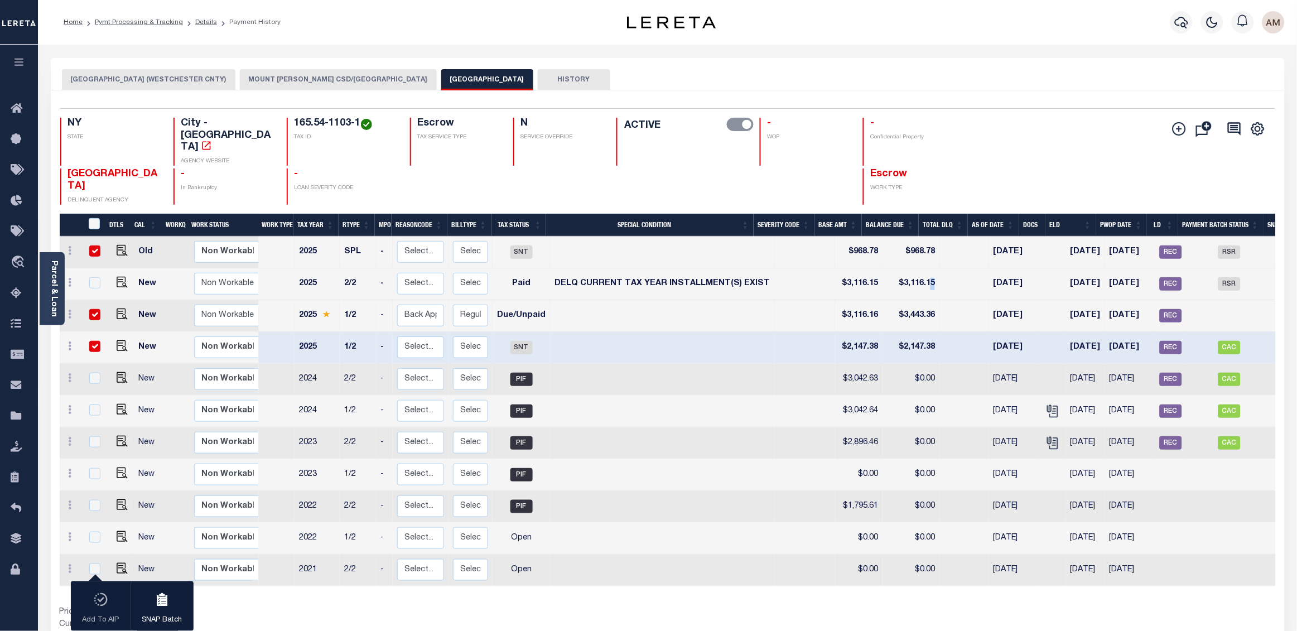
drag, startPoint x: 919, startPoint y: 262, endPoint x: 911, endPoint y: 263, distance: 7.9
click at [911, 268] on tr "New Non Workable Workable 2025 2/2 - Select... Payment Reversal Taxable Value C…" at bounding box center [683, 284] width 1246 height 32
drag, startPoint x: 863, startPoint y: 291, endPoint x: 889, endPoint y: 313, distance: 34.8
click at [851, 300] on tr "New Non Workable Workable 2025 1/2 - Select... Payment Reversal Taxable Value C…" at bounding box center [683, 316] width 1246 height 32
drag, startPoint x: 920, startPoint y: 255, endPoint x: 900, endPoint y: 256, distance: 20.1
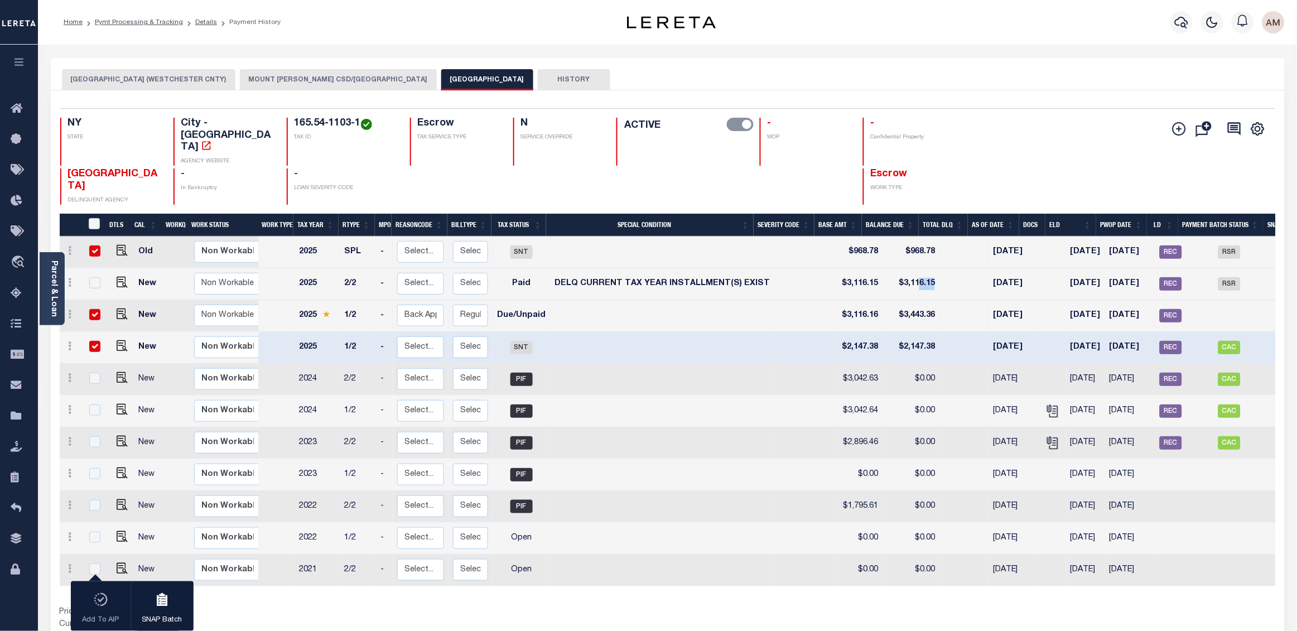
click at [900, 268] on tr "New Non Workable Workable 2025 2/2 - Select... Payment Reversal Taxable Value C…" at bounding box center [683, 284] width 1246 height 32
click at [995, 98] on div "3 Selected 11 Results 1 Items per page 25 50 100 NY STATE TAX ID" at bounding box center [668, 377] width 1234 height 575
drag, startPoint x: 953, startPoint y: 320, endPoint x: 800, endPoint y: 326, distance: 153.5
click at [800, 332] on tr "New Non Workable Workable 2025 1/2 - Select... Payment Reversal Taxable Value C…" at bounding box center [683, 348] width 1246 height 32
click at [784, 332] on td at bounding box center [804, 348] width 61 height 32
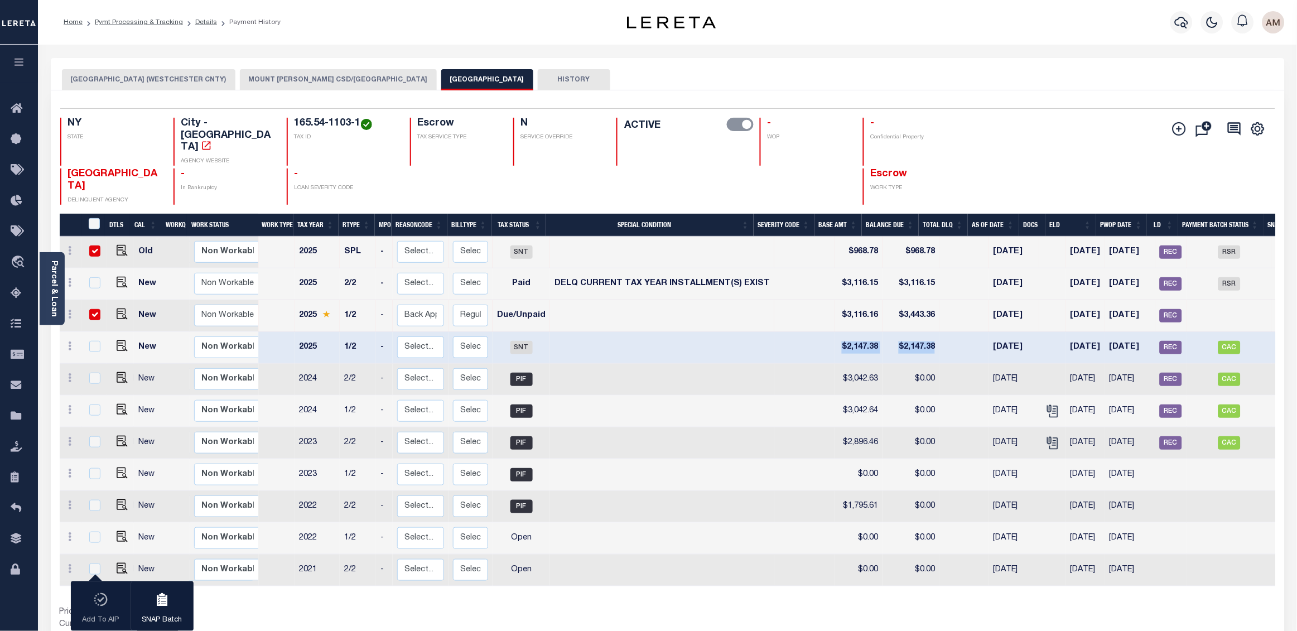
checkbox input "false"
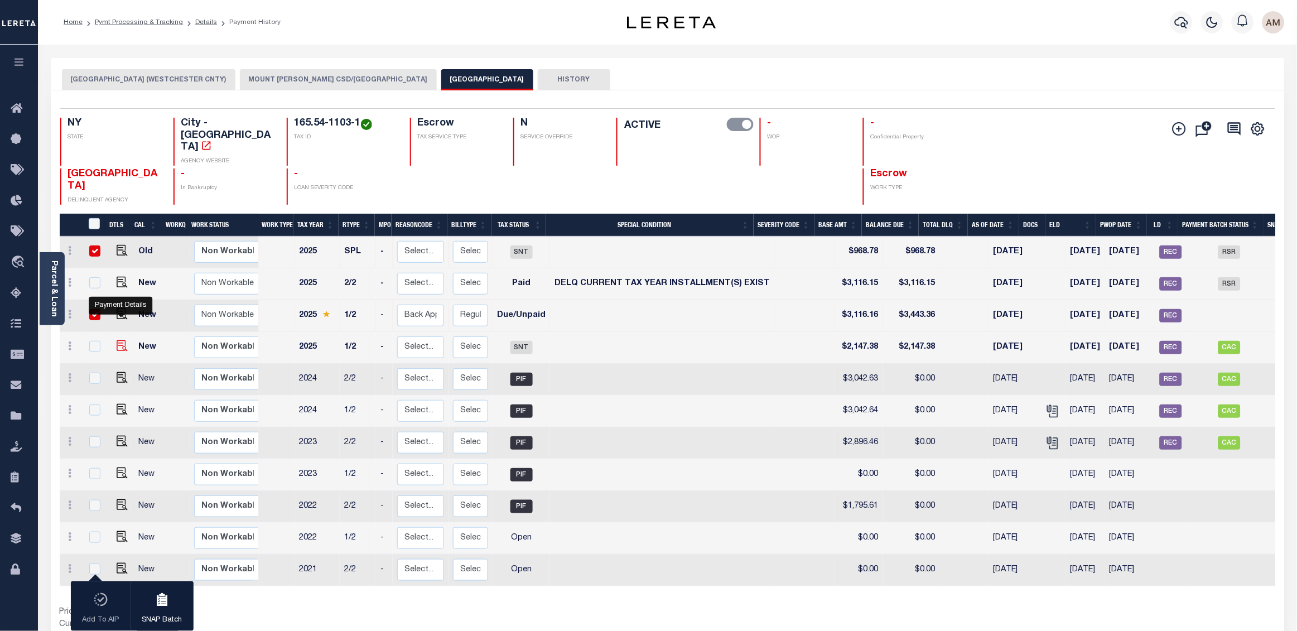
click at [123, 340] on img "" at bounding box center [122, 345] width 11 height 11
checkbox input "true"
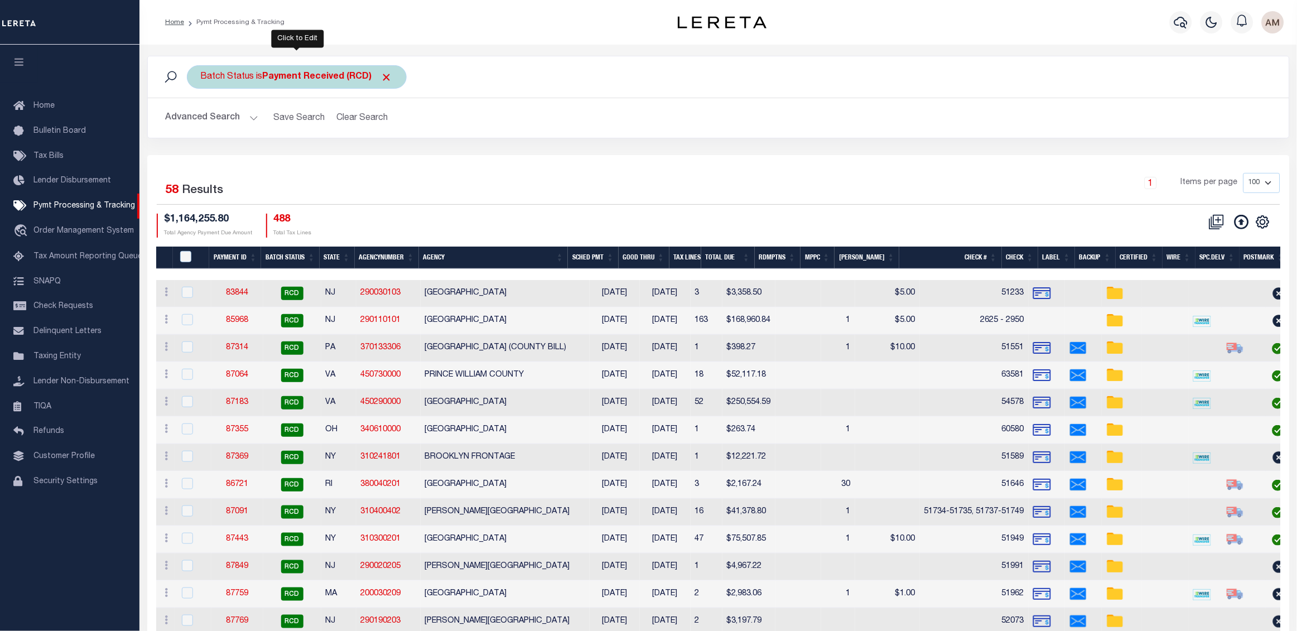
click at [251, 71] on div "Batch Status is Payment Received (RCD)" at bounding box center [297, 76] width 220 height 23
click at [267, 134] on select "Awaiting Funds (AWF) Cleared and Complete (CAC) New Check Needed (NCN) Payment …" at bounding box center [283, 131] width 164 height 21
select select "RSR"
click at [201, 122] on select "Awaiting Funds (AWF) Cleared and Complete (CAC) New Check Needed (NCN) Payment …" at bounding box center [283, 131] width 164 height 21
click at [358, 165] on div "Cancel Apply" at bounding box center [283, 156] width 164 height 18
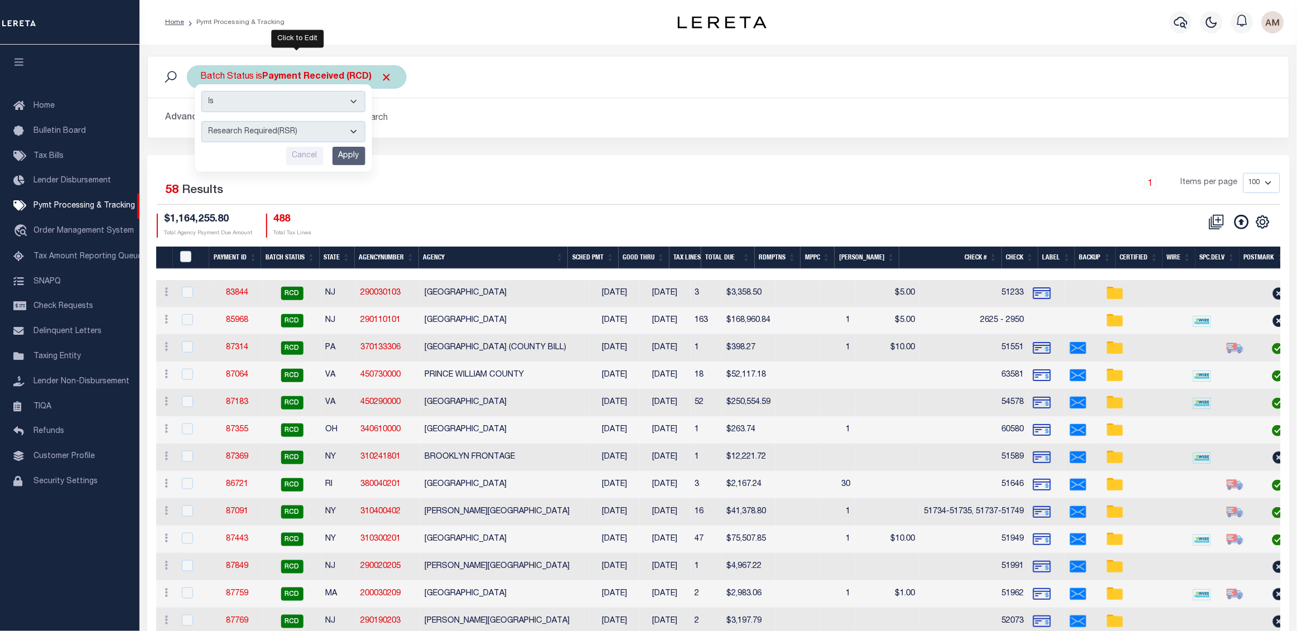
click at [355, 162] on input "Apply" at bounding box center [348, 156] width 33 height 18
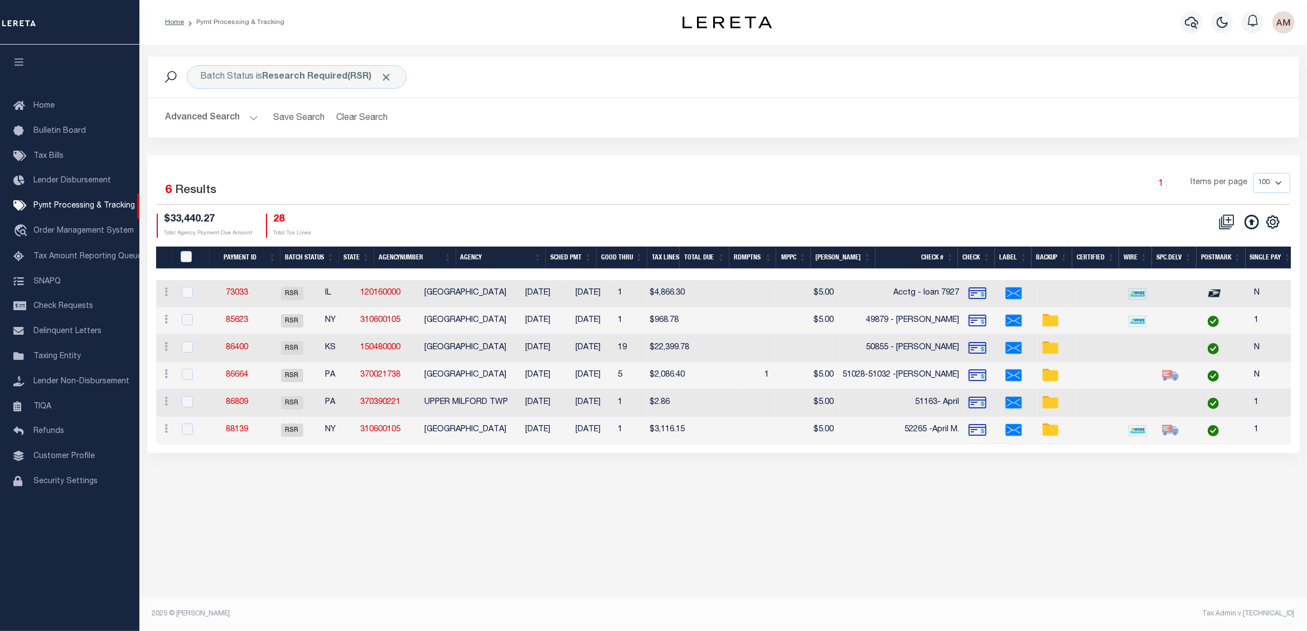
click at [489, 262] on th "Agency" at bounding box center [501, 257] width 90 height 23
drag, startPoint x: 230, startPoint y: 375, endPoint x: 810, endPoint y: 371, distance: 580.0
click at [810, 371] on tr "ACTIONS Delete Batch 88139 RSR NY 310600105 [GEOGRAPHIC_DATA] [DATE] [DATE] 1 $…" at bounding box center [933, 375] width 1554 height 27
click at [666, 170] on div "Selected 6 Results 1 Items per page 100 200 500 1000 $33,440.27 28" at bounding box center [723, 304] width 1153 height 298
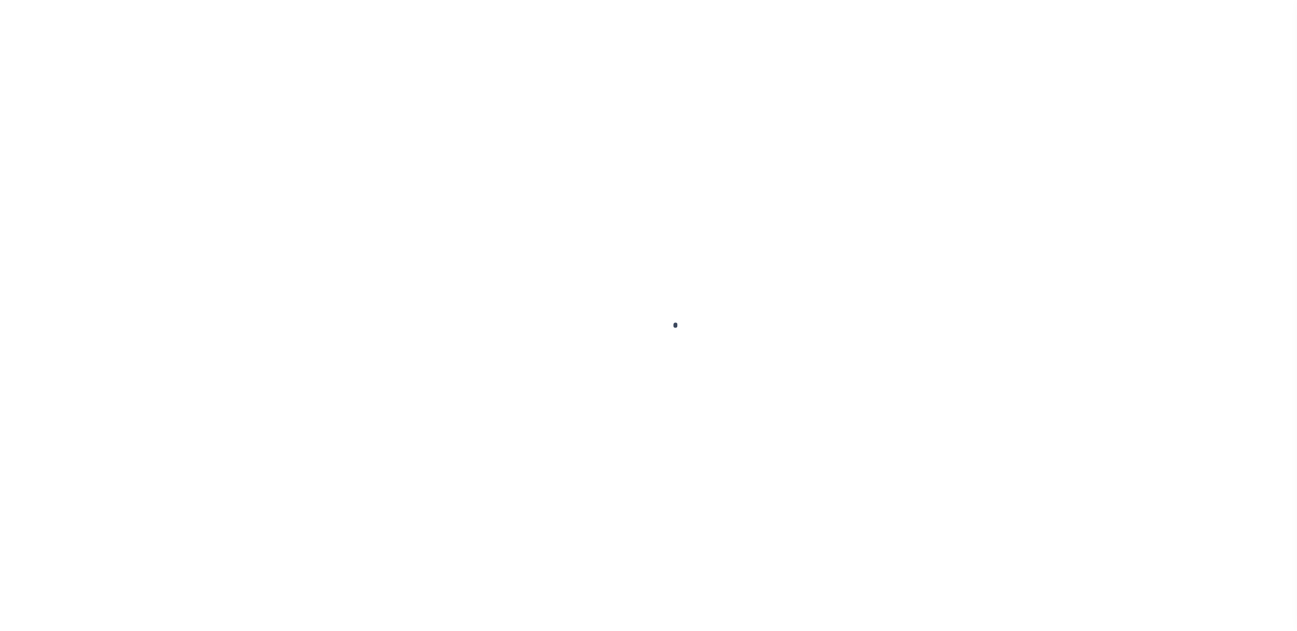
checkbox input "false"
type textarea "TPS"
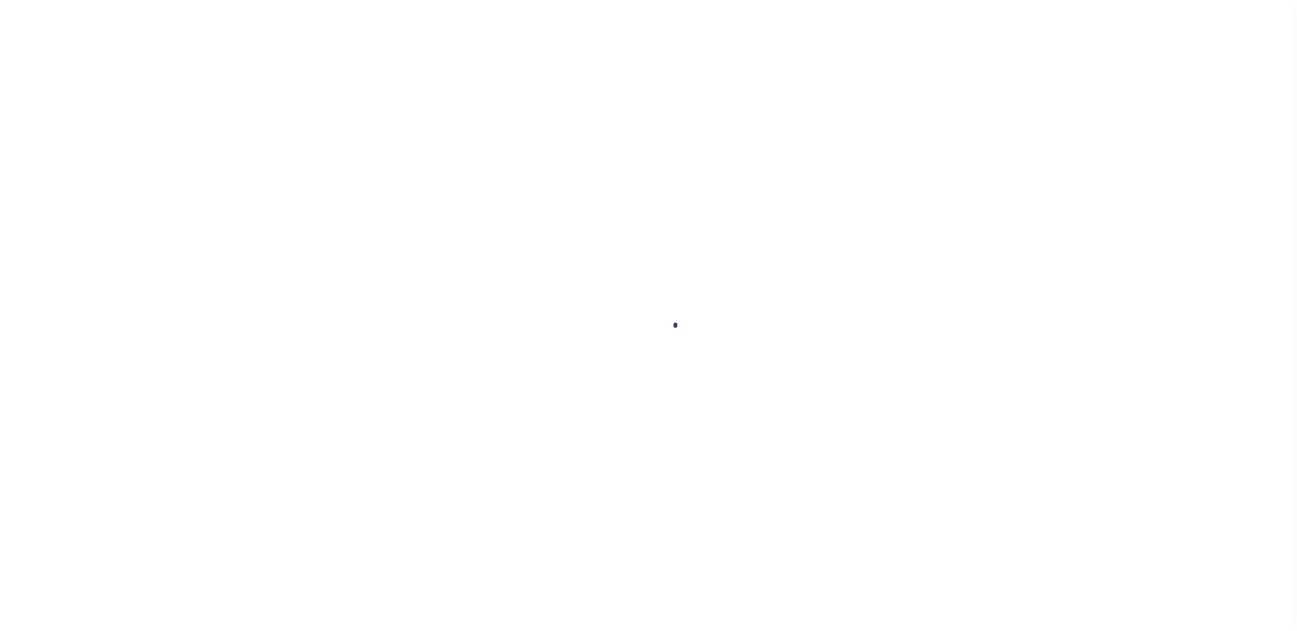
type input "104347"
type input "[DATE]"
type input "$2,147.38"
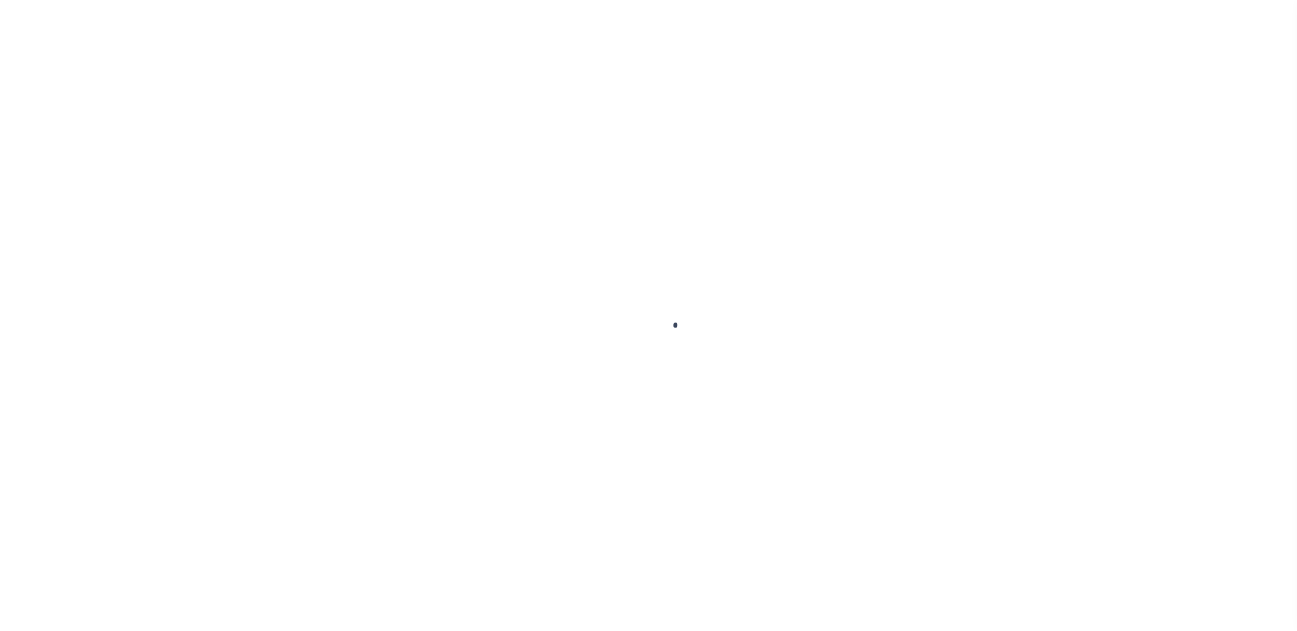
type input "$2,147.38"
select select "SNT"
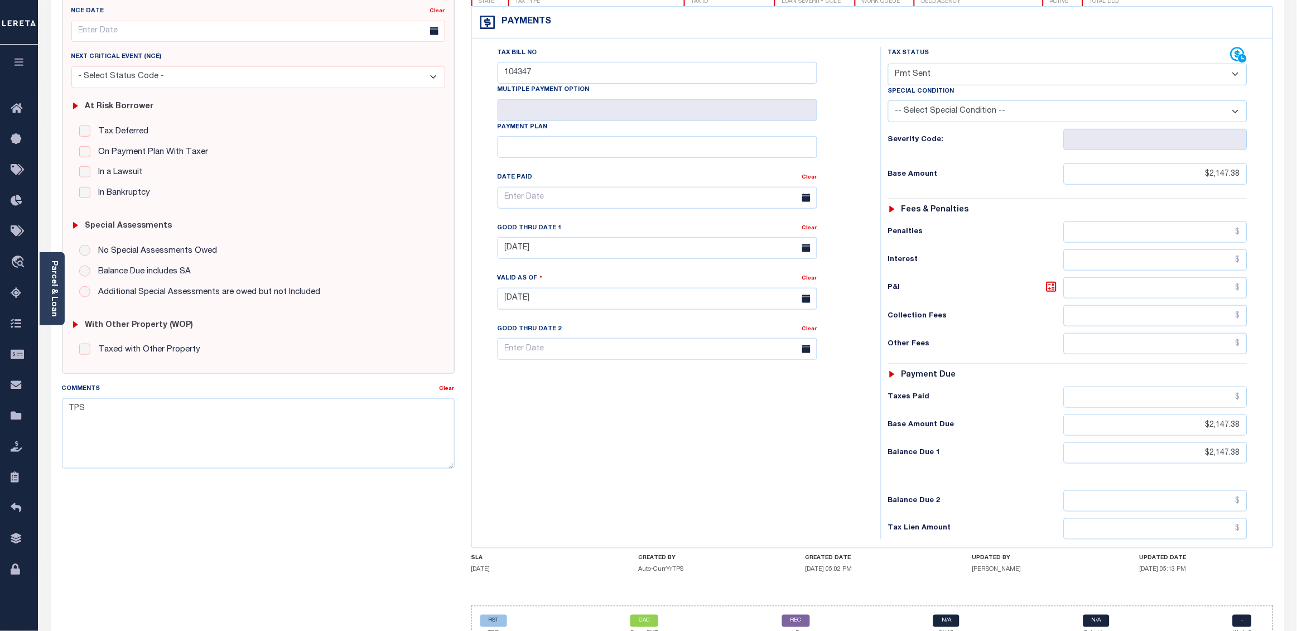
scroll to position [54, 0]
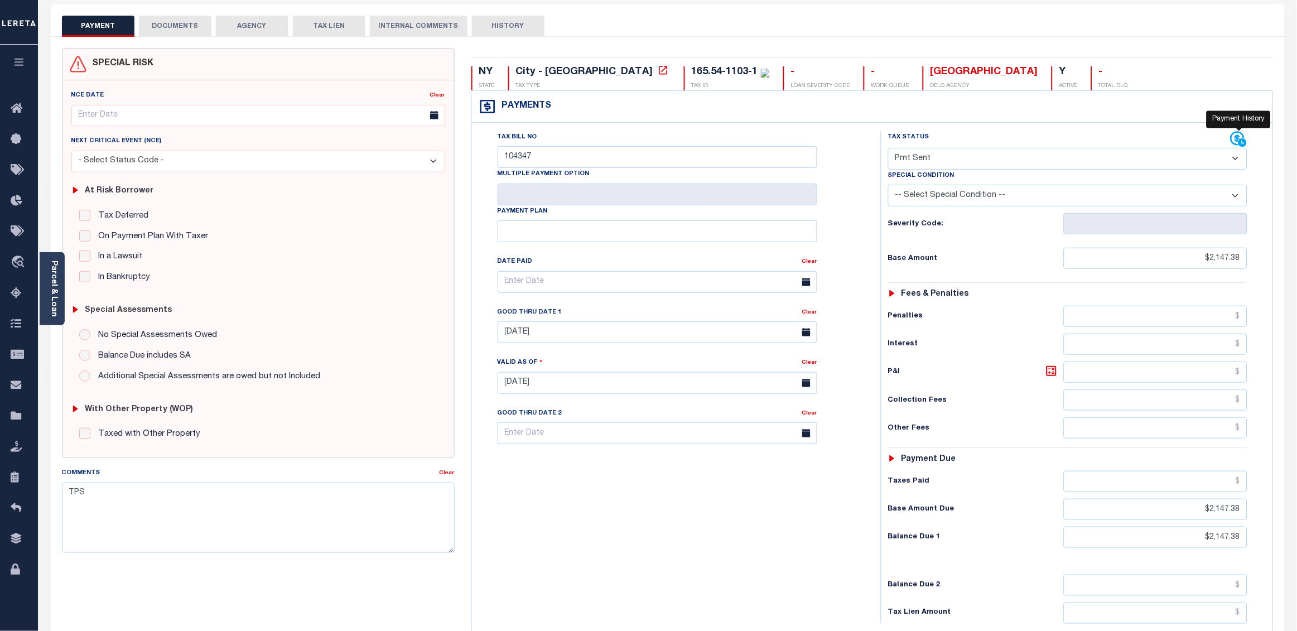
click at [1237, 141] on icon at bounding box center [1238, 139] width 17 height 17
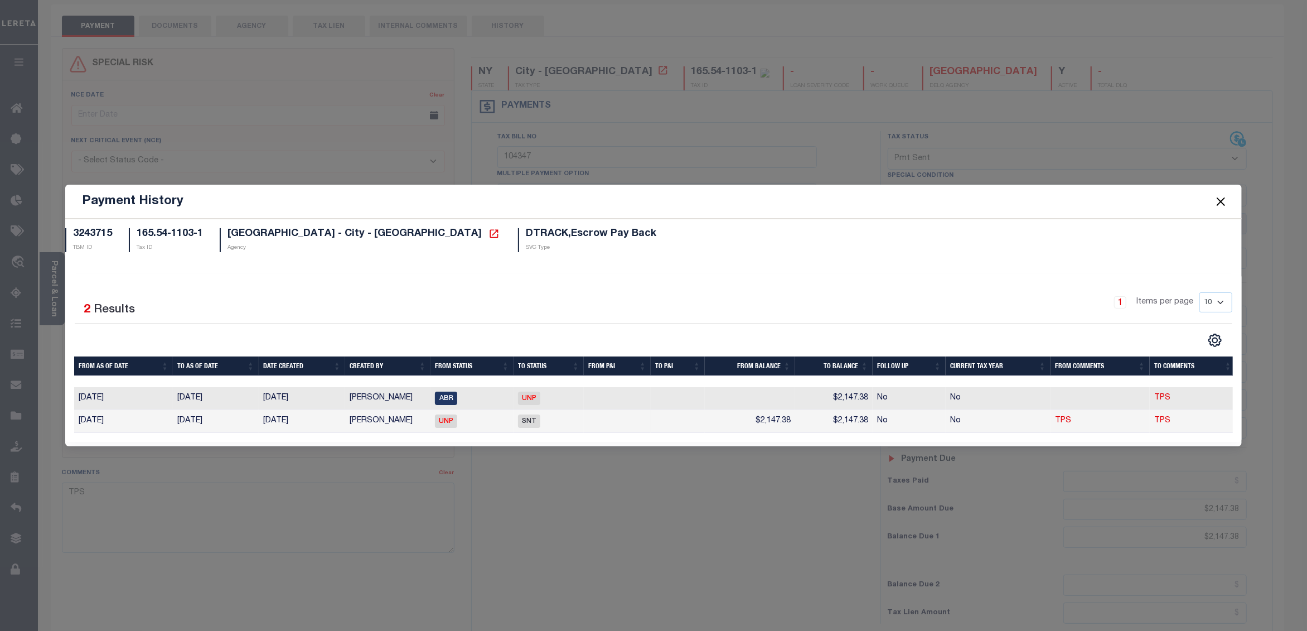
click at [1215, 199] on button "Close" at bounding box center [1221, 201] width 14 height 14
